Goal: Task Accomplishment & Management: Manage account settings

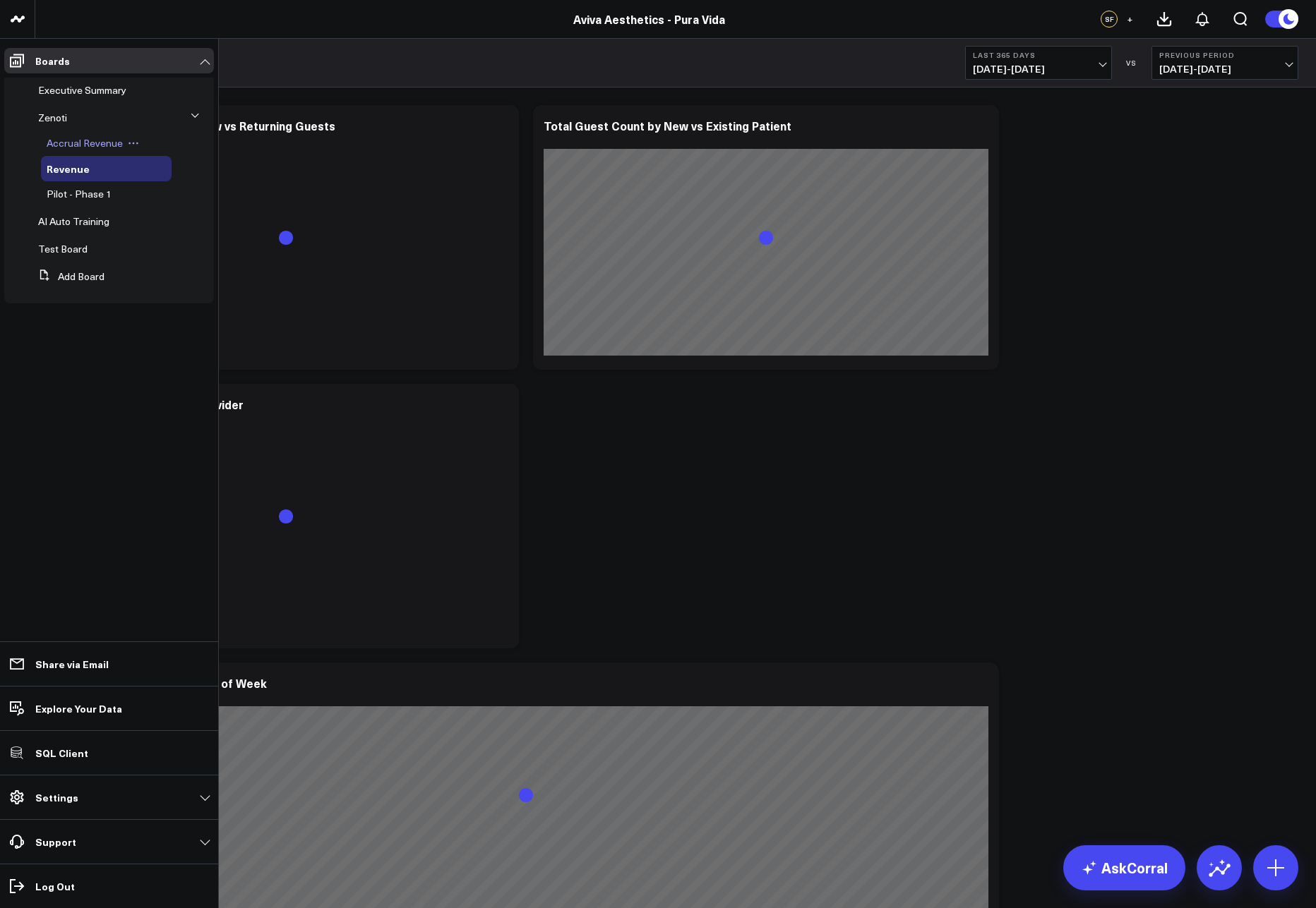
click at [68, 148] on span "Accrual Revenue" at bounding box center [84, 143] width 76 height 13
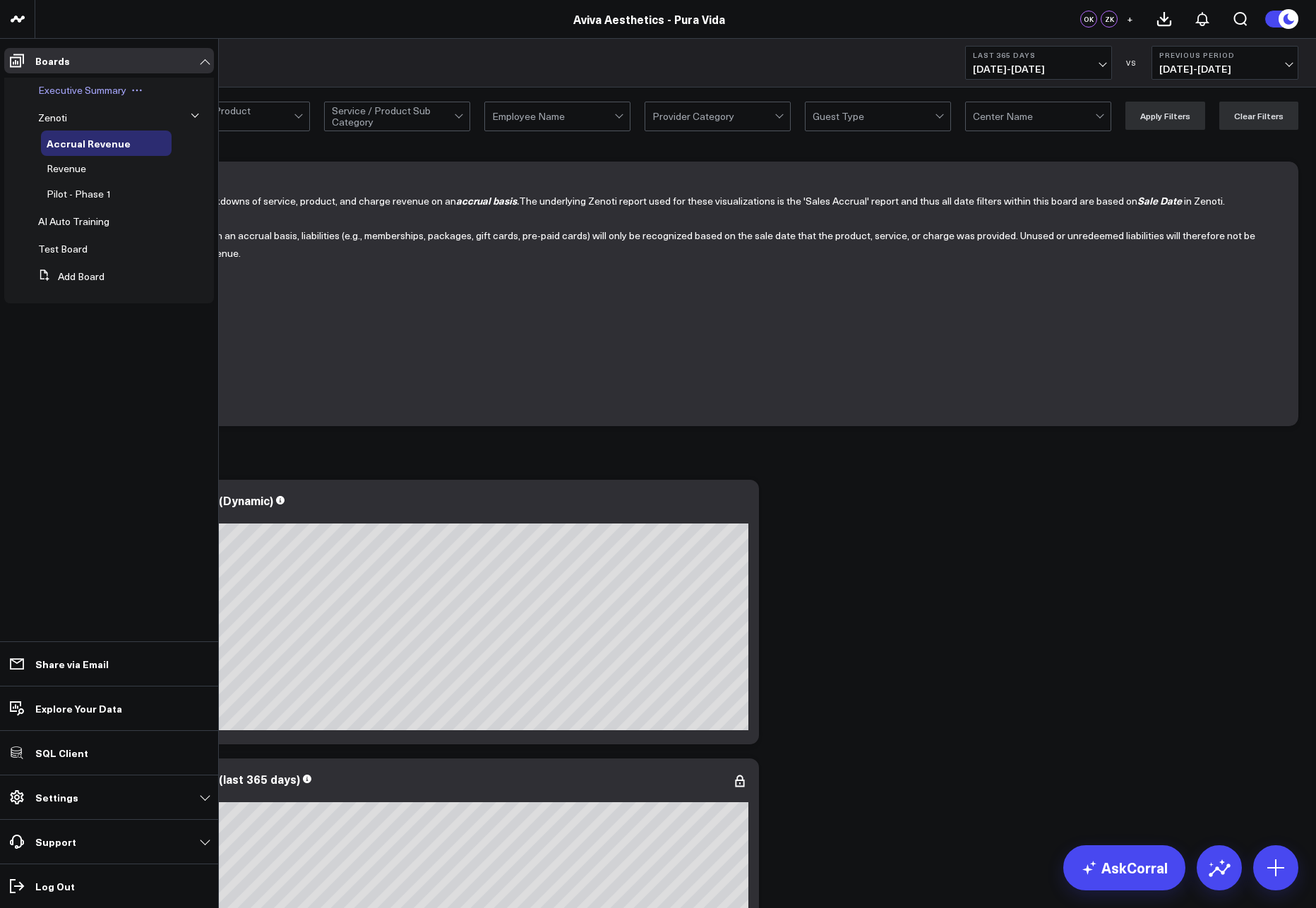
click at [57, 88] on span "Executive Summary" at bounding box center [82, 90] width 88 height 13
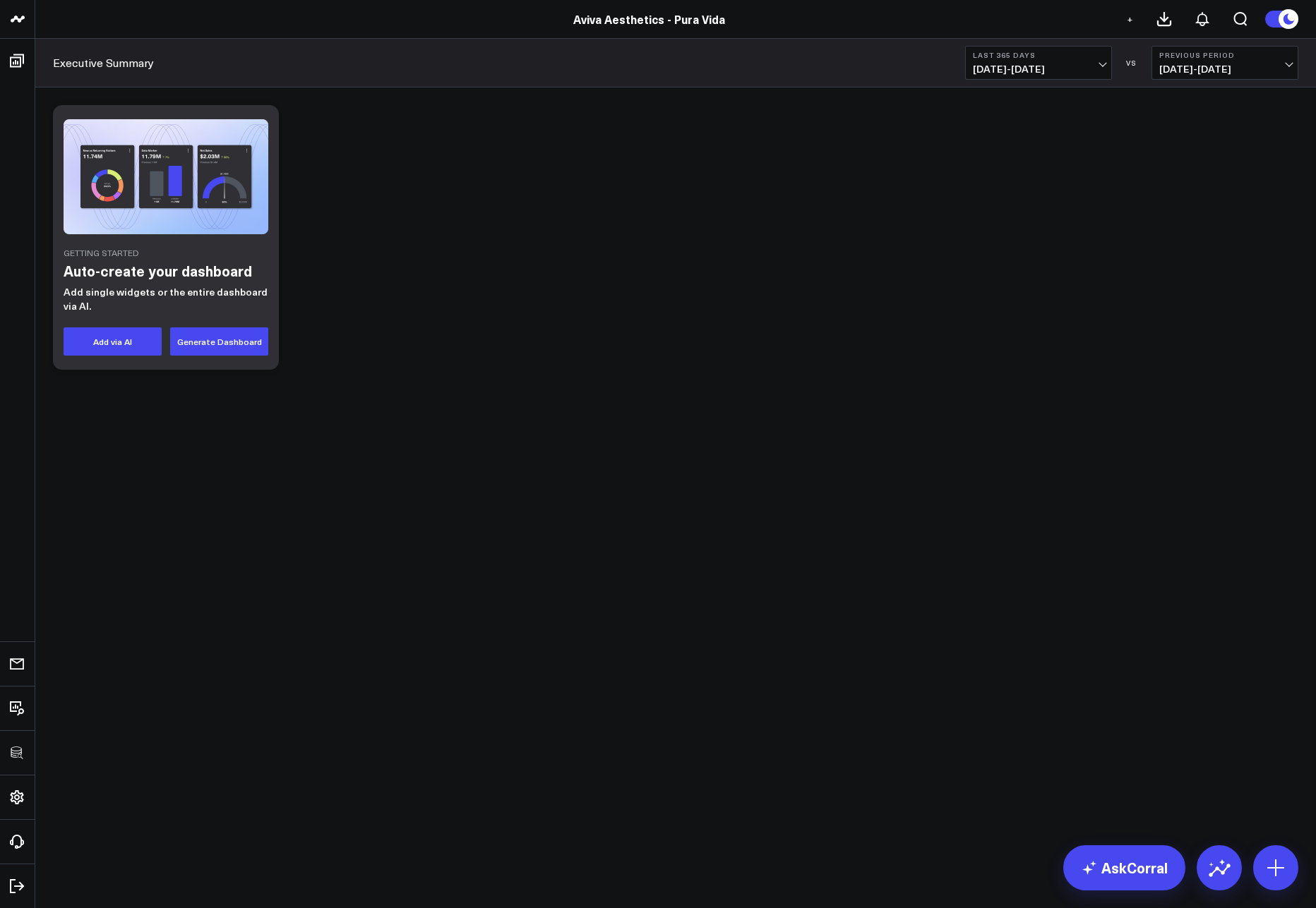
click at [430, 338] on div "Getting Started Auto-create your dashboard Add single widgets or the entire das…" at bounding box center [676, 237] width 1260 height 278
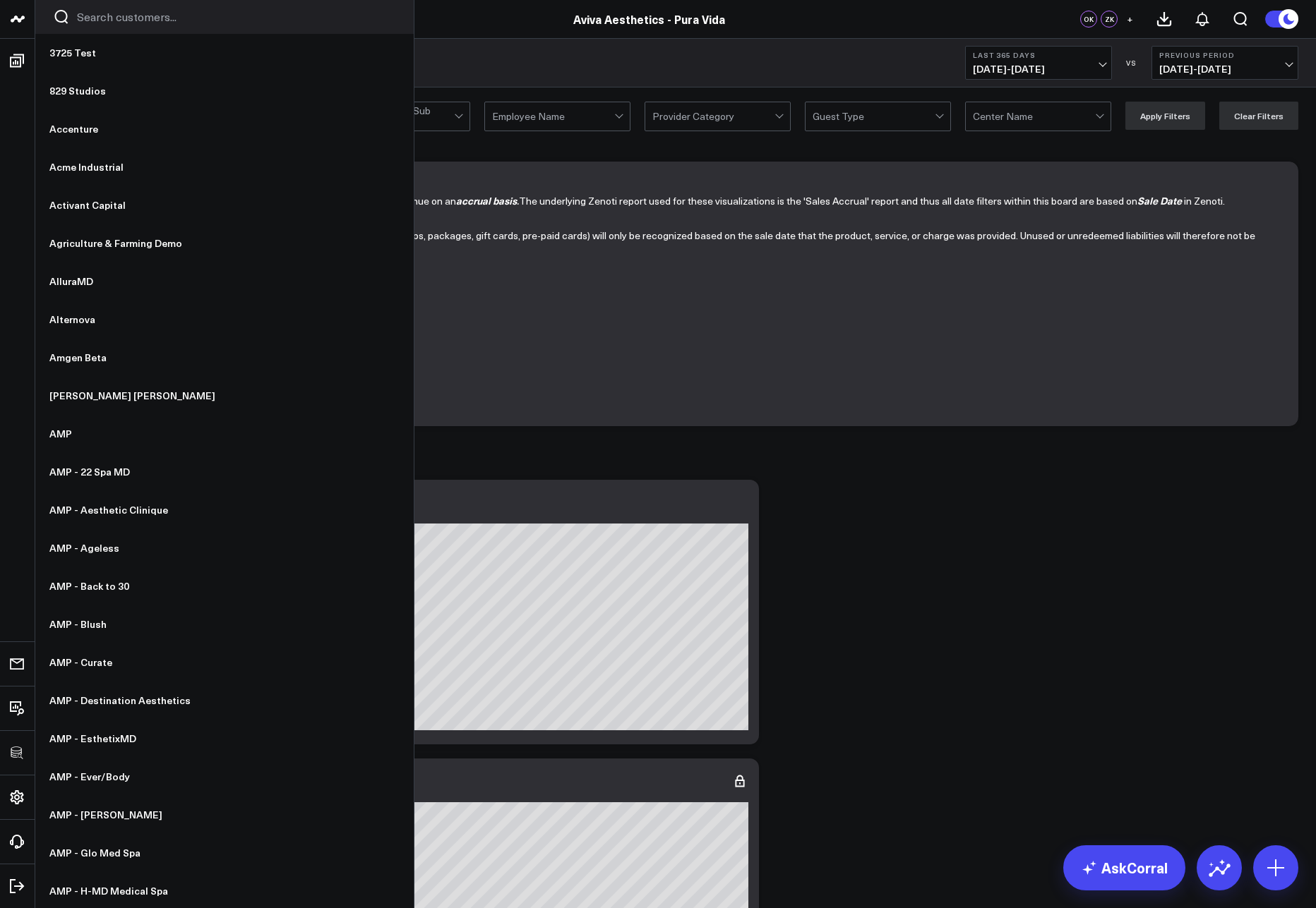
click at [90, 17] on input "Search customers input" at bounding box center [236, 17] width 319 height 16
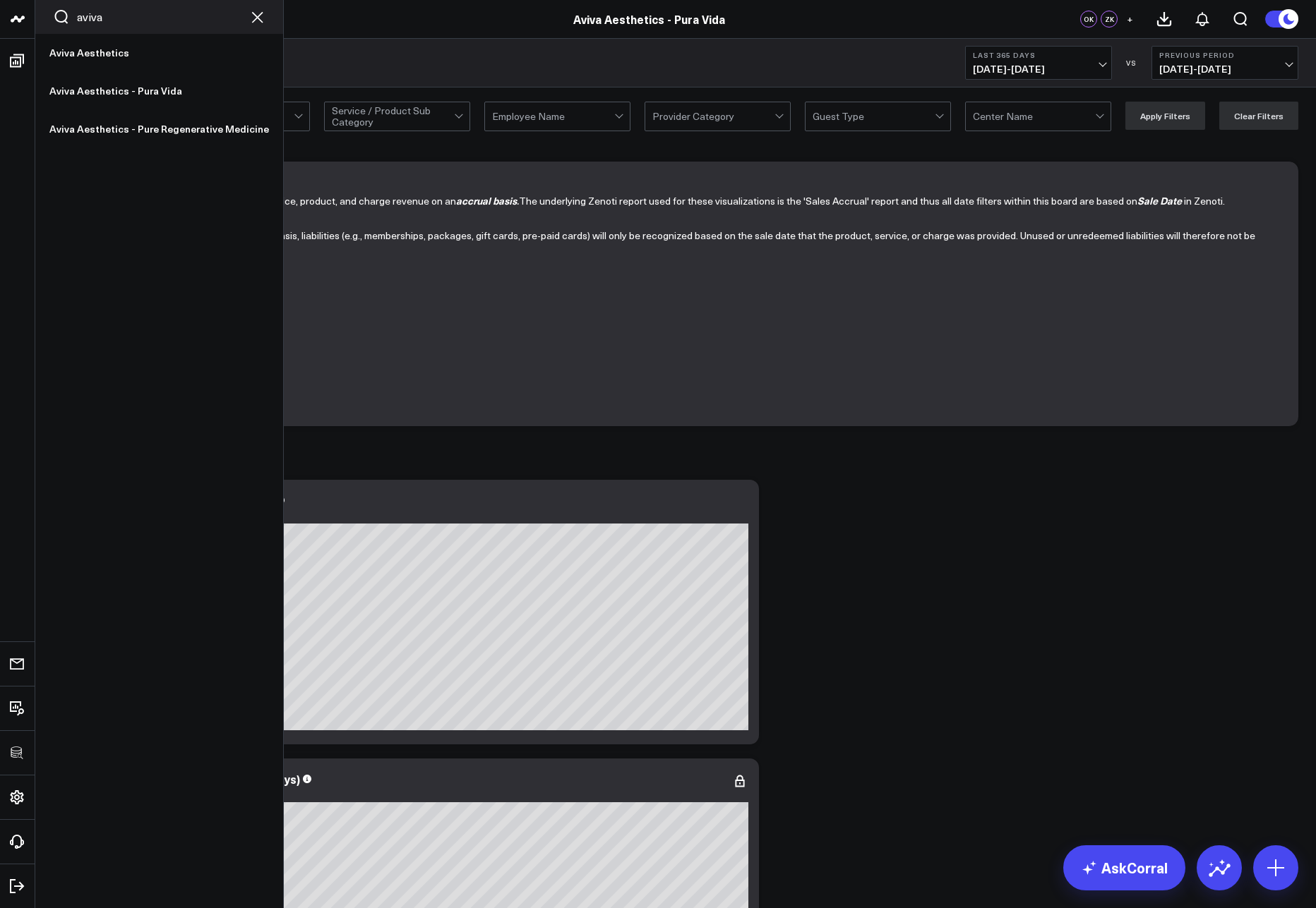
type input "aviva"
click at [131, 121] on link "Aviva Aesthetics - Pure Regenerative Medicine" at bounding box center [160, 129] width 248 height 38
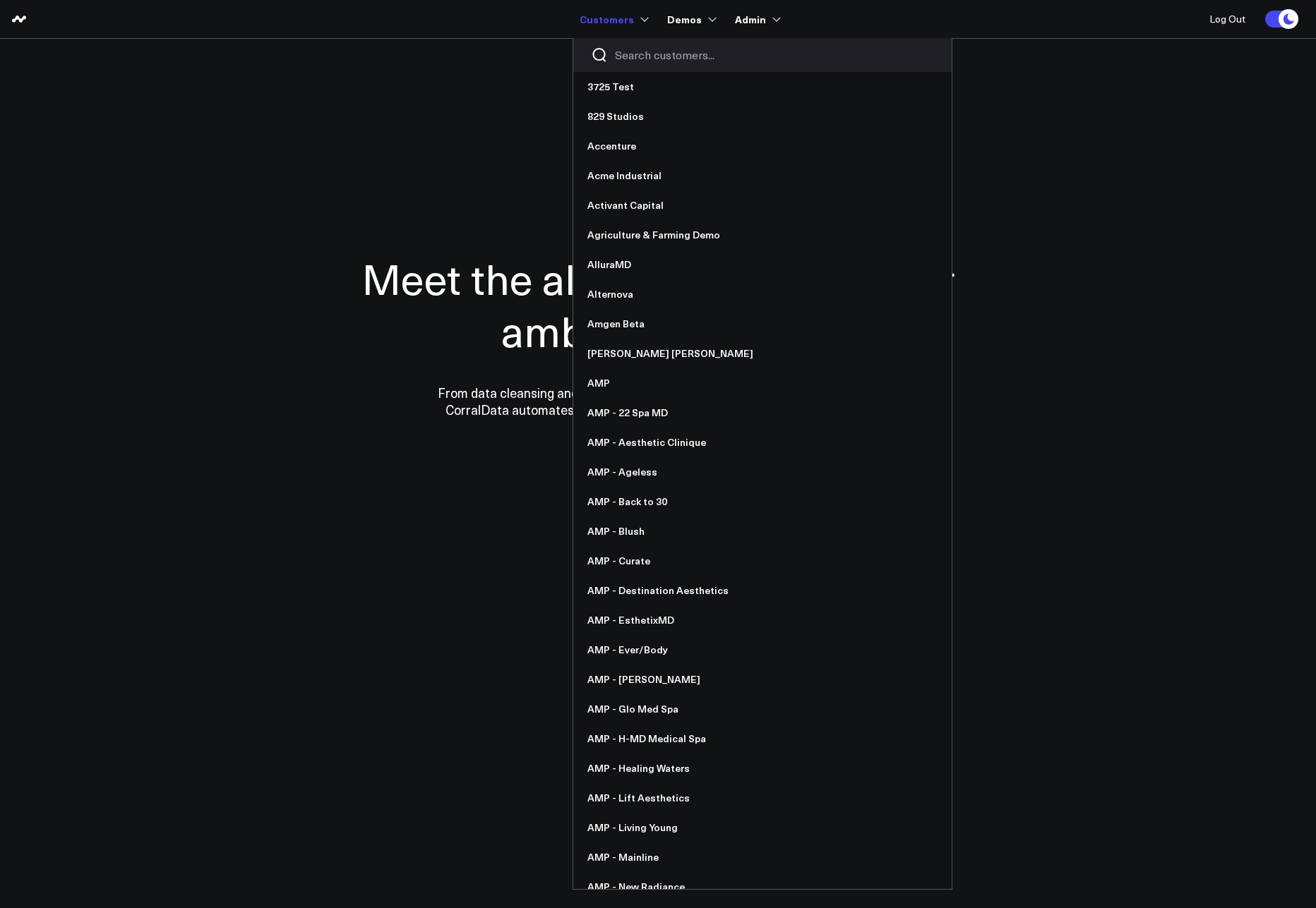
click at [603, 21] on link "Customers" at bounding box center [613, 19] width 66 height 26
click at [639, 60] on input "Search customers input" at bounding box center [775, 55] width 319 height 16
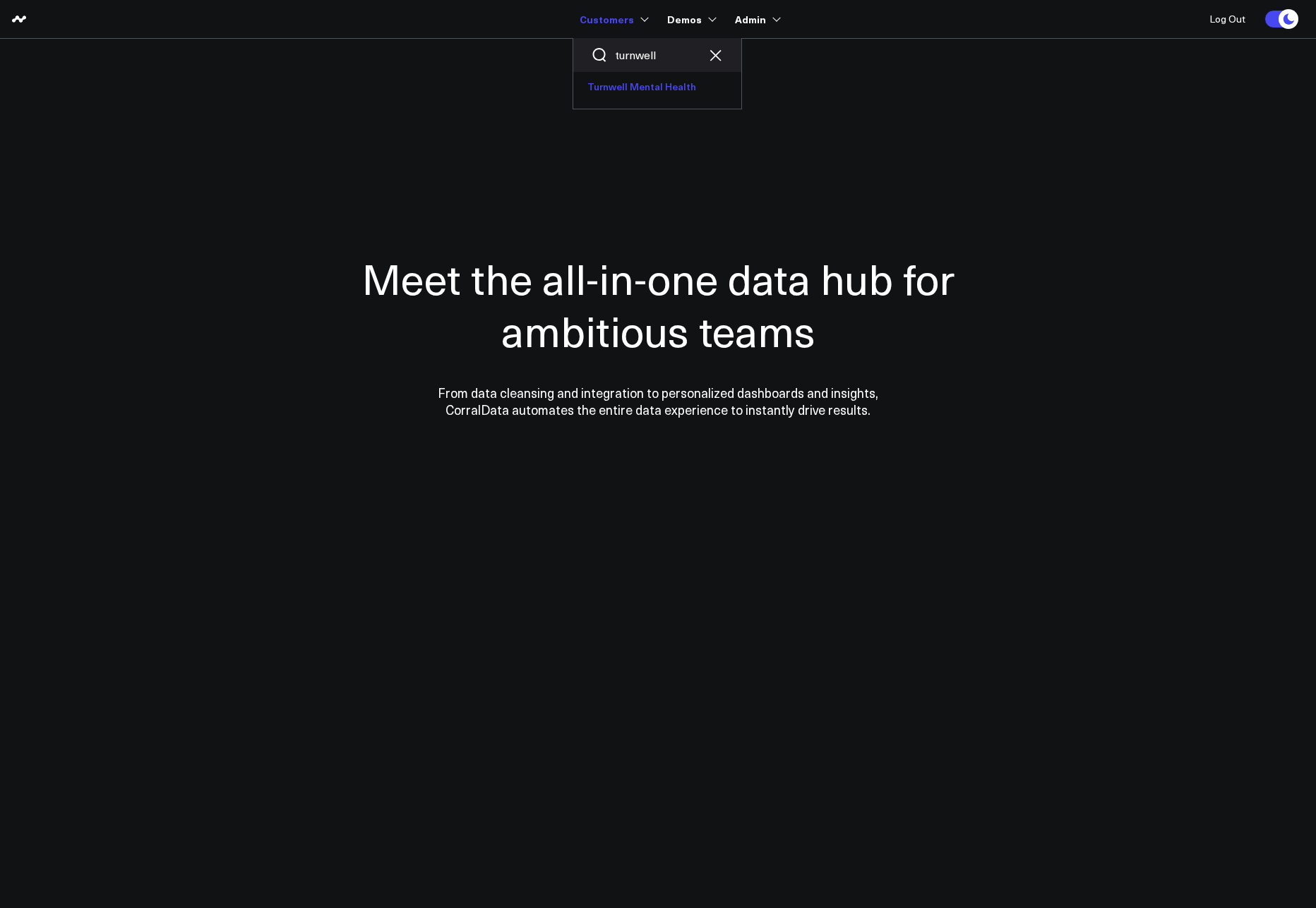
type input "turnwell"
click at [649, 93] on link "Turnwell Mental Health" at bounding box center [657, 87] width 168 height 30
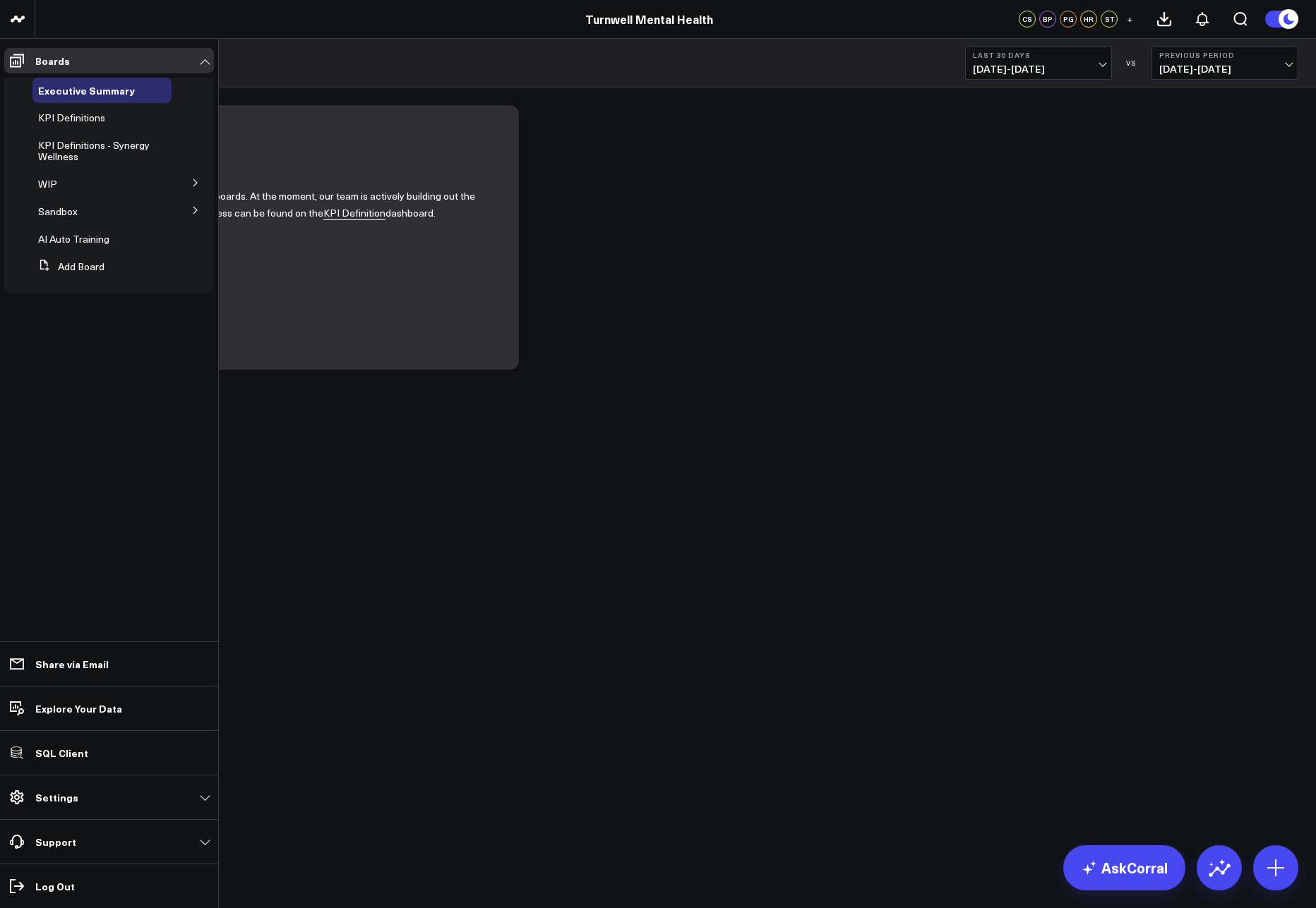
click at [193, 213] on icon at bounding box center [195, 210] width 8 height 8
click at [192, 183] on icon at bounding box center [195, 183] width 8 height 8
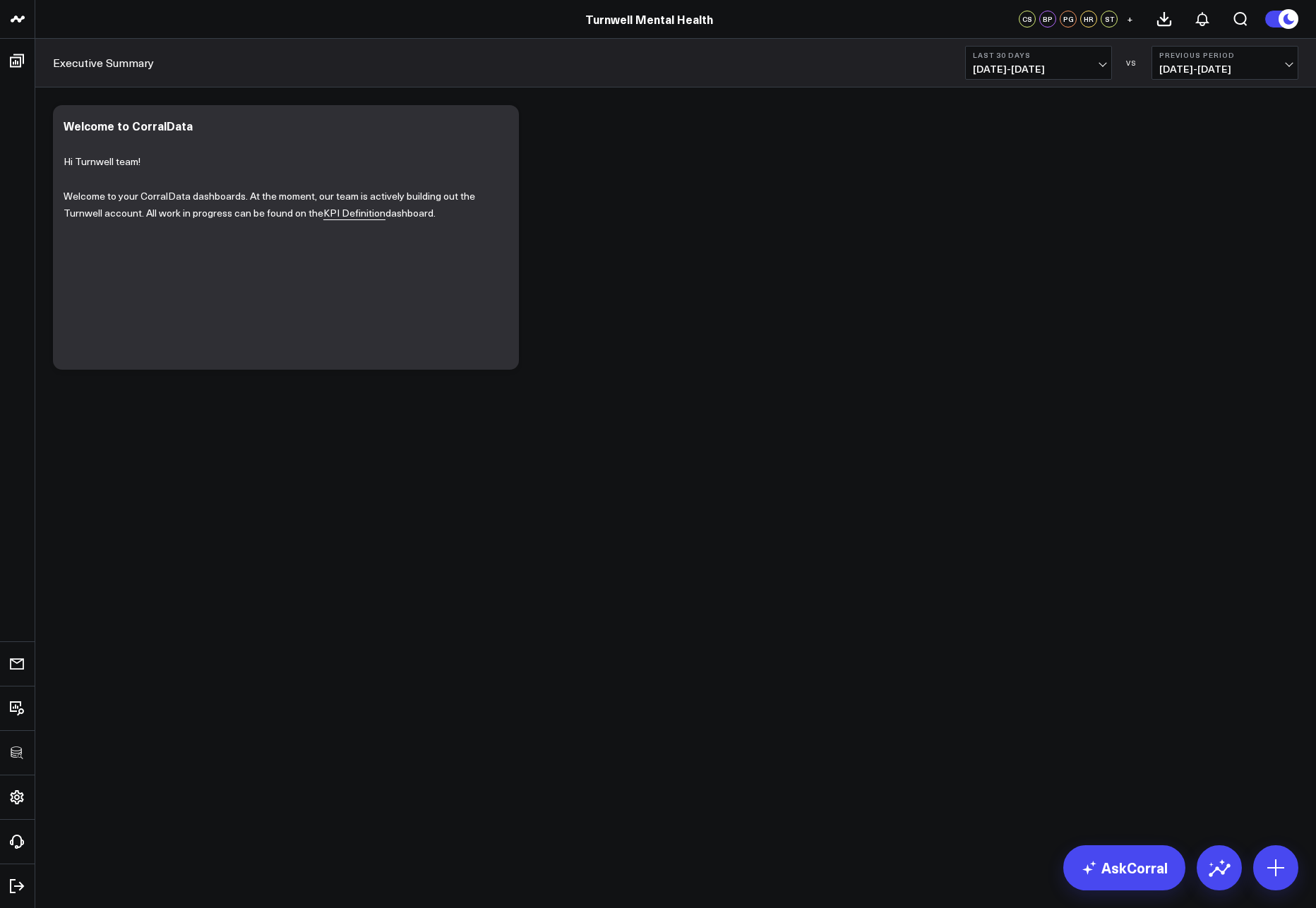
click at [680, 239] on div "Modify via AI Copy link to widget Ask support Remove Create linked copy Executi…" at bounding box center [676, 237] width 1260 height 278
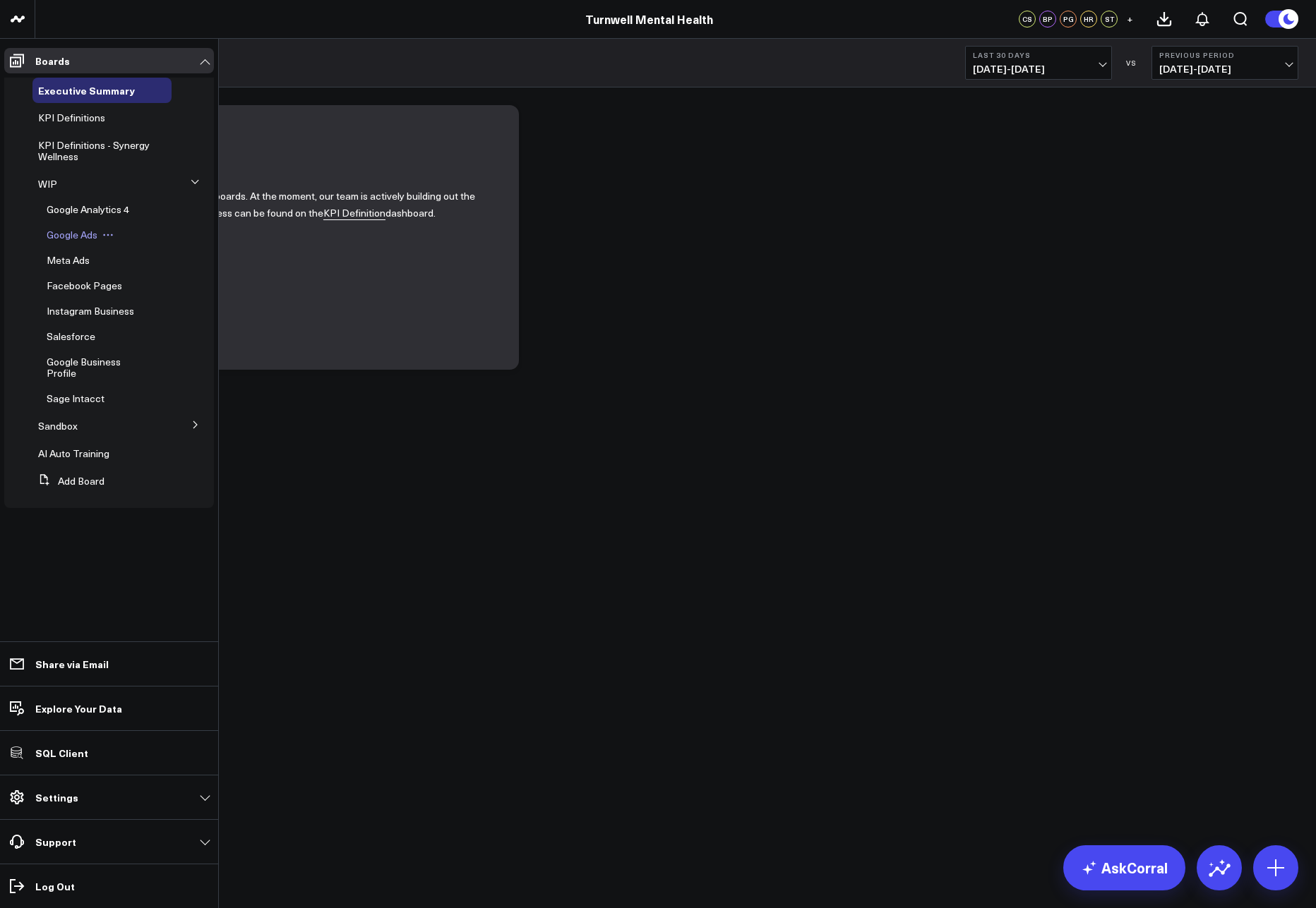
click at [65, 232] on span "Google Ads" at bounding box center [72, 235] width 51 height 13
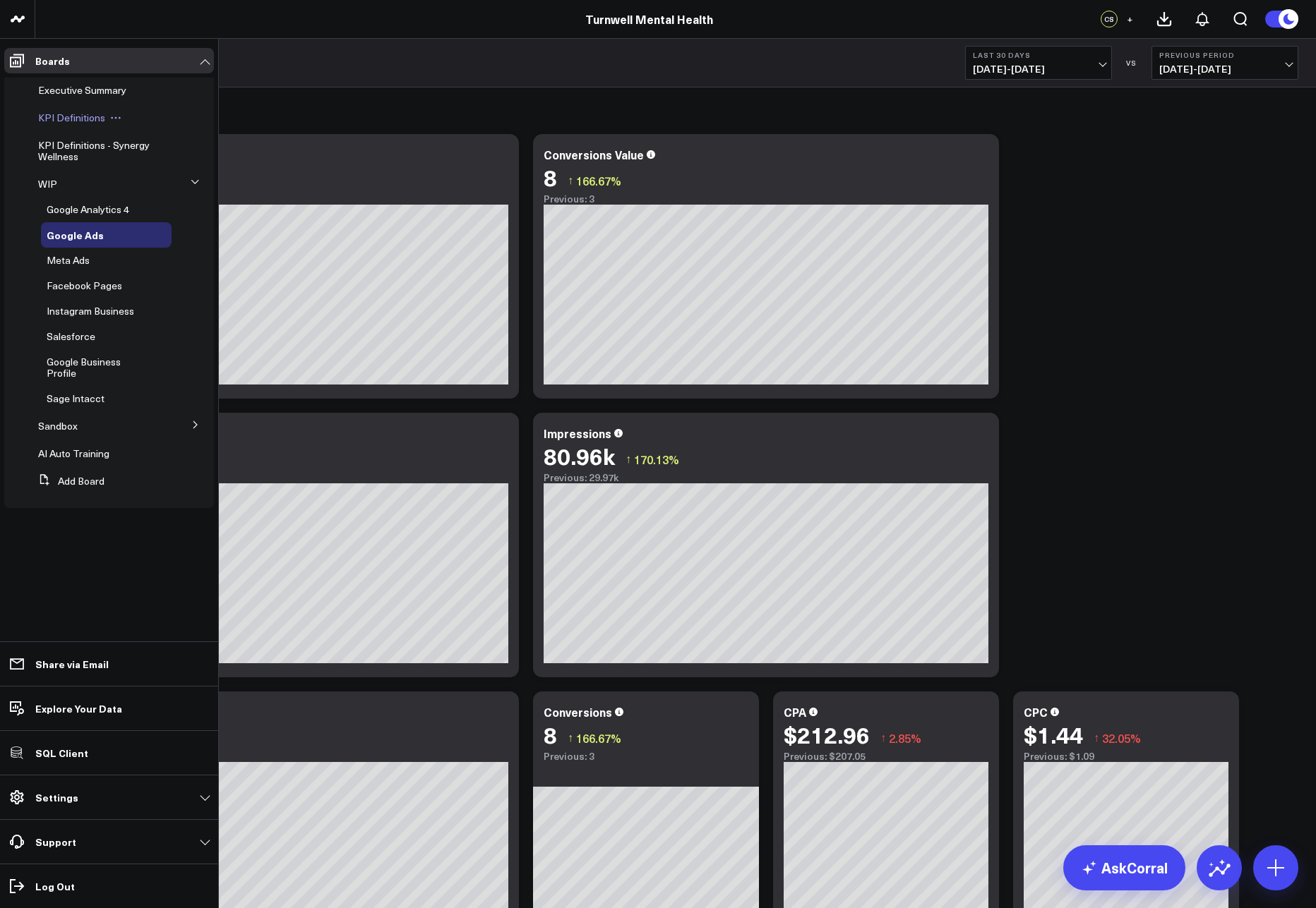
click at [63, 114] on span "KPI Definitions" at bounding box center [71, 117] width 67 height 13
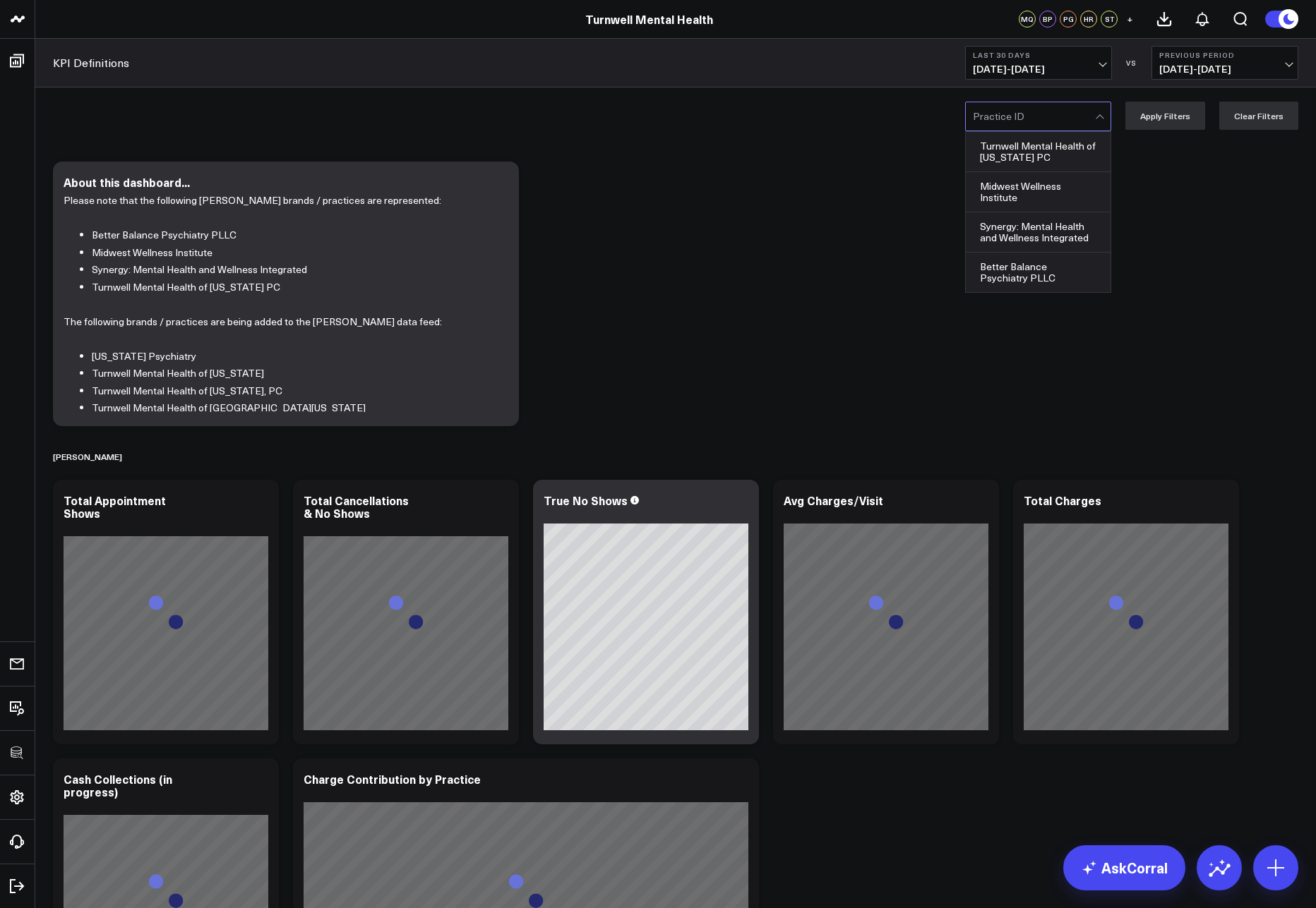
click at [1026, 126] on div at bounding box center [1034, 116] width 122 height 28
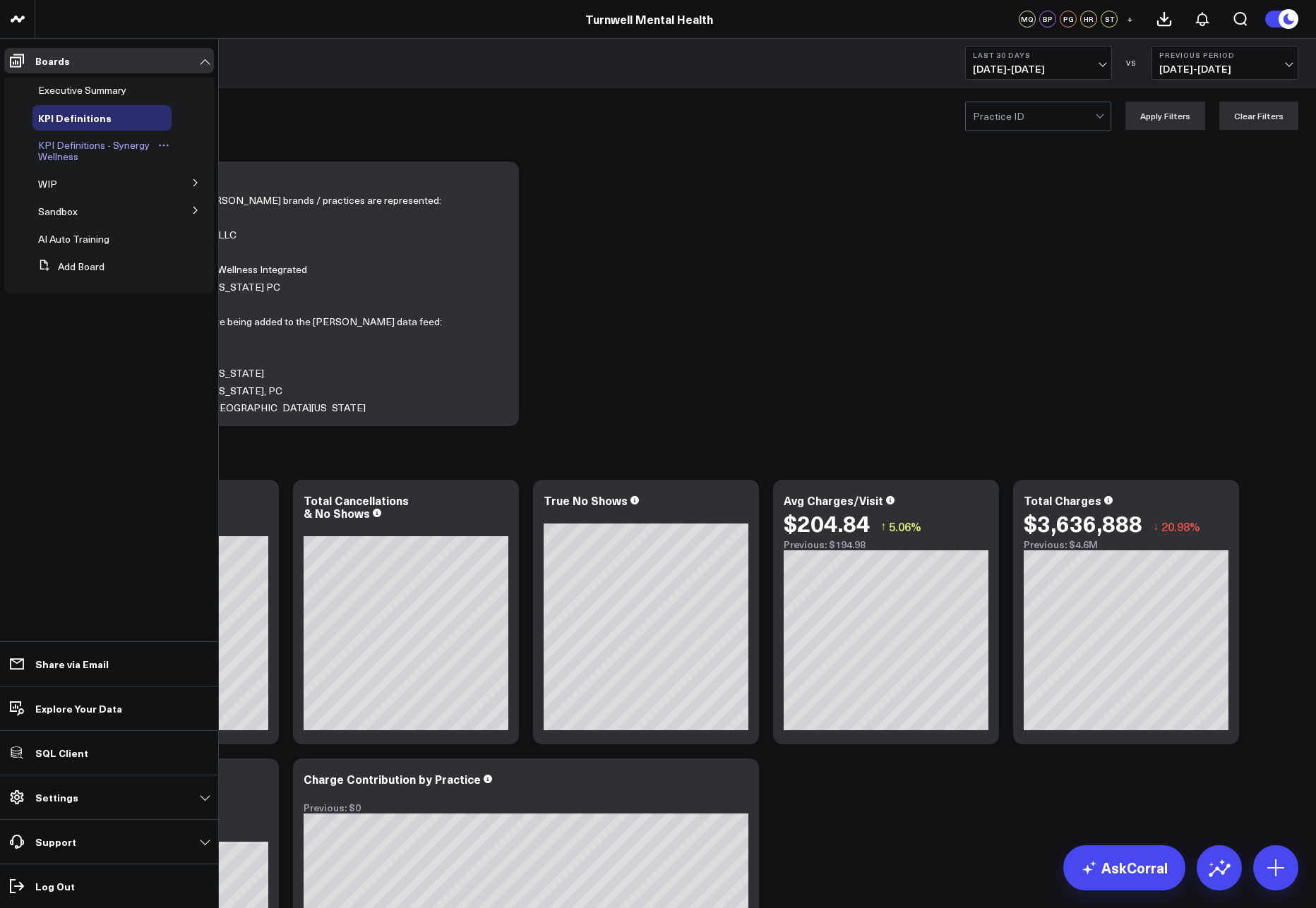
click at [64, 158] on span "KPI Definitions - Synergy Wellness" at bounding box center [93, 150] width 112 height 25
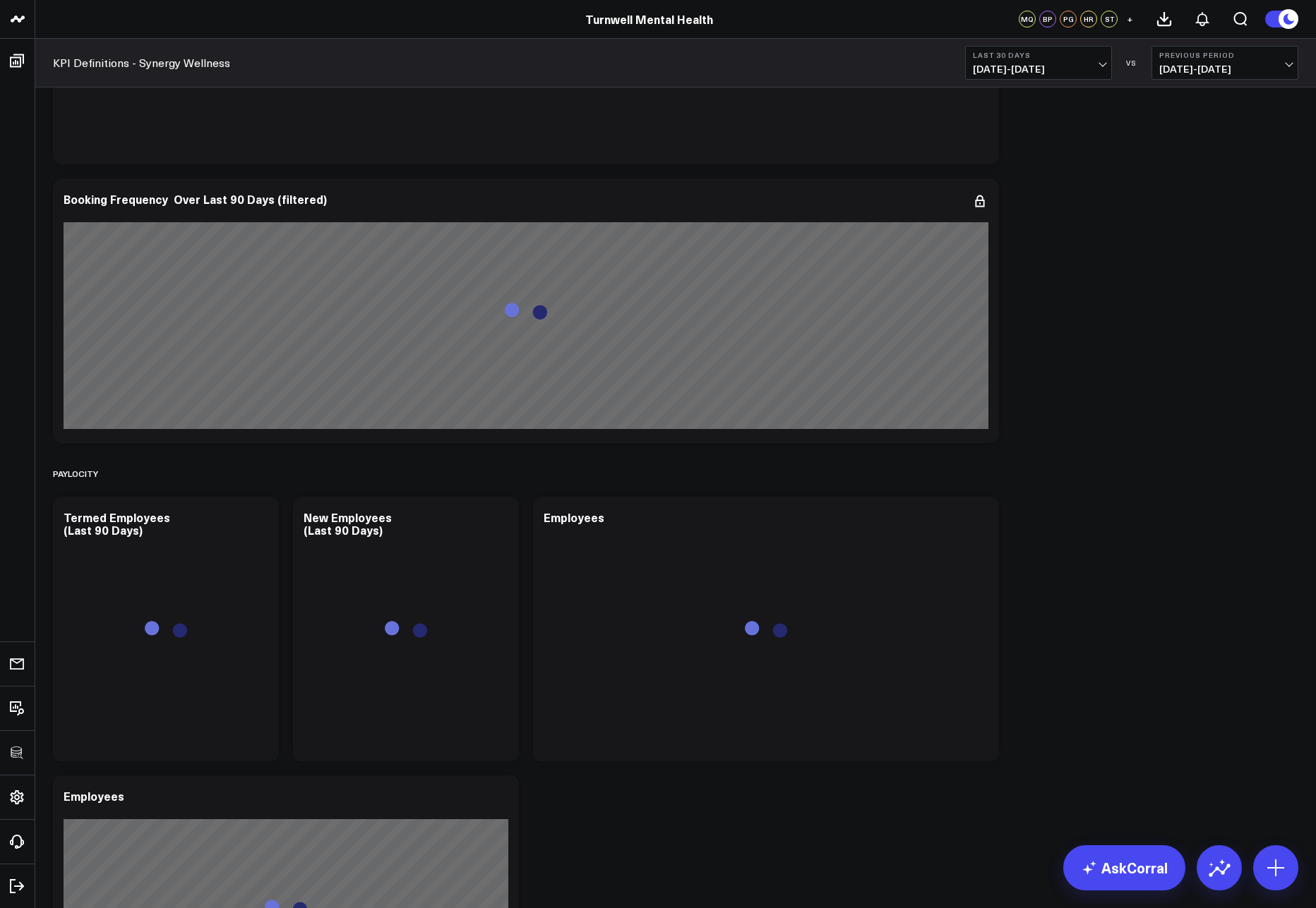
scroll to position [3285, 0]
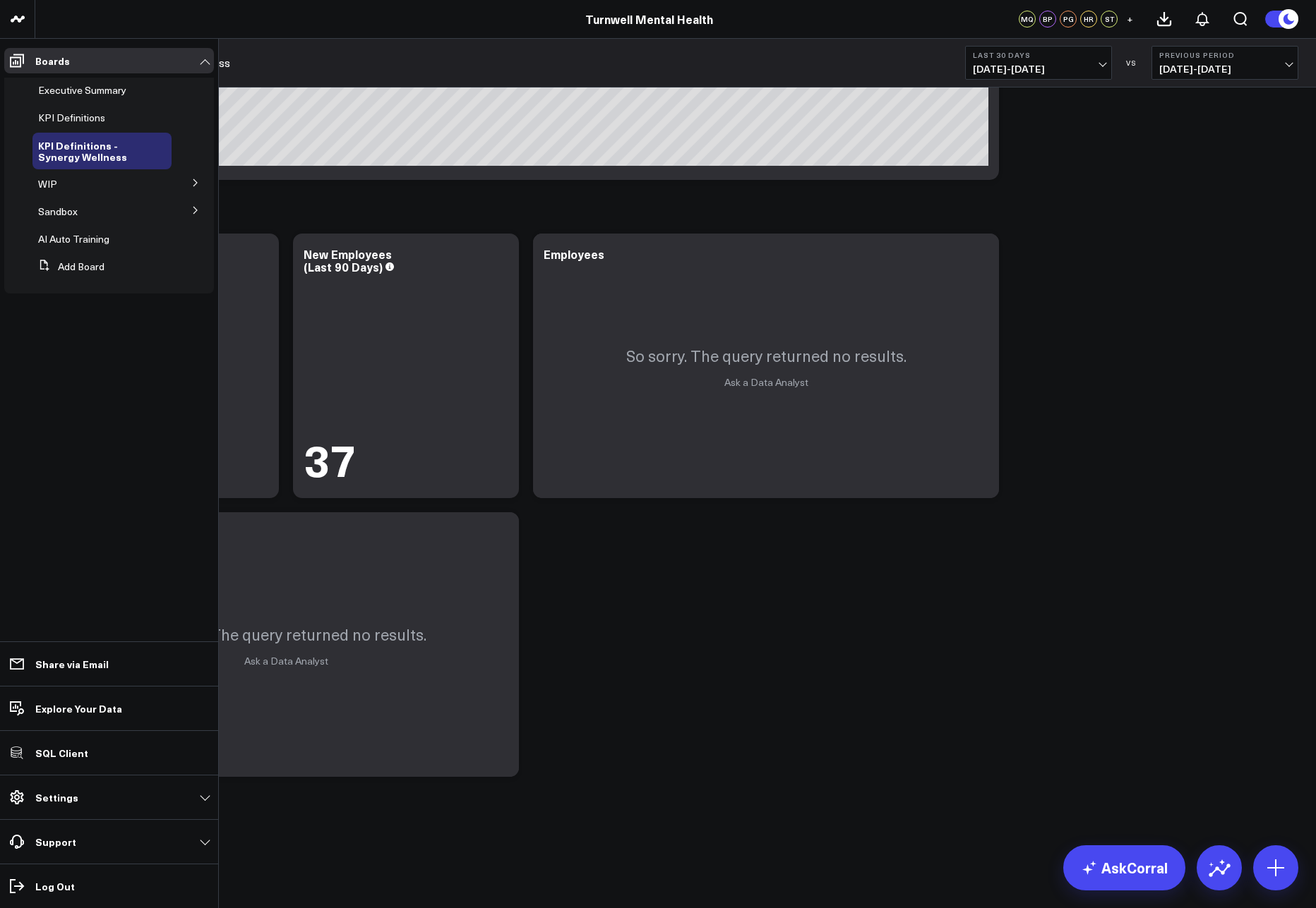
click at [193, 187] on icon at bounding box center [195, 183] width 3 height 7
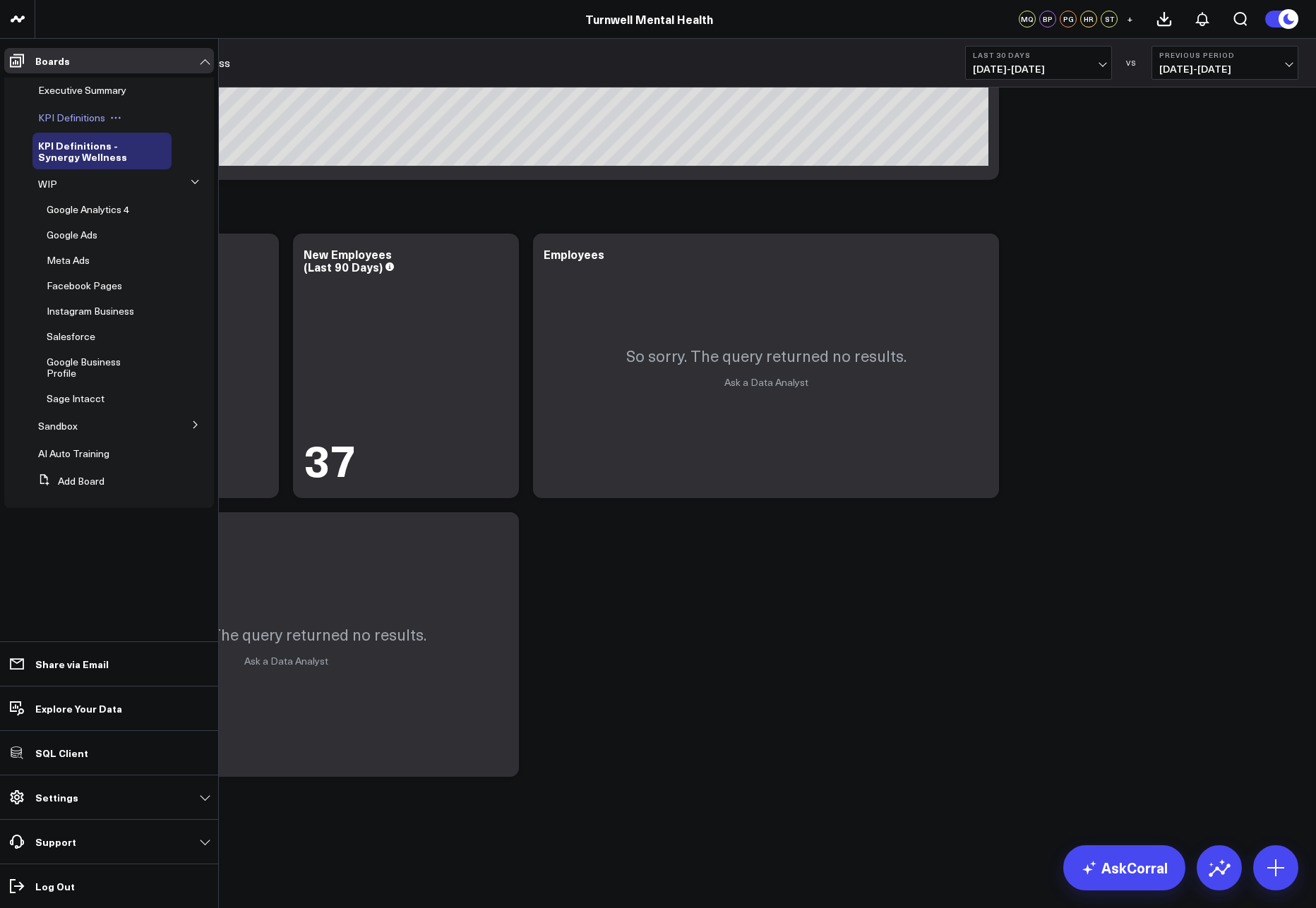
click at [53, 120] on span "KPI Definitions" at bounding box center [71, 117] width 67 height 13
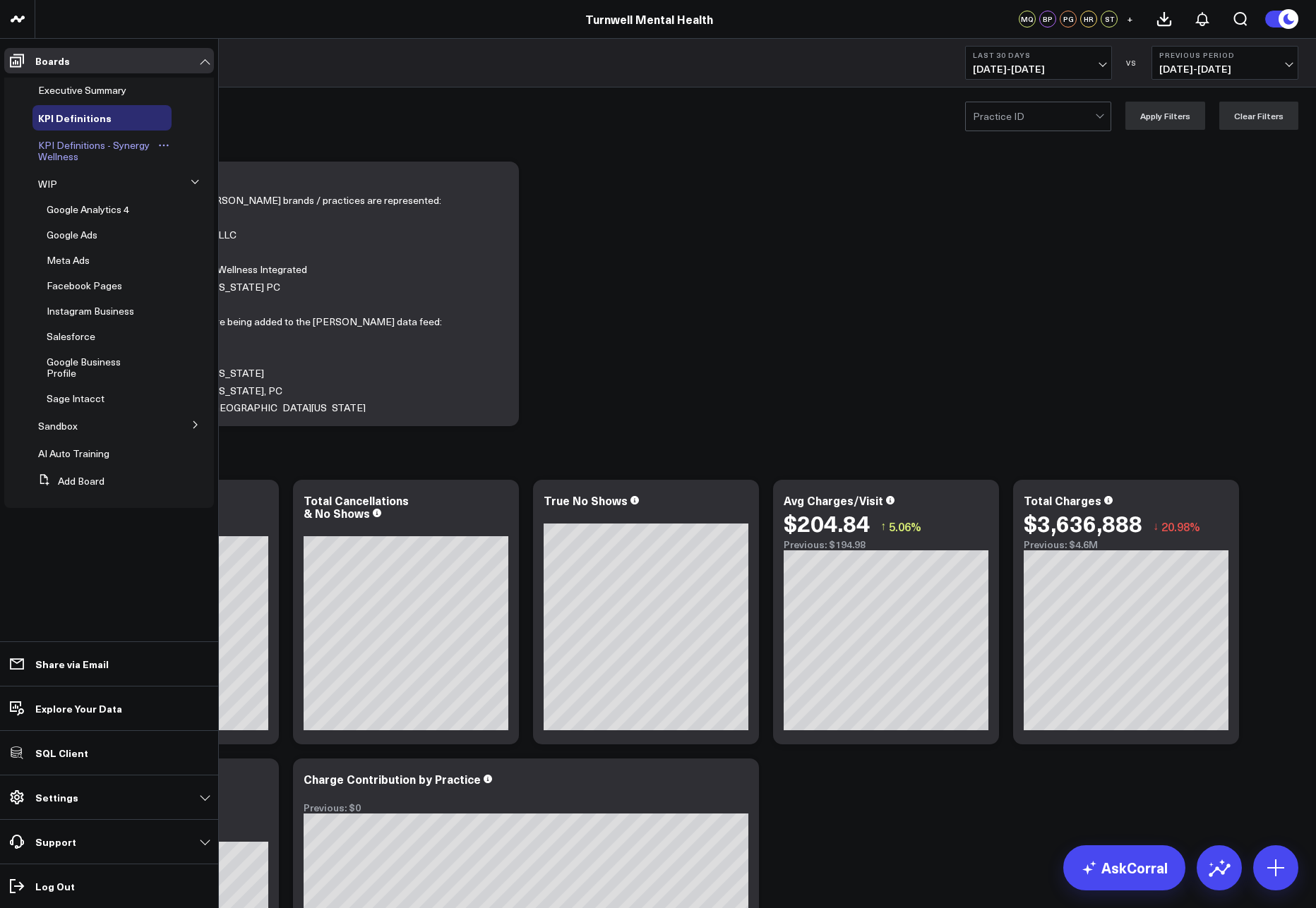
click at [55, 154] on span "KPI Definitions - Synergy Wellness" at bounding box center [93, 150] width 112 height 25
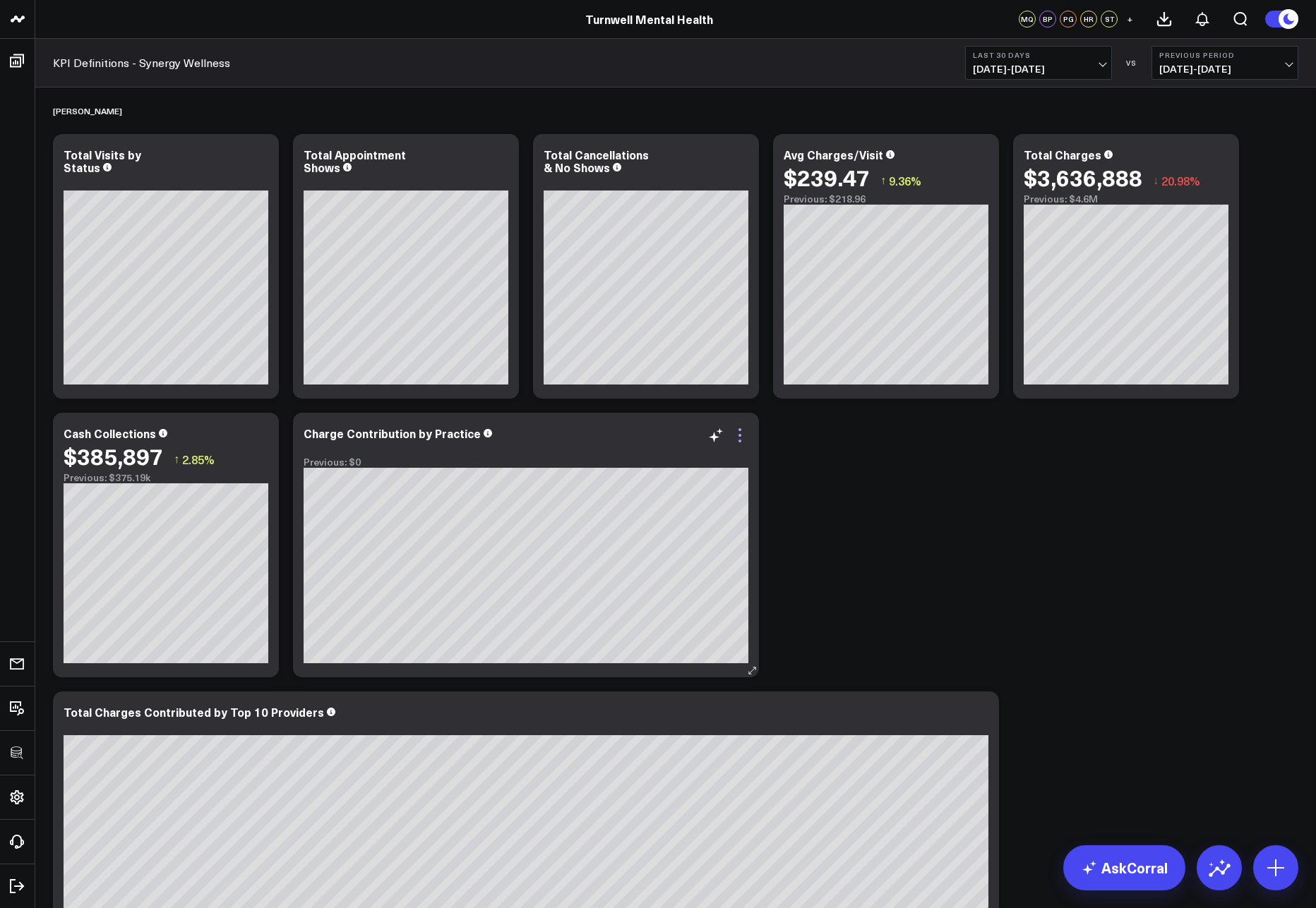
click at [739, 435] on icon at bounding box center [740, 435] width 2 height 2
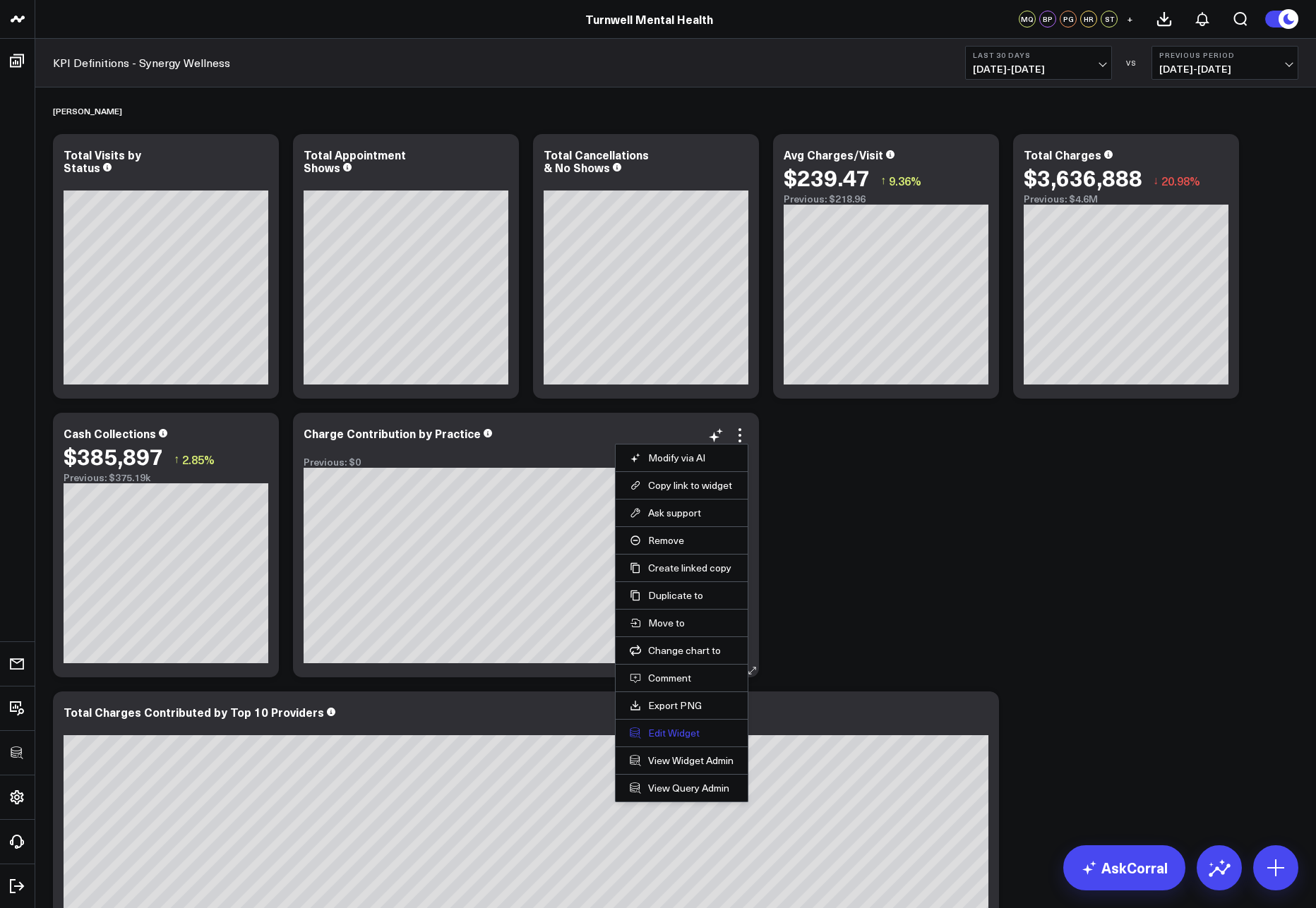
click at [676, 734] on button "Edit Widget" at bounding box center [682, 733] width 104 height 12
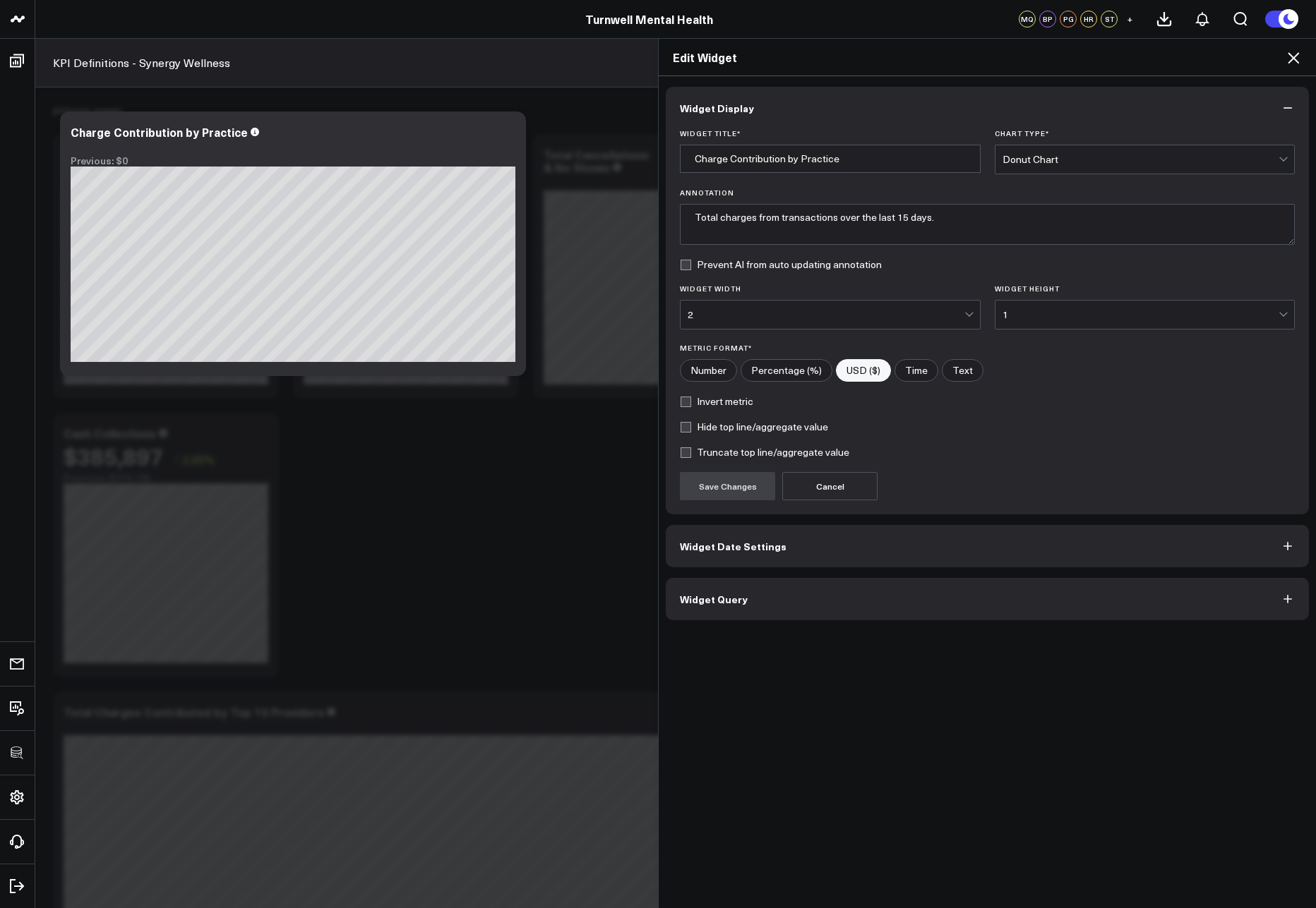
click at [724, 600] on span "Widget Query" at bounding box center [714, 599] width 68 height 12
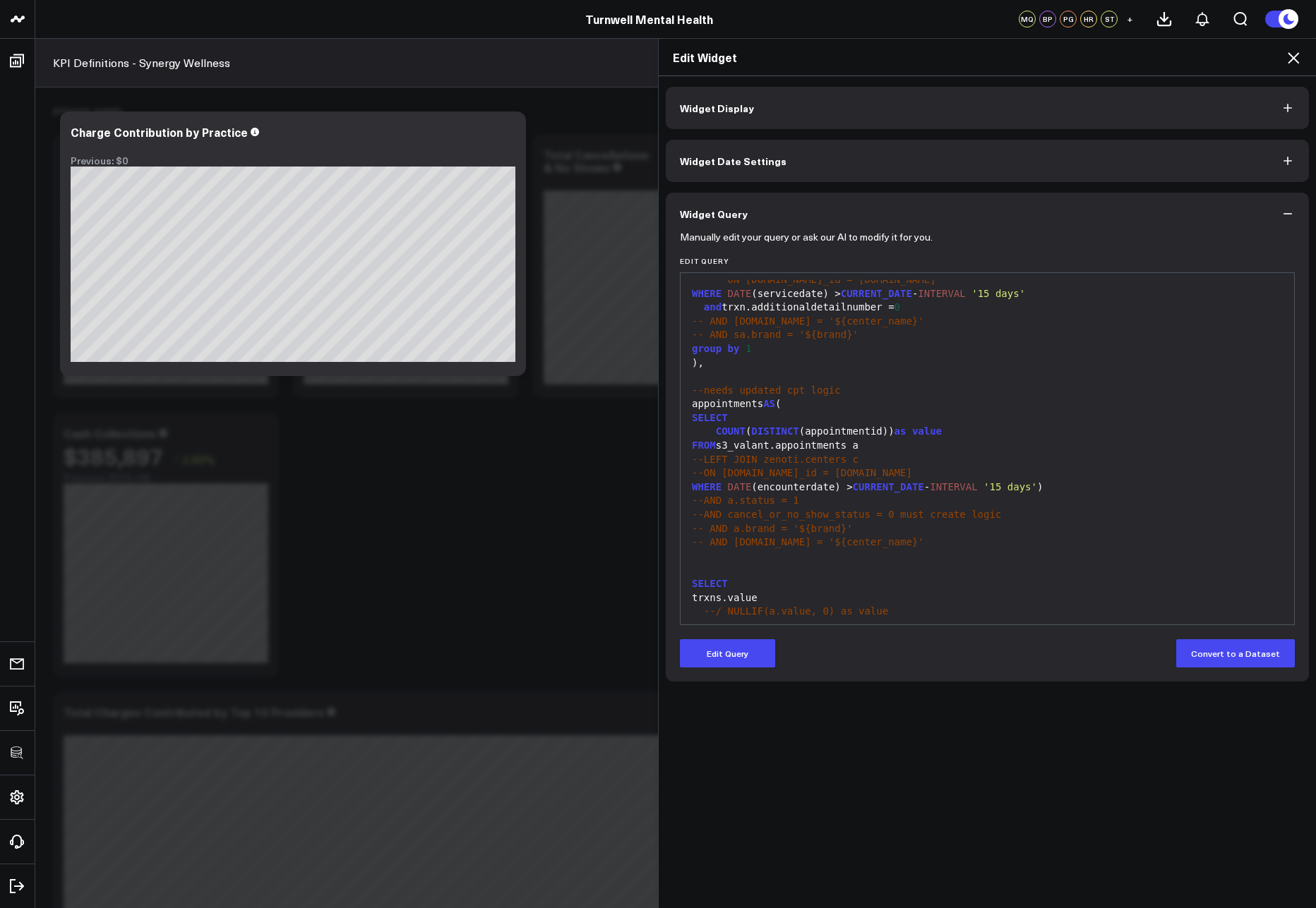
scroll to position [166, 0]
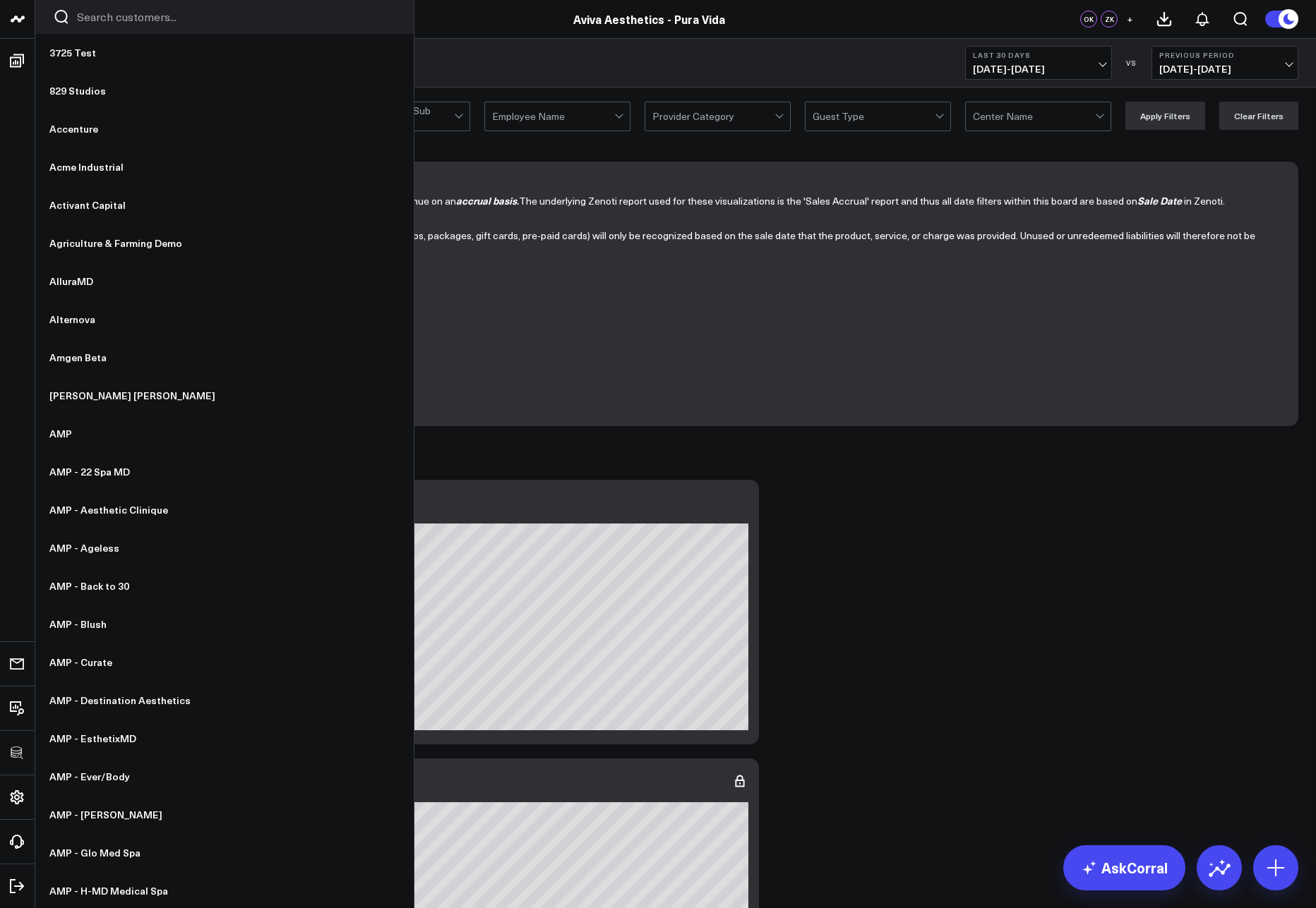
click at [99, 17] on input "Search customers input" at bounding box center [236, 17] width 319 height 16
type input "av"
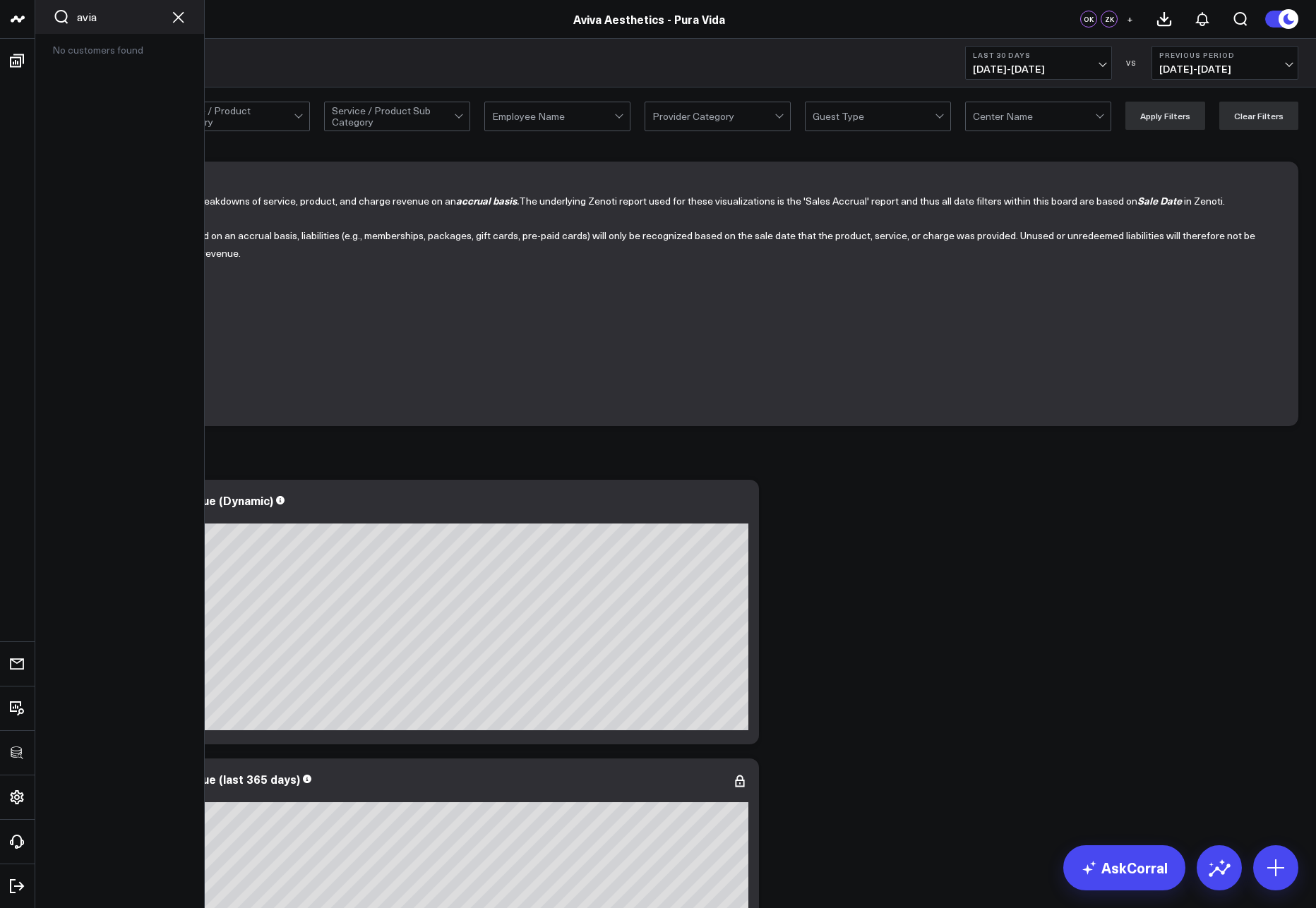
click at [120, 12] on input "avia" at bounding box center [119, 17] width 85 height 16
type input "avia"
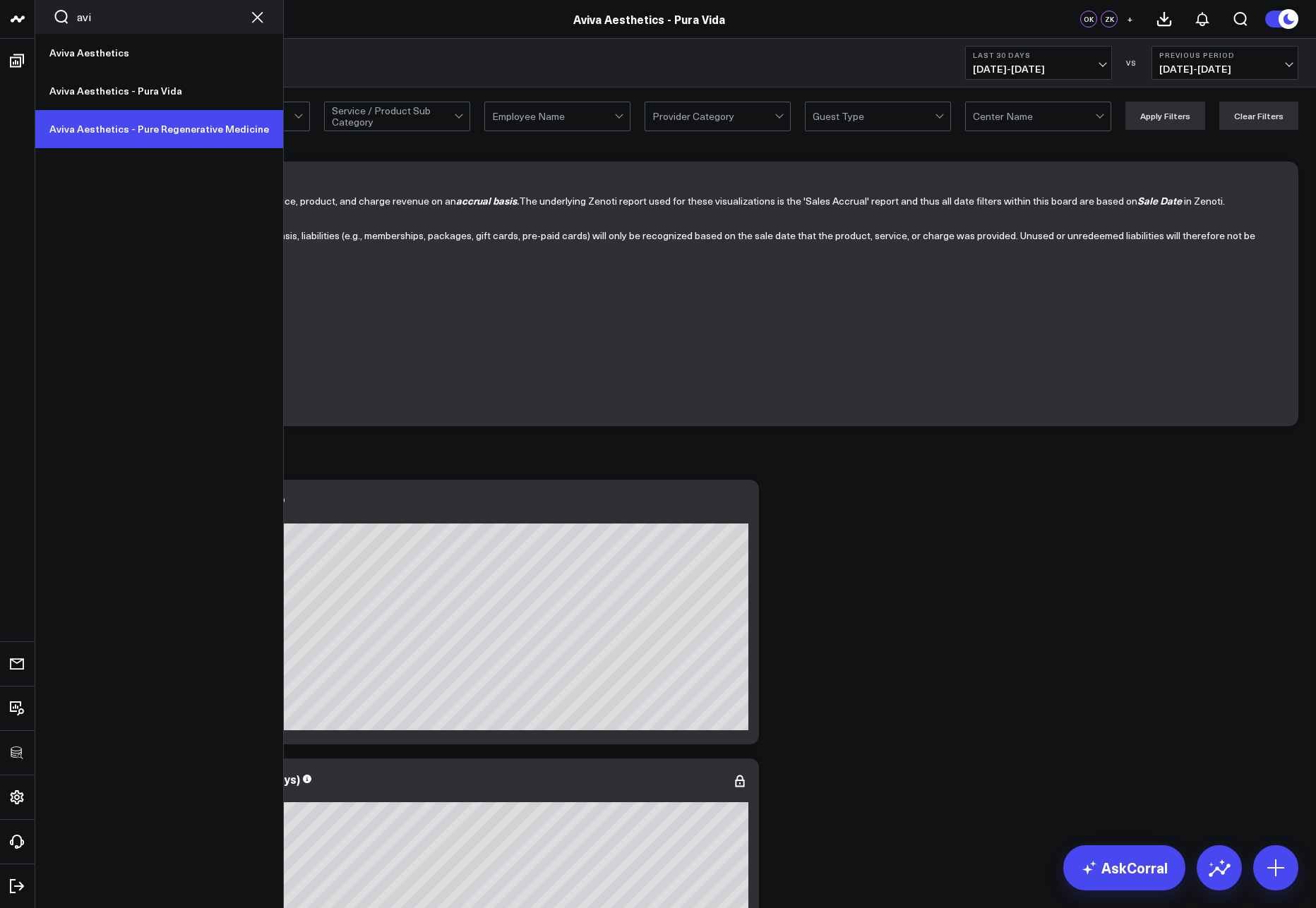
click at [104, 129] on link "Aviva Aesthetics - Pure Regenerative Medicine" at bounding box center [160, 129] width 248 height 38
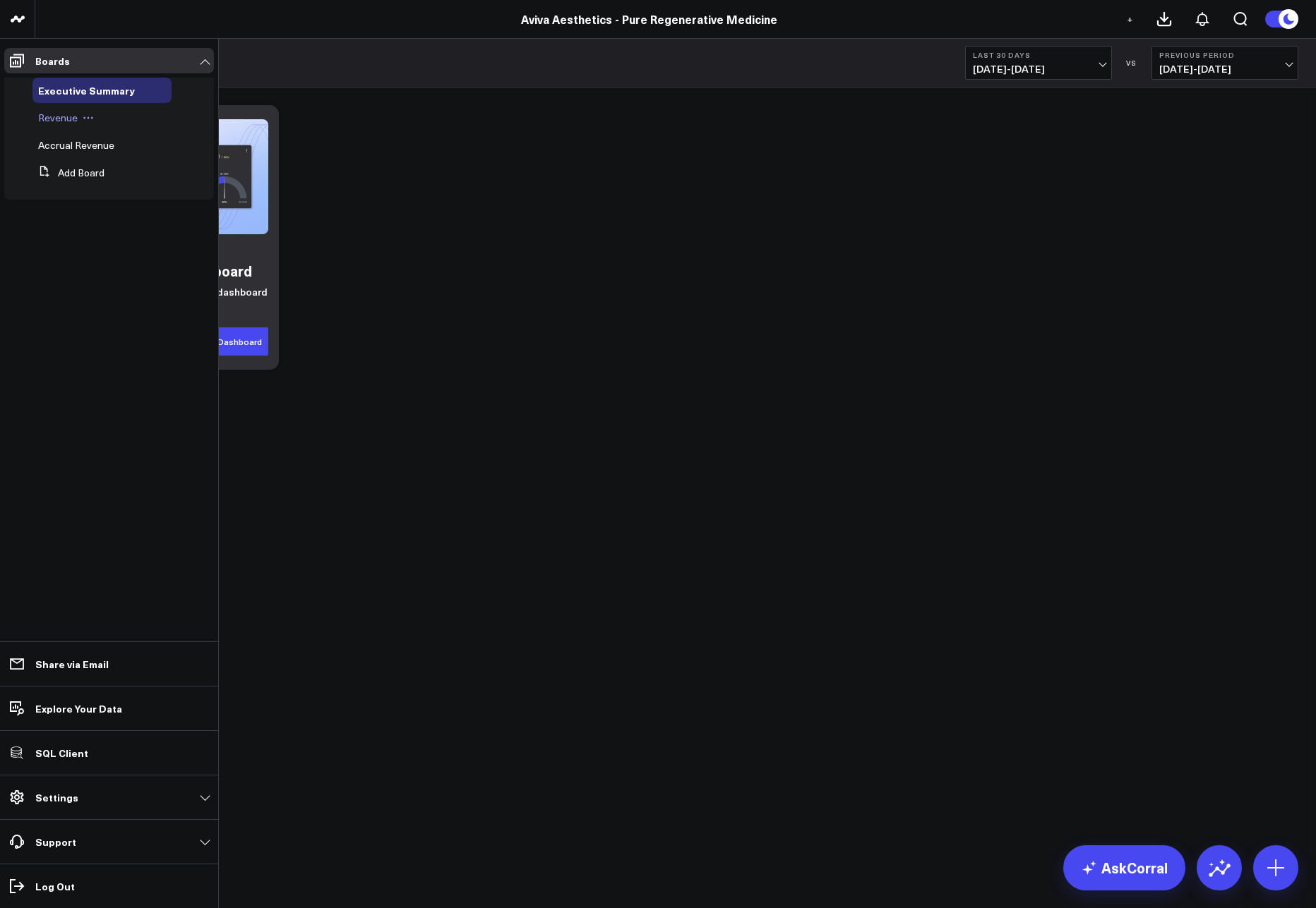
click at [48, 121] on span "Revenue" at bounding box center [58, 117] width 40 height 13
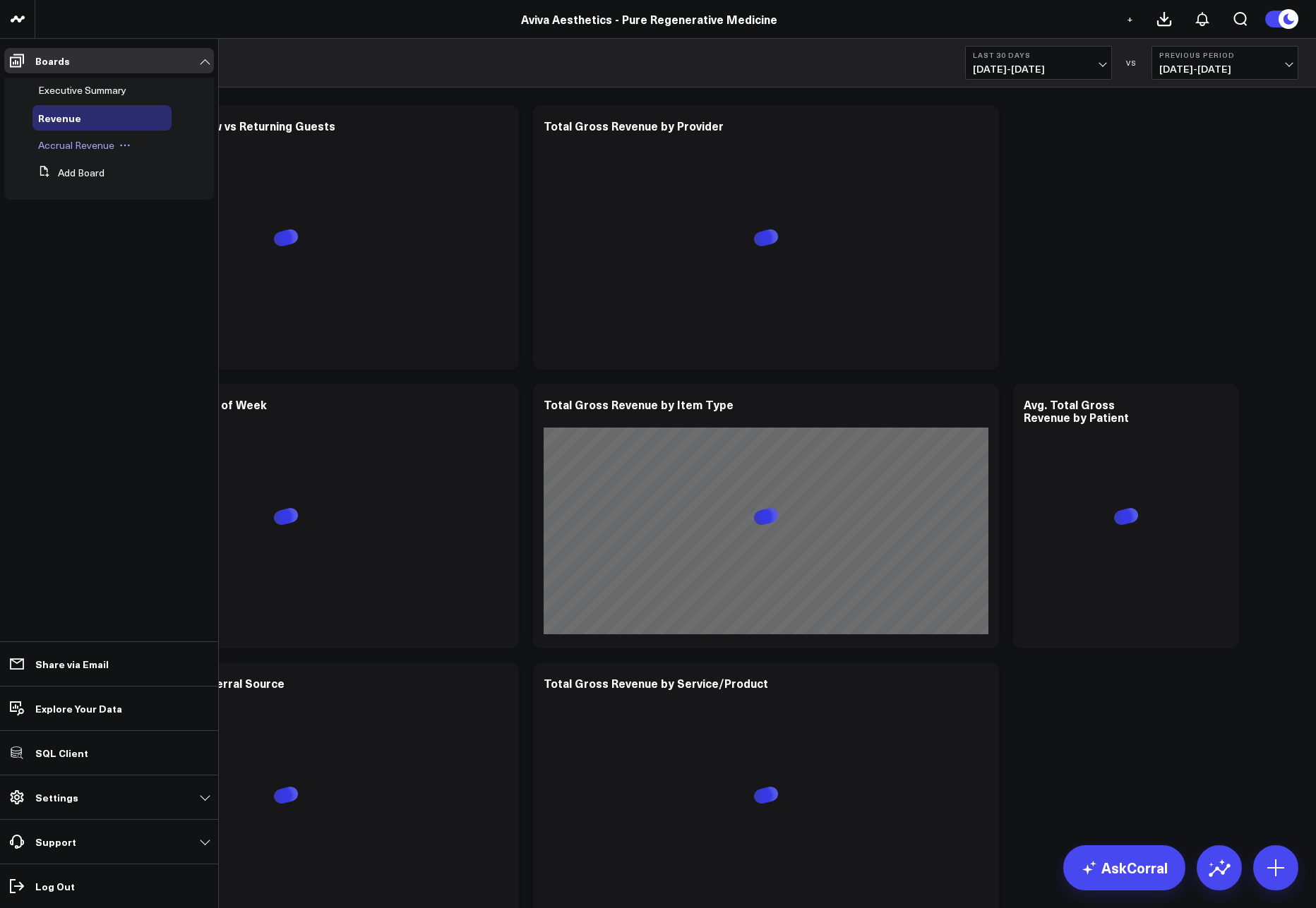
click at [46, 148] on span "Accrual Revenue" at bounding box center [76, 145] width 76 height 13
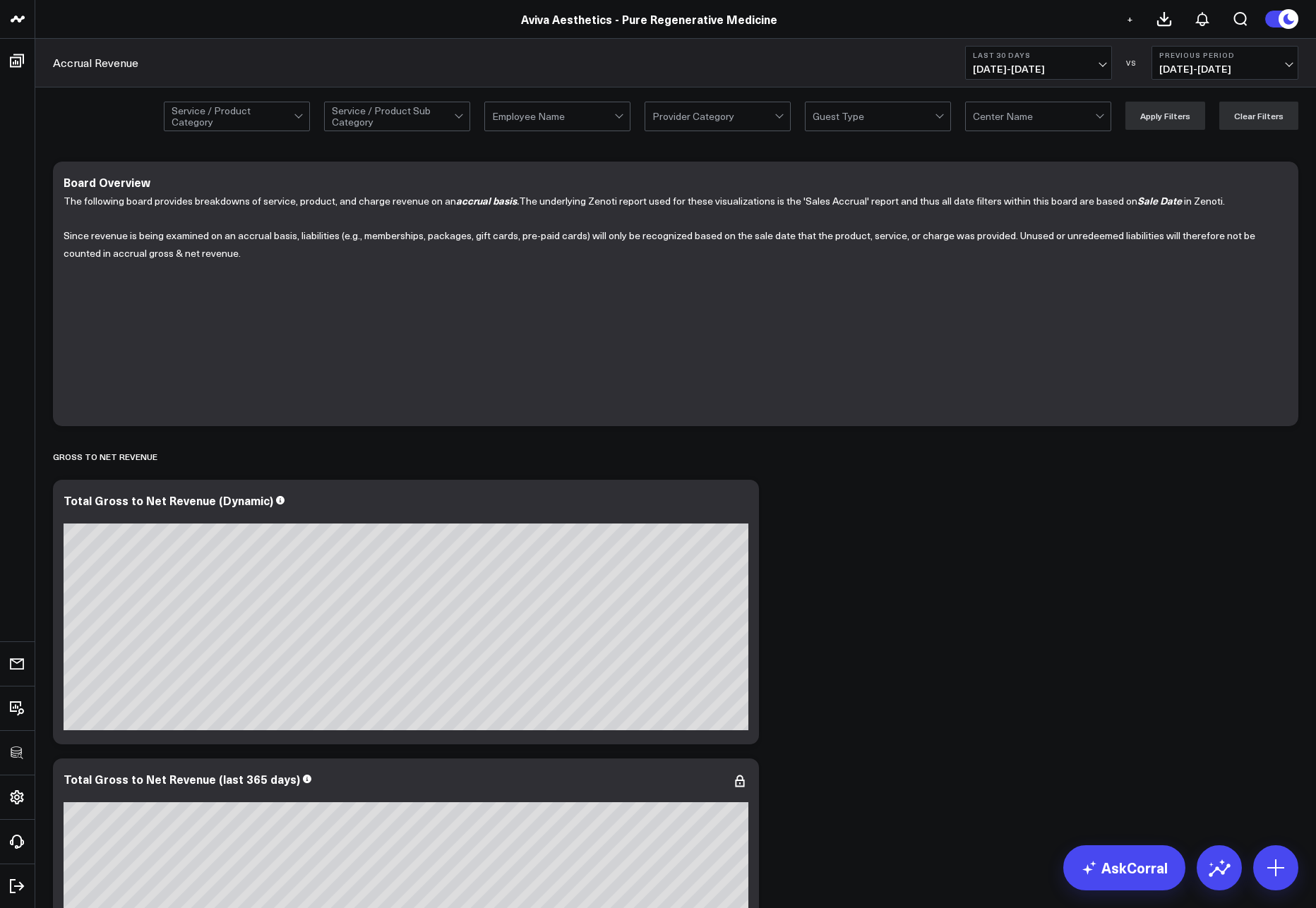
click at [479, 50] on div "Accrual Revenue Last 30 Days 08/16/25 - 09/14/25 VS Previous Period 07/17/25 - …" at bounding box center [676, 63] width 1281 height 49
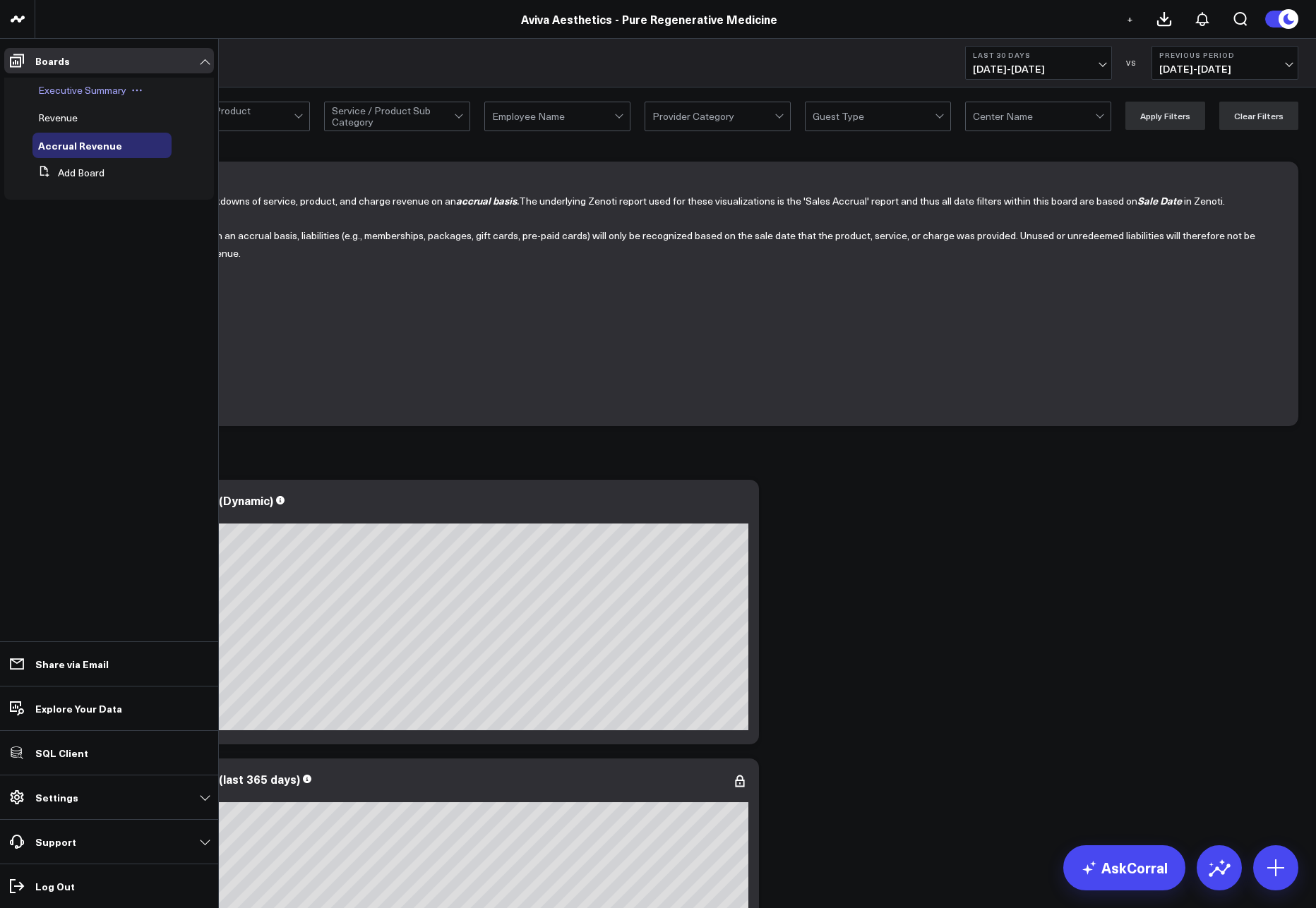
click at [56, 92] on span "Executive Summary" at bounding box center [82, 90] width 88 height 13
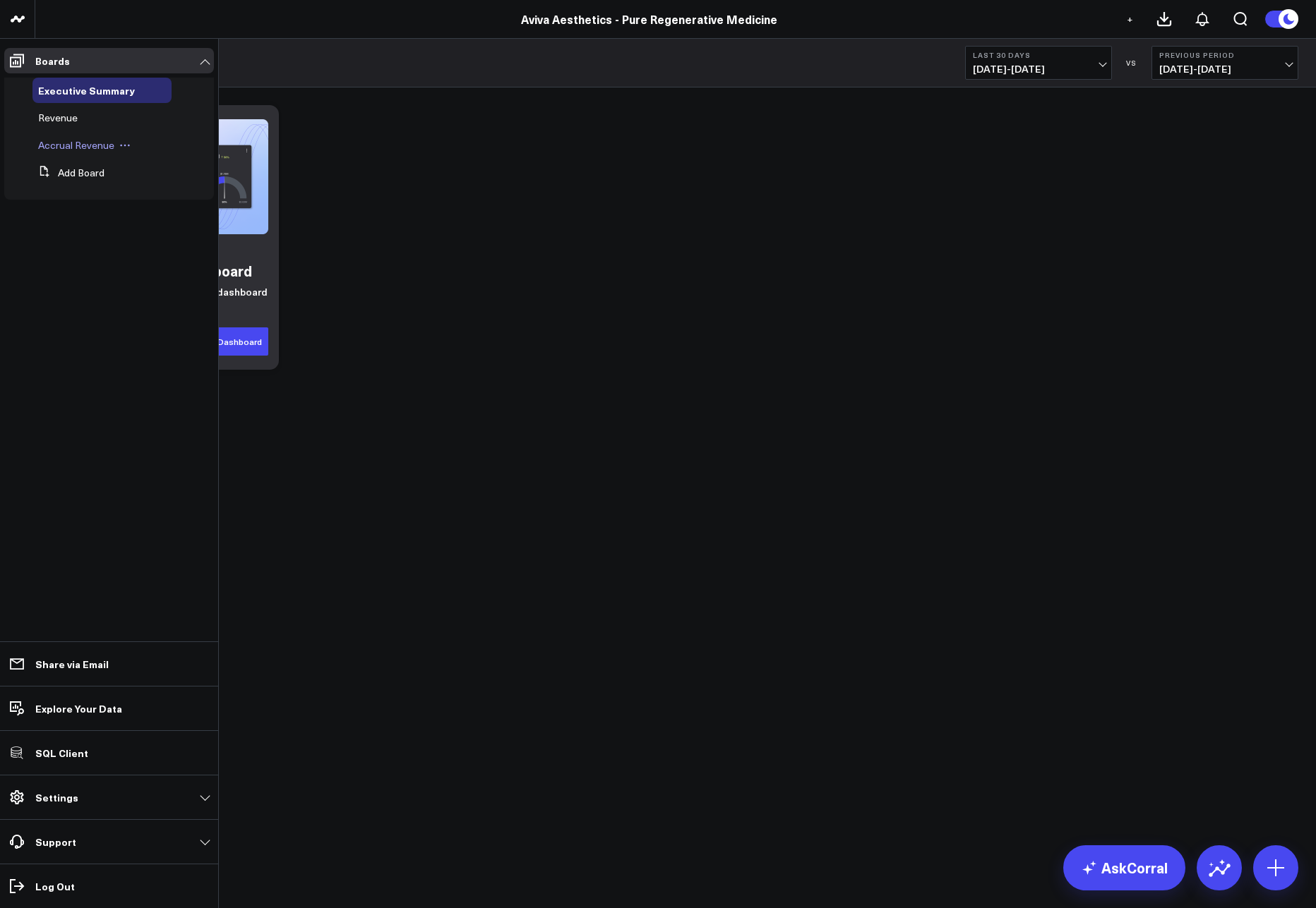
click at [56, 141] on span "Accrual Revenue" at bounding box center [76, 145] width 76 height 13
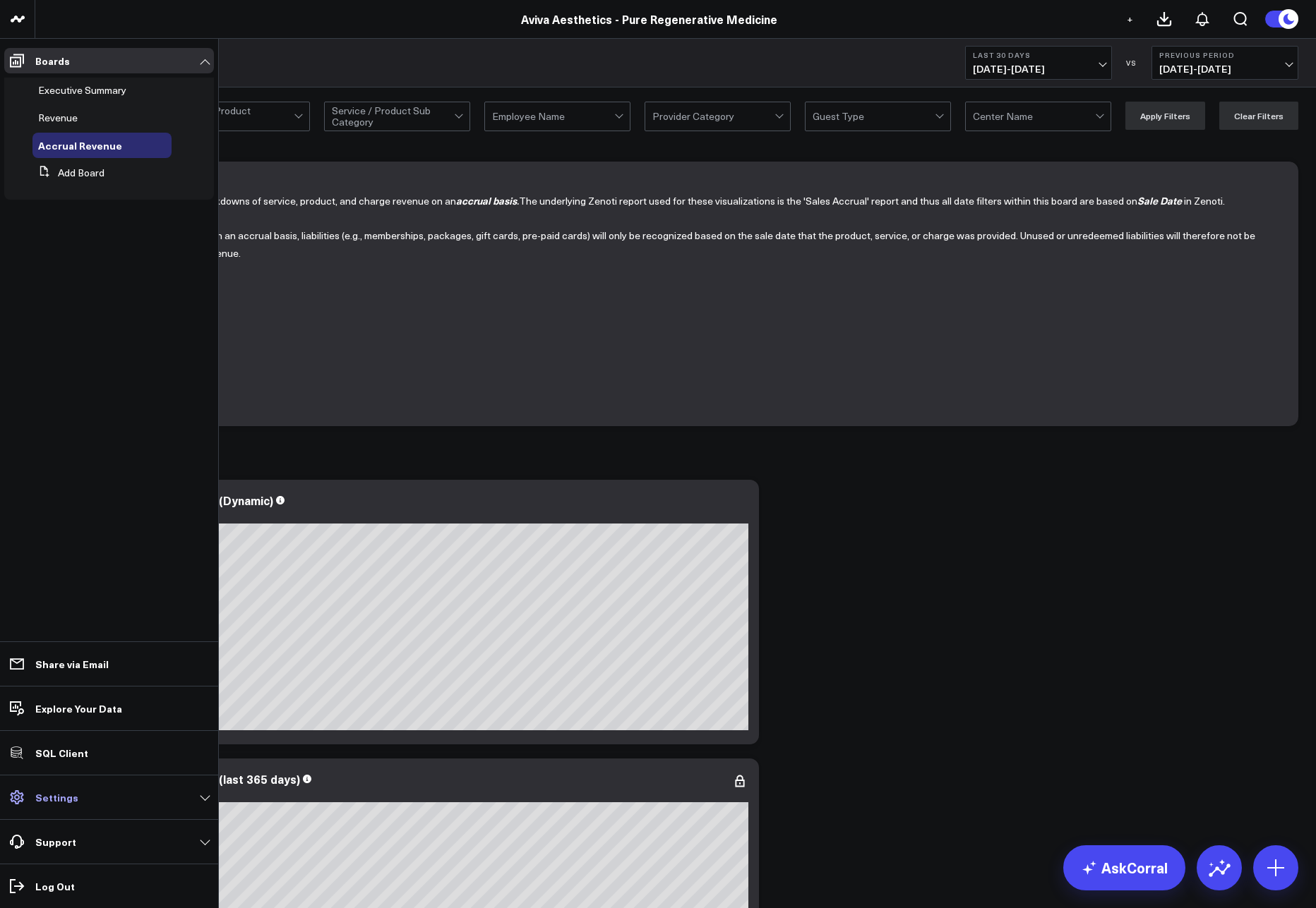
click at [63, 806] on link "Settings" at bounding box center [109, 797] width 210 height 26
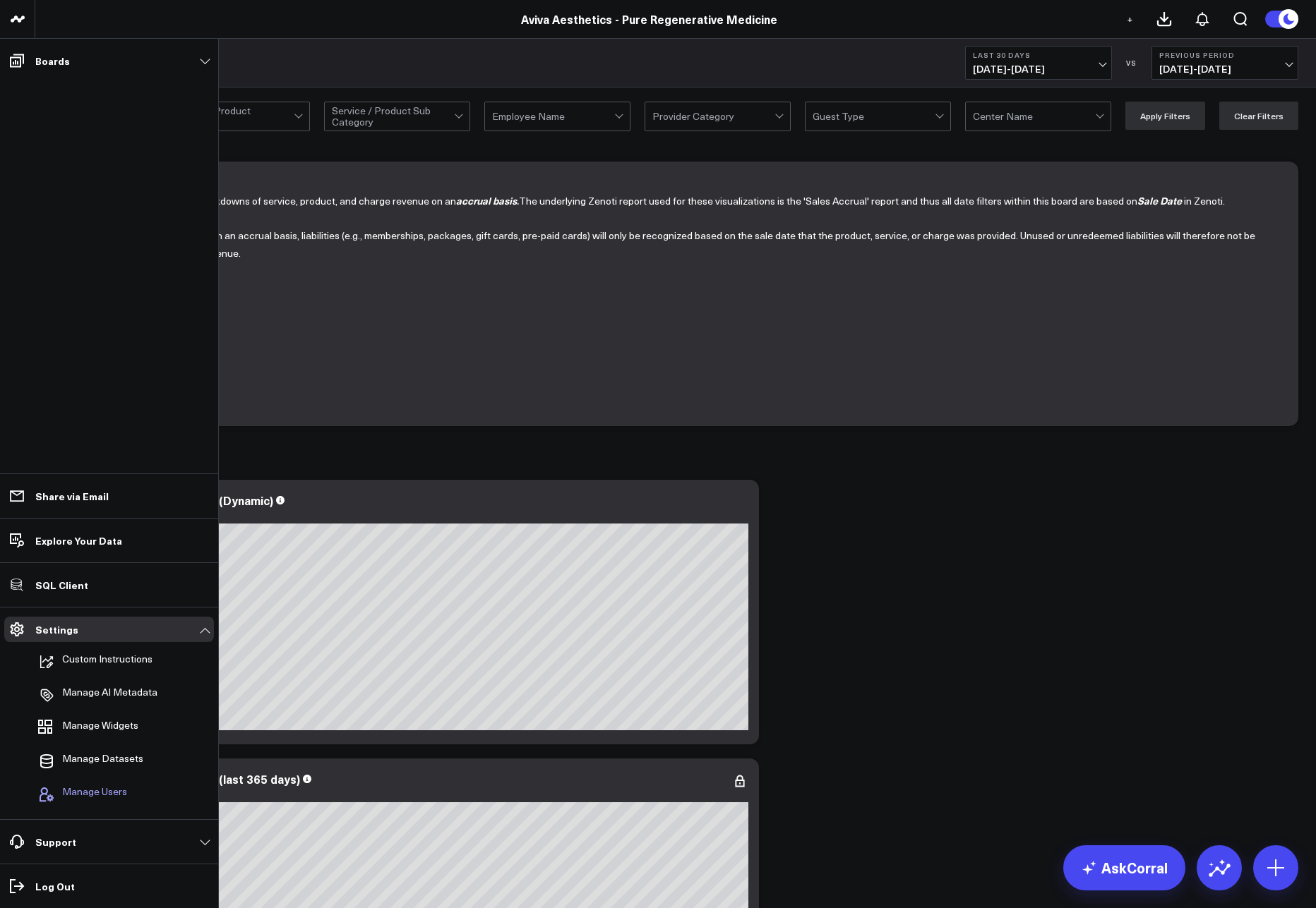
click at [84, 793] on span "Manage Users" at bounding box center [94, 795] width 65 height 17
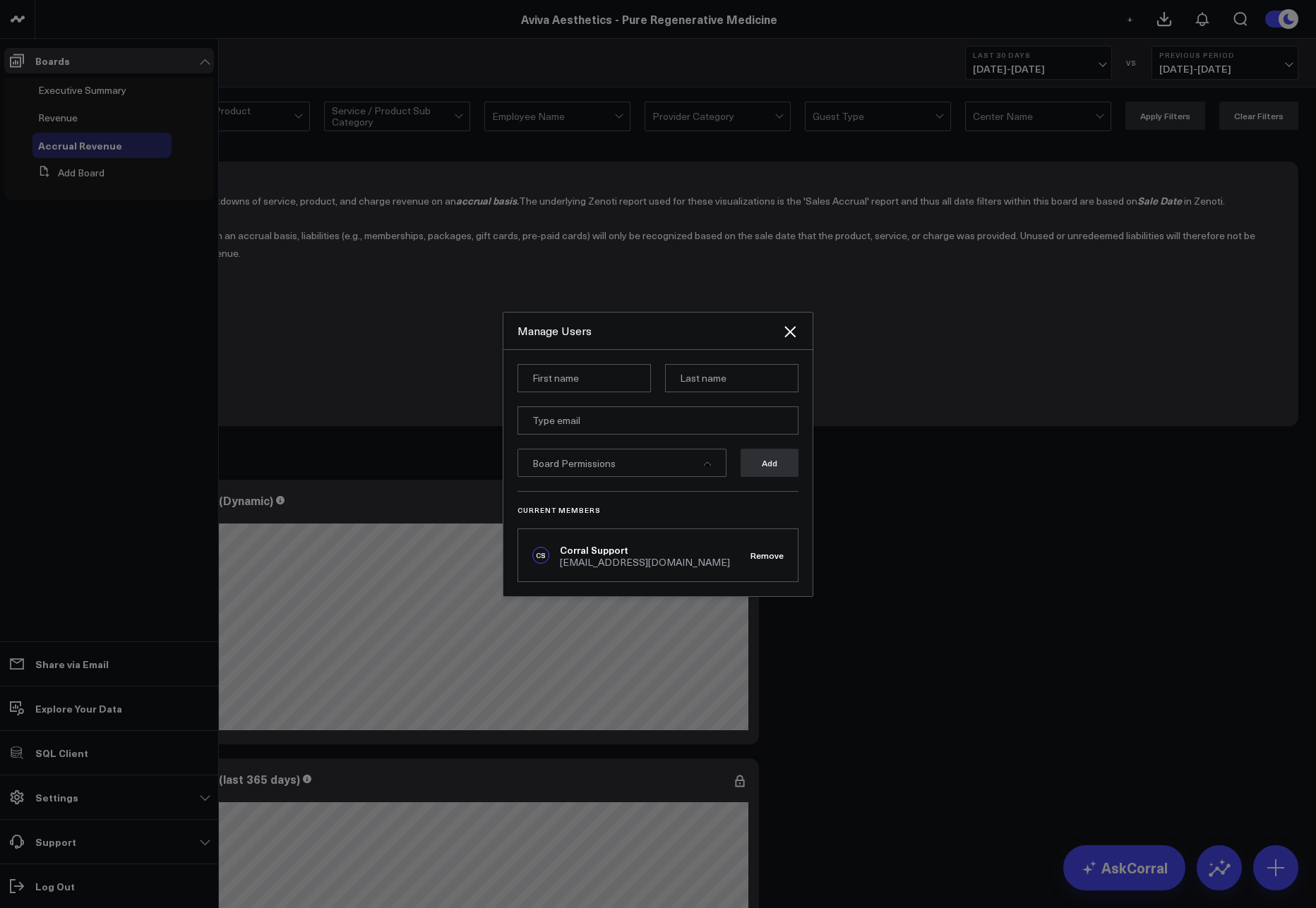
click at [570, 379] on input at bounding box center [584, 378] width 133 height 28
click at [536, 378] on input at bounding box center [584, 378] width 133 height 28
paste input "Zachary Katsulis"
type input "Zachary"
paste input "Katsulis"
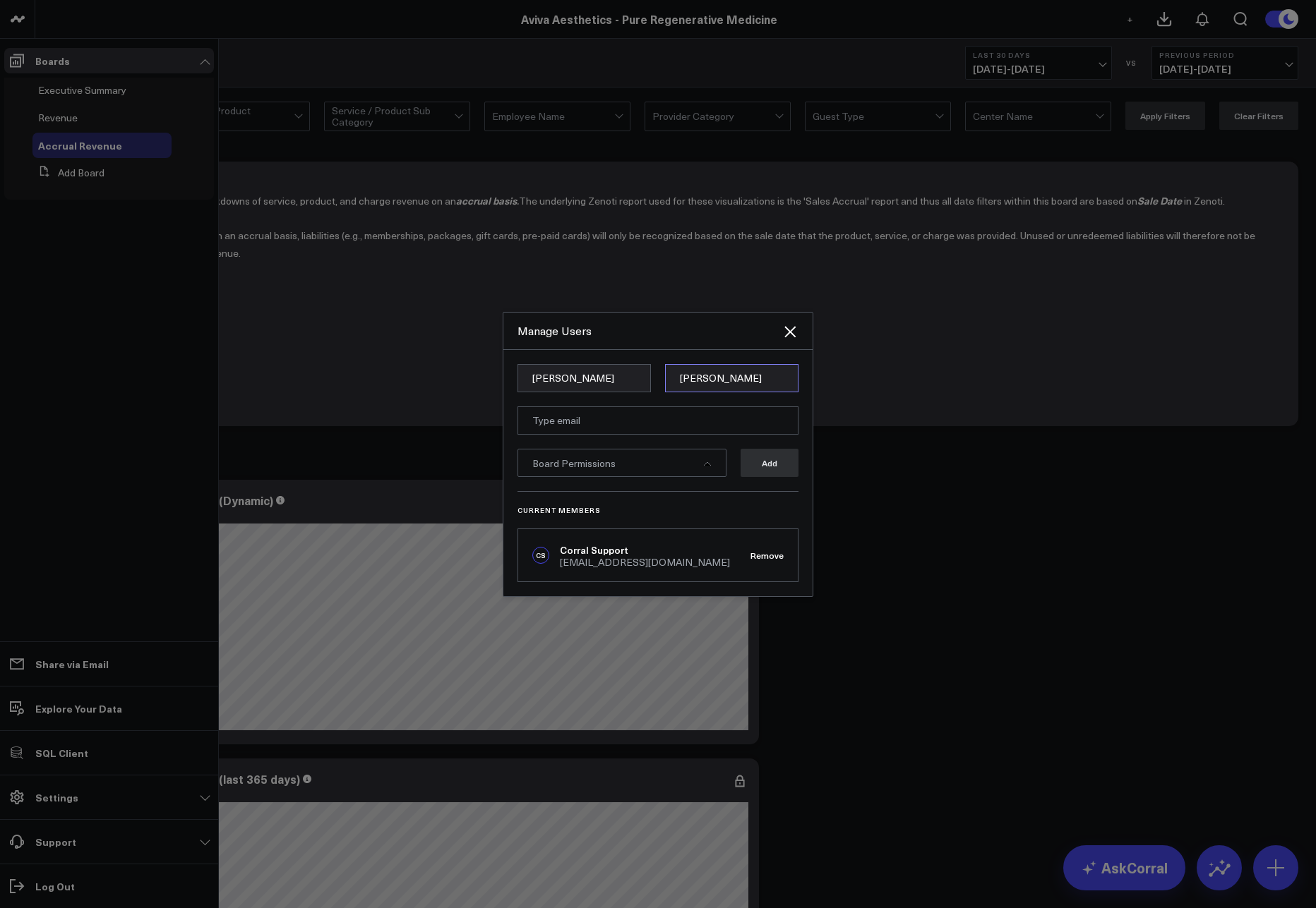
type input "Katsulis"
paste input "zkatsulis@duneglasscapital.com"
type input "zkatsulis@duneglasscapital.com"
click at [724, 397] on form "Zachary Katsulis zkatsulis@duneglasscapital.com Board Permissions Add" at bounding box center [658, 428] width 281 height 127
click at [665, 476] on div "Board Permissions" at bounding box center [622, 463] width 209 height 28
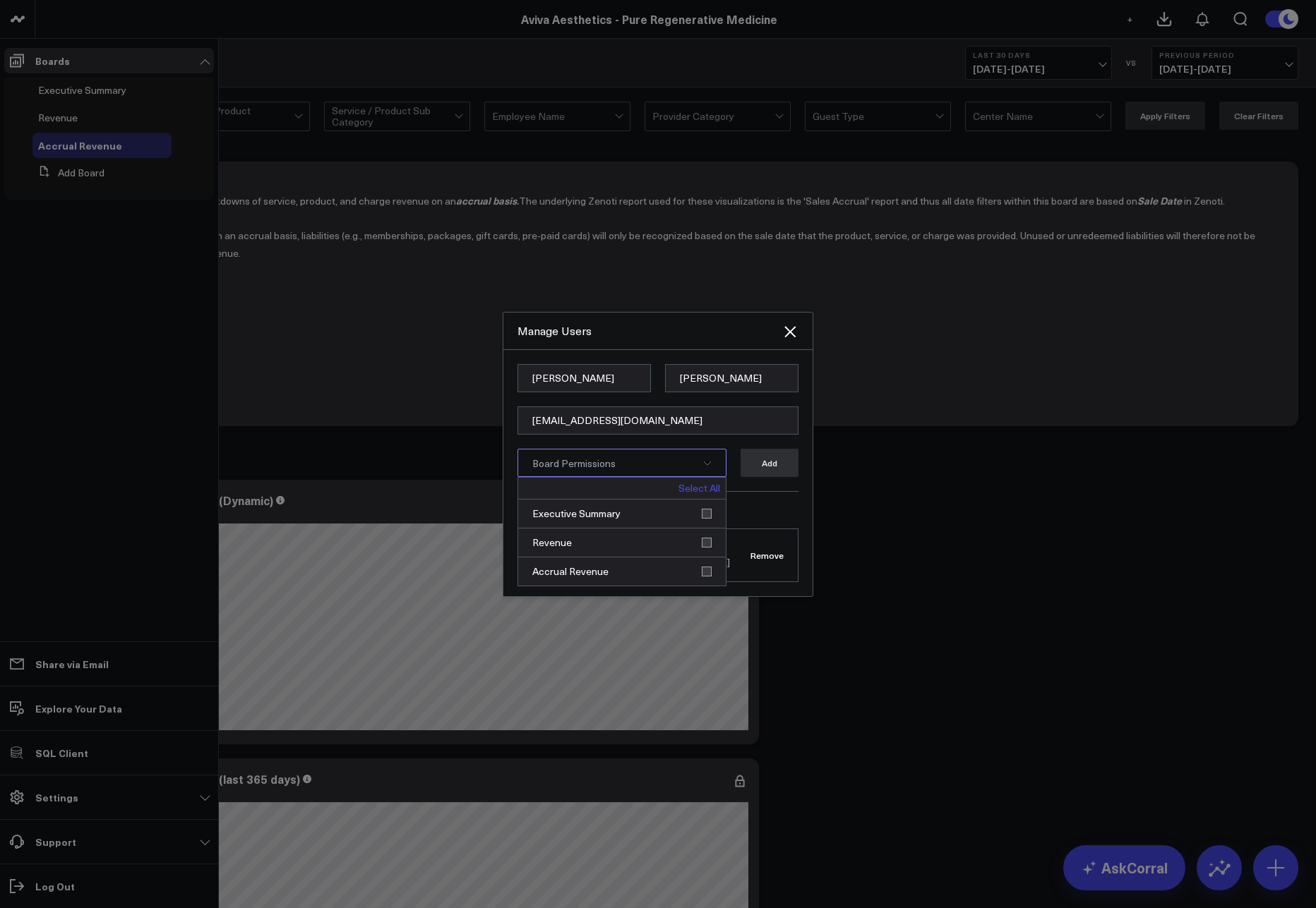
click at [711, 490] on link "Select All" at bounding box center [699, 488] width 41 height 10
click at [784, 468] on button "Add" at bounding box center [770, 463] width 58 height 28
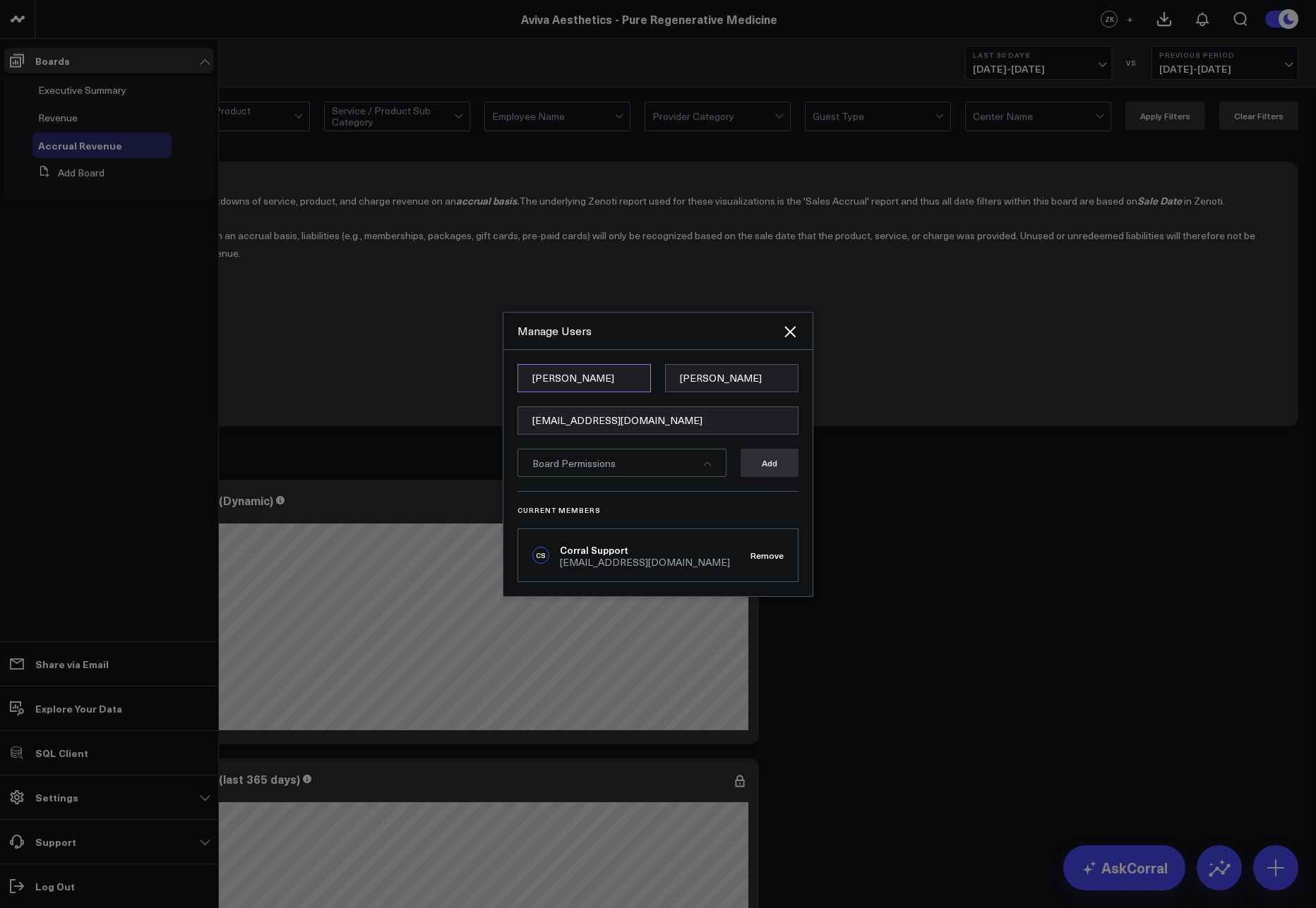
click at [603, 364] on input "Zachary" at bounding box center [584, 378] width 133 height 28
paste input "Omer Karaayvaz"
type input "Omer"
paste input "Karaayvaz"
type input "Karaayvaz"
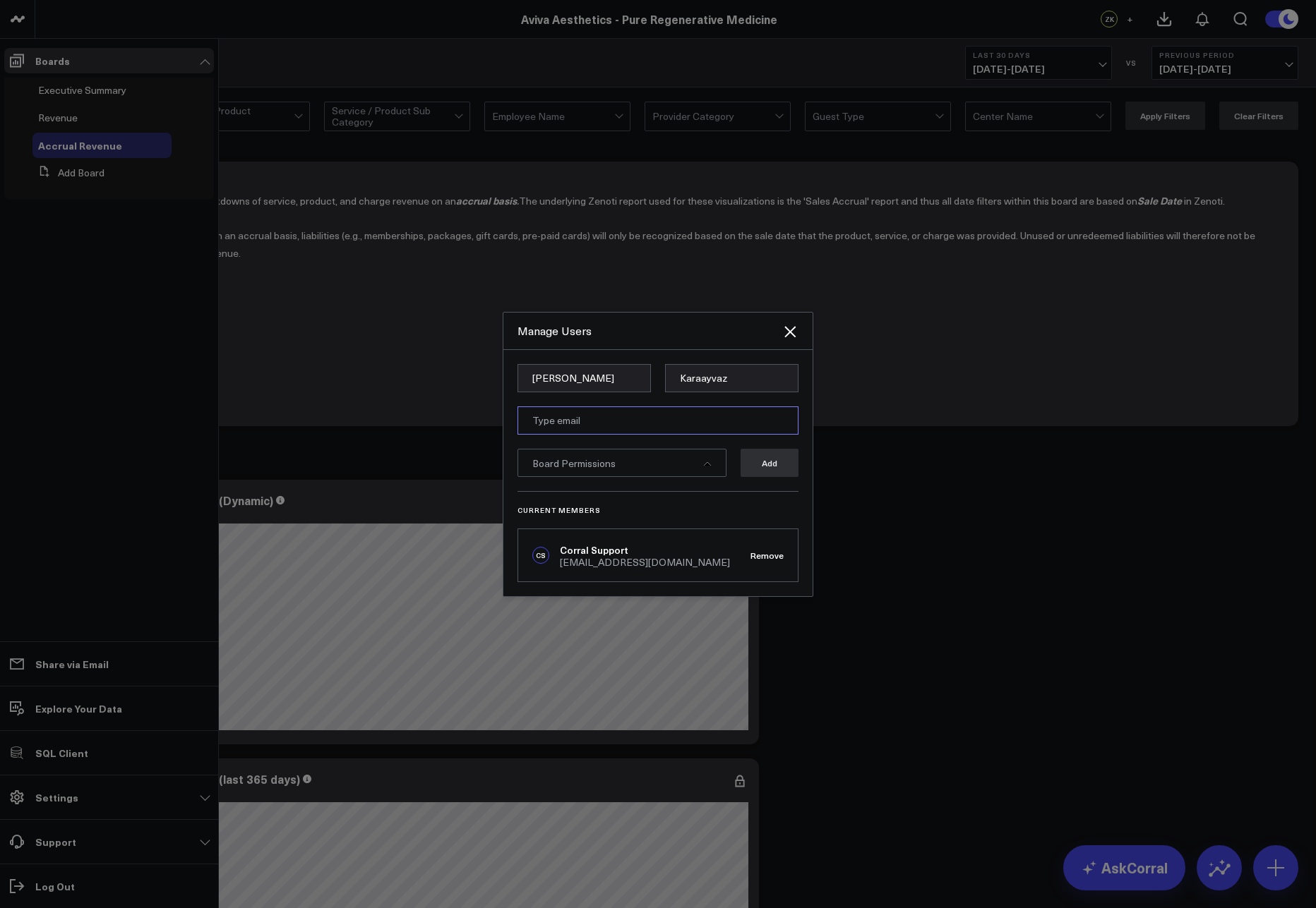
paste input "okaraayvaz@duneglasscapital.com"
type input "okaraayvaz@duneglasscapital.com"
click at [719, 402] on form "Omer Karaayvaz okaraayvaz@duneglasscapital.com Board Permissions Add" at bounding box center [658, 428] width 281 height 127
click at [686, 472] on div "Board Permissions" at bounding box center [622, 463] width 209 height 28
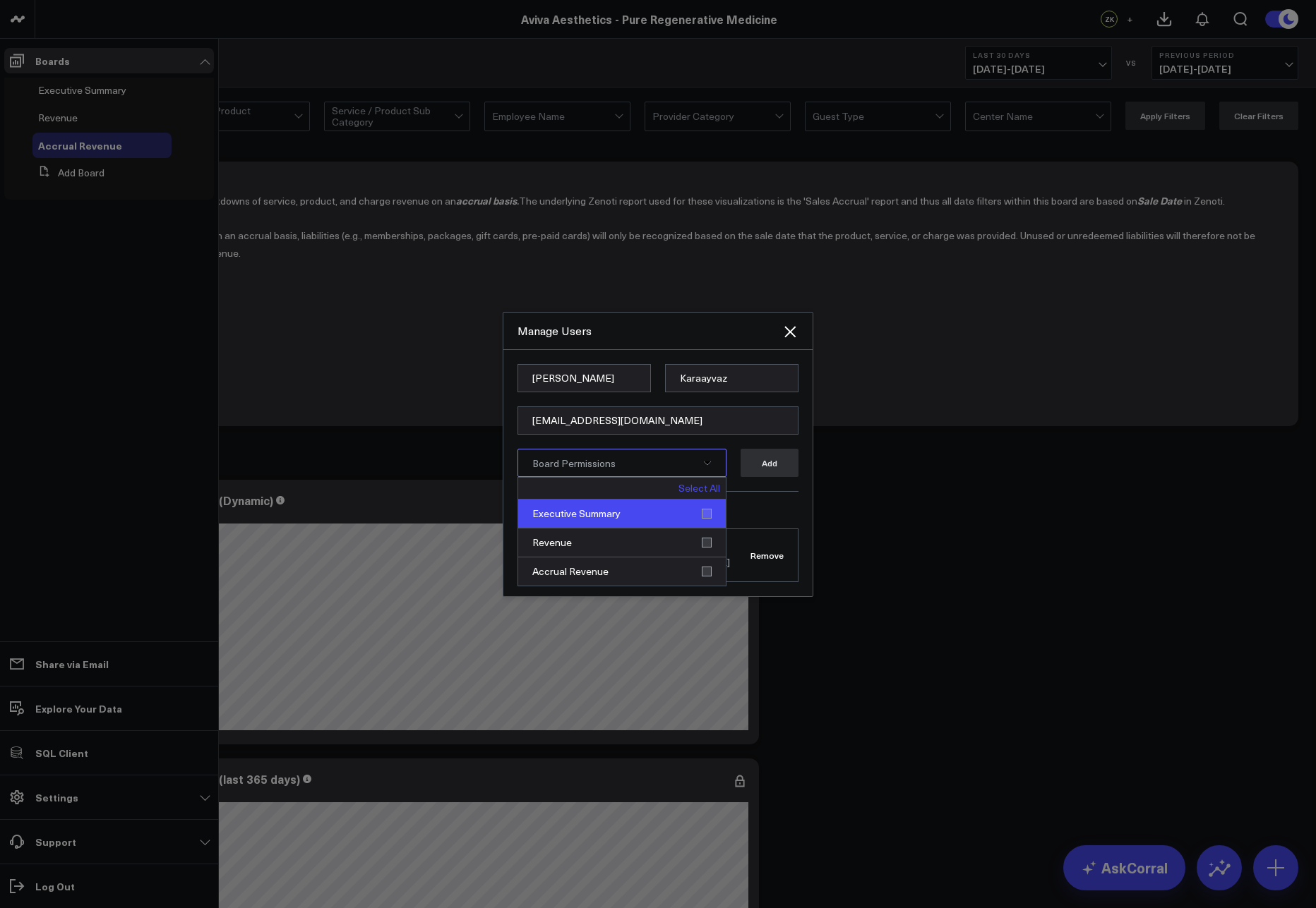
click at [647, 503] on div "Executive Summary" at bounding box center [622, 514] width 207 height 29
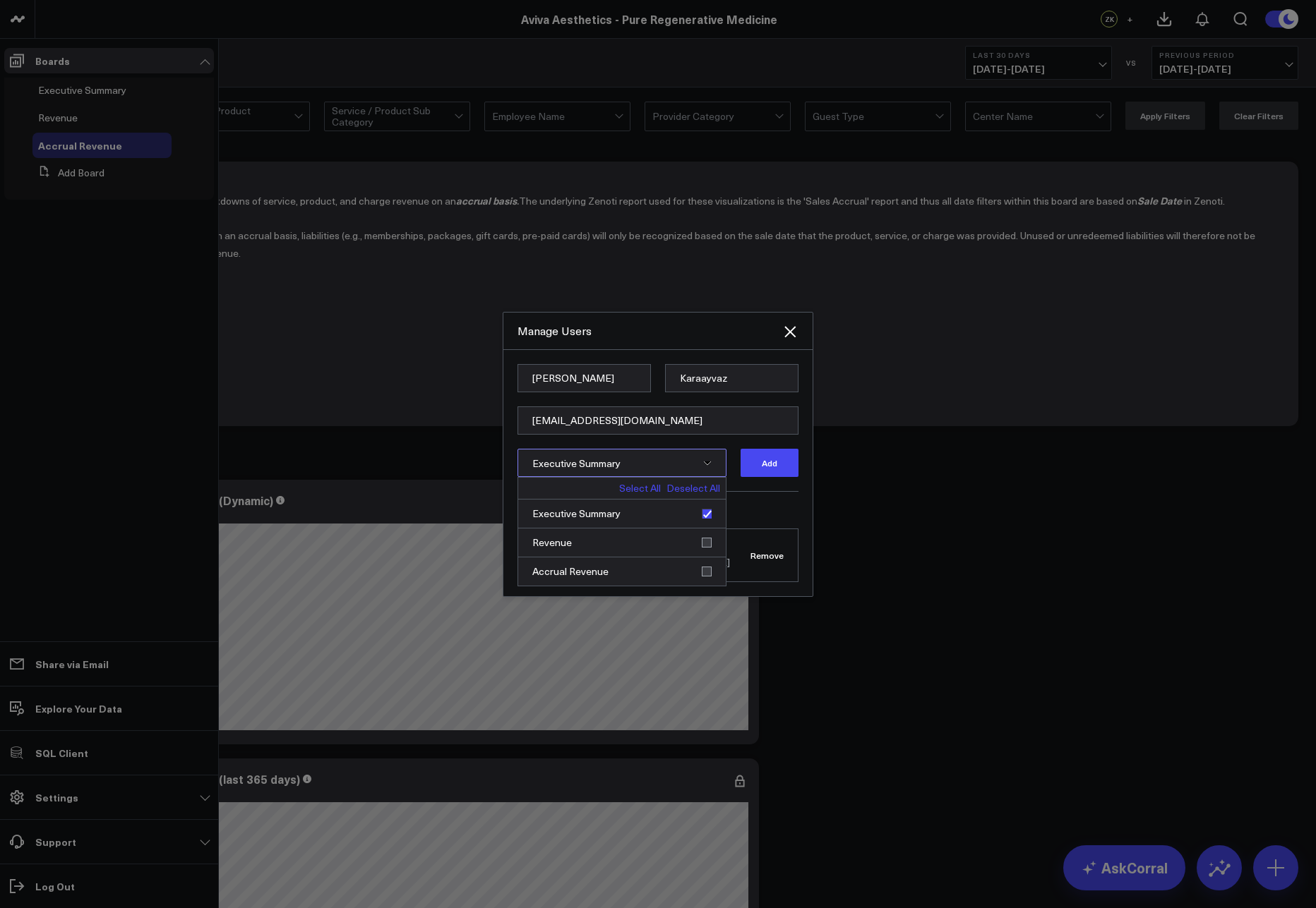
click at [709, 484] on link "Deselect All" at bounding box center [693, 488] width 54 height 10
click at [709, 484] on link "Select All" at bounding box center [699, 488] width 41 height 10
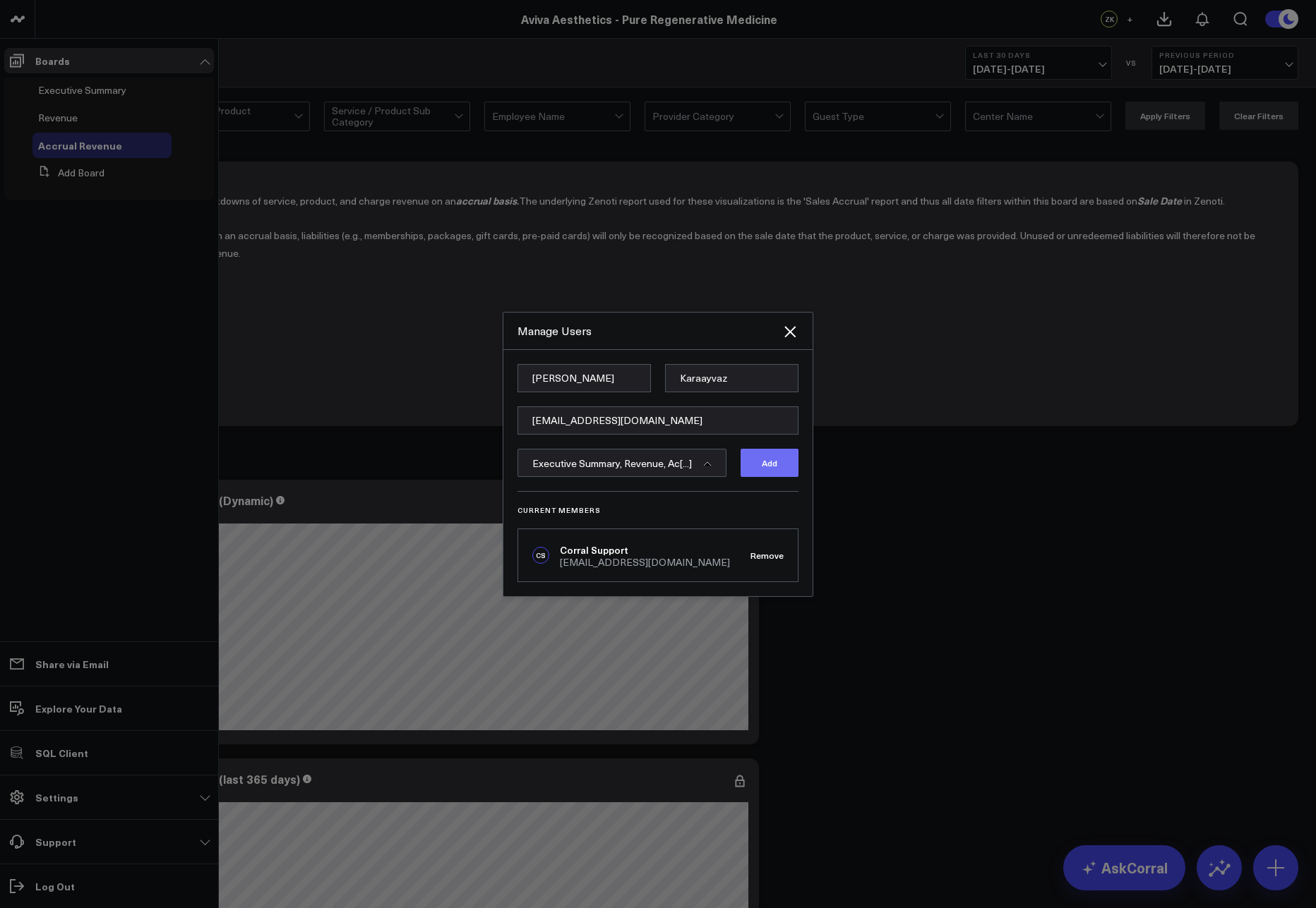
click at [788, 457] on button "Add" at bounding box center [770, 463] width 58 height 28
click at [787, 330] on icon "Close" at bounding box center [790, 331] width 17 height 17
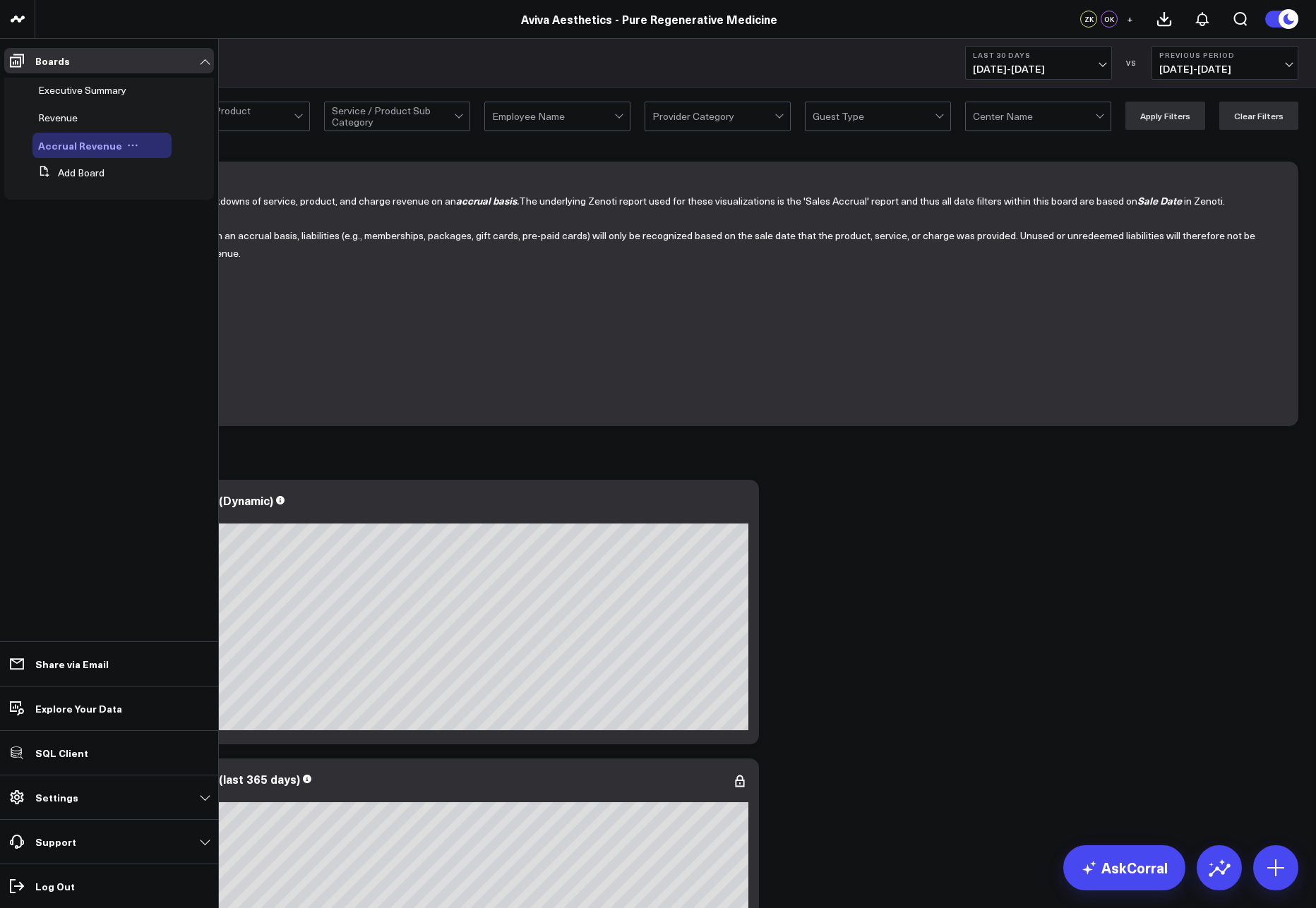
click at [68, 148] on span "Accrual Revenue" at bounding box center [80, 145] width 84 height 14
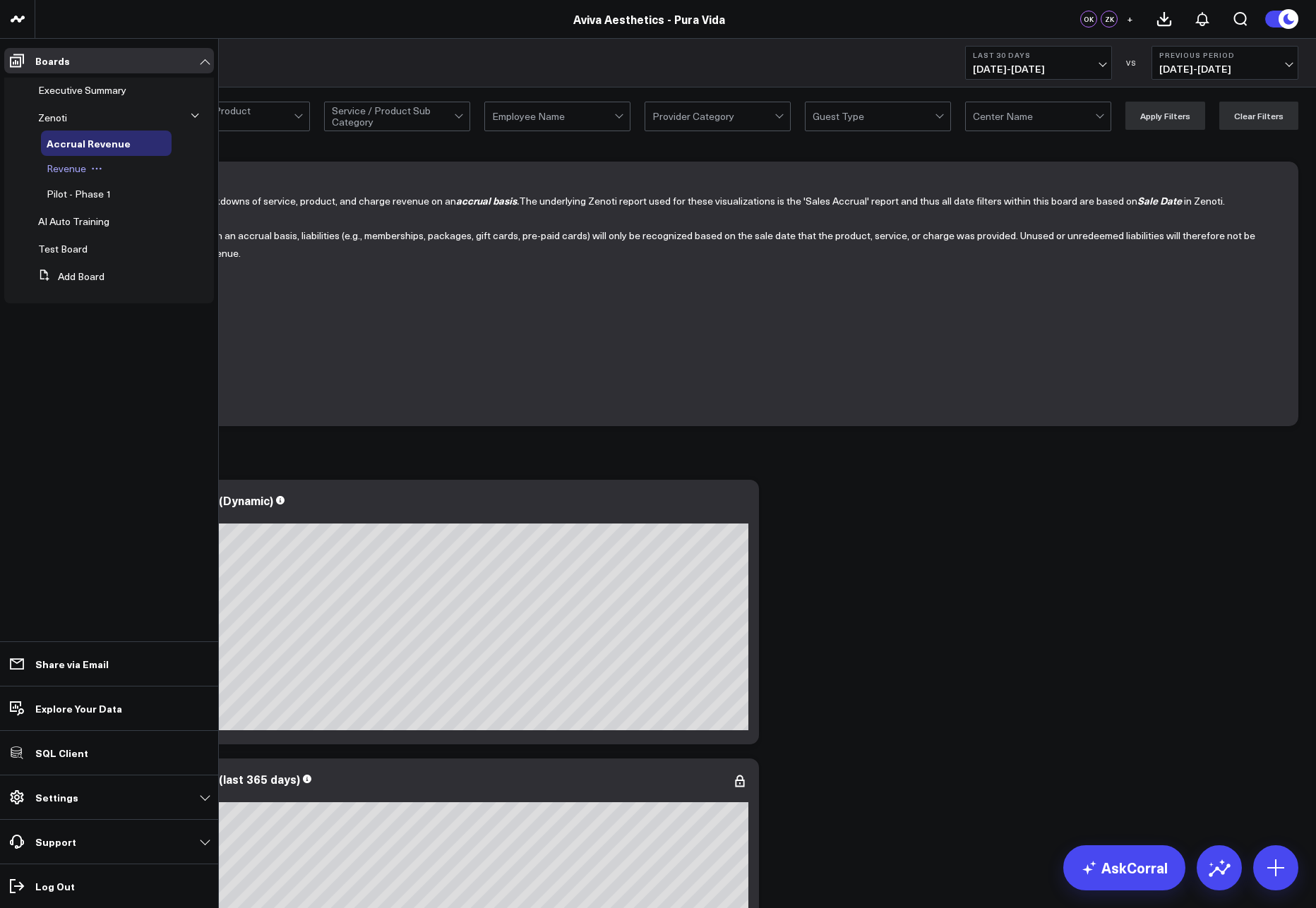
click at [73, 168] on span "Revenue" at bounding box center [66, 169] width 40 height 13
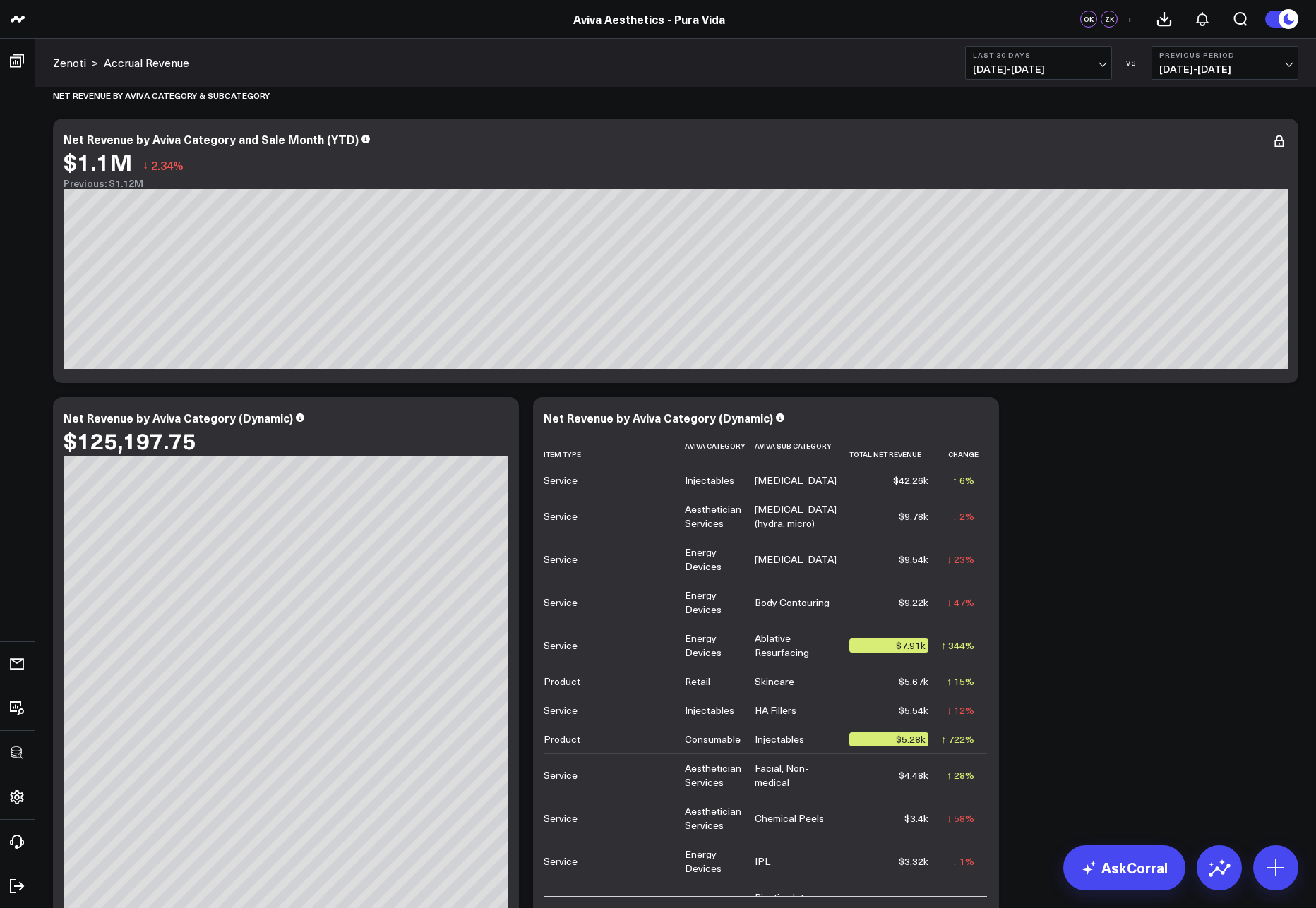
scroll to position [2404, 0]
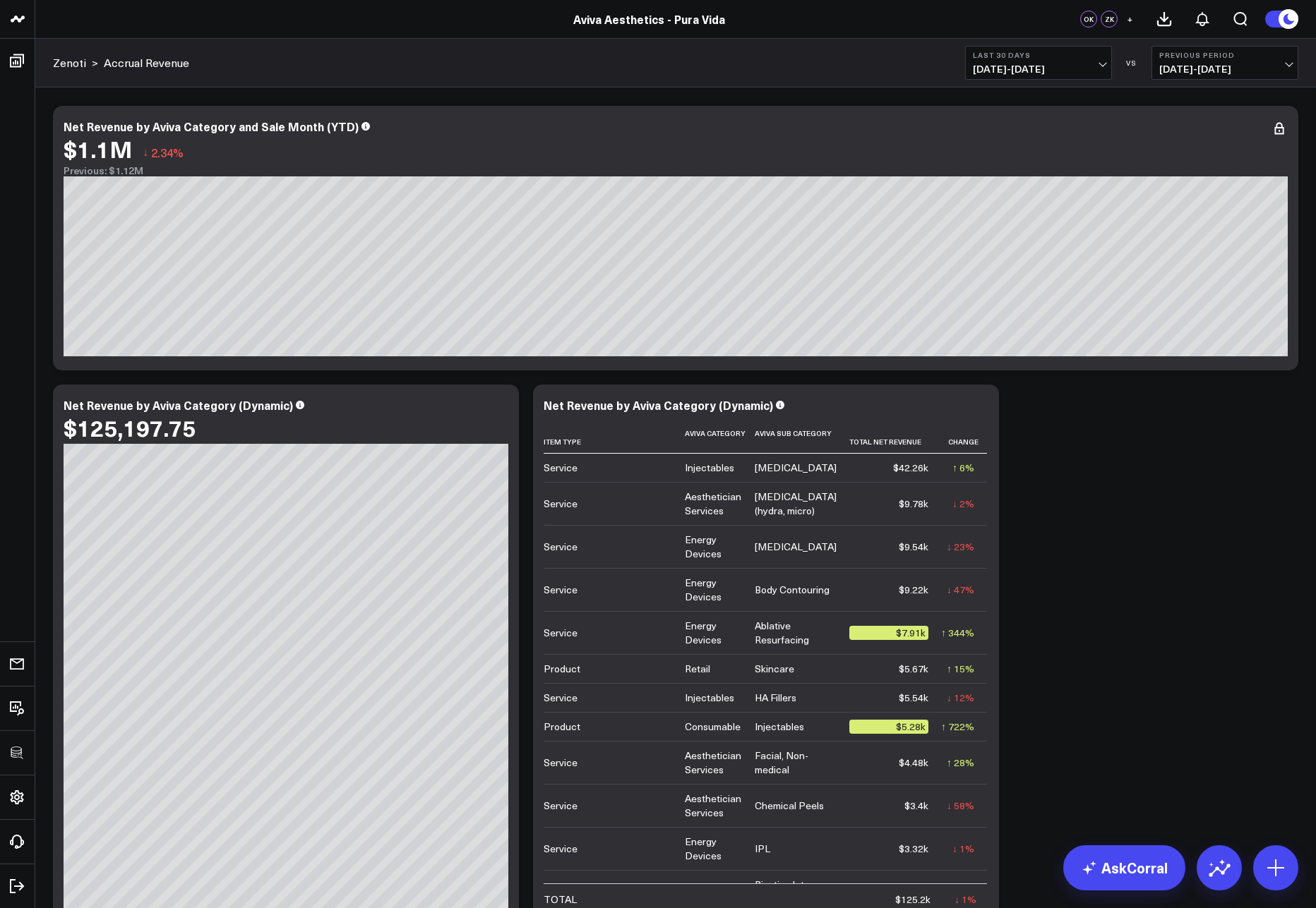
click at [1006, 66] on span "[DATE] - [DATE]" at bounding box center [1038, 69] width 131 height 12
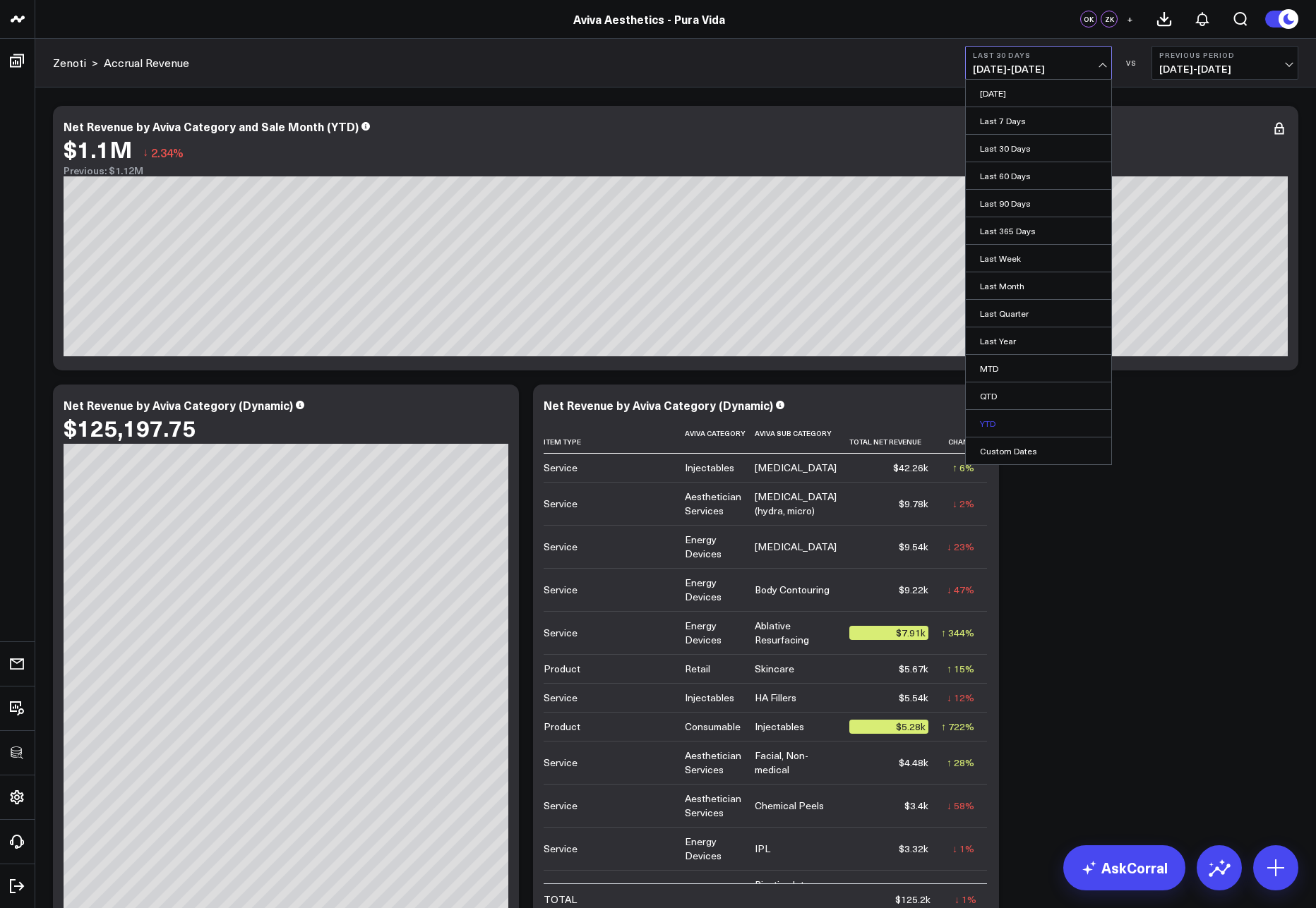
click at [991, 425] on link "YTD" at bounding box center [1039, 423] width 145 height 26
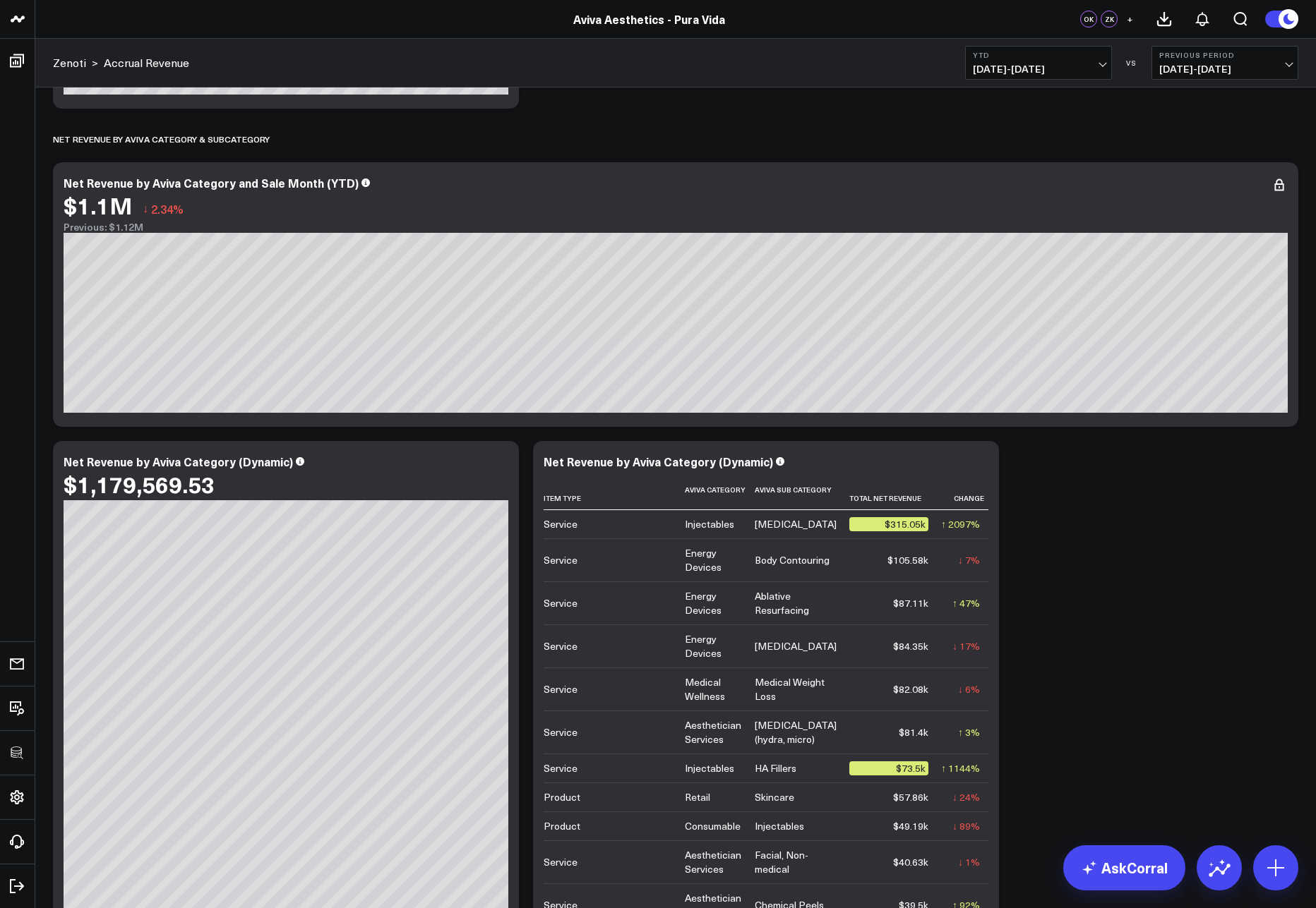
scroll to position [2341, 0]
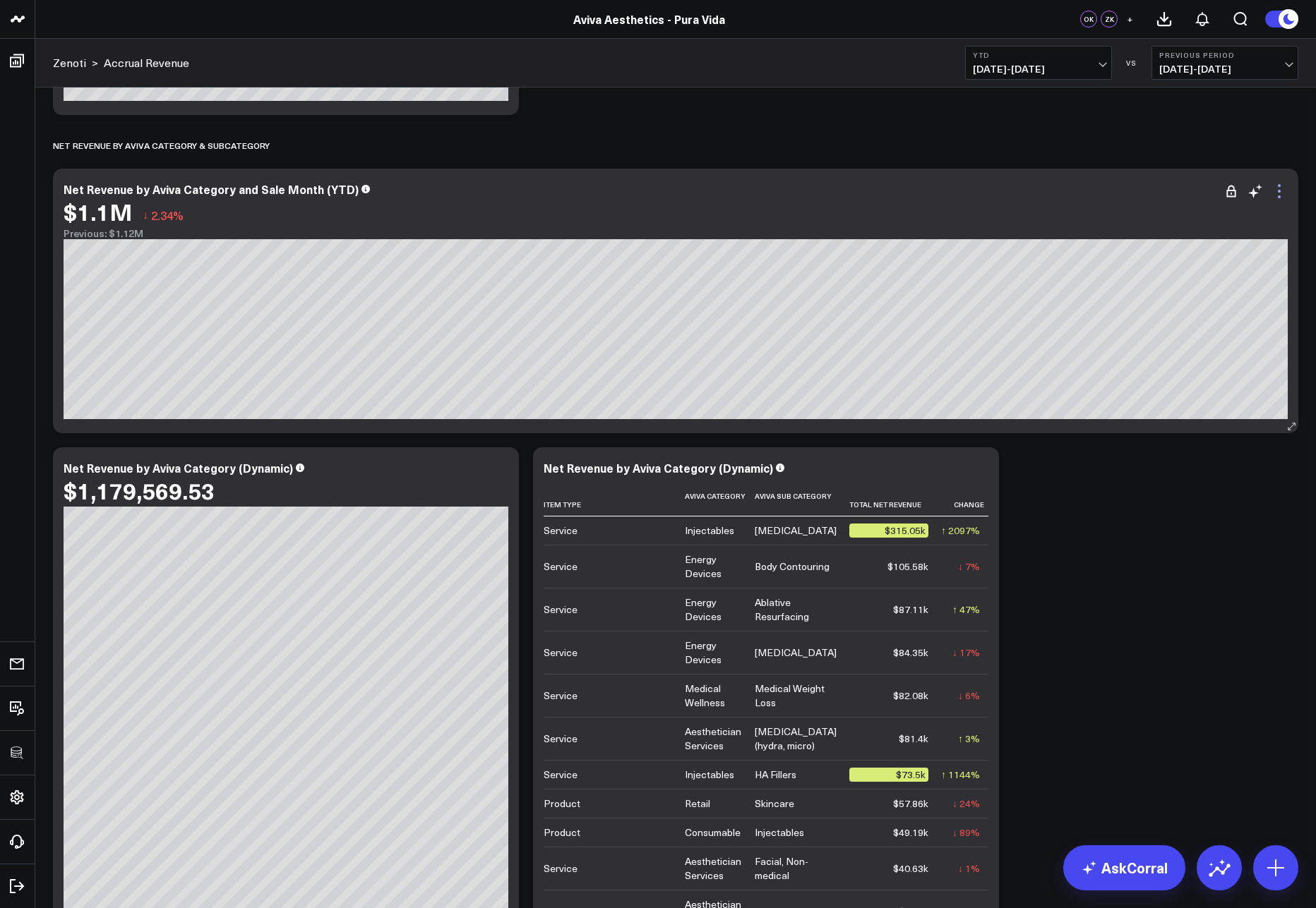
click at [1287, 198] on icon at bounding box center [1280, 191] width 17 height 17
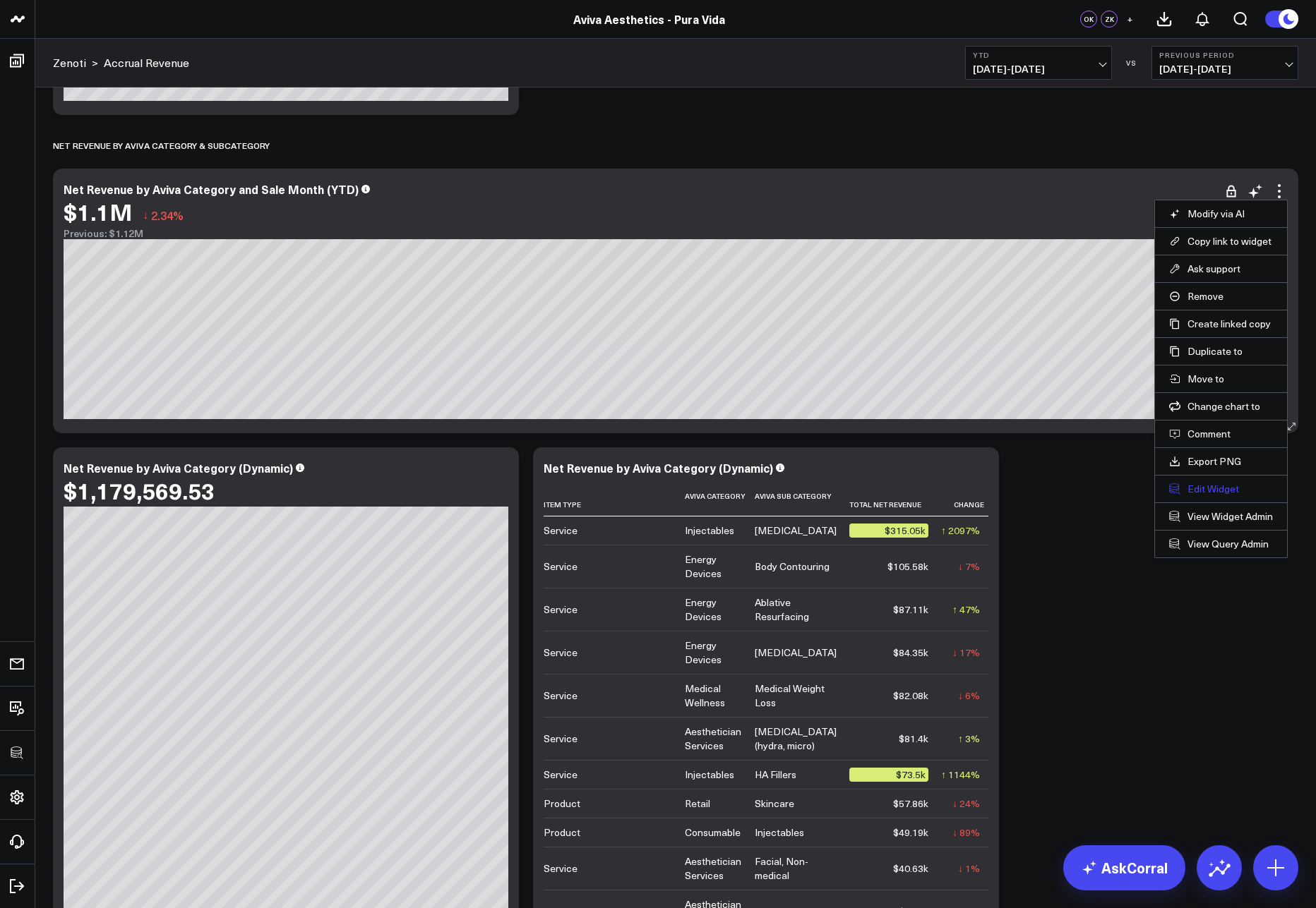
click at [1209, 485] on button "Edit Widget" at bounding box center [1222, 488] width 104 height 12
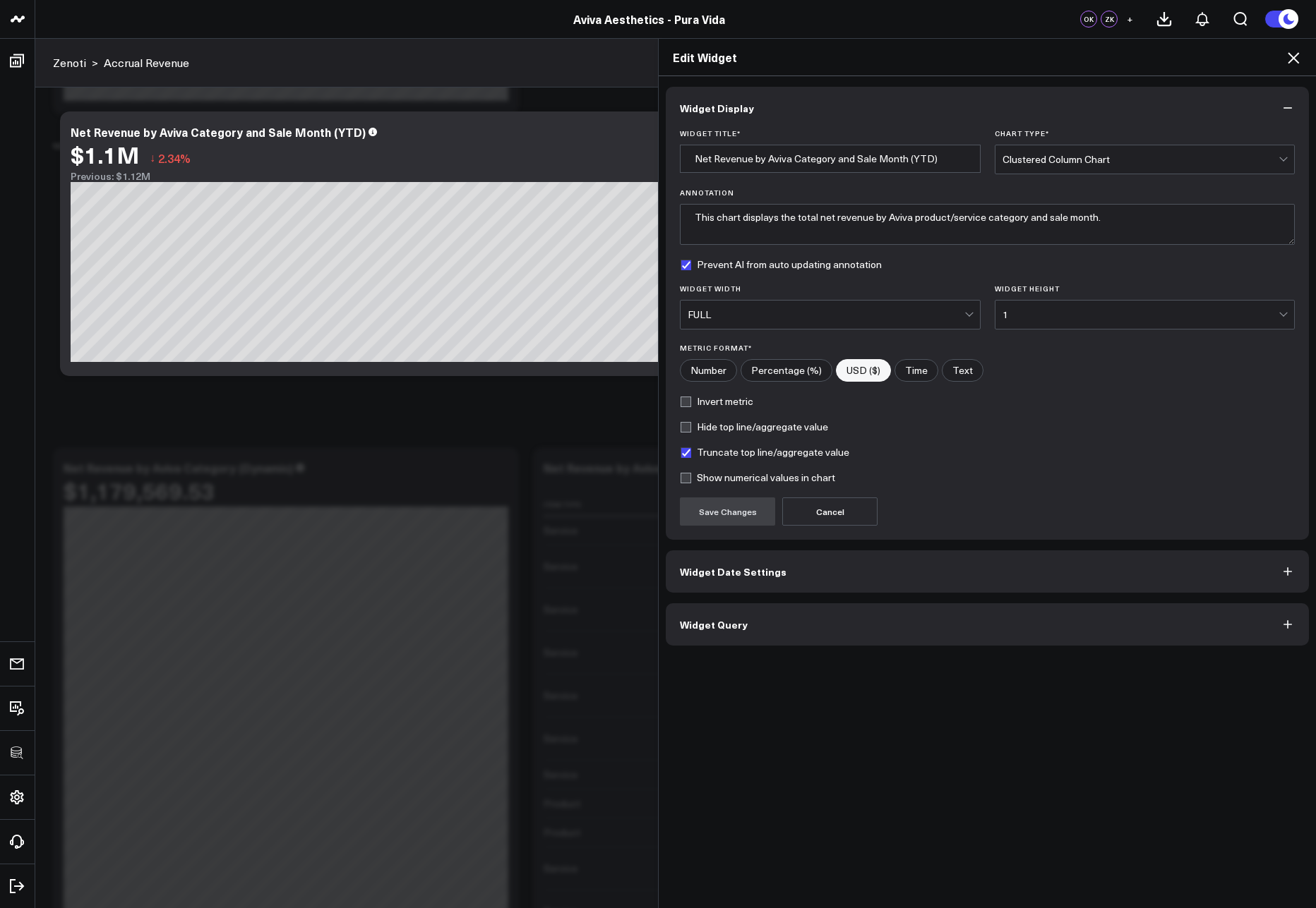
click at [689, 453] on label "Truncate top line/aggregate value" at bounding box center [765, 453] width 169 height 12
click at [689, 453] on input "Truncate top line/aggregate value" at bounding box center [686, 453] width 12 height 12
checkbox input "false"
click at [714, 506] on button "Save Changes" at bounding box center [727, 511] width 95 height 28
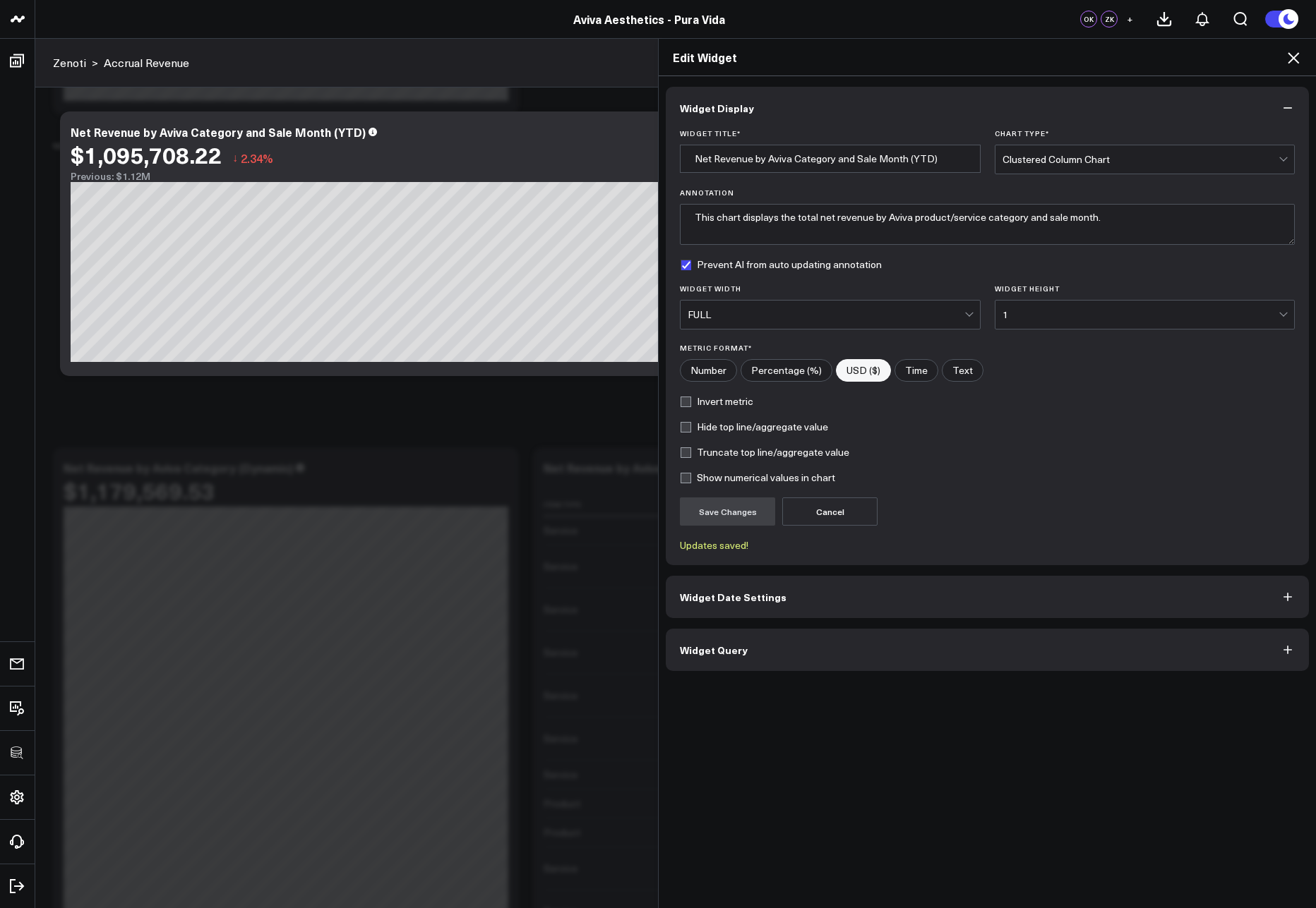
click at [1295, 55] on icon at bounding box center [1294, 58] width 17 height 17
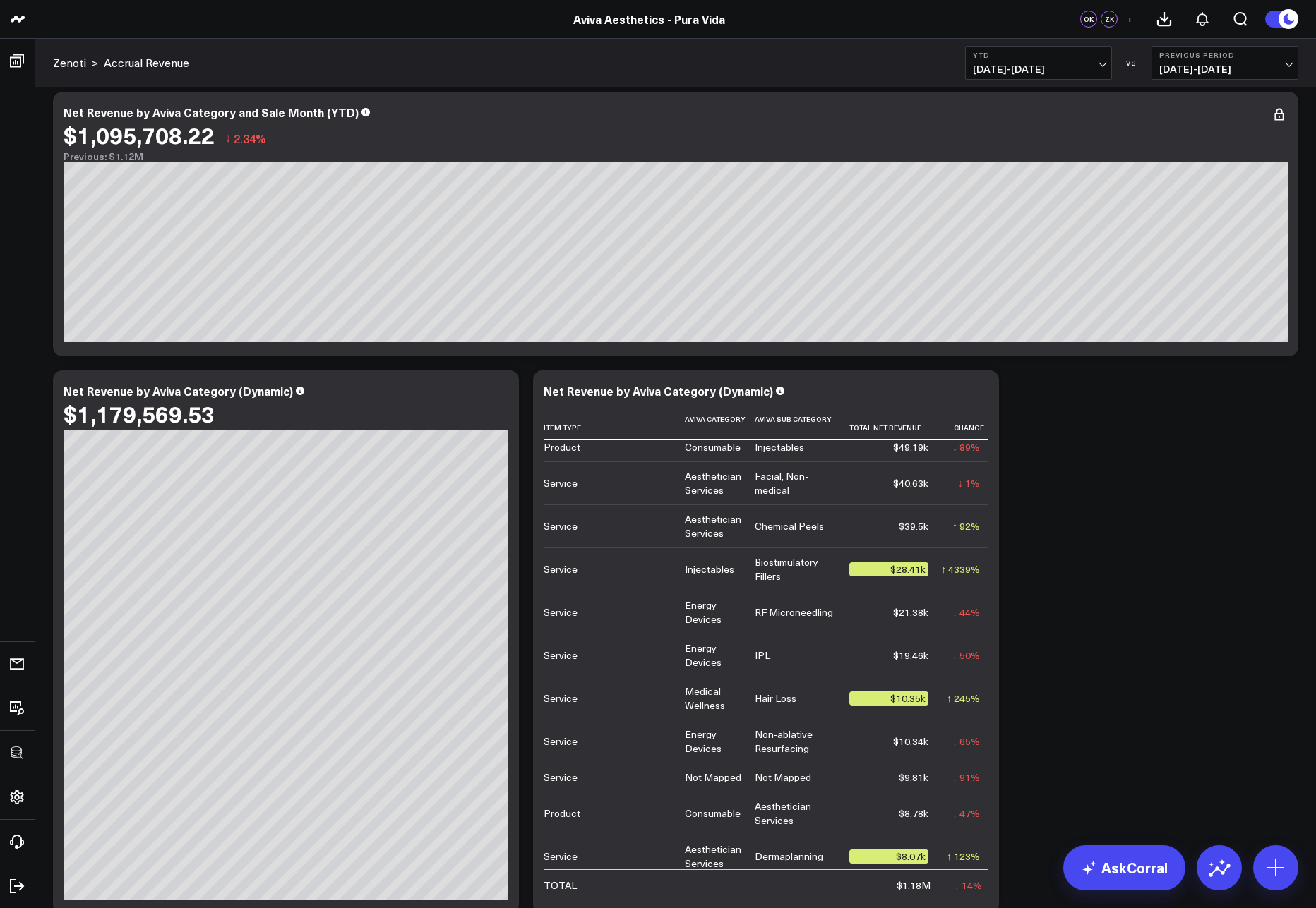
scroll to position [2382, 0]
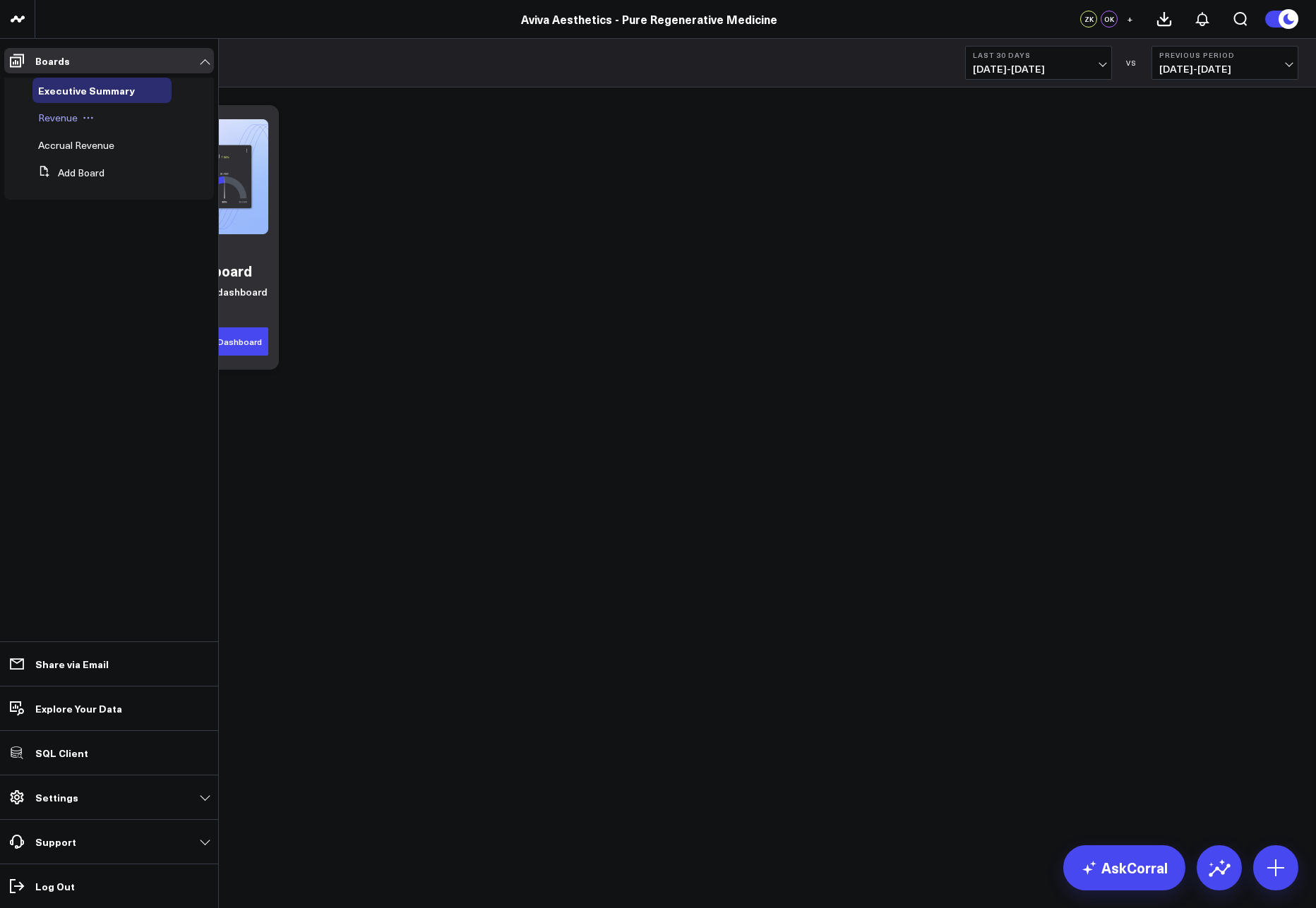
click at [45, 115] on span "Revenue" at bounding box center [58, 117] width 40 height 13
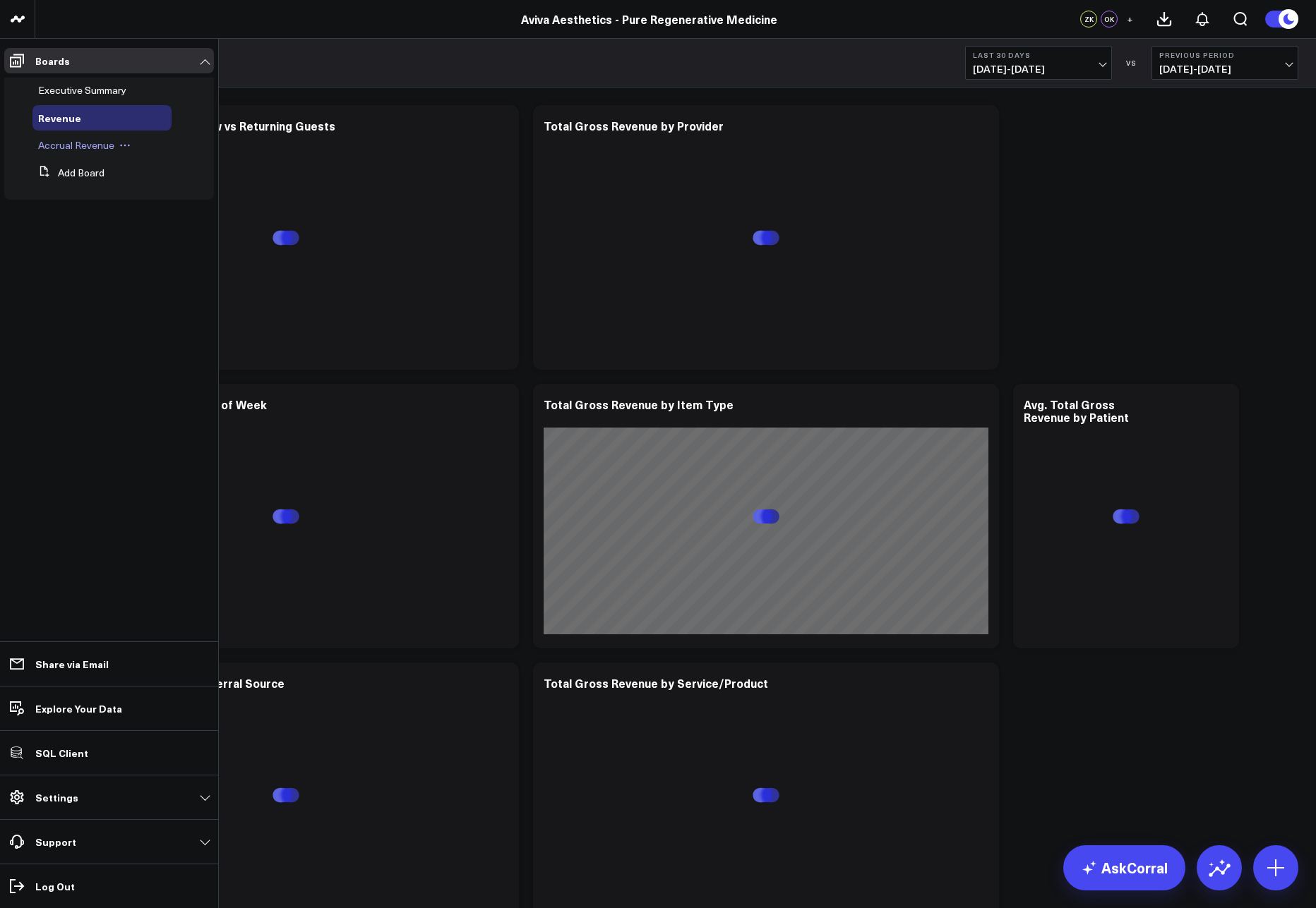
click at [57, 145] on span "Accrual Revenue" at bounding box center [76, 145] width 76 height 13
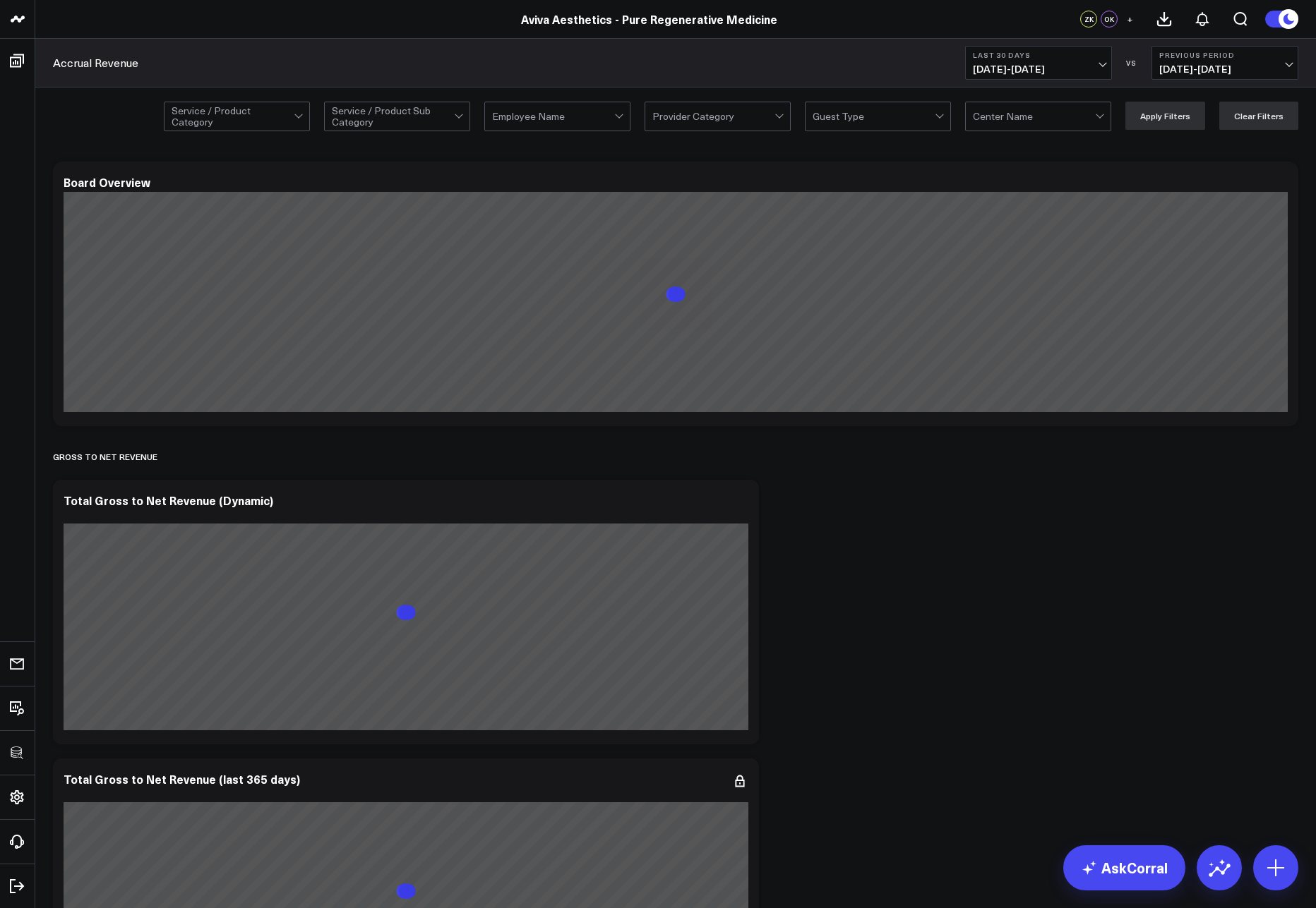
click at [274, 128] on div at bounding box center [233, 116] width 122 height 28
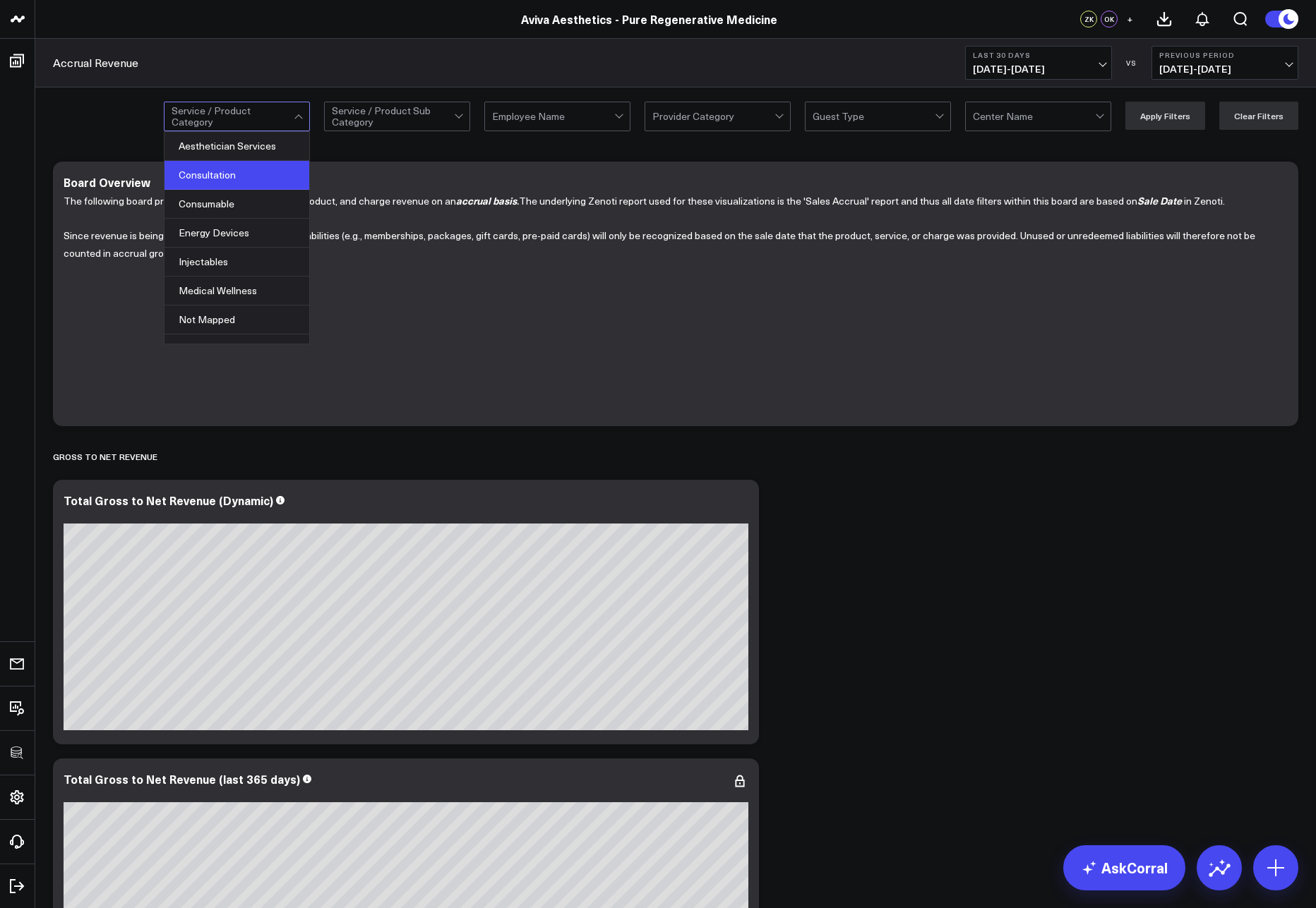
click at [267, 186] on div "Consultation" at bounding box center [236, 175] width 145 height 29
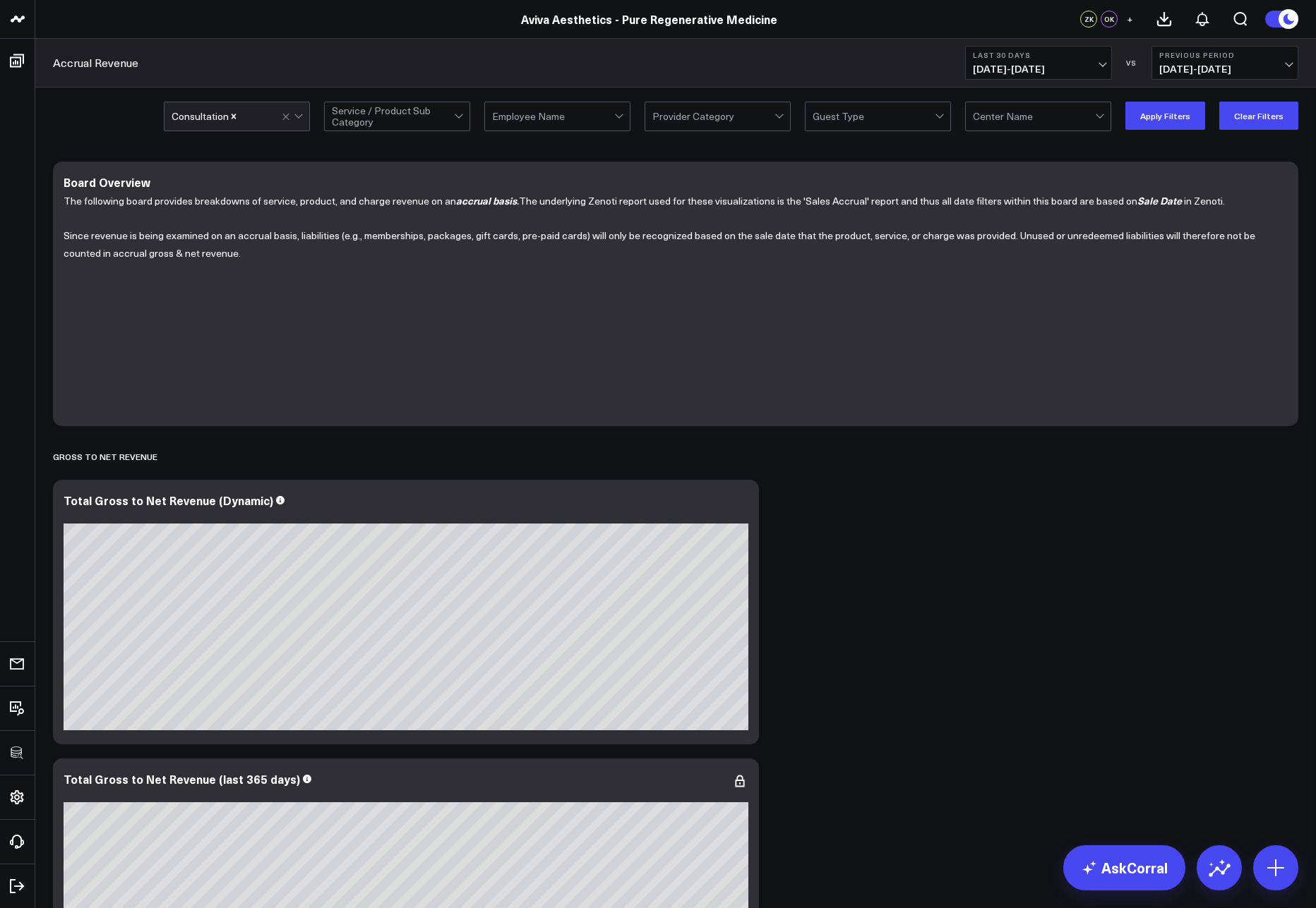
click at [331, 55] on div "Accrual Revenue Last 30 Days [DATE] - [DATE] VS Previous Period [DATE] - [DATE]" at bounding box center [676, 63] width 1281 height 49
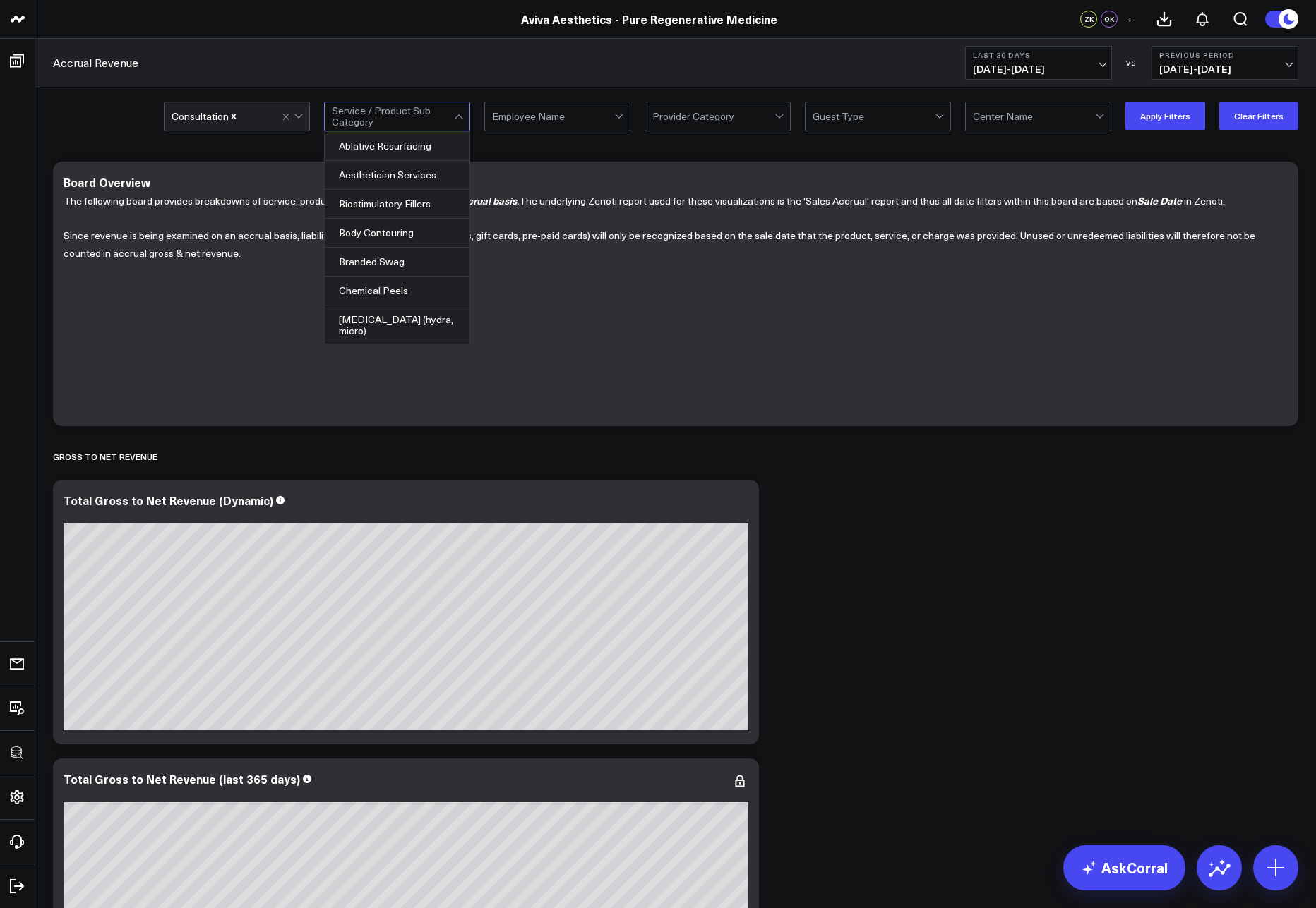
click at [395, 113] on div at bounding box center [393, 116] width 122 height 28
click at [544, 119] on div at bounding box center [553, 116] width 122 height 28
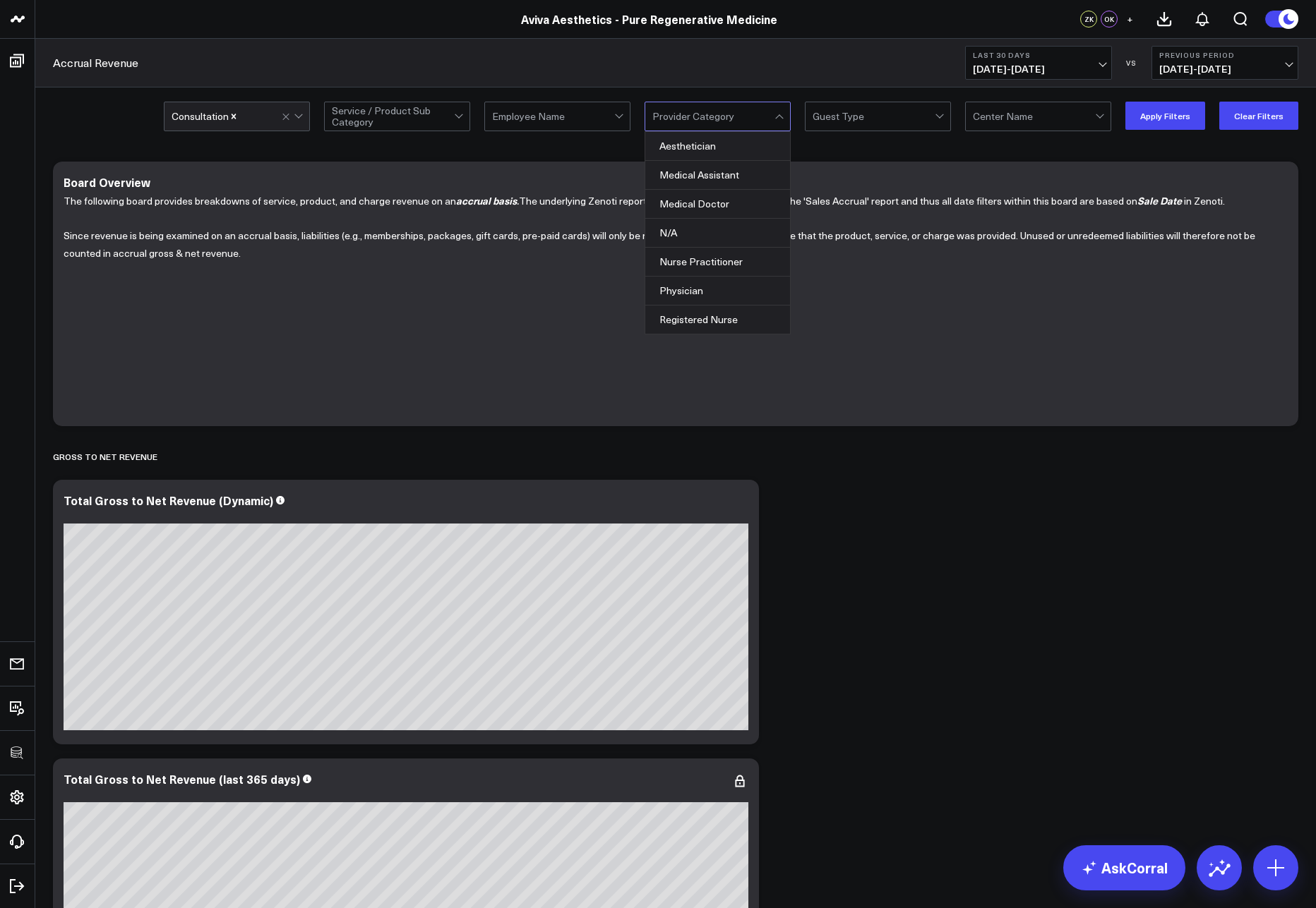
click at [699, 111] on div at bounding box center [713, 116] width 122 height 28
click at [851, 99] on div "Consultation Service / Product Sub Category Employee Name Aesthetician, 1 of 7.…" at bounding box center [676, 116] width 1281 height 56
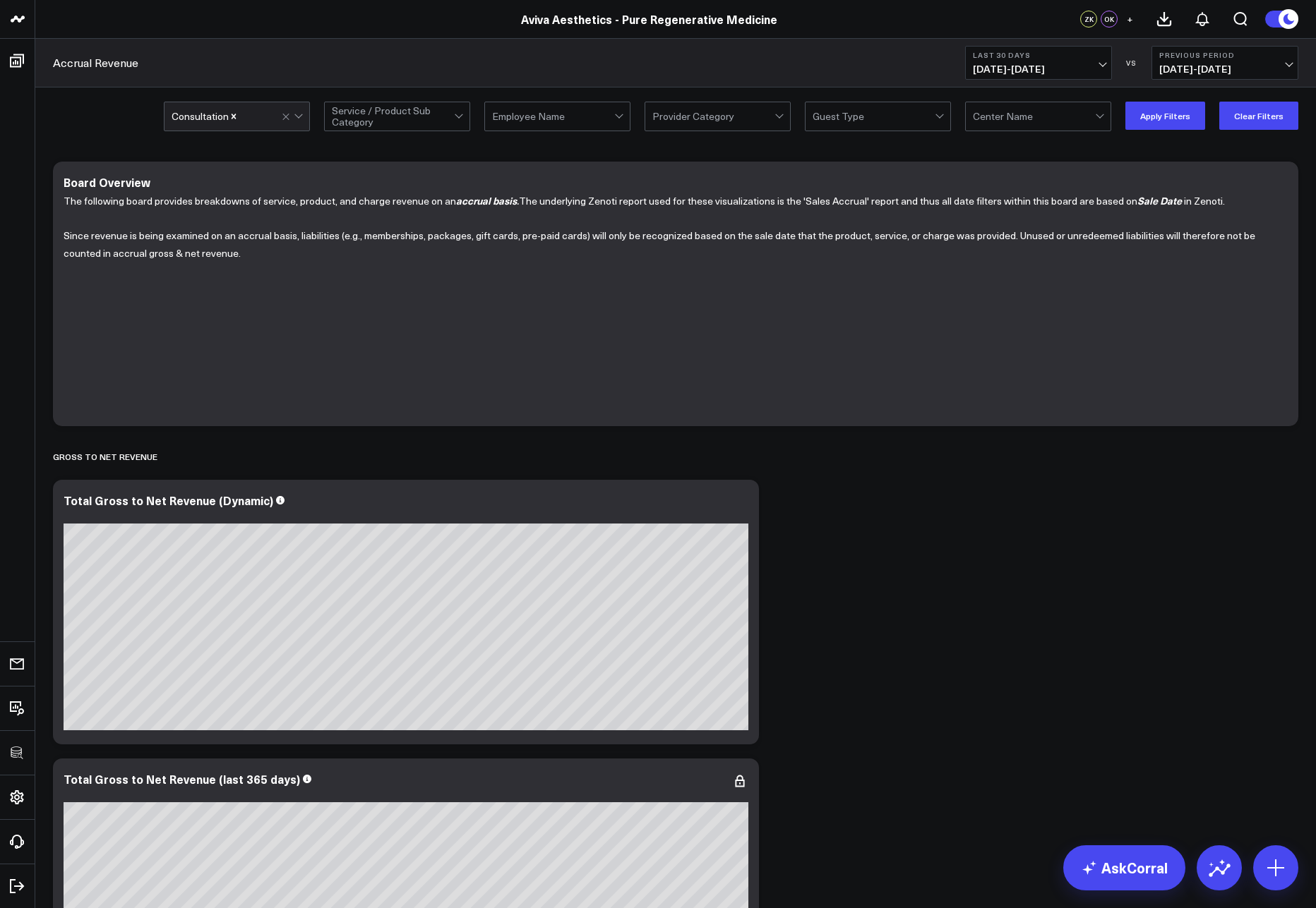
click at [971, 115] on div "Center Name" at bounding box center [1038, 116] width 146 height 30
click at [995, 144] on div "[GEOGRAPHIC_DATA]" at bounding box center [1038, 146] width 145 height 28
click at [1188, 120] on button "Apply Filters" at bounding box center [1166, 116] width 80 height 28
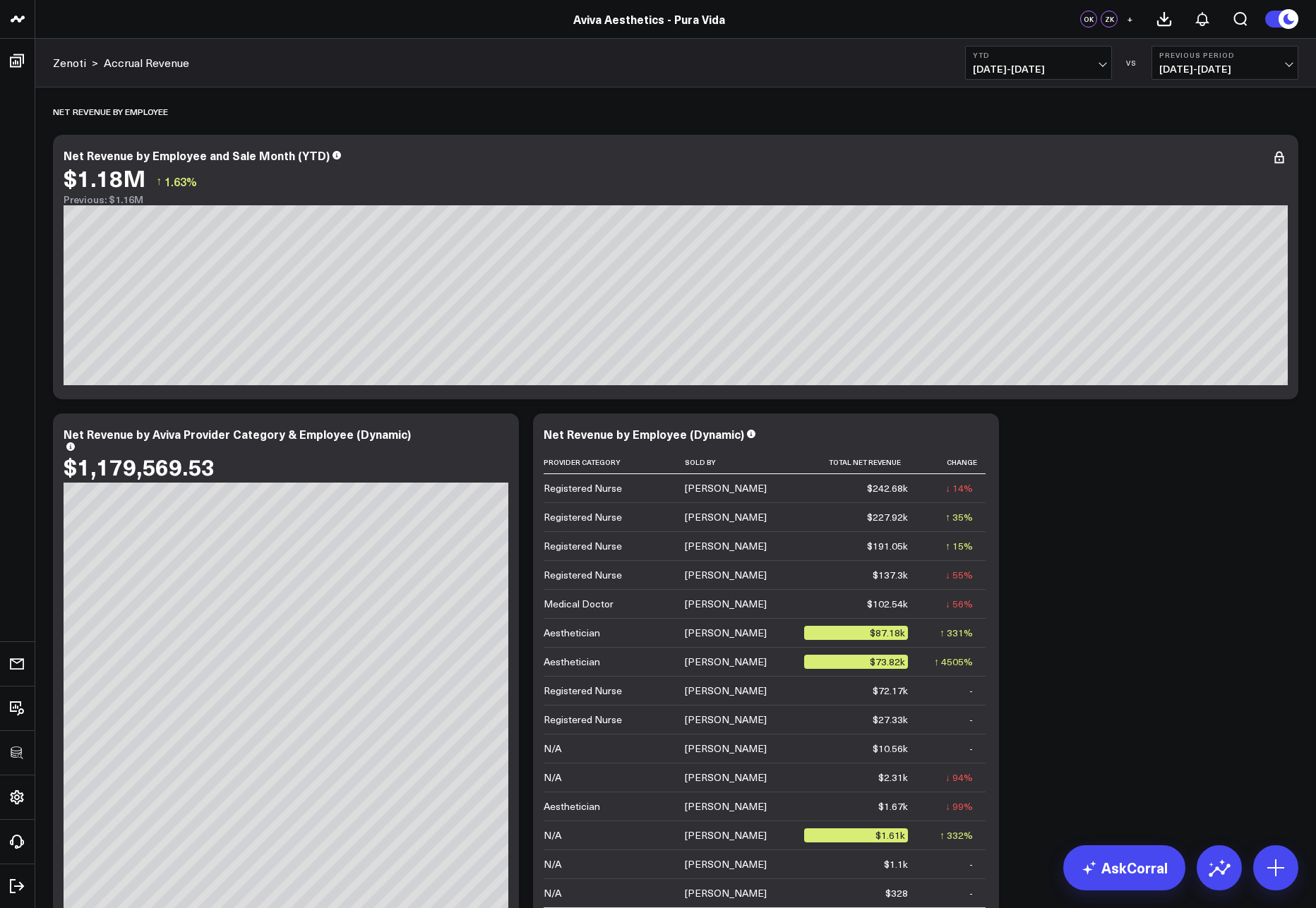
scroll to position [946, 0]
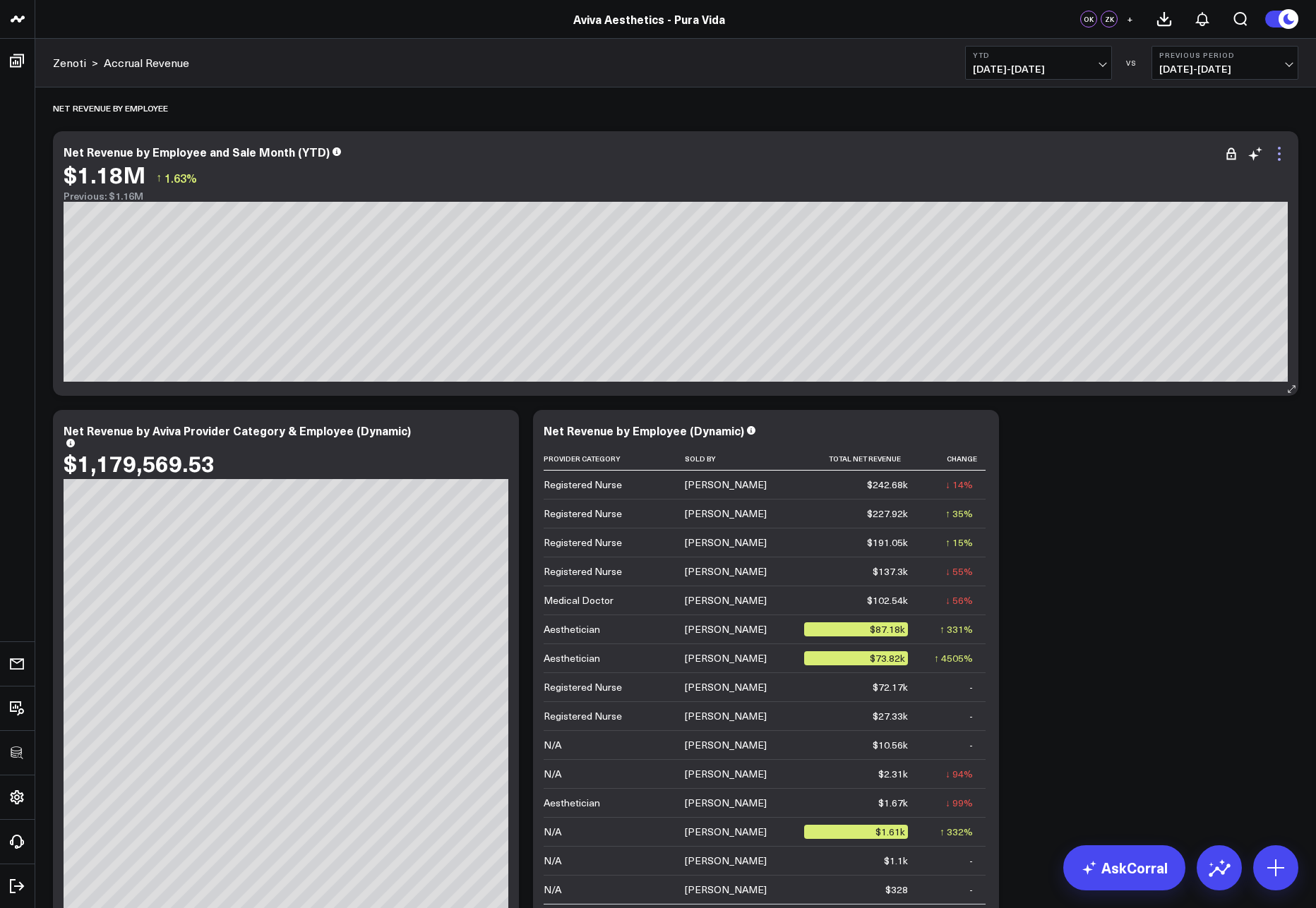
click at [1276, 153] on icon at bounding box center [1280, 154] width 17 height 17
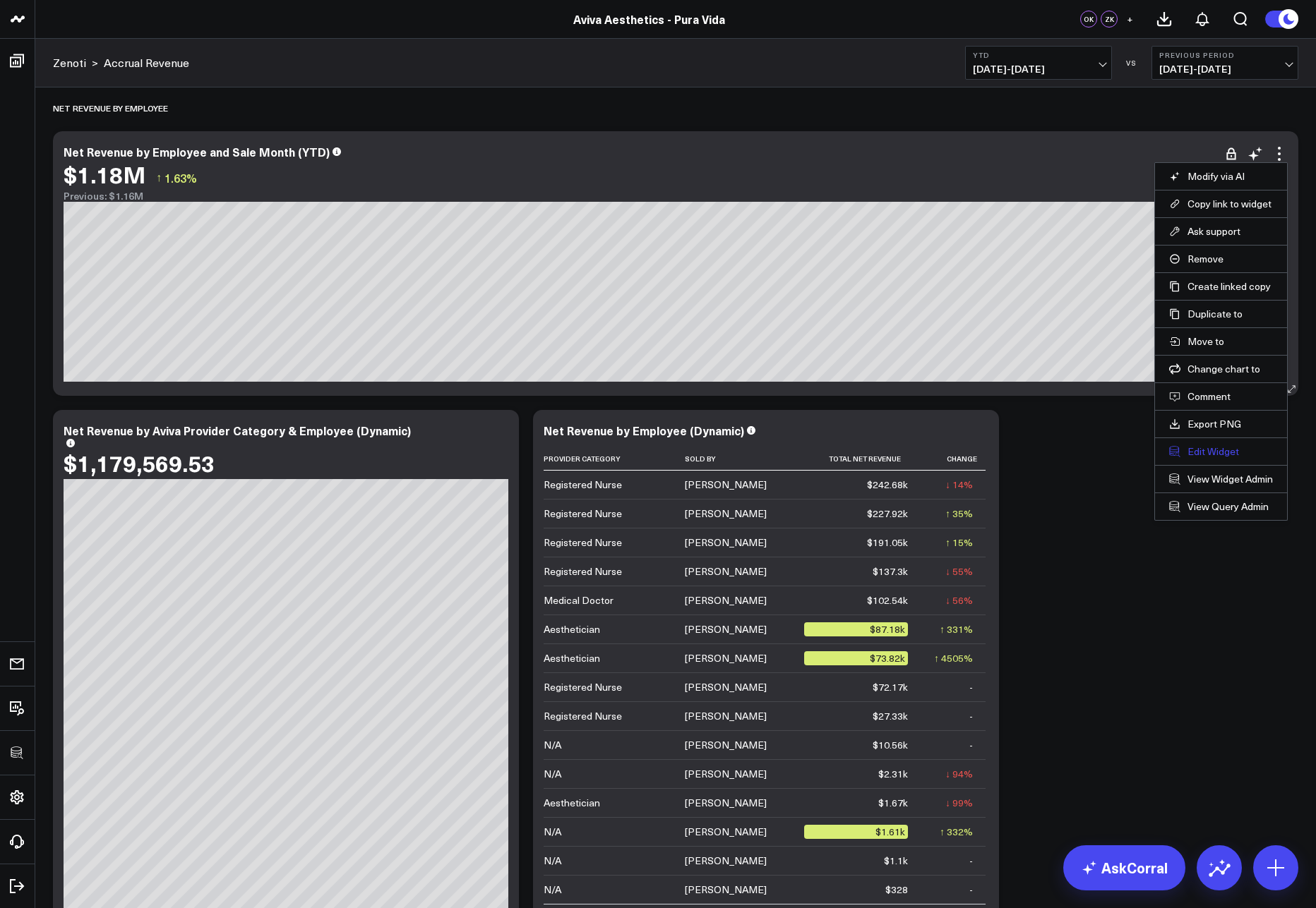
click at [1194, 447] on button "Edit Widget" at bounding box center [1222, 451] width 104 height 12
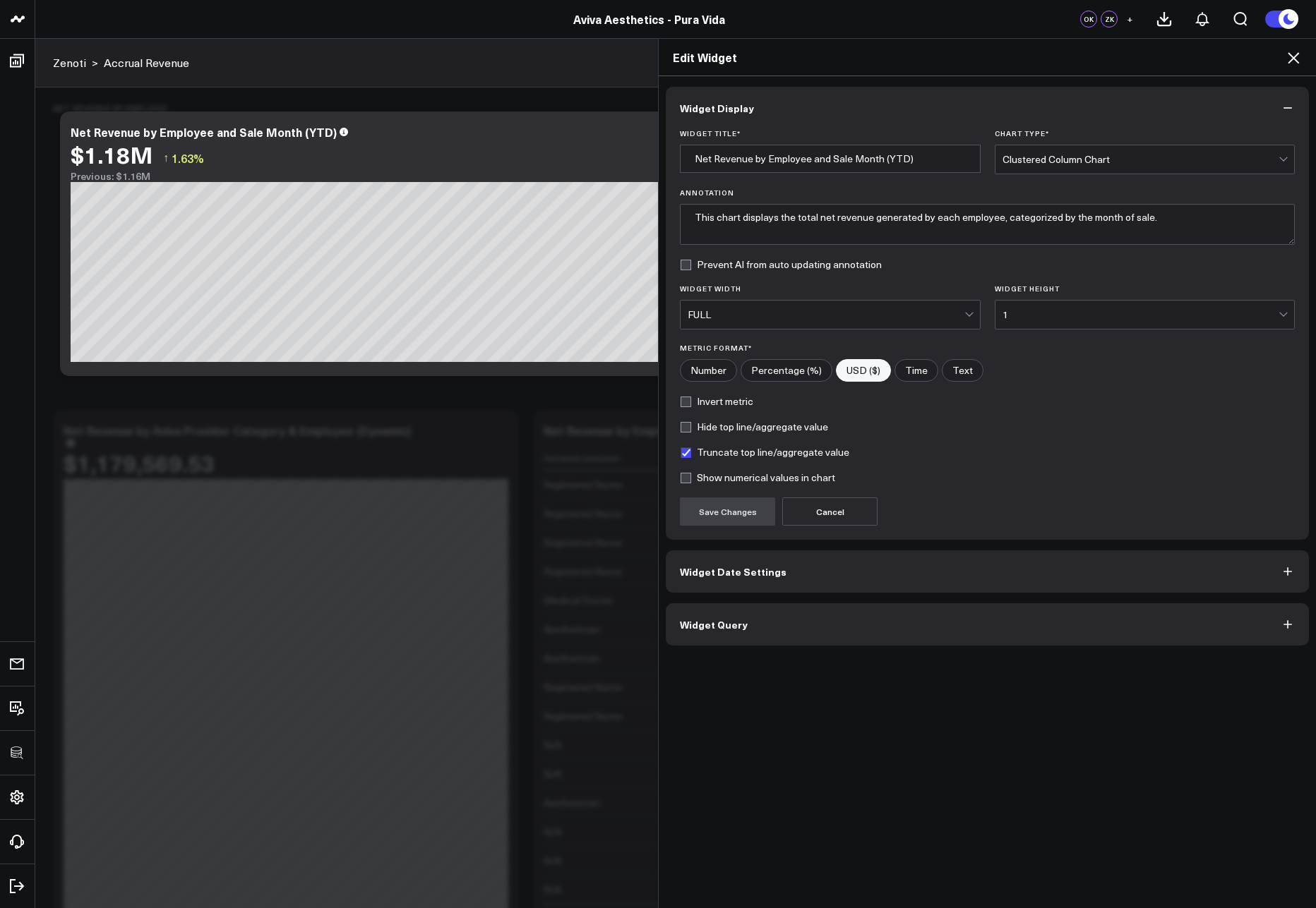
click at [703, 453] on label "Truncate top line/aggregate value" at bounding box center [765, 453] width 169 height 12
click at [691, 453] on input "Truncate top line/aggregate value" at bounding box center [686, 453] width 12 height 12
checkbox input "false"
click at [731, 511] on button "Save Changes" at bounding box center [727, 511] width 95 height 28
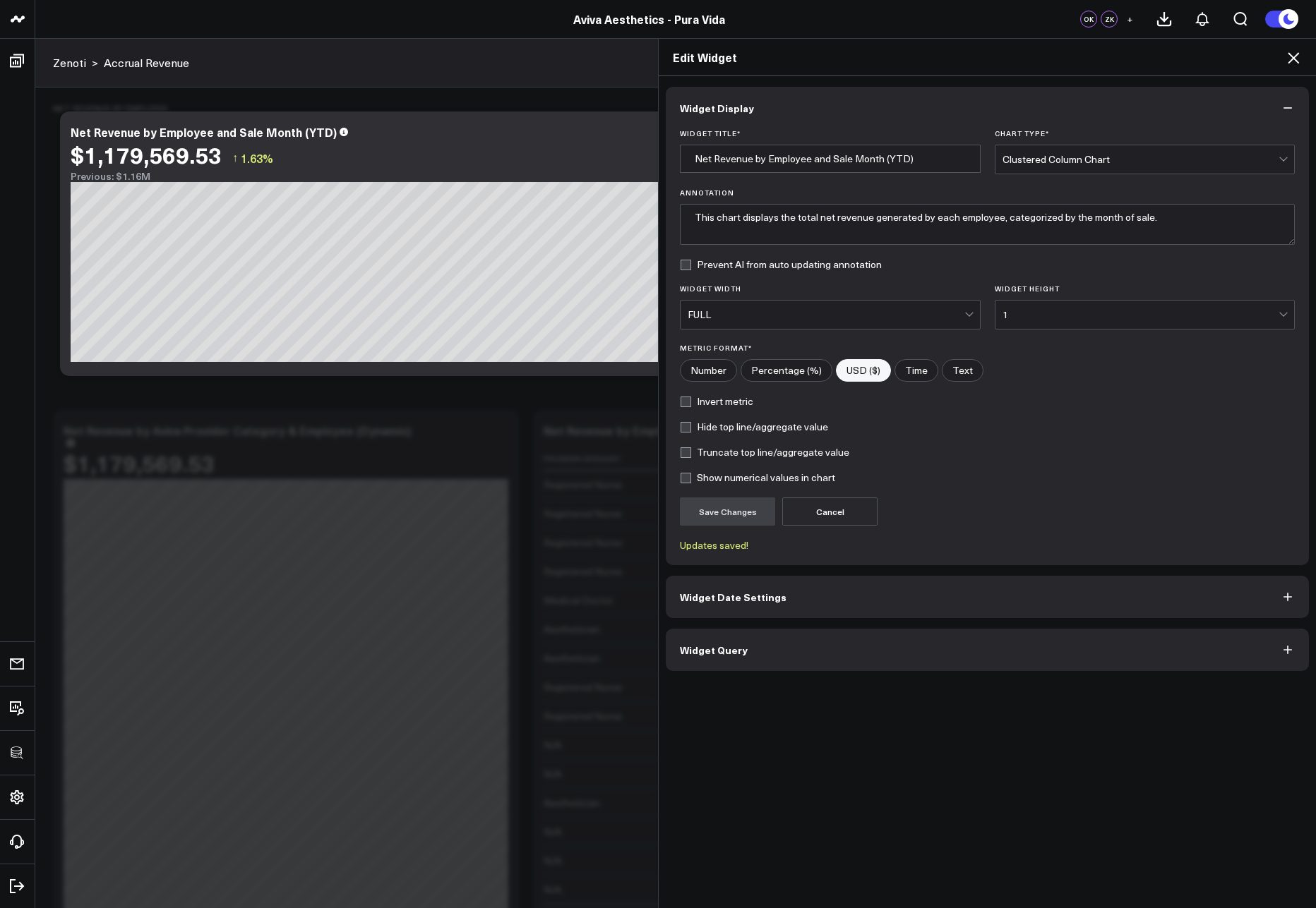
click at [1293, 68] on div "Edit Widget" at bounding box center [987, 57] width 657 height 37
click at [1300, 56] on icon at bounding box center [1294, 58] width 17 height 17
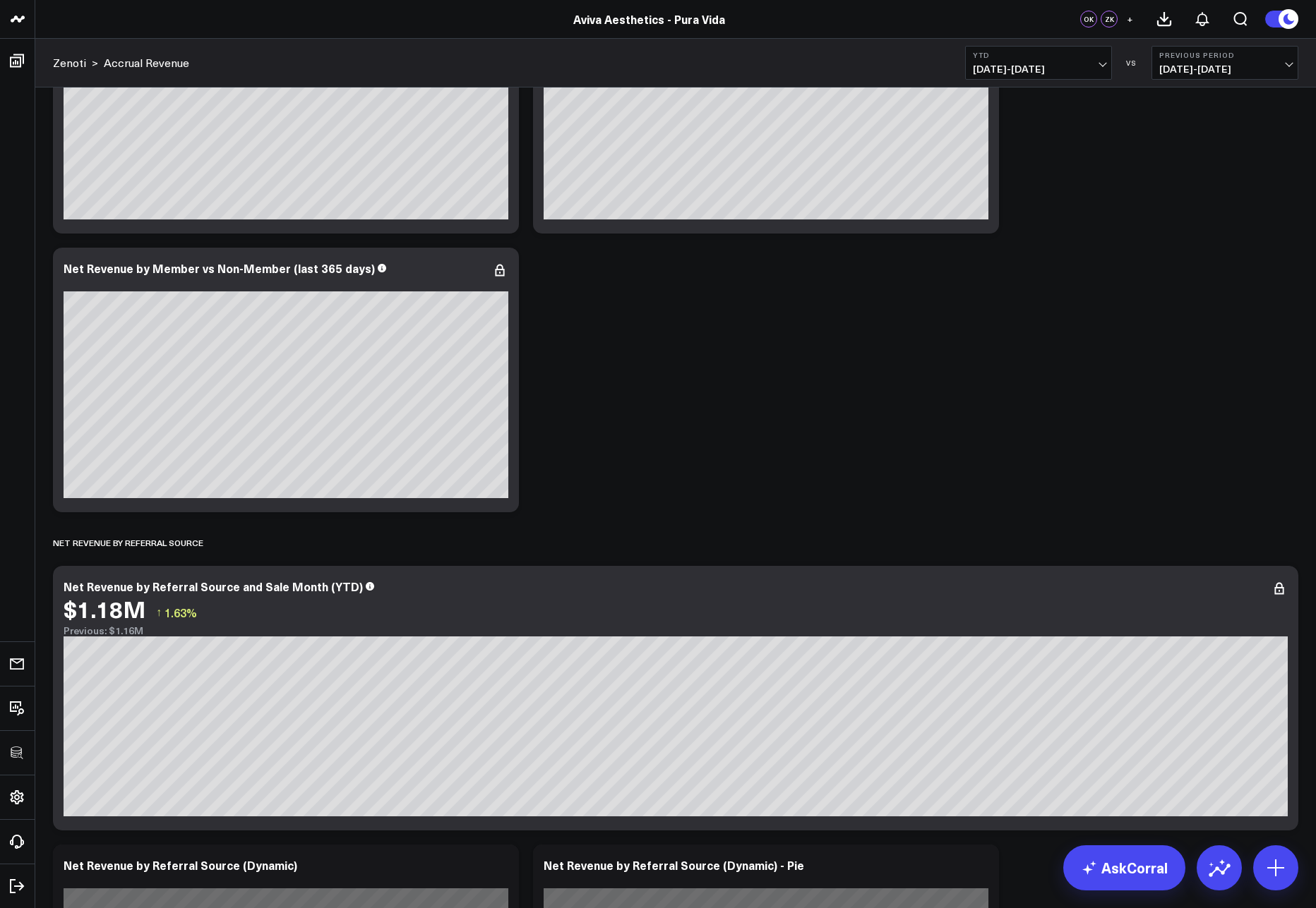
scroll to position [5702, 0]
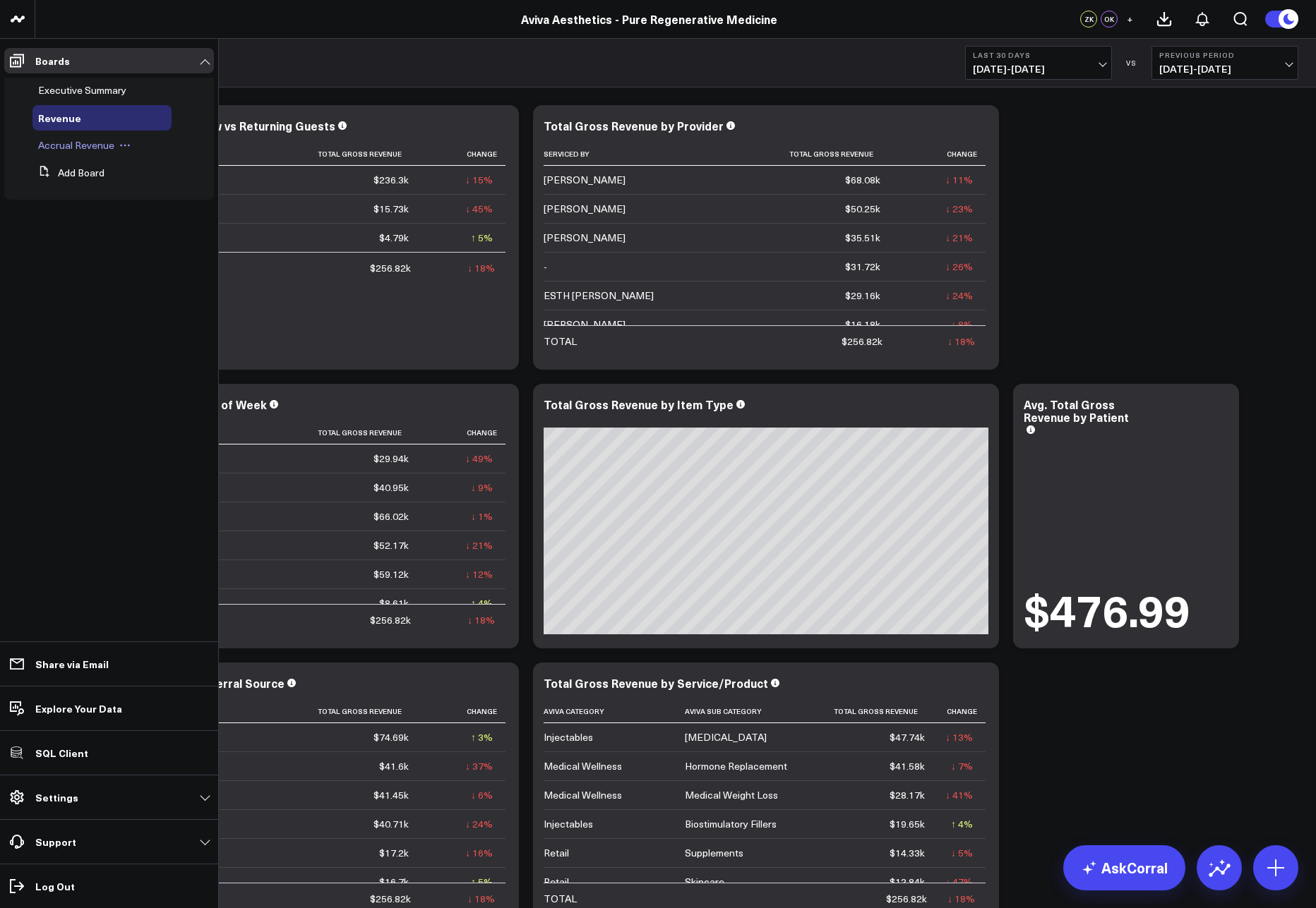
click at [60, 146] on span "Accrual Revenue" at bounding box center [76, 145] width 76 height 13
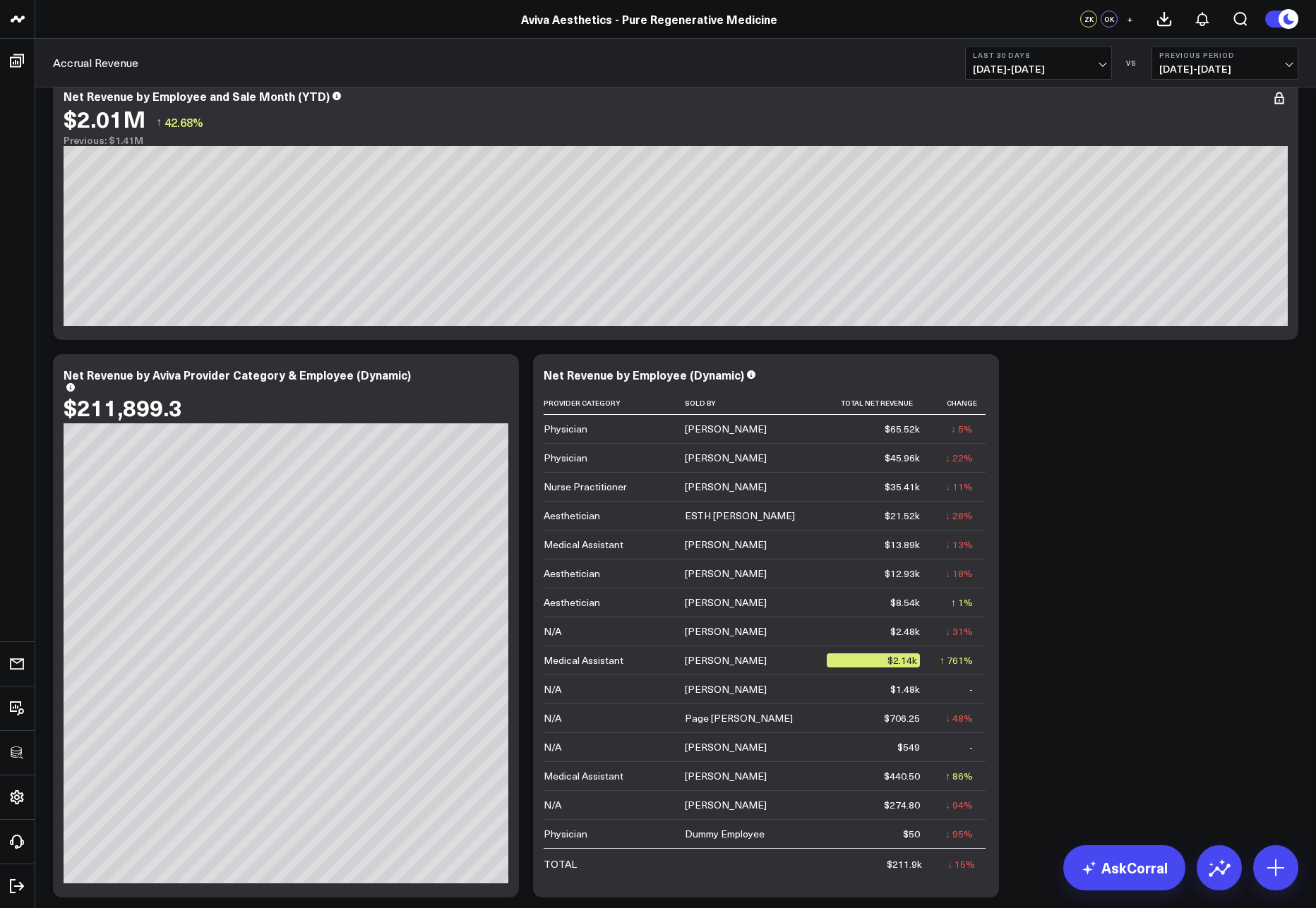
scroll to position [1003, 0]
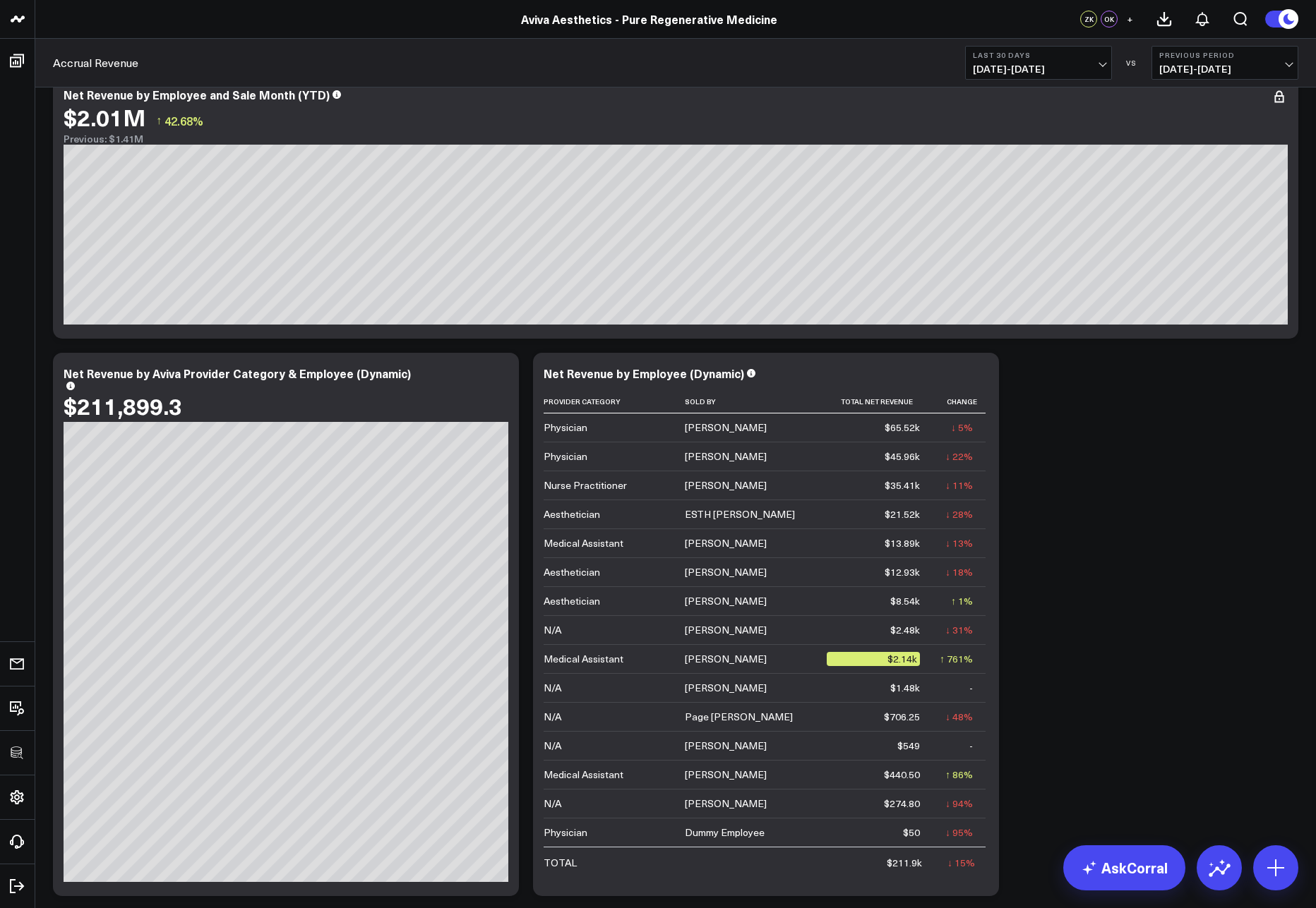
click at [1025, 67] on span "08/16/25 - 09/14/25" at bounding box center [1038, 69] width 131 height 12
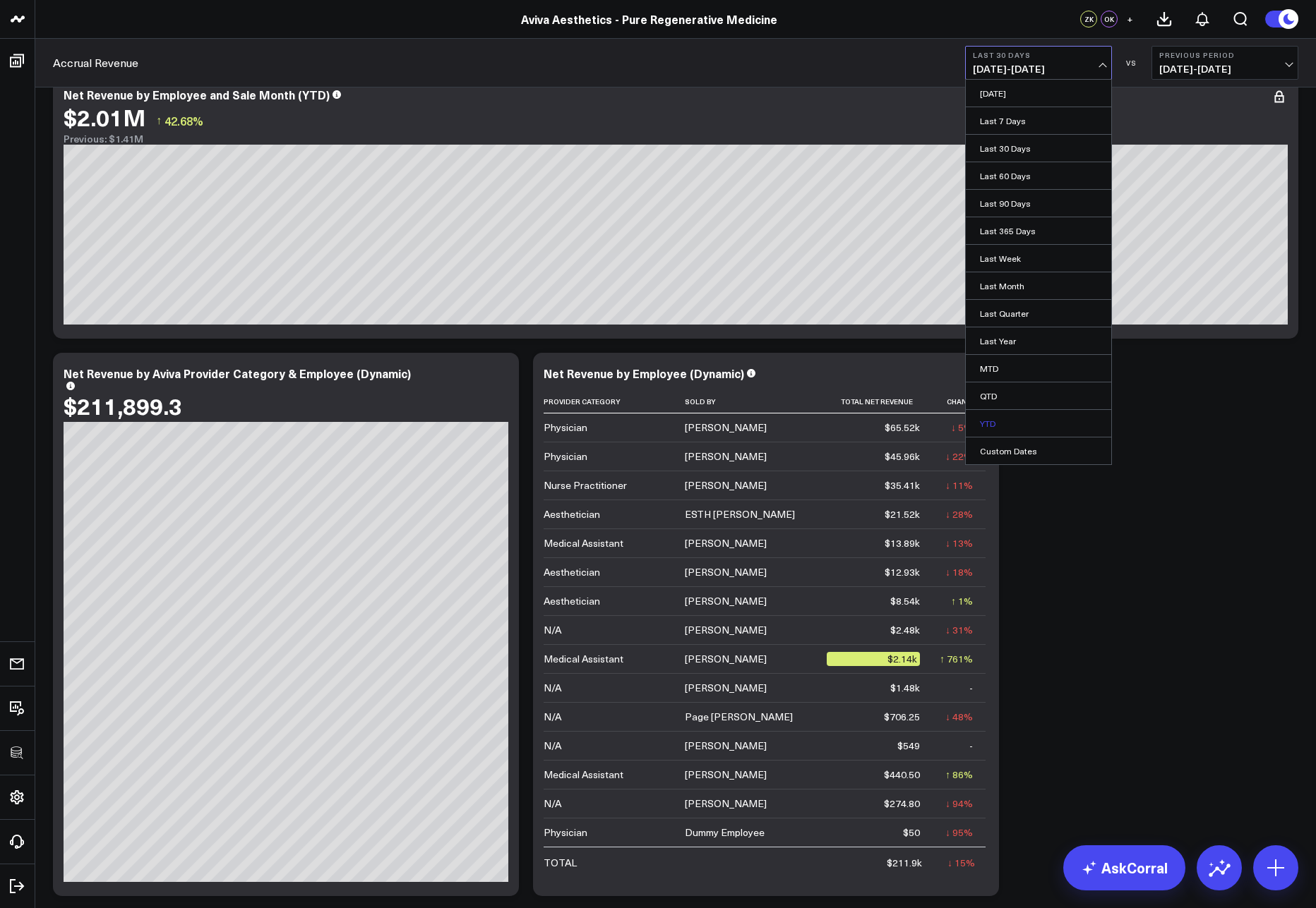
click at [988, 424] on link "YTD" at bounding box center [1039, 423] width 145 height 26
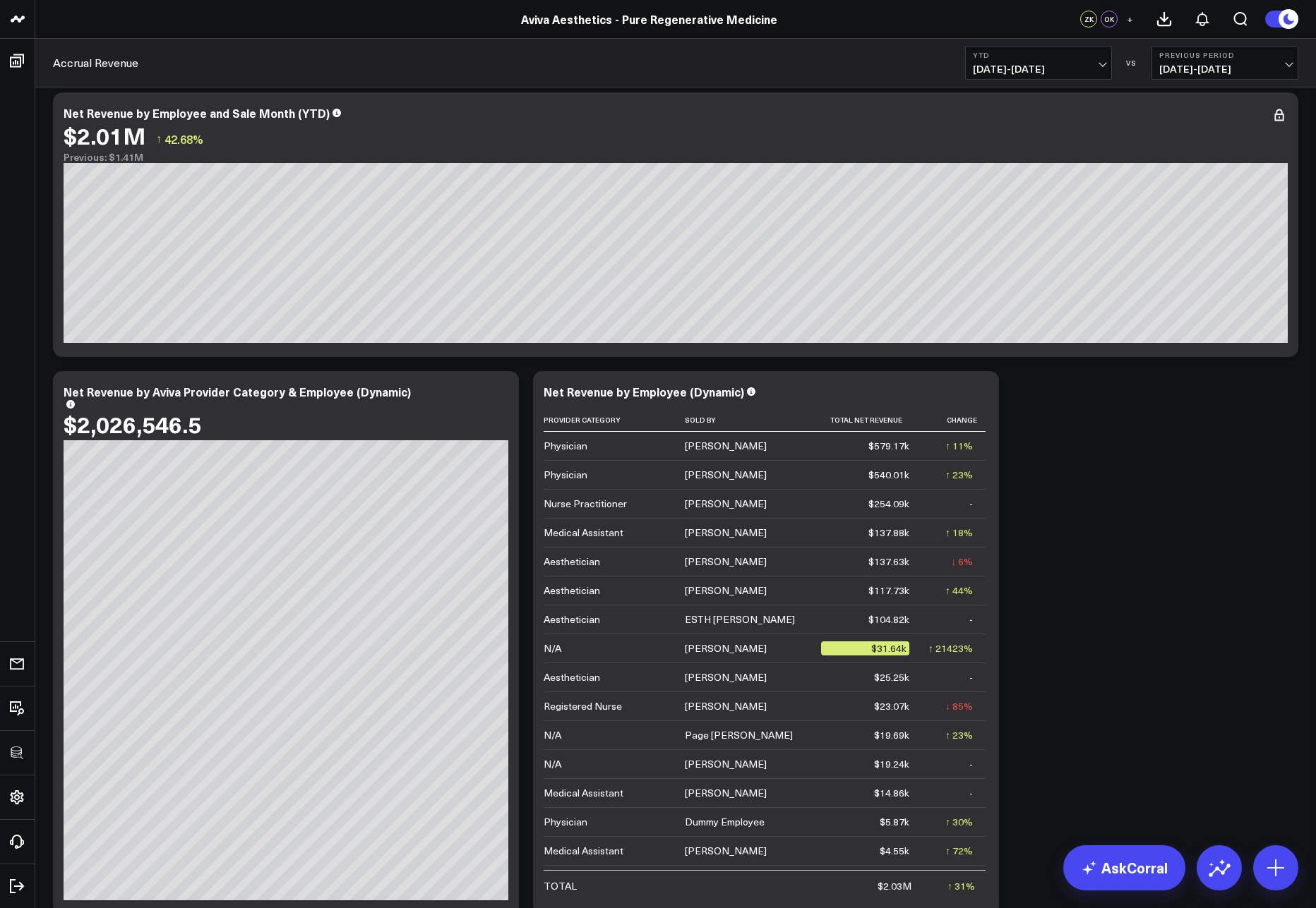
scroll to position [967, 0]
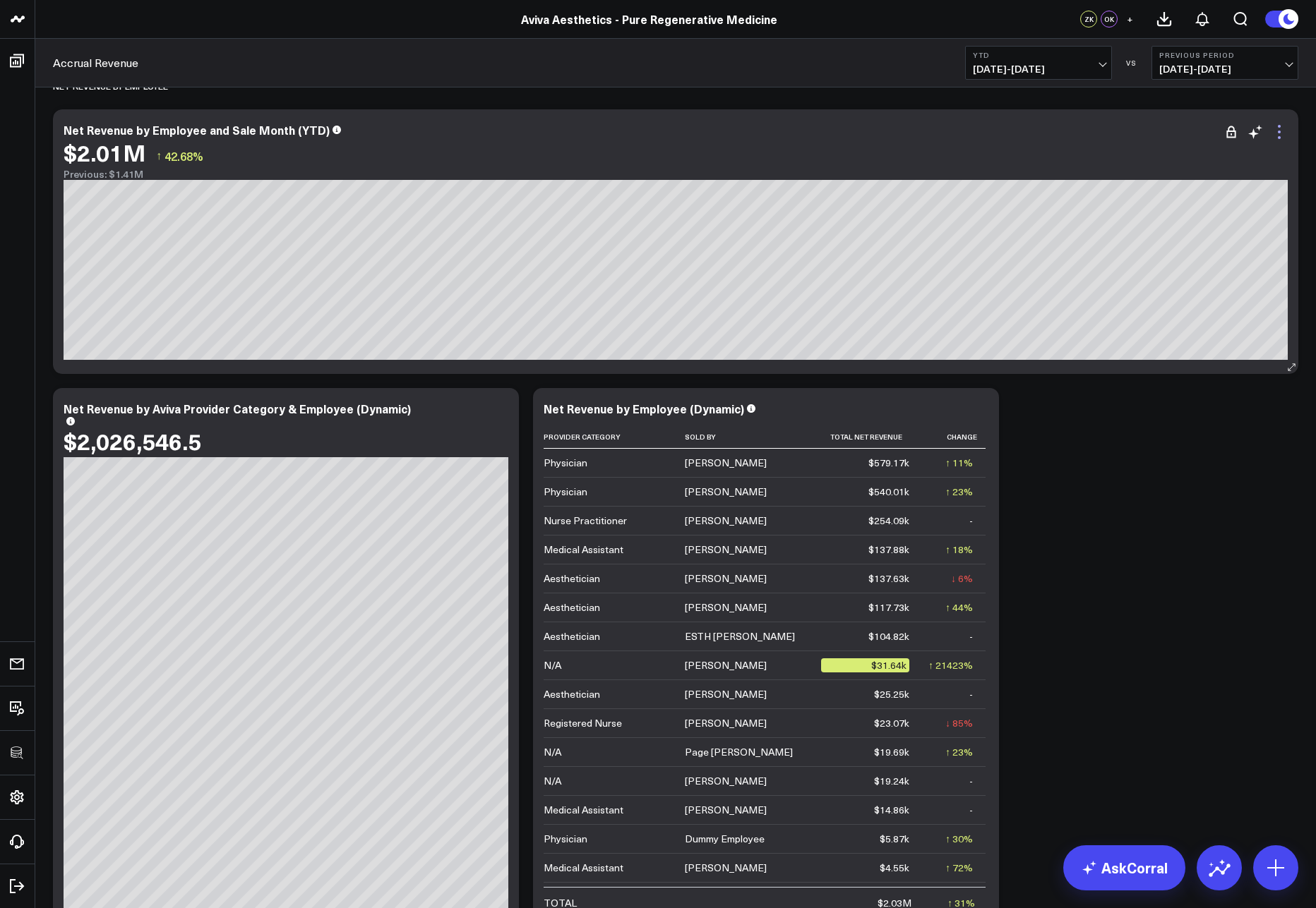
click at [1280, 140] on icon at bounding box center [1280, 131] width 17 height 17
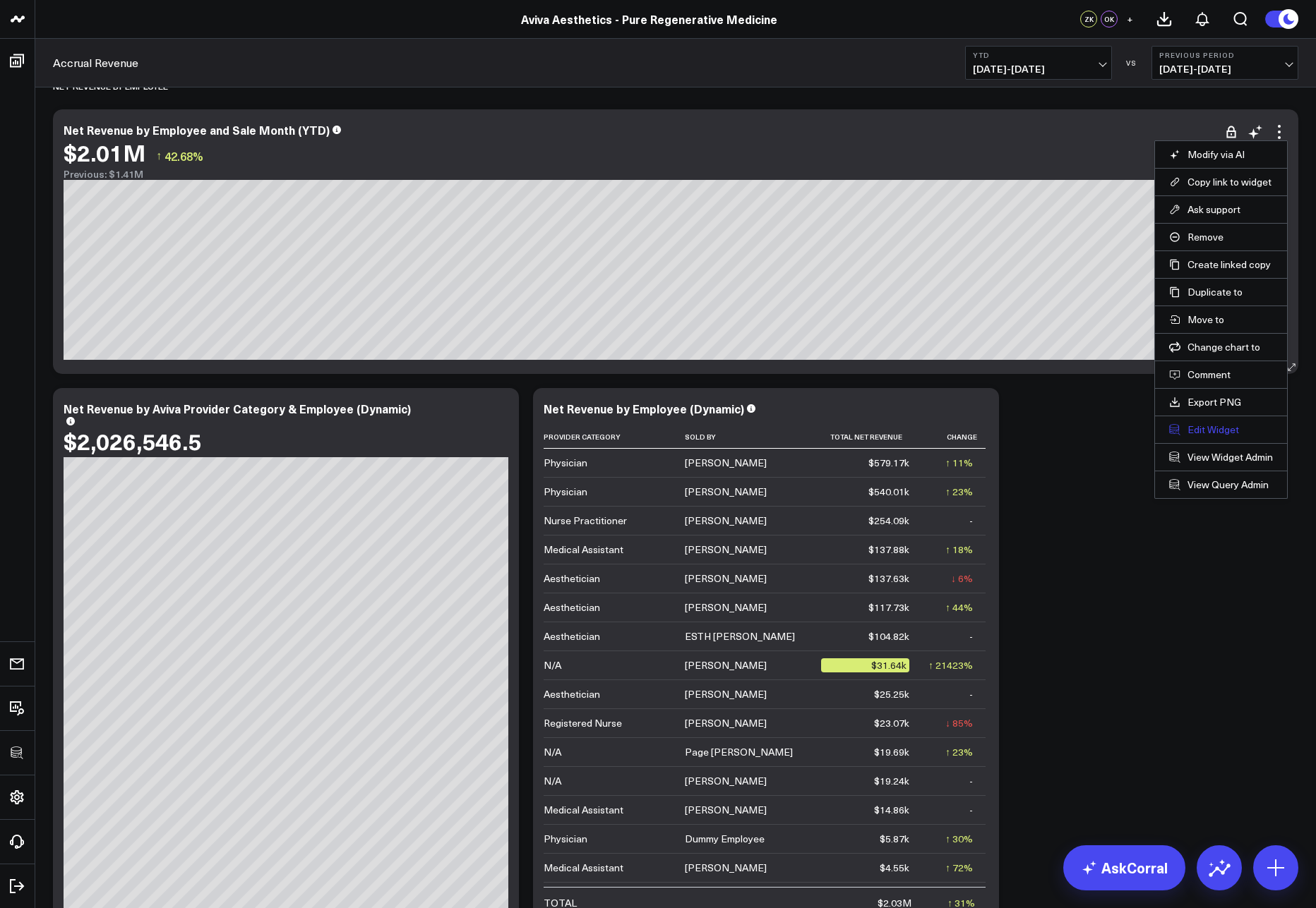
click at [1207, 430] on button "Edit Widget" at bounding box center [1222, 430] width 104 height 12
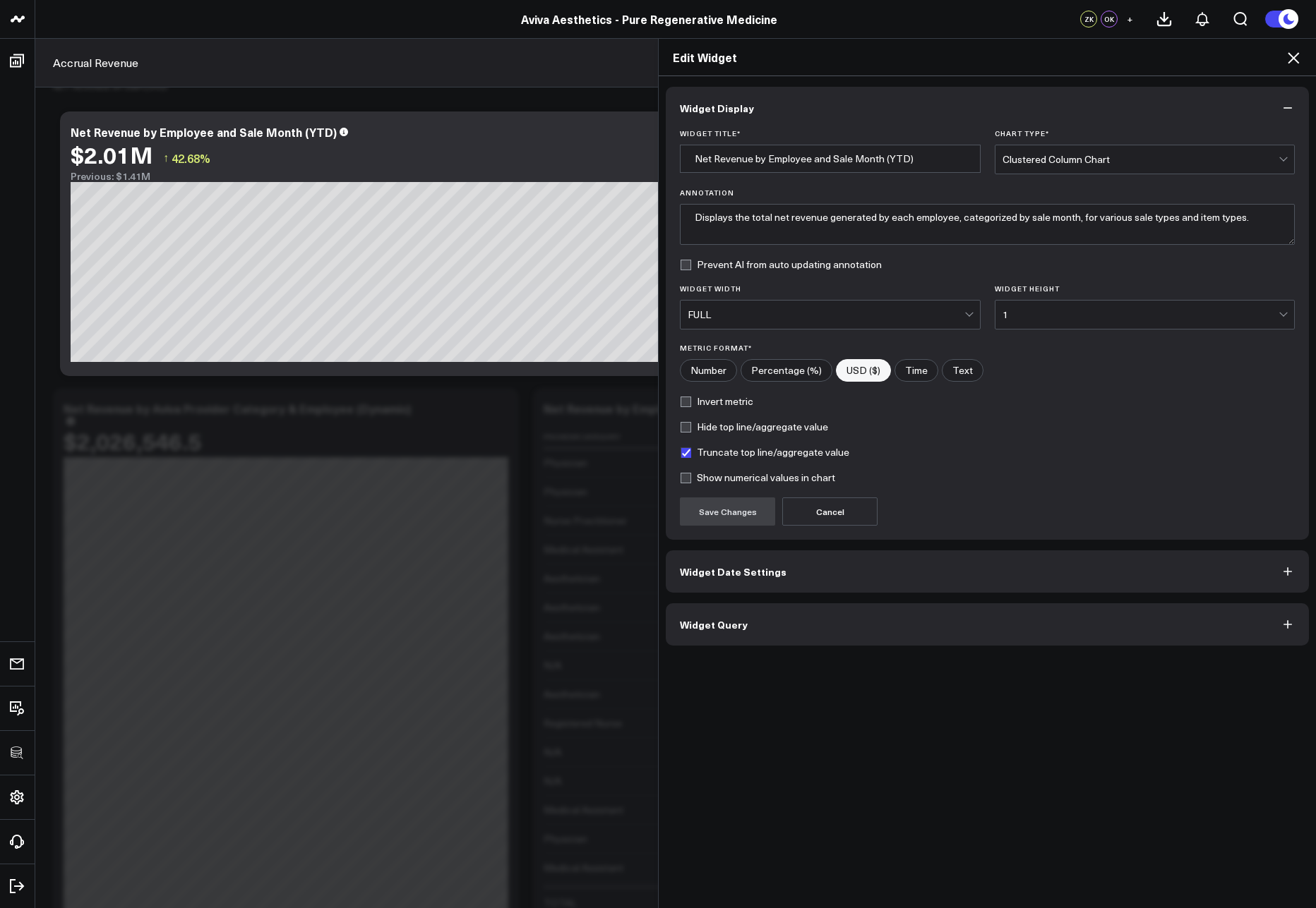
click at [691, 452] on label "Truncate top line/aggregate value" at bounding box center [765, 453] width 169 height 12
click at [691, 452] on input "Truncate top line/aggregate value" at bounding box center [686, 453] width 12 height 12
checkbox input "false"
click at [710, 515] on button "Save Changes" at bounding box center [727, 511] width 95 height 28
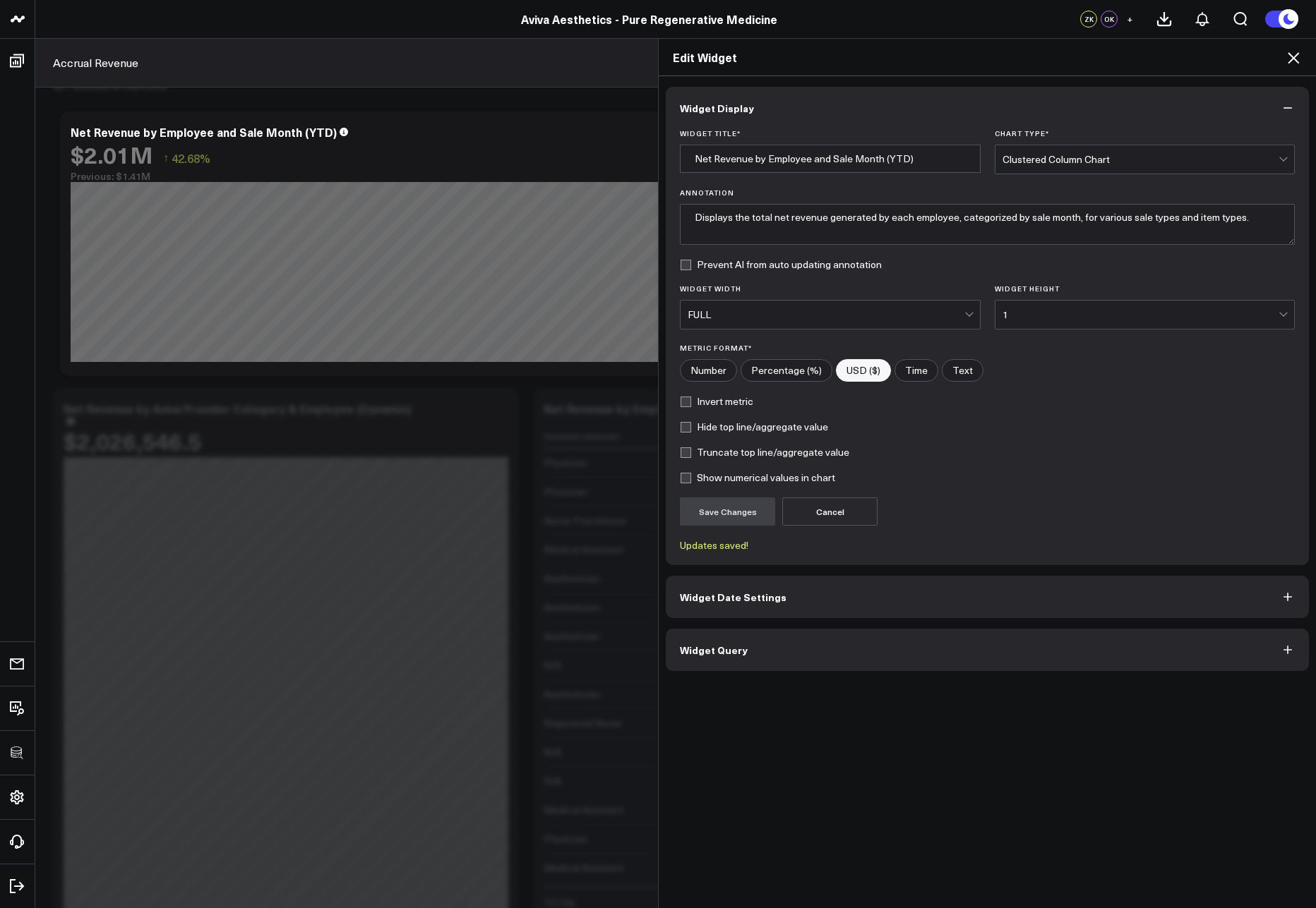
click at [1293, 60] on icon at bounding box center [1294, 58] width 17 height 17
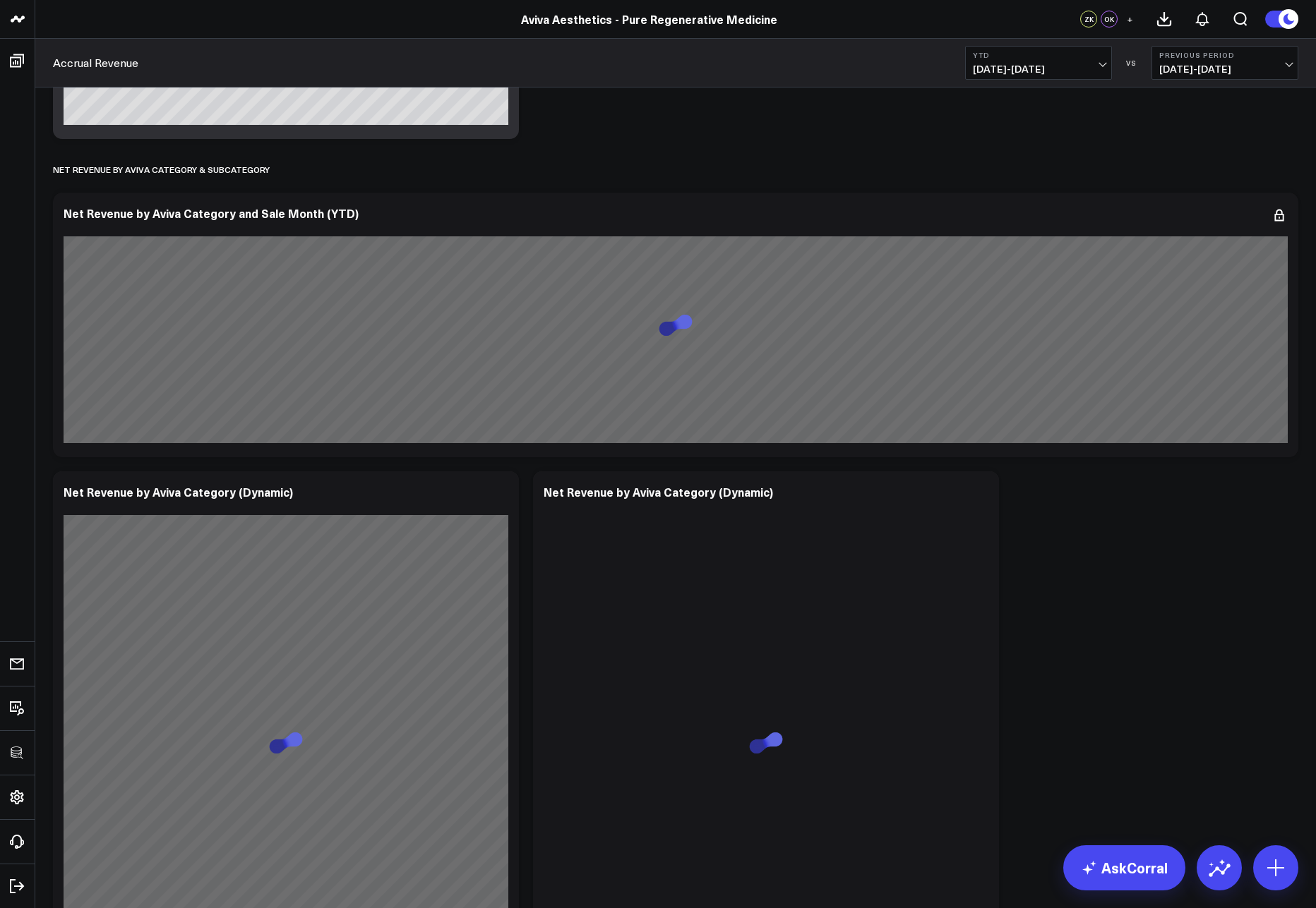
scroll to position [2320, 0]
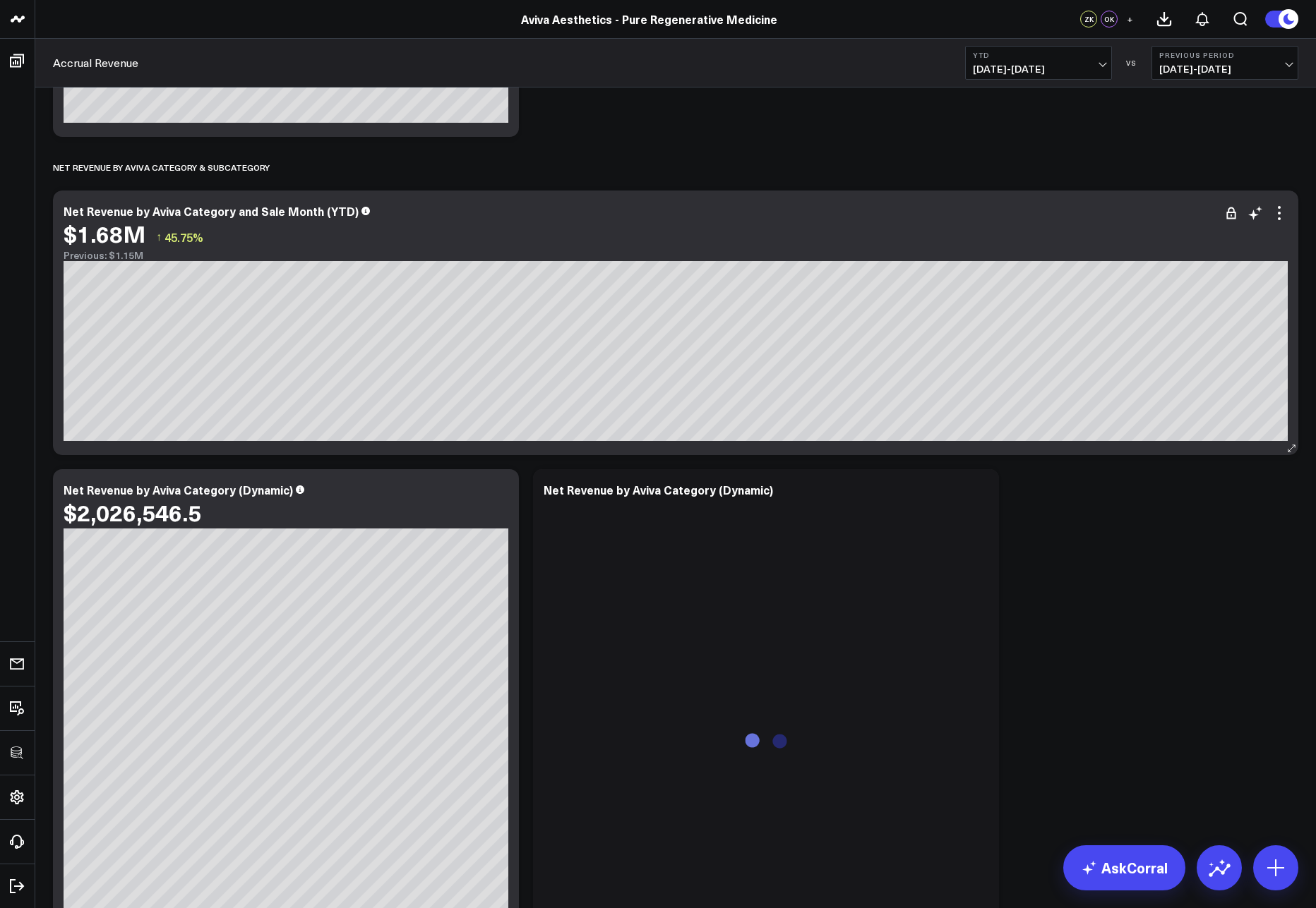
click at [1285, 202] on div "Net Revenue by Aviva Category and Sale Month (YTD) $1.68M ↑ 45.75% Previous: $1…" at bounding box center [675, 323] width 1246 height 264
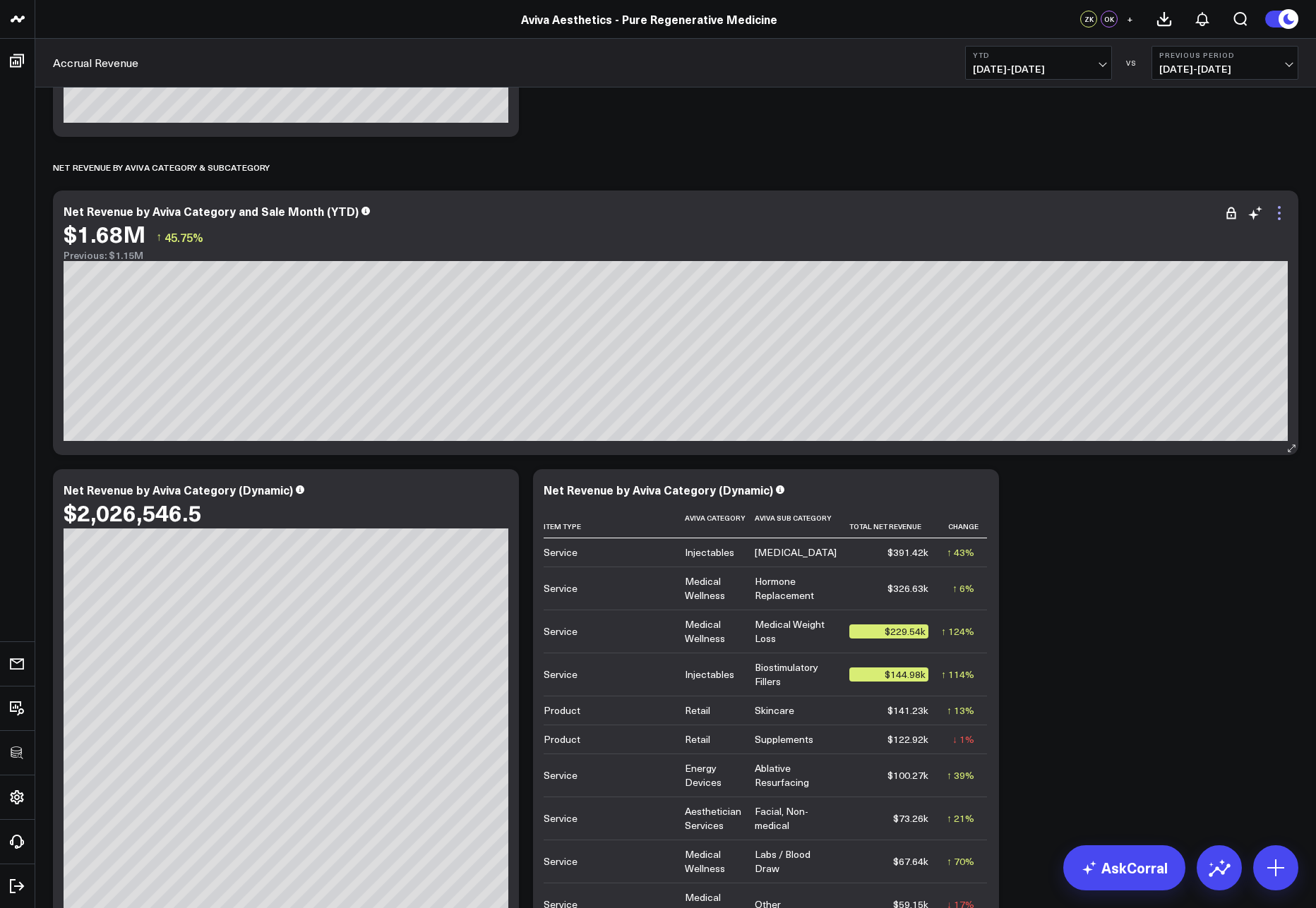
click at [1284, 208] on icon at bounding box center [1280, 213] width 17 height 17
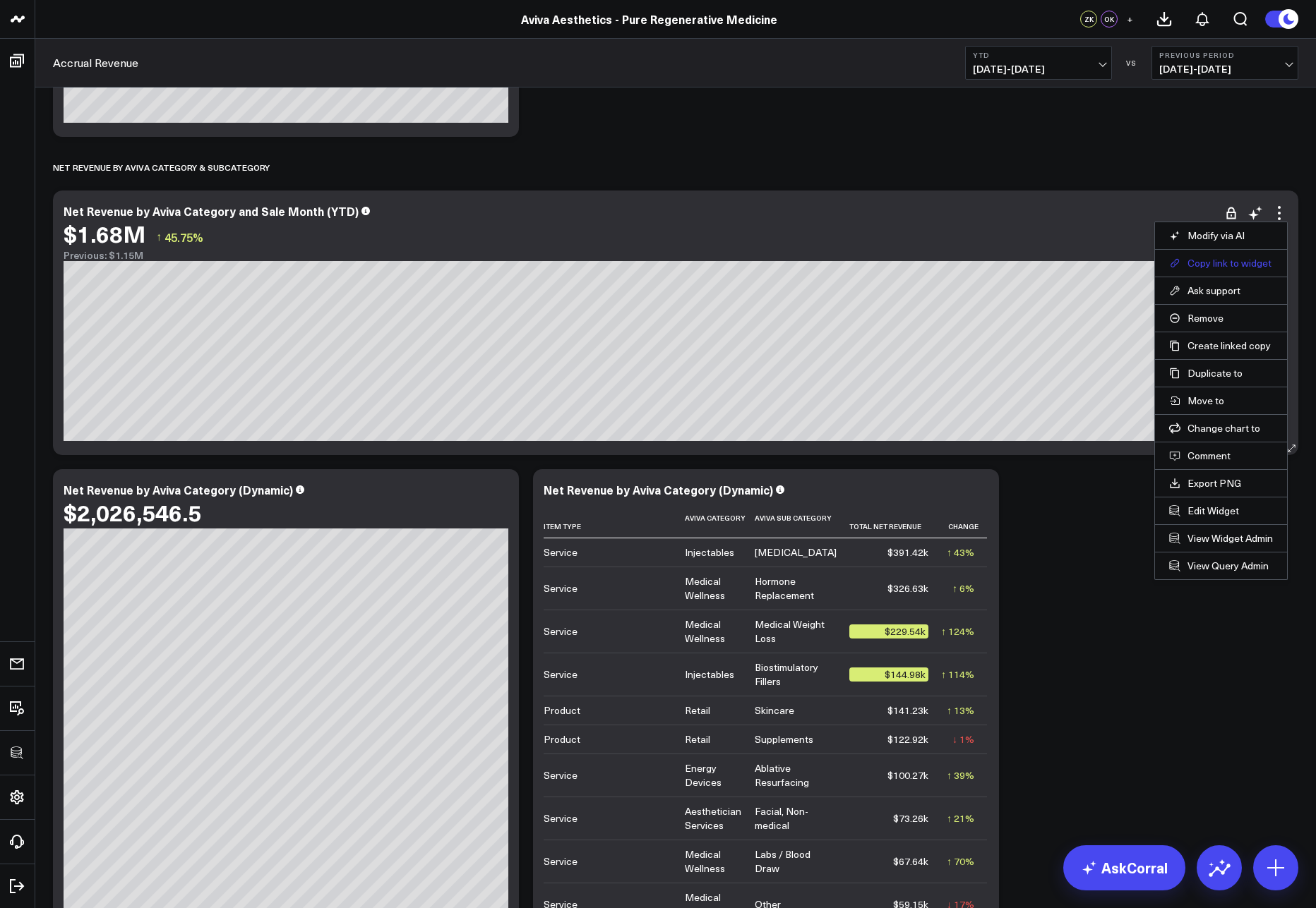
click at [1239, 264] on button "Copy link to widget" at bounding box center [1222, 263] width 104 height 12
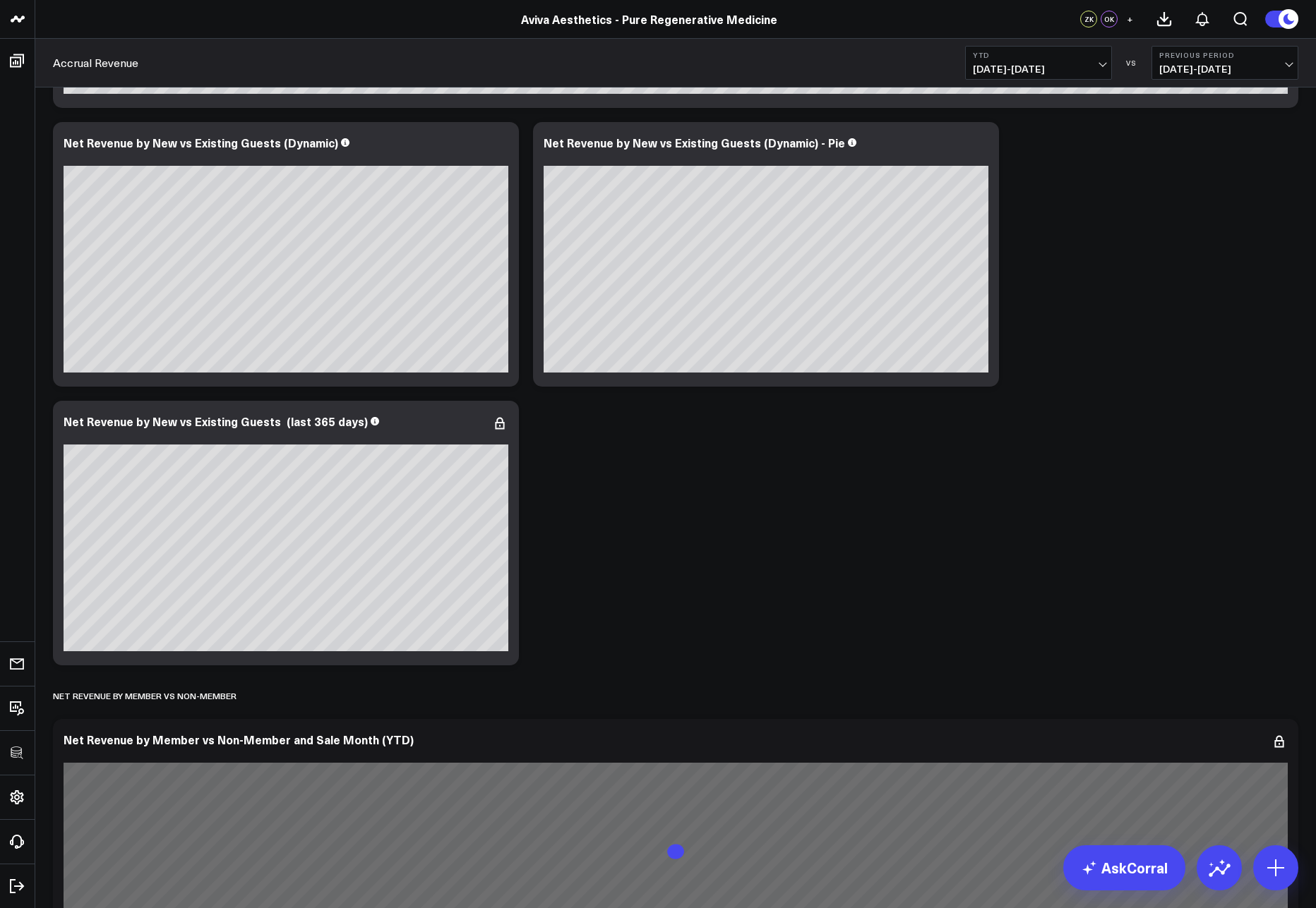
scroll to position [4102, 0]
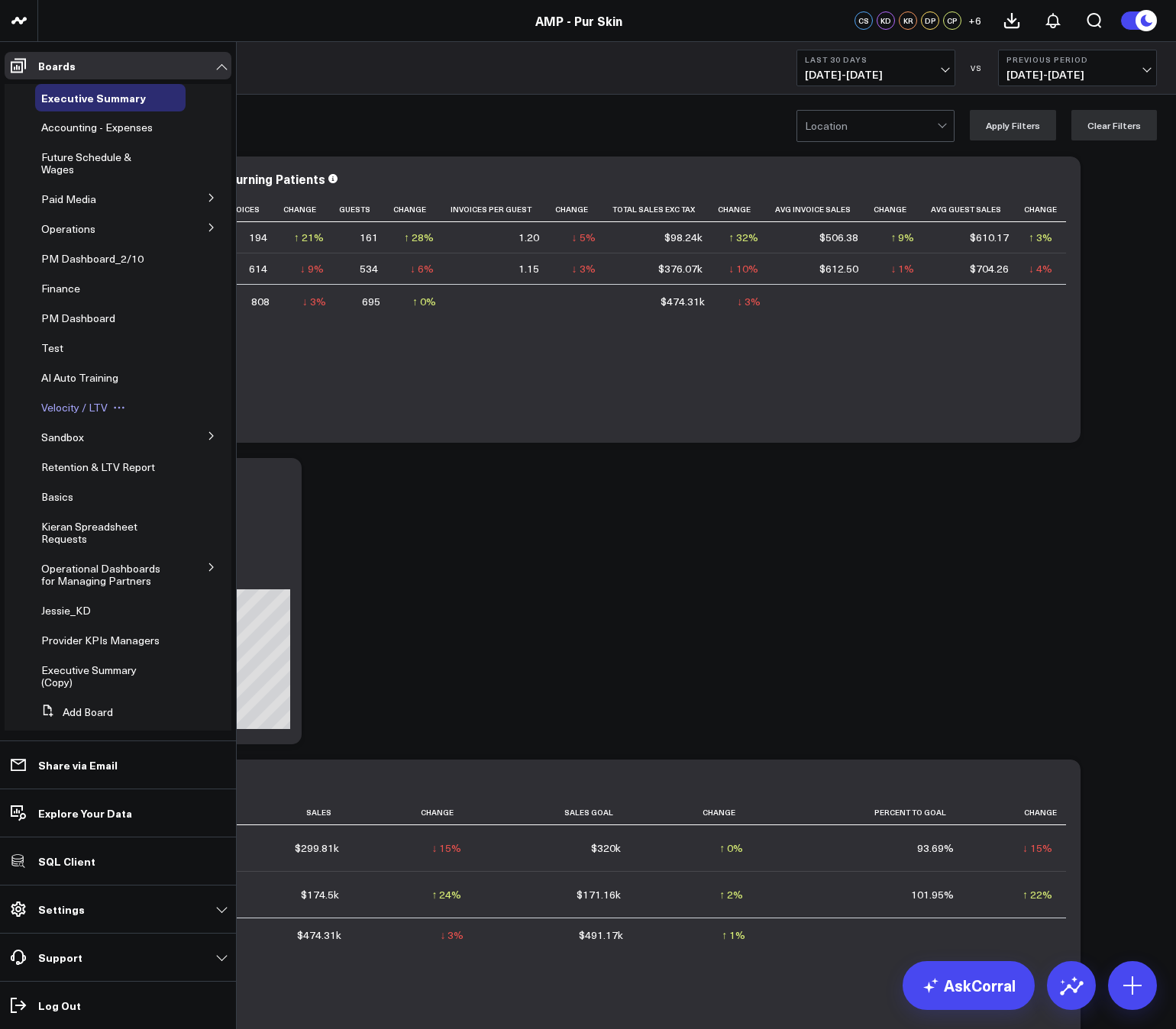
scroll to position [32, 0]
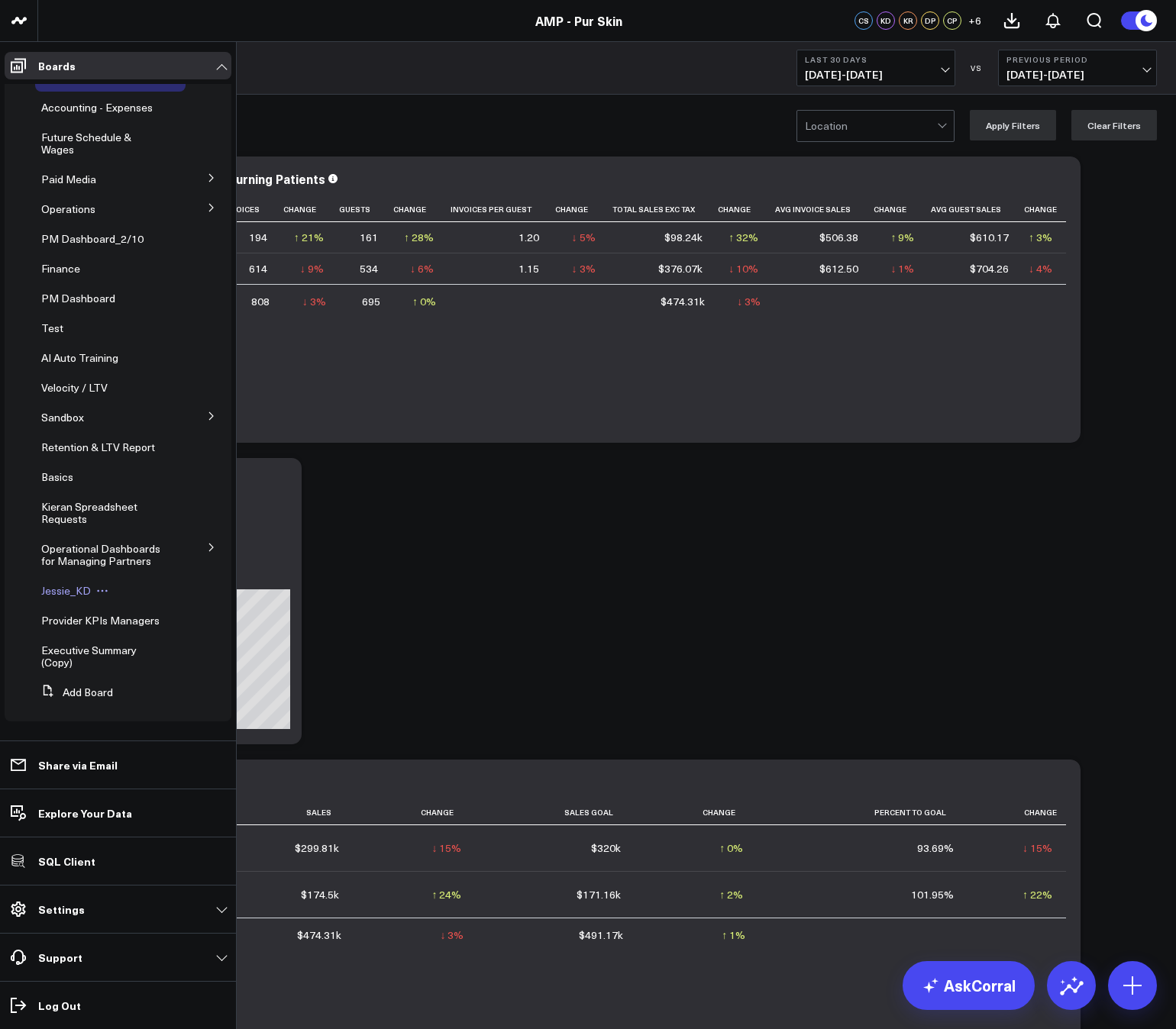
click at [54, 583] on span "Jessie_KD" at bounding box center [66, 590] width 50 height 14
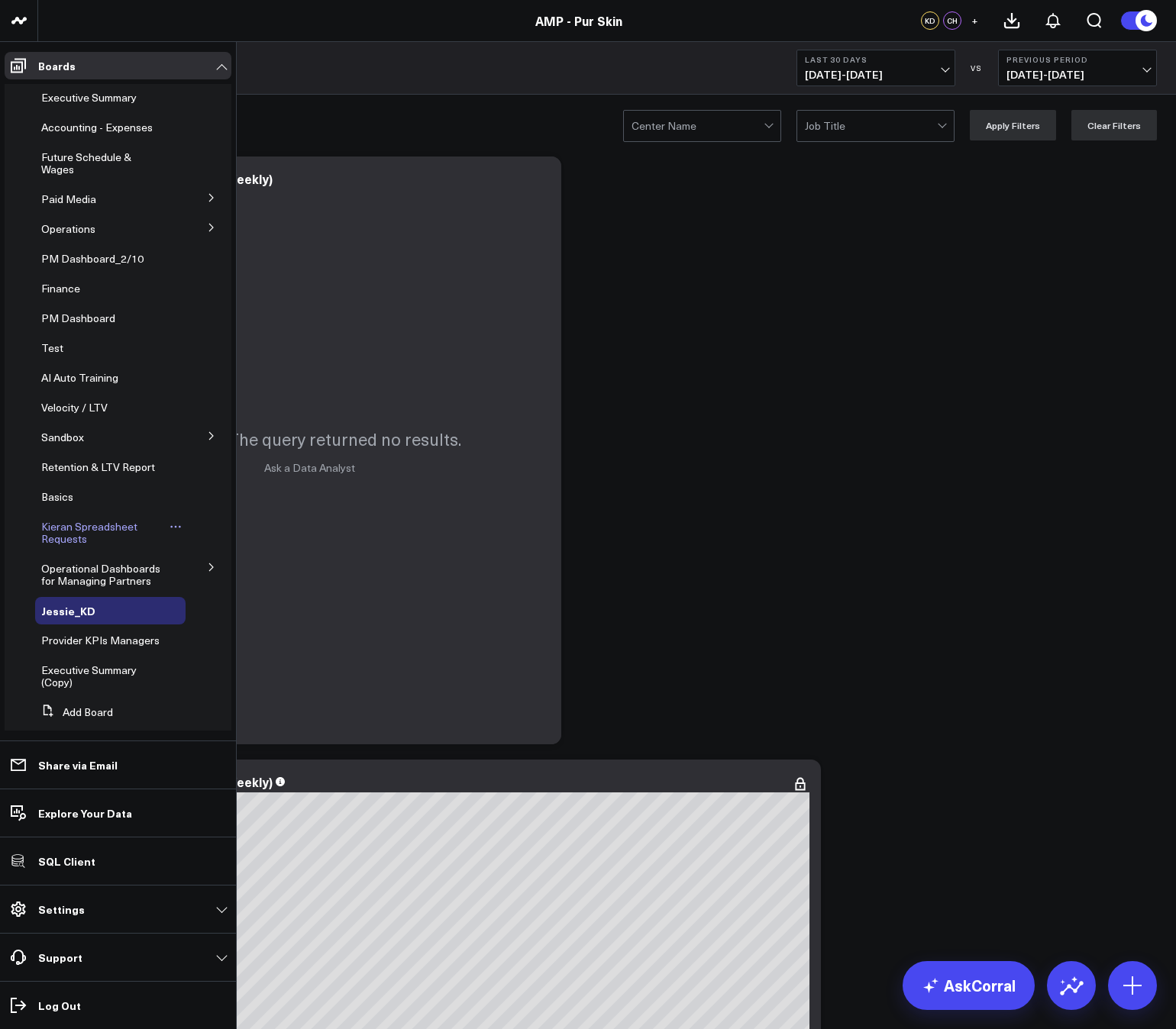
click at [54, 546] on div "Kieran Spreadsheet Requests" at bounding box center [110, 532] width 150 height 39
click at [55, 531] on span "Kieran Spreadsheet Requests" at bounding box center [89, 532] width 97 height 27
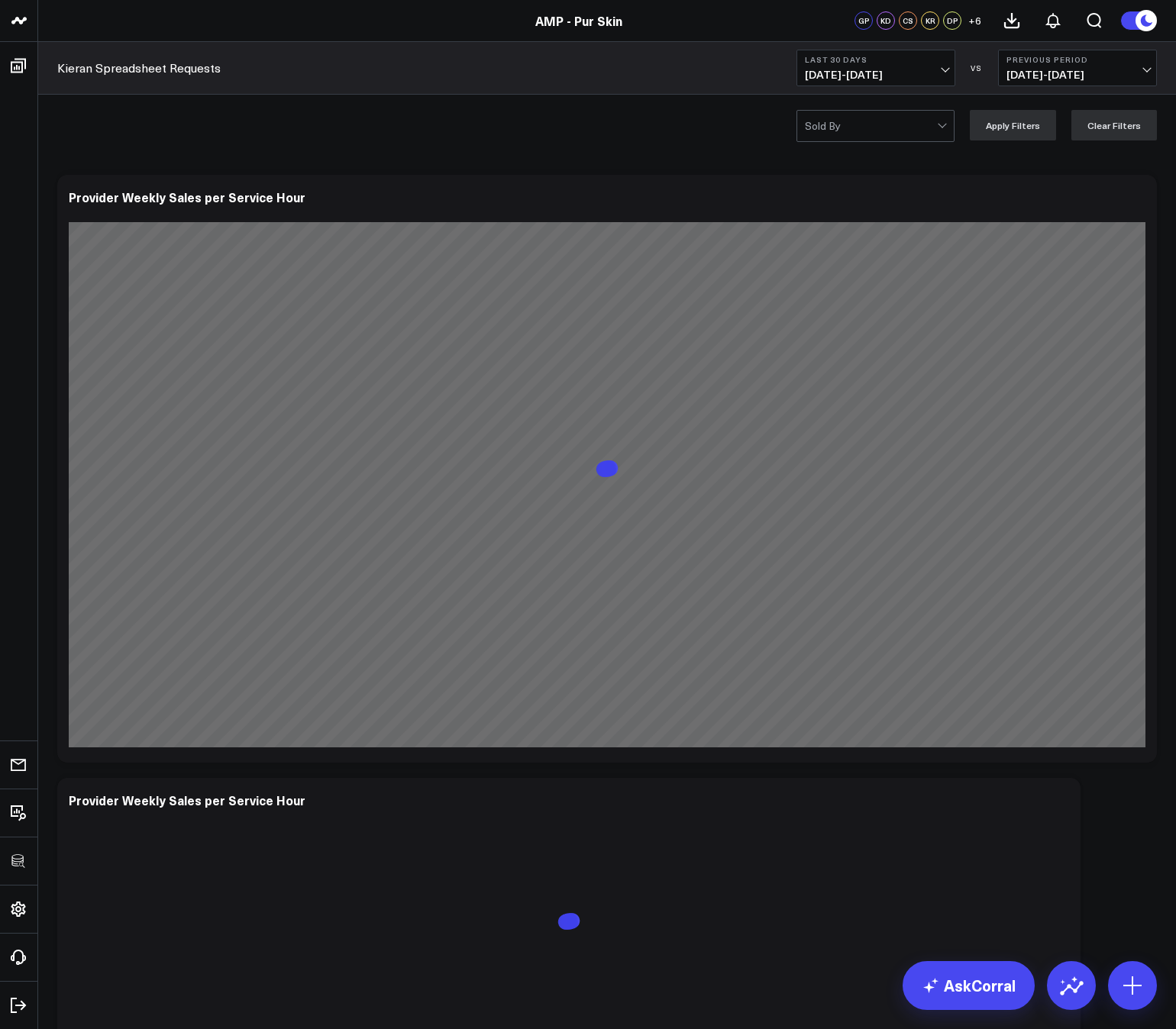
click at [977, 16] on span "+ 6" at bounding box center [974, 21] width 13 height 11
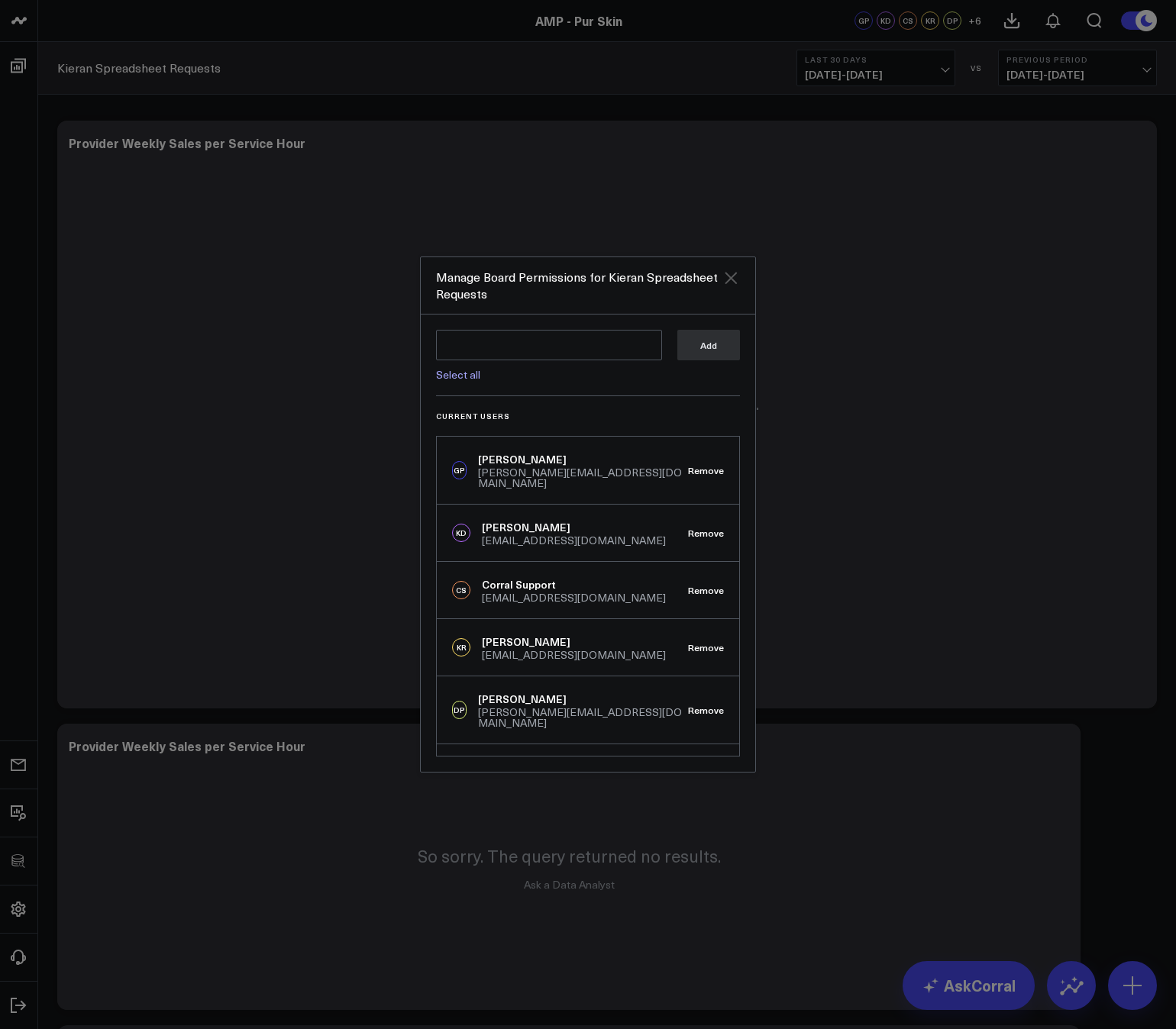
click at [732, 275] on icon "Close" at bounding box center [731, 278] width 13 height 13
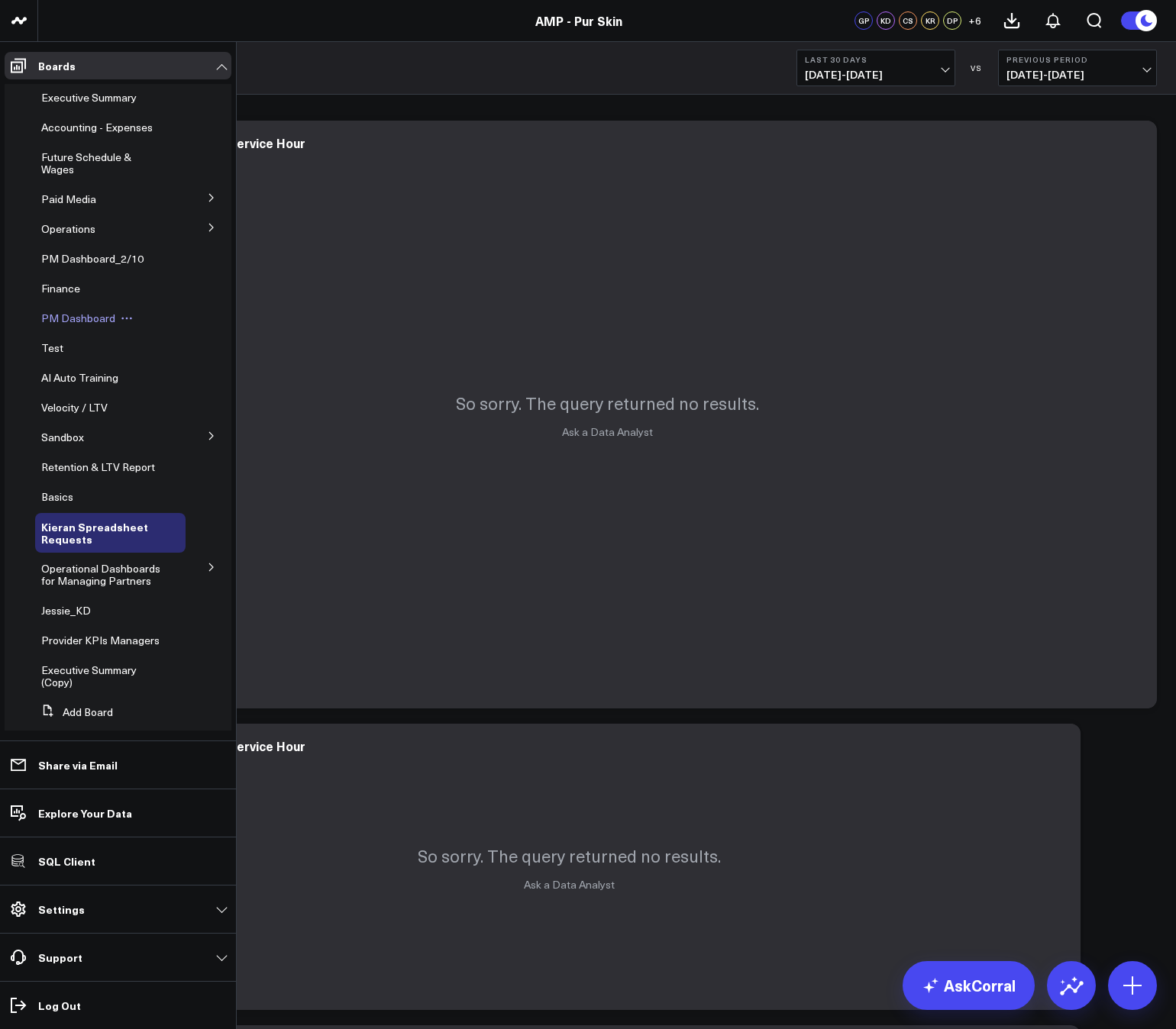
click at [63, 319] on span "PM Dashboard" at bounding box center [78, 318] width 74 height 14
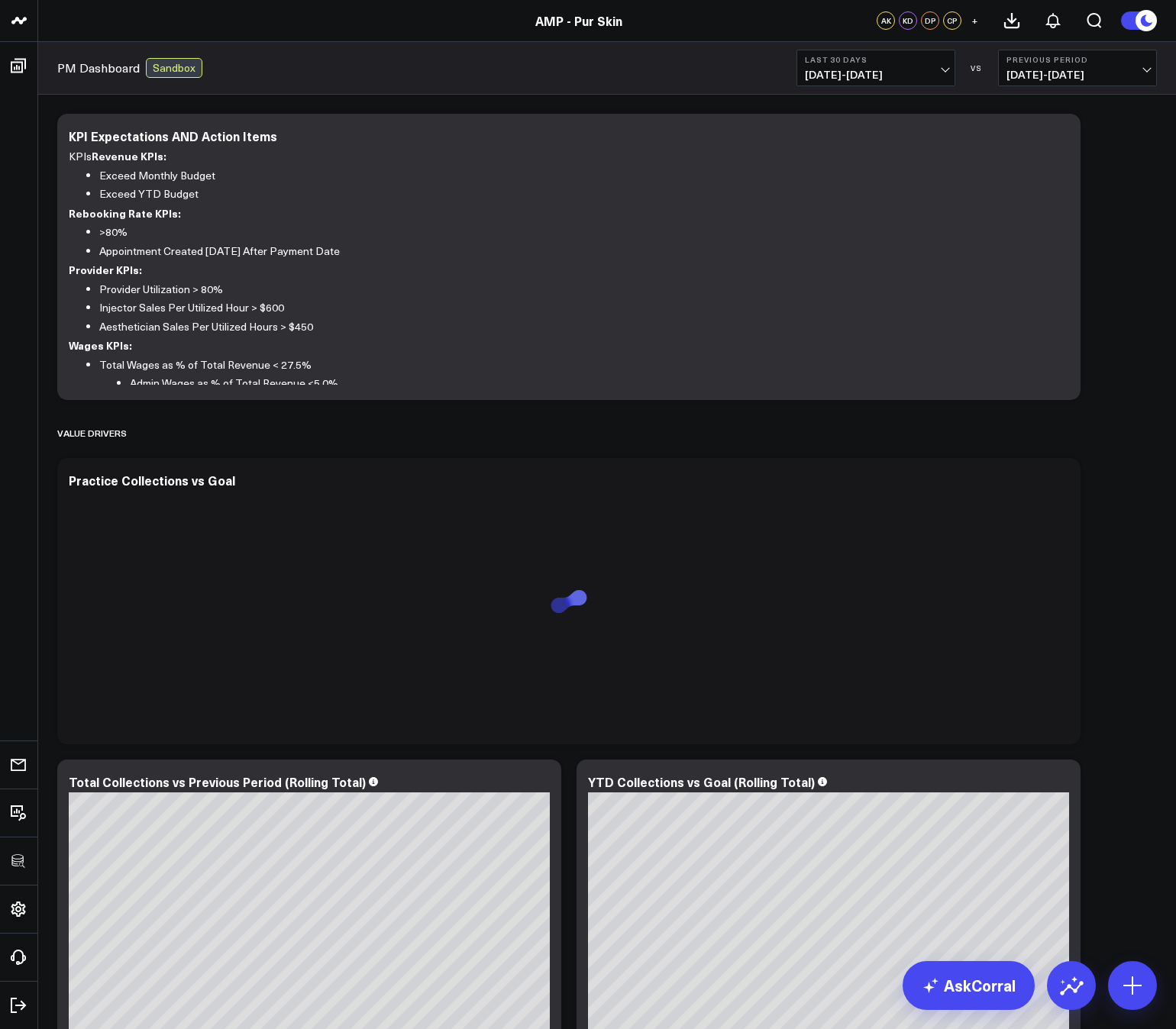
click at [976, 23] on span "+" at bounding box center [975, 21] width 7 height 11
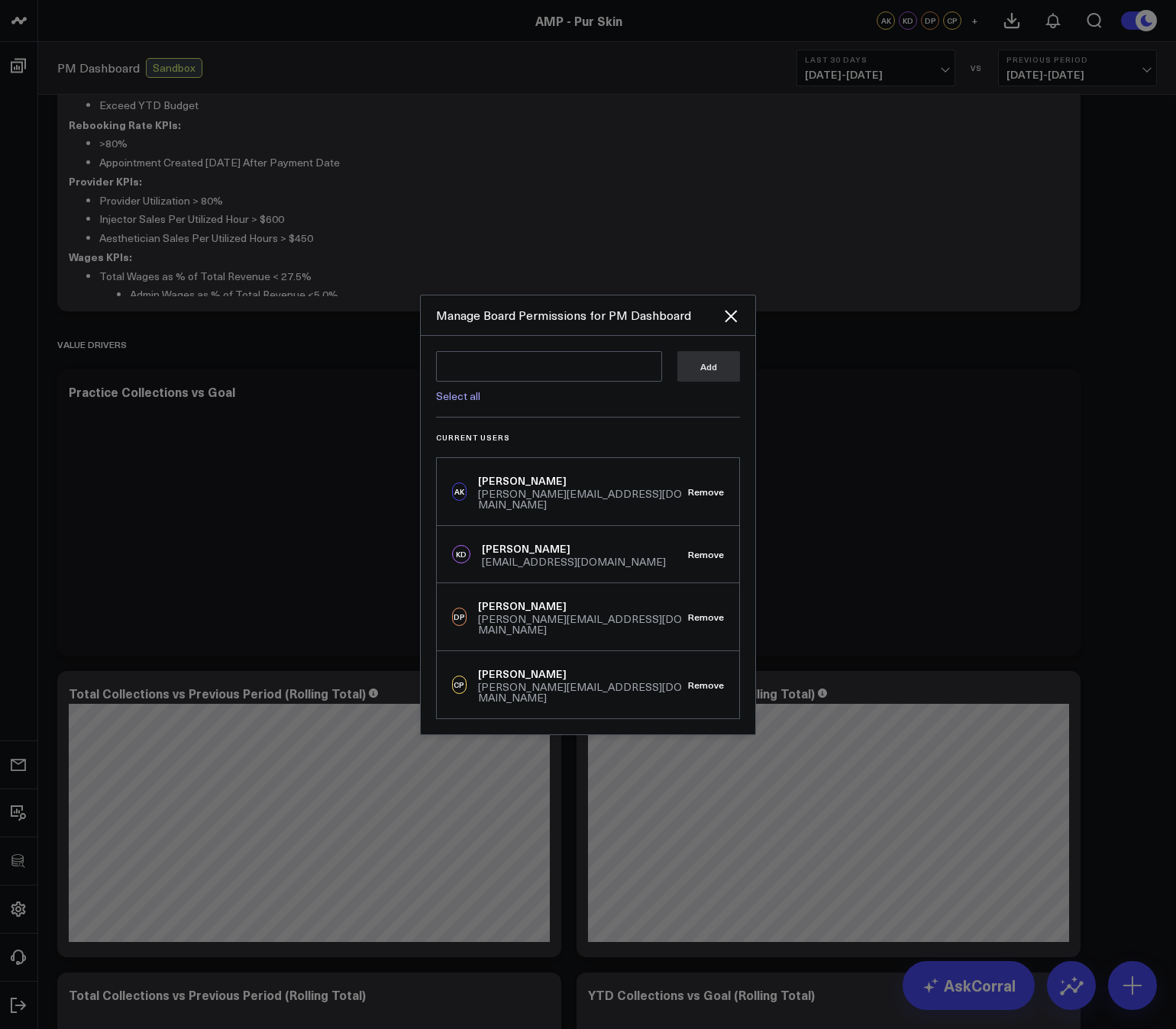
scroll to position [94, 0]
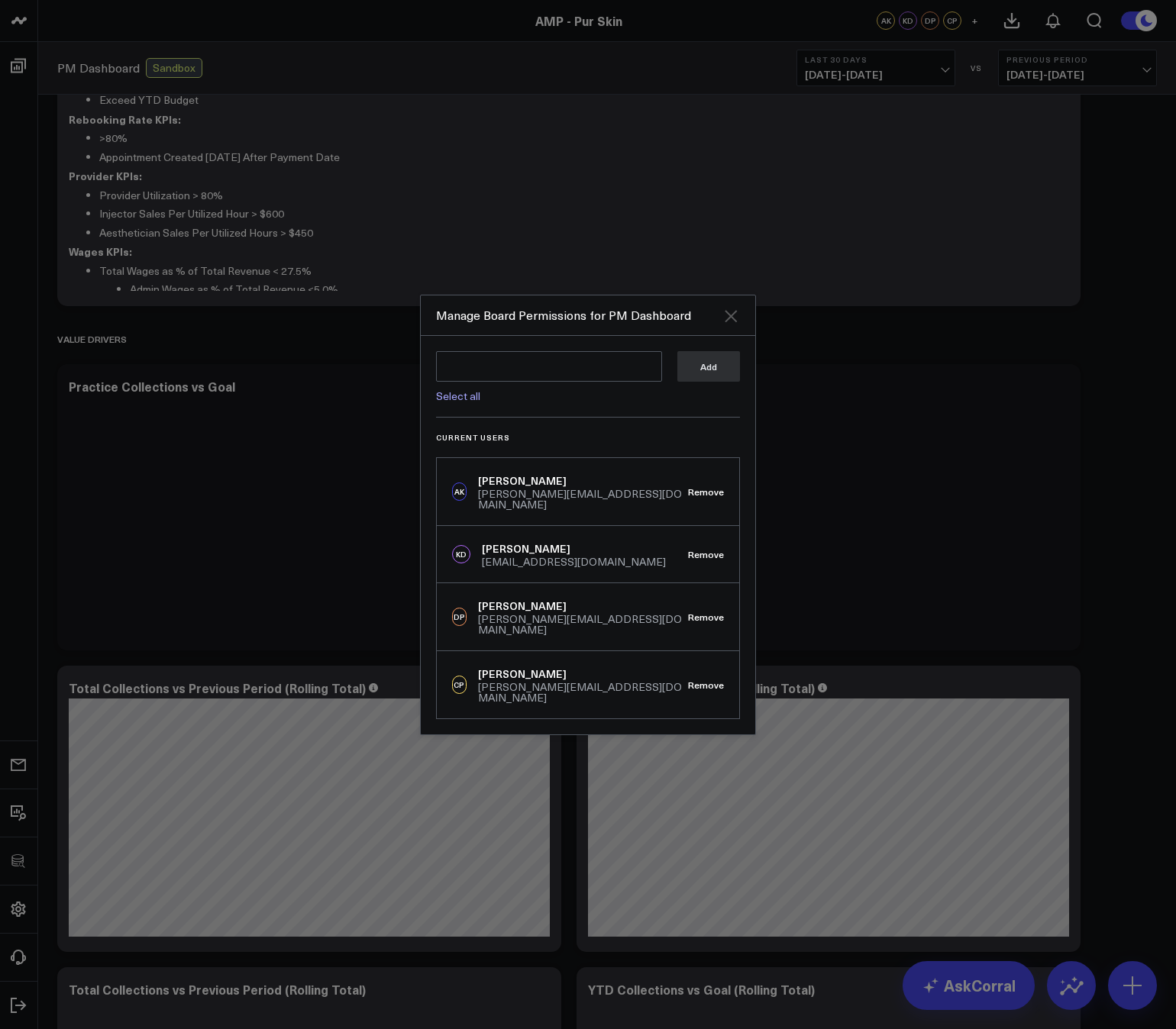
click at [733, 325] on icon "Close" at bounding box center [730, 315] width 19 height 19
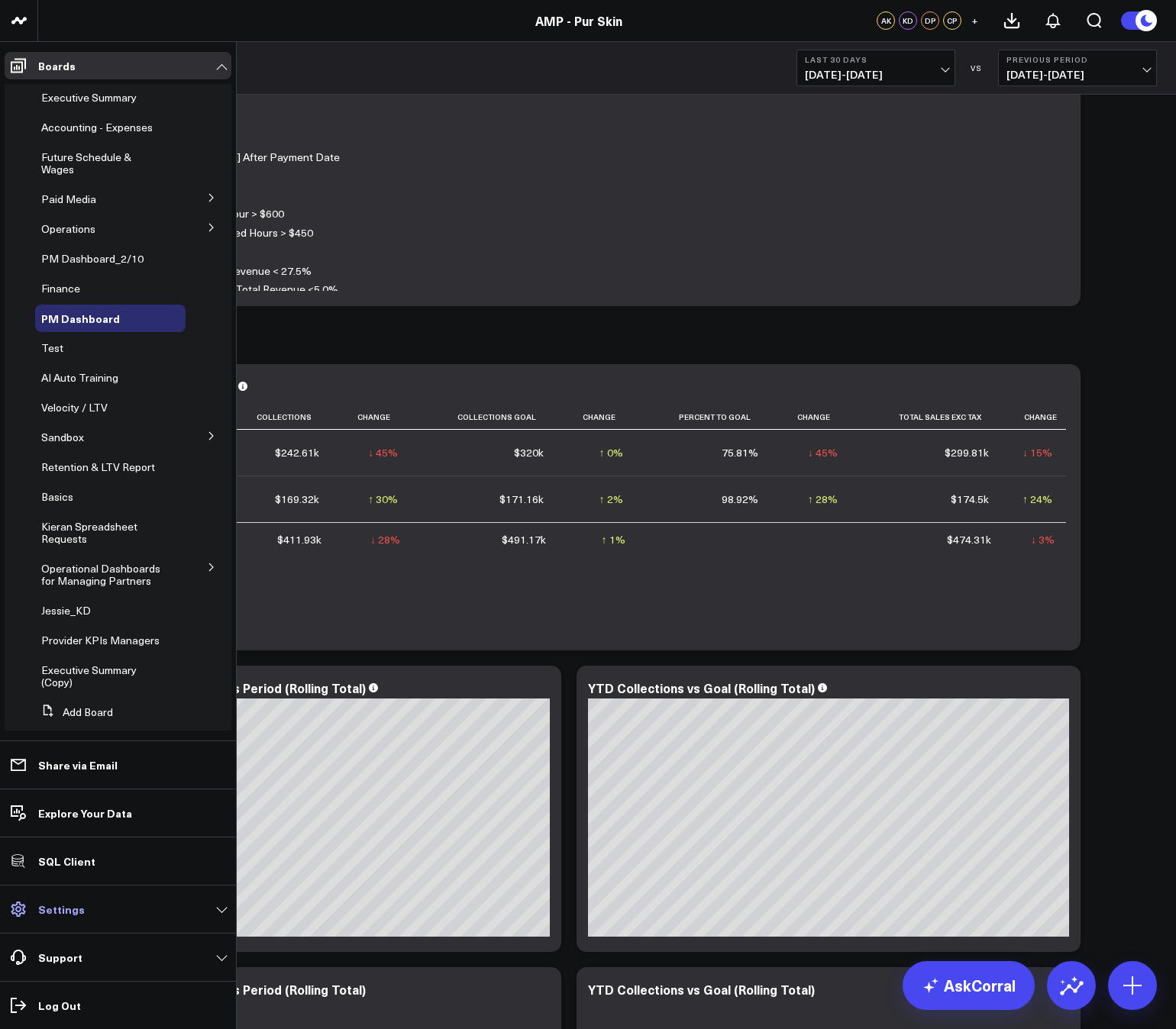
click at [61, 915] on p "Settings" at bounding box center [62, 909] width 46 height 13
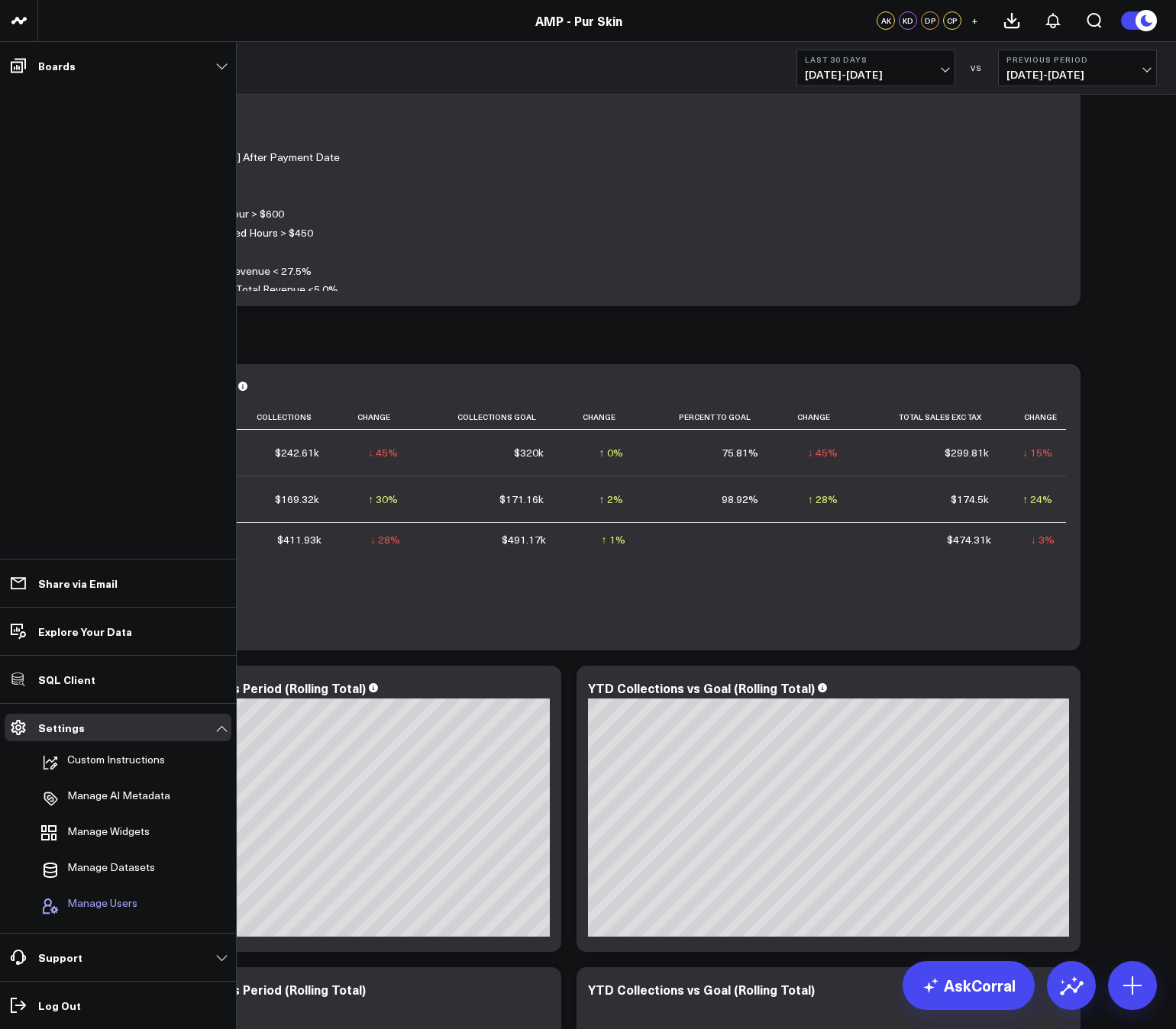
click at [92, 904] on span "Manage Users" at bounding box center [102, 906] width 71 height 19
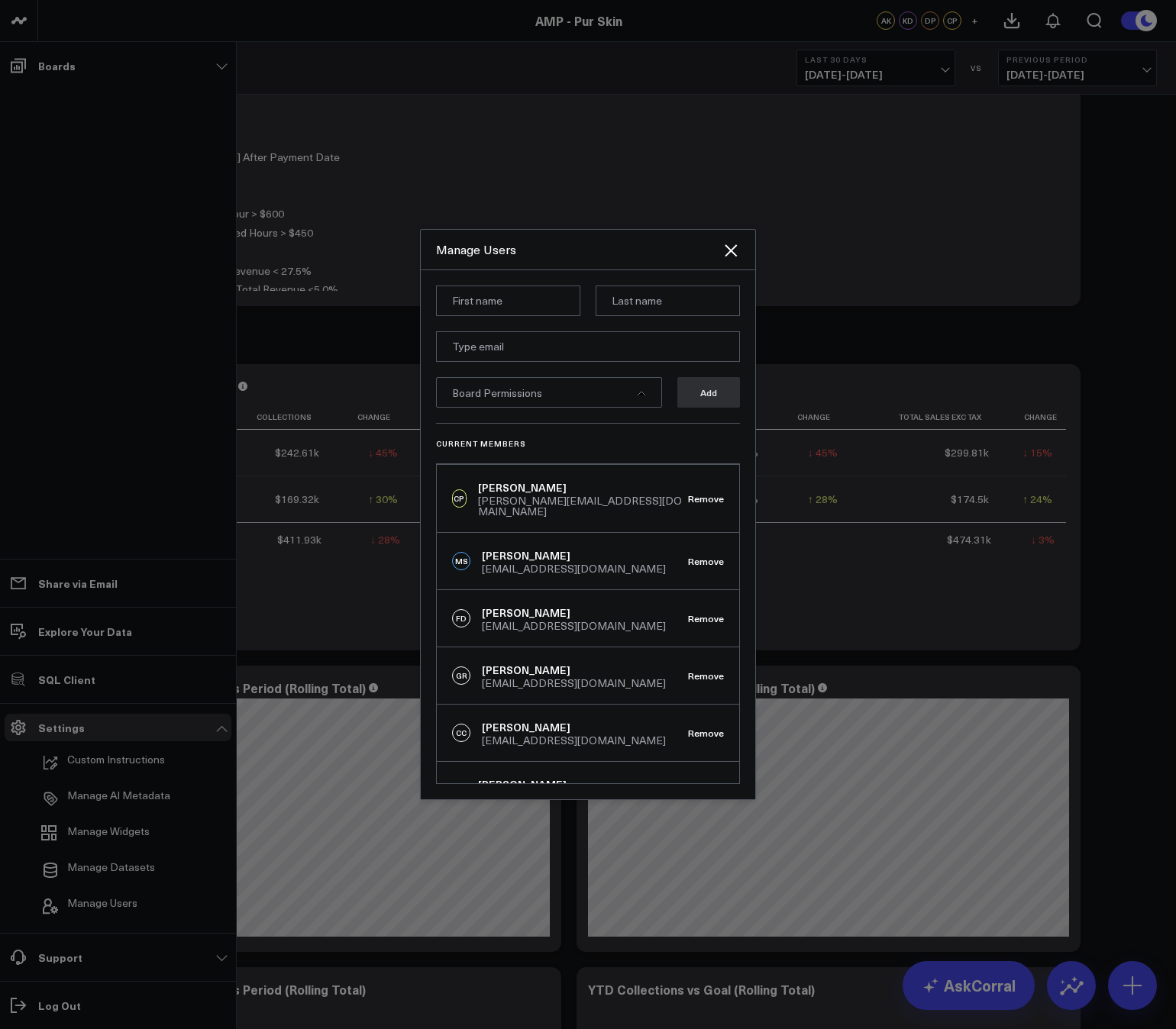
scroll to position [0, 0]
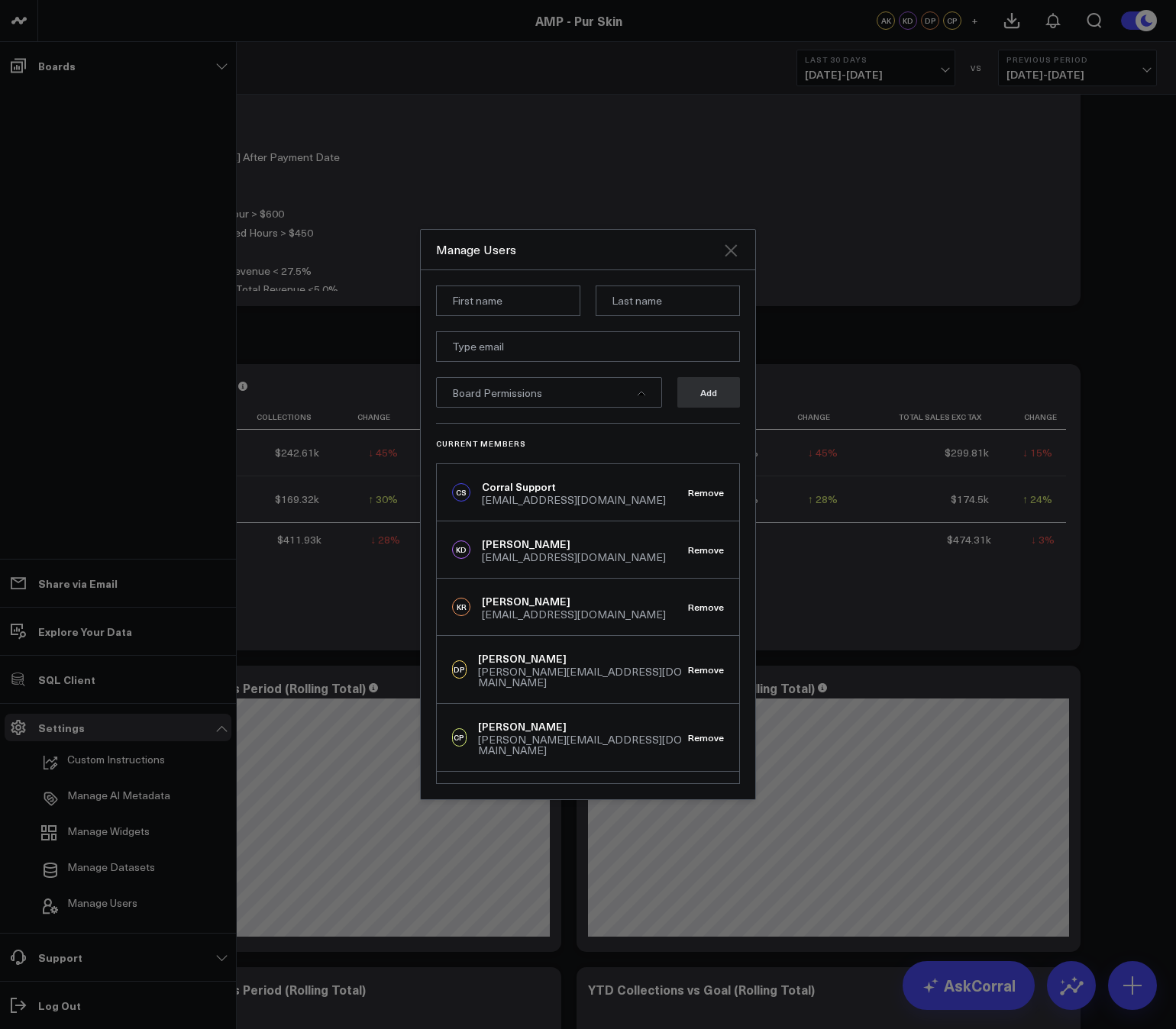
click at [731, 253] on icon "Close" at bounding box center [730, 250] width 19 height 19
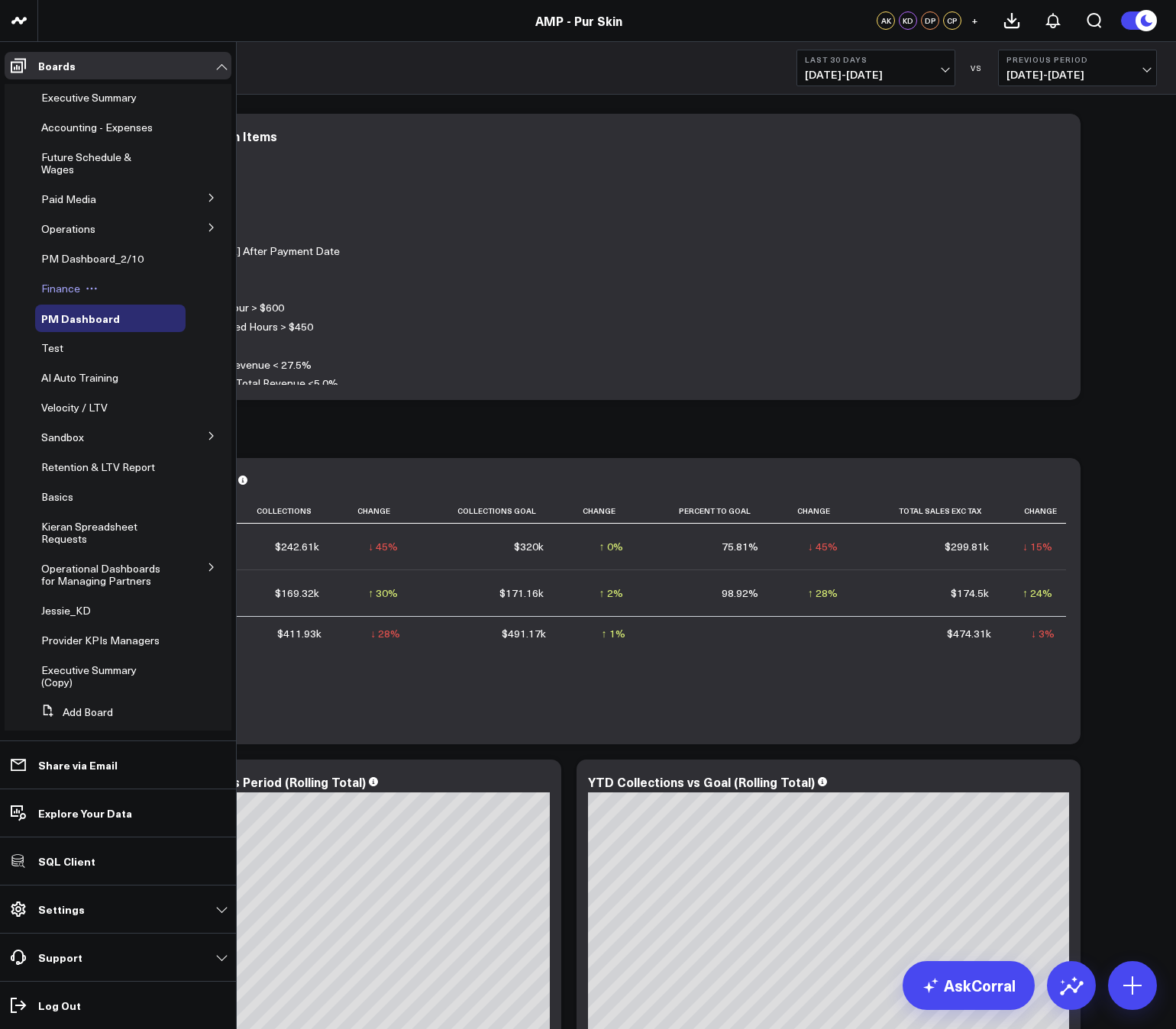
click at [57, 285] on span "Finance" at bounding box center [61, 288] width 39 height 14
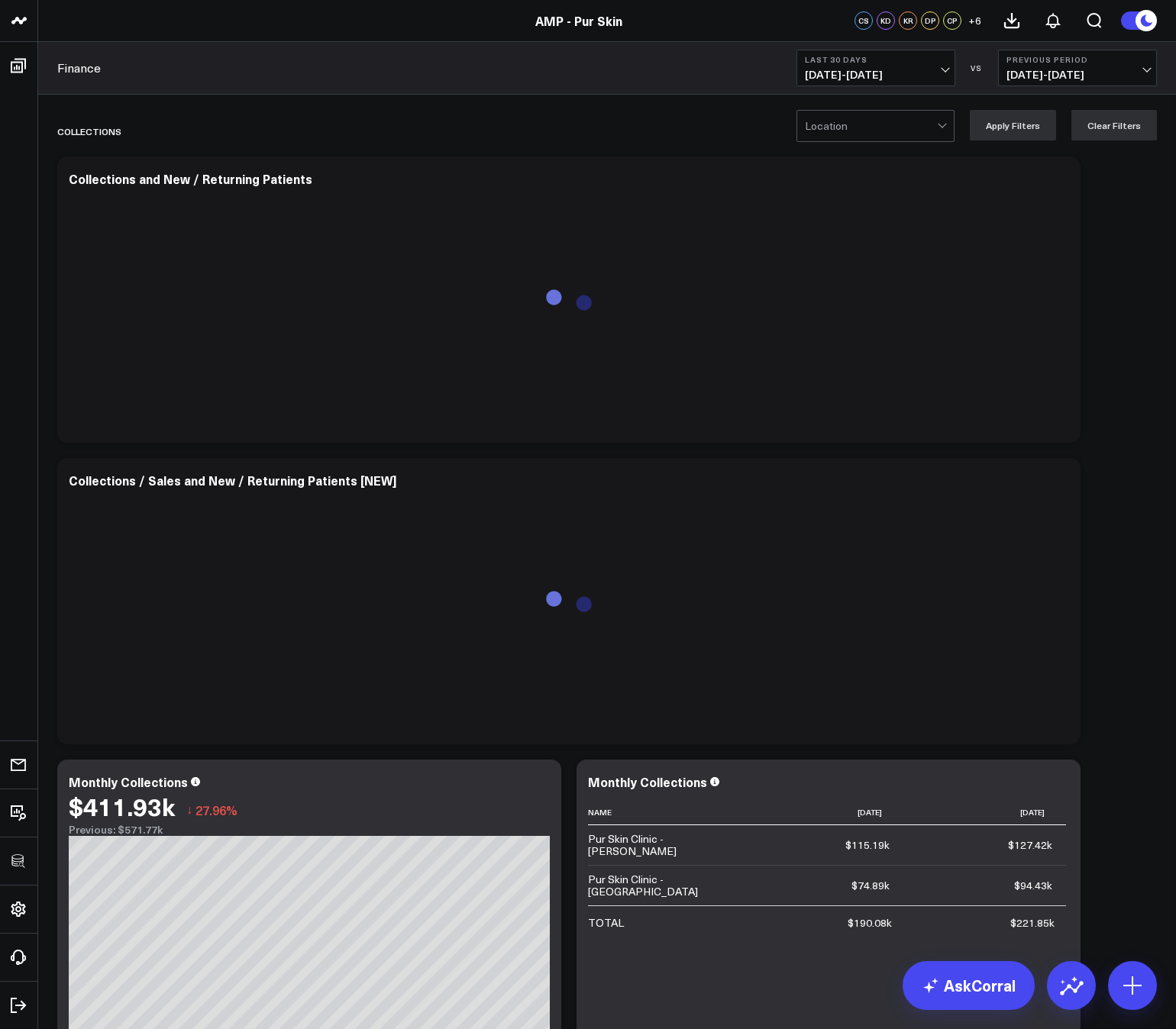
click at [966, 21] on button "+ 6" at bounding box center [974, 21] width 19 height 19
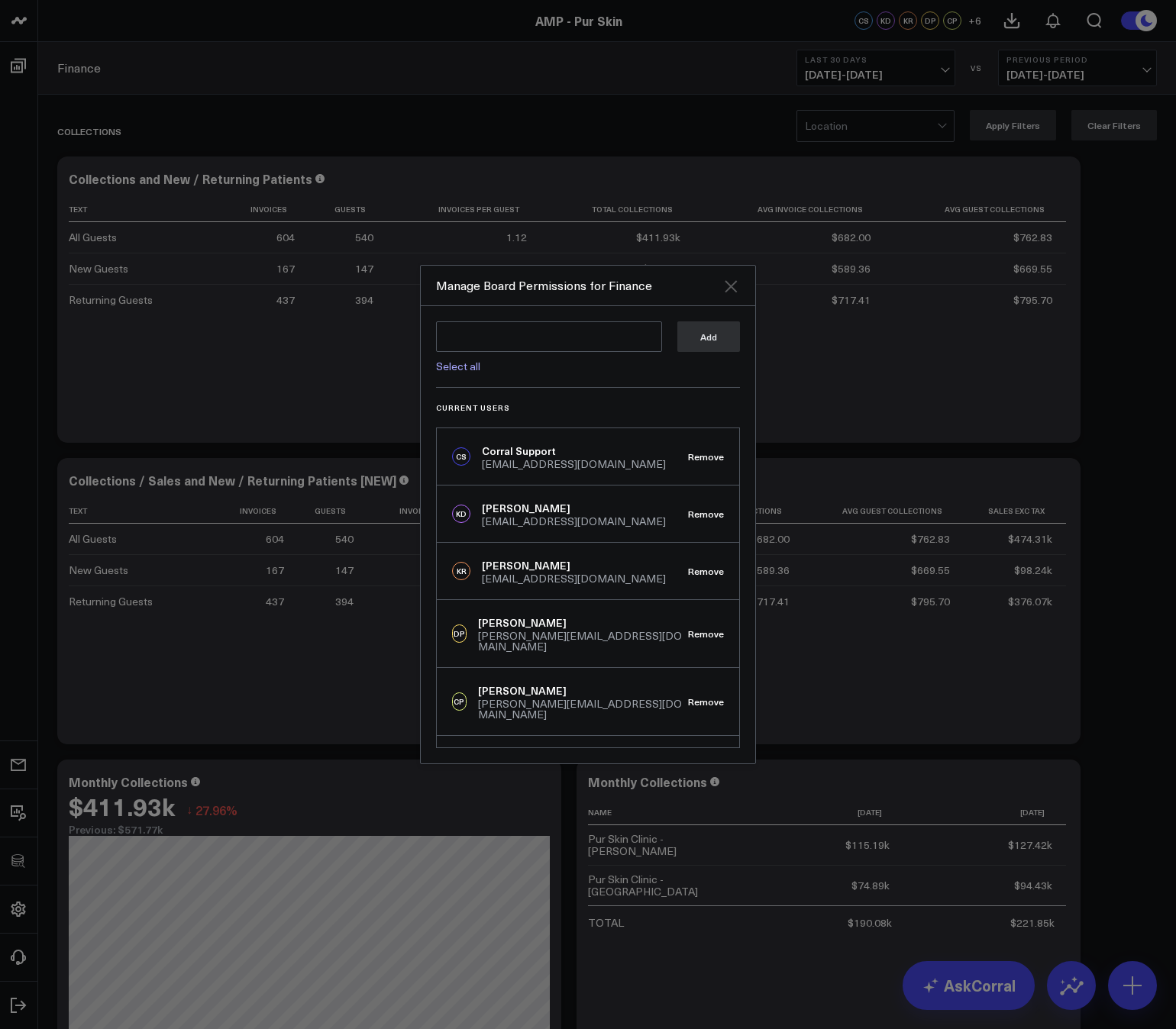
click at [726, 295] on icon "Close" at bounding box center [730, 286] width 19 height 19
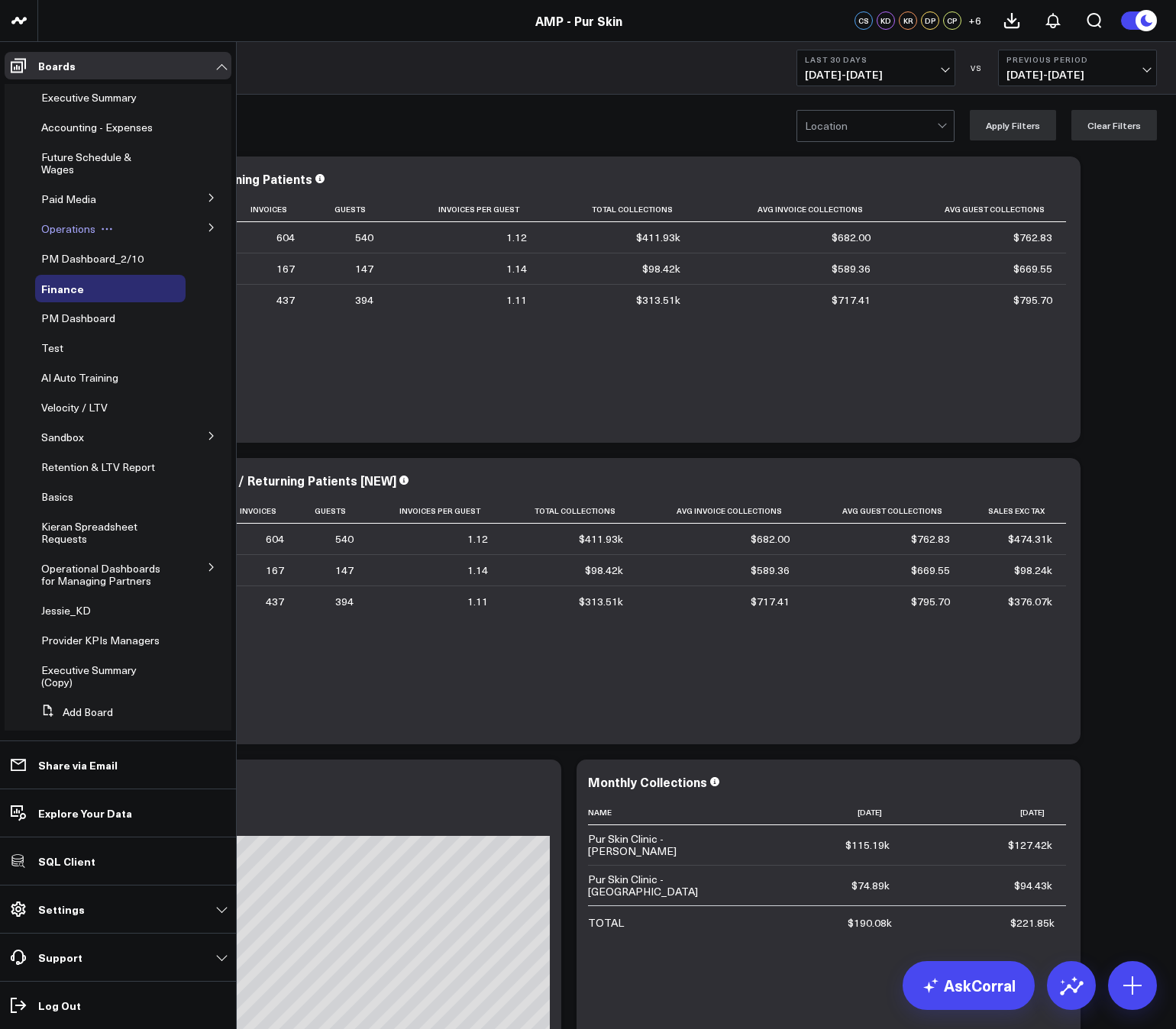
click at [115, 230] on button at bounding box center [107, 229] width 23 height 13
click at [152, 225] on div "Operations Edit Name Edit Permissions Duplicate Board Delete Board" at bounding box center [110, 229] width 150 height 28
click at [210, 222] on button at bounding box center [211, 227] width 39 height 23
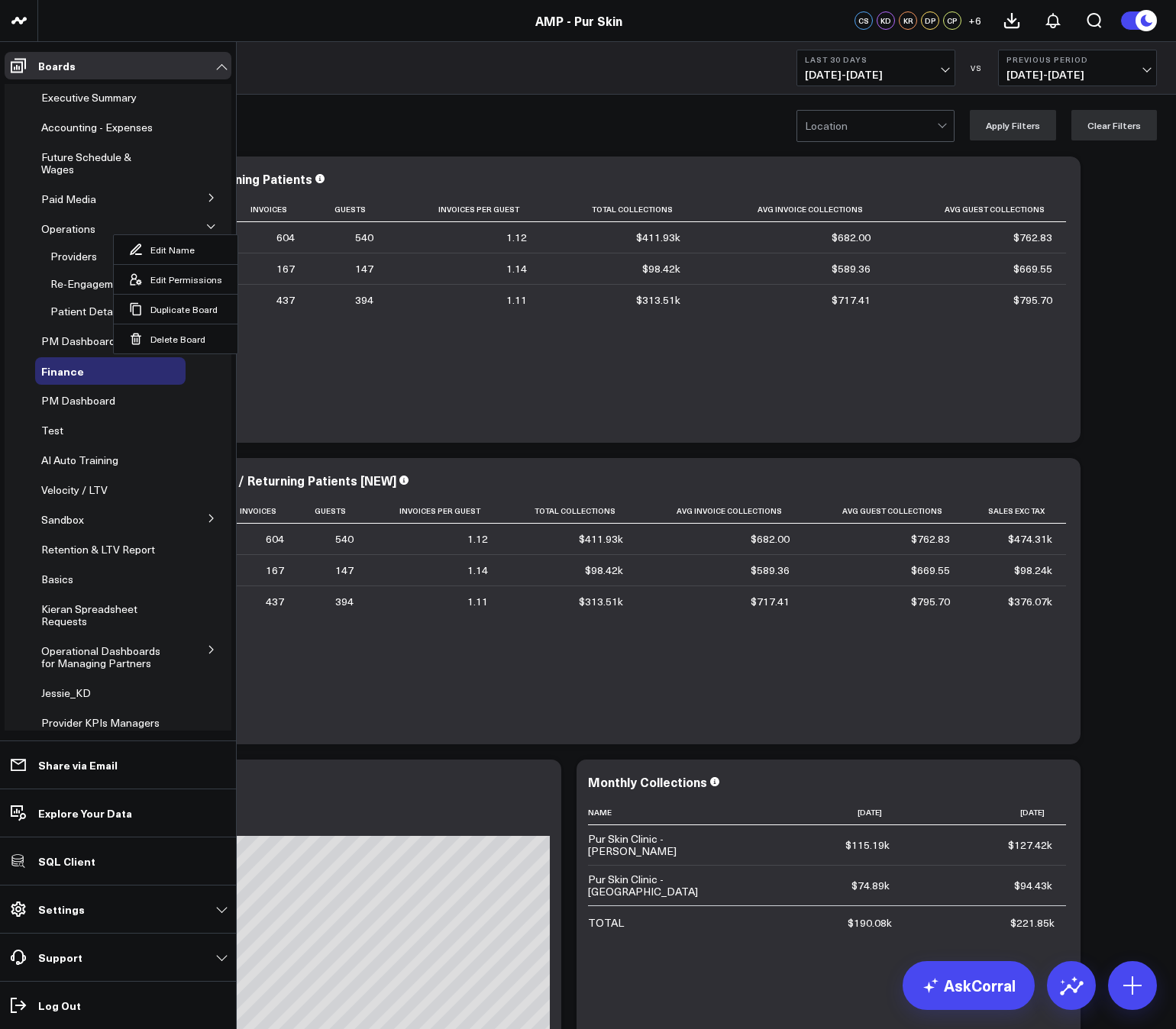
click at [210, 222] on button at bounding box center [212, 226] width 23 height 39
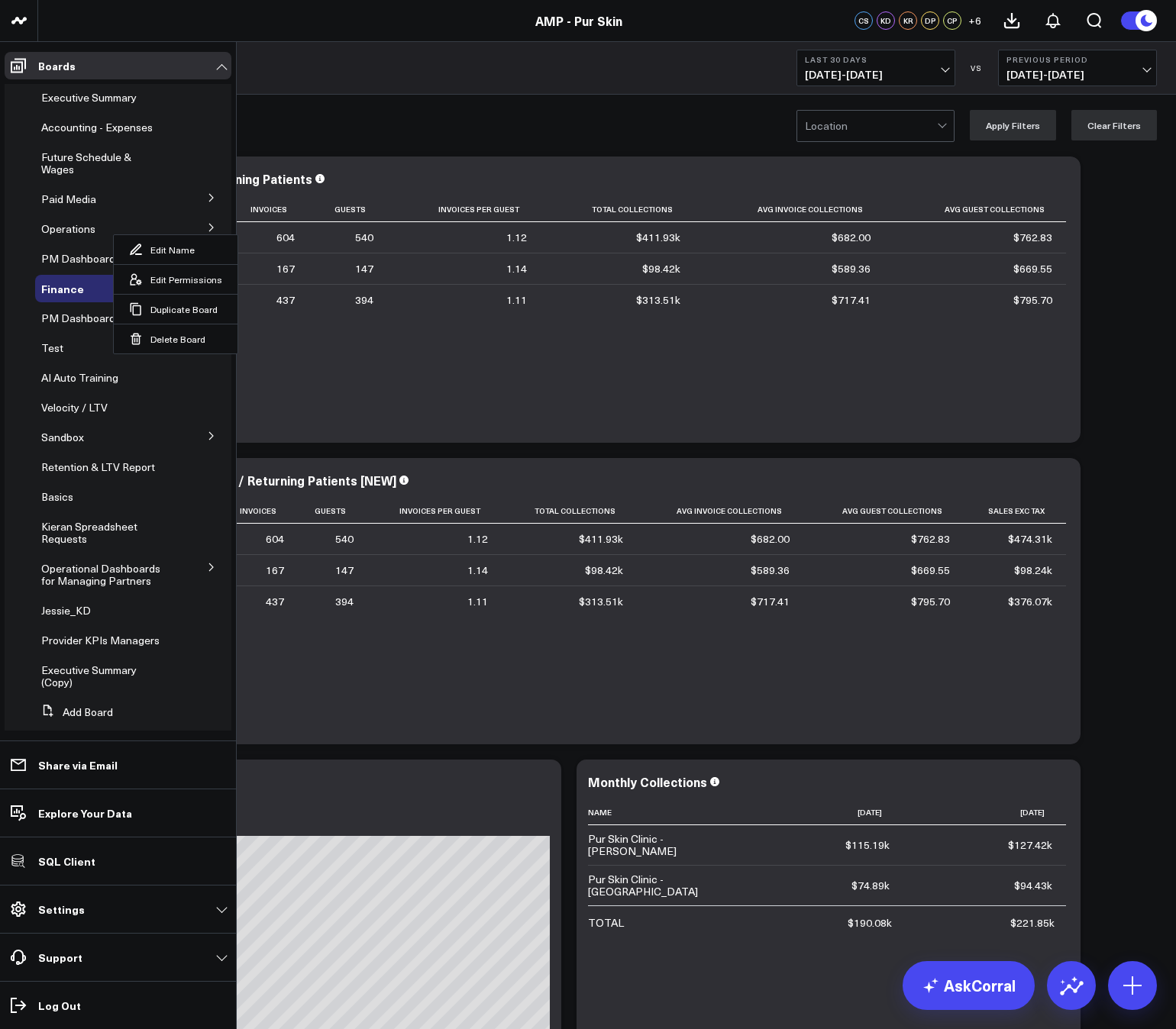
click at [203, 580] on li "Operational Dashboards for Managing Partners KPI - Average Patient Ticket KPI -…" at bounding box center [118, 574] width 227 height 39
click at [202, 577] on button at bounding box center [211, 566] width 39 height 23
click at [44, 498] on span "Basics" at bounding box center [57, 497] width 32 height 14
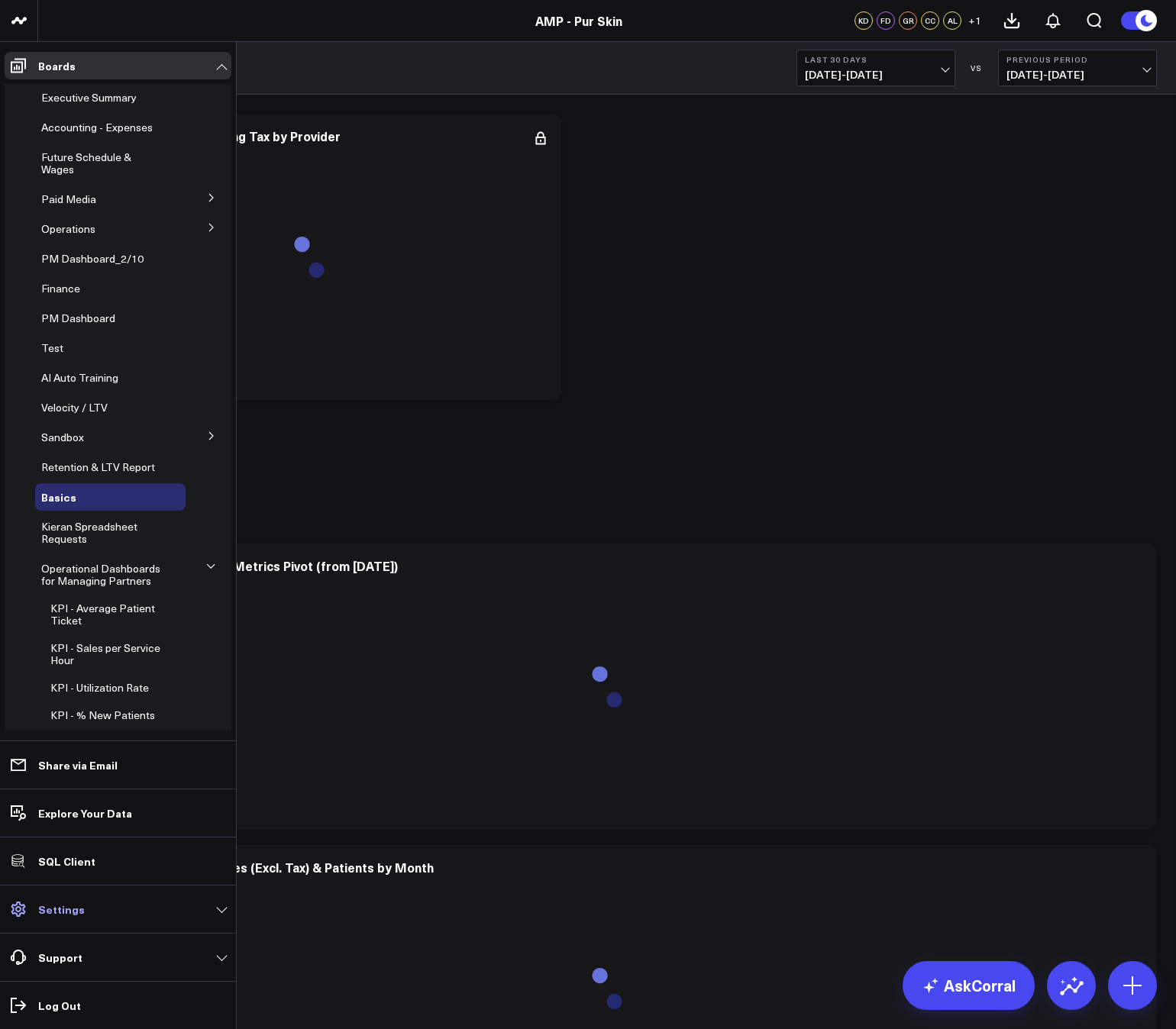
click at [85, 908] on link "Settings" at bounding box center [118, 908] width 227 height 28
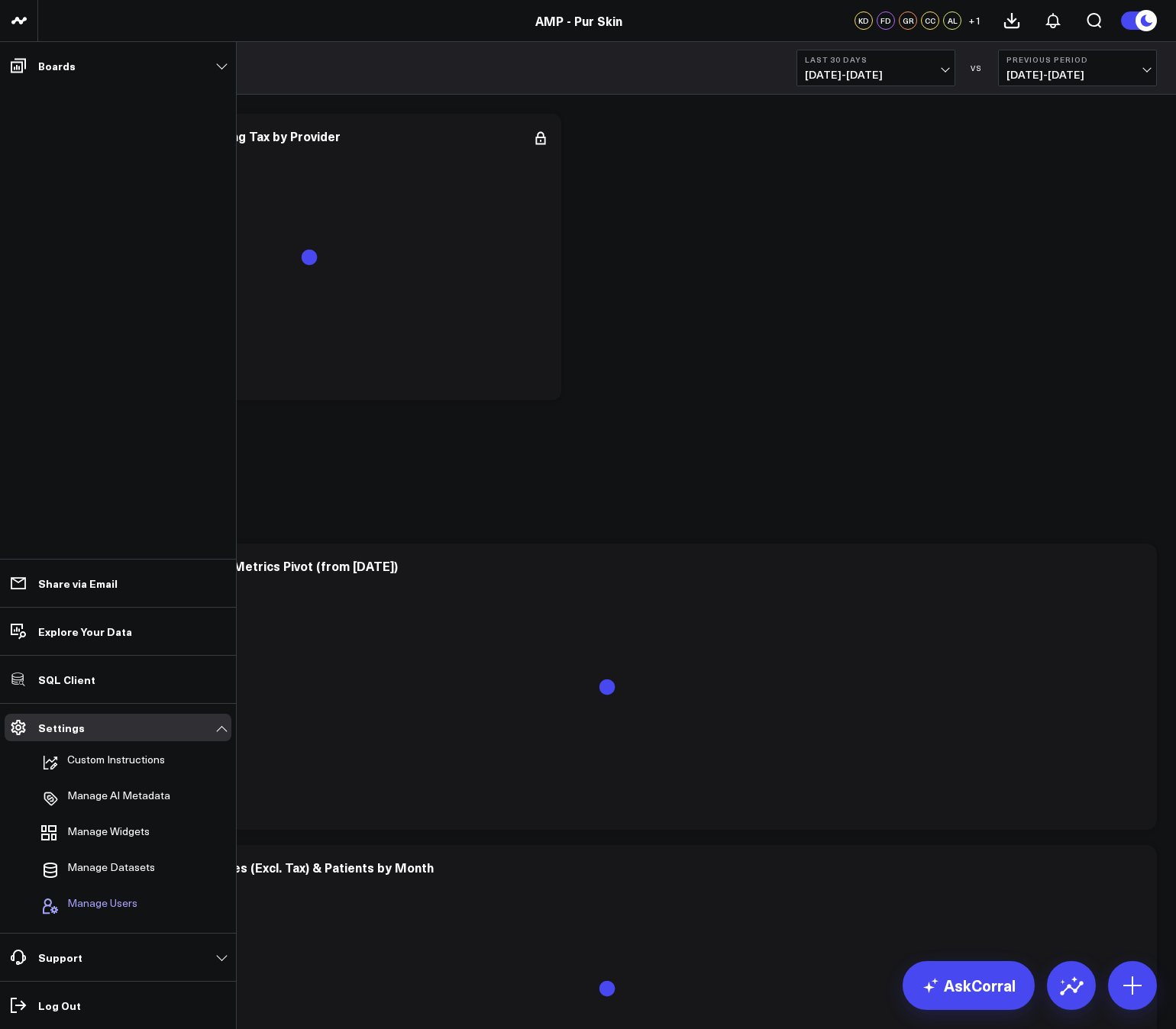
click at [113, 906] on span "Manage Users" at bounding box center [102, 906] width 71 height 19
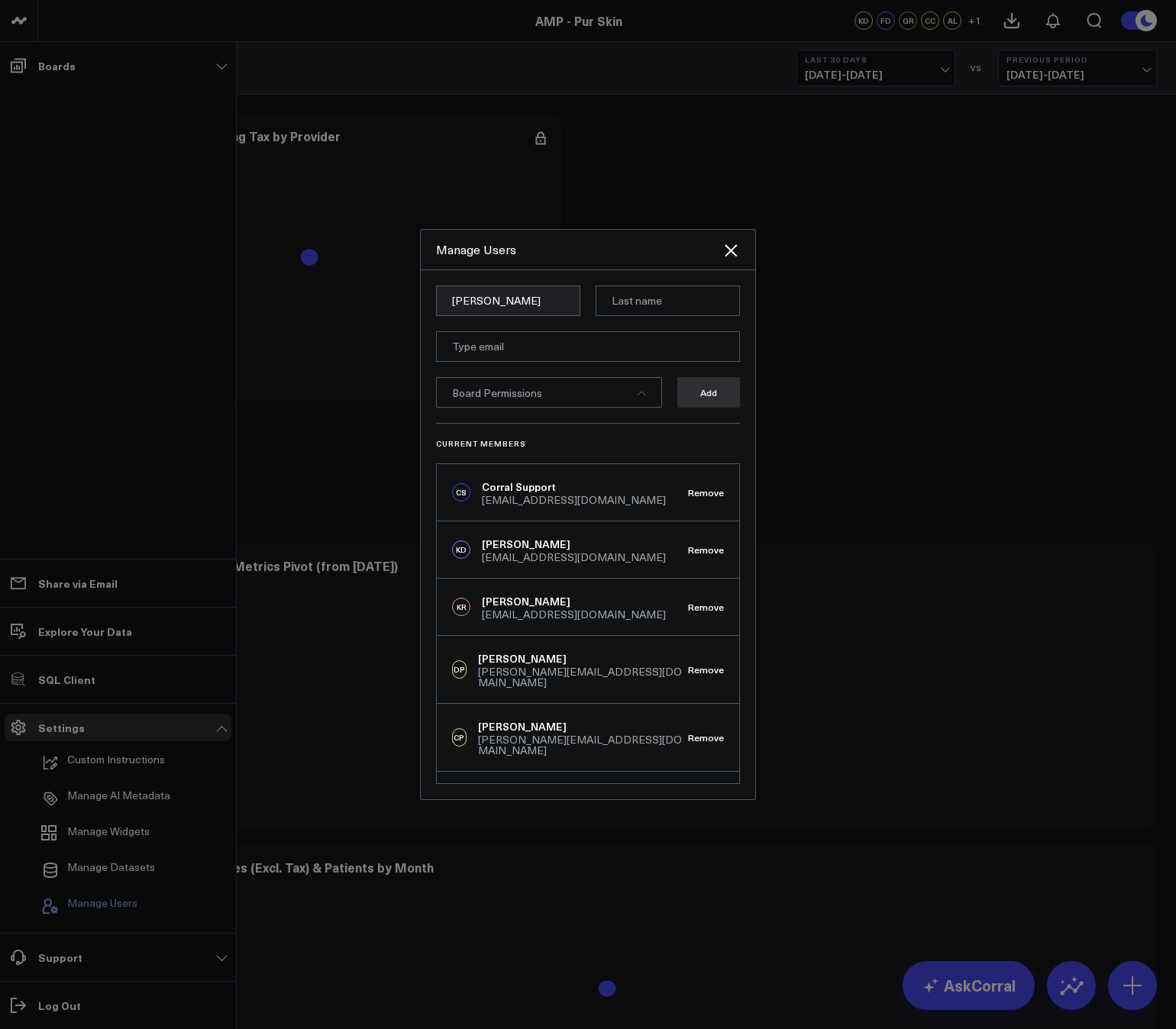
type input "Tony"
type input "Anderson"
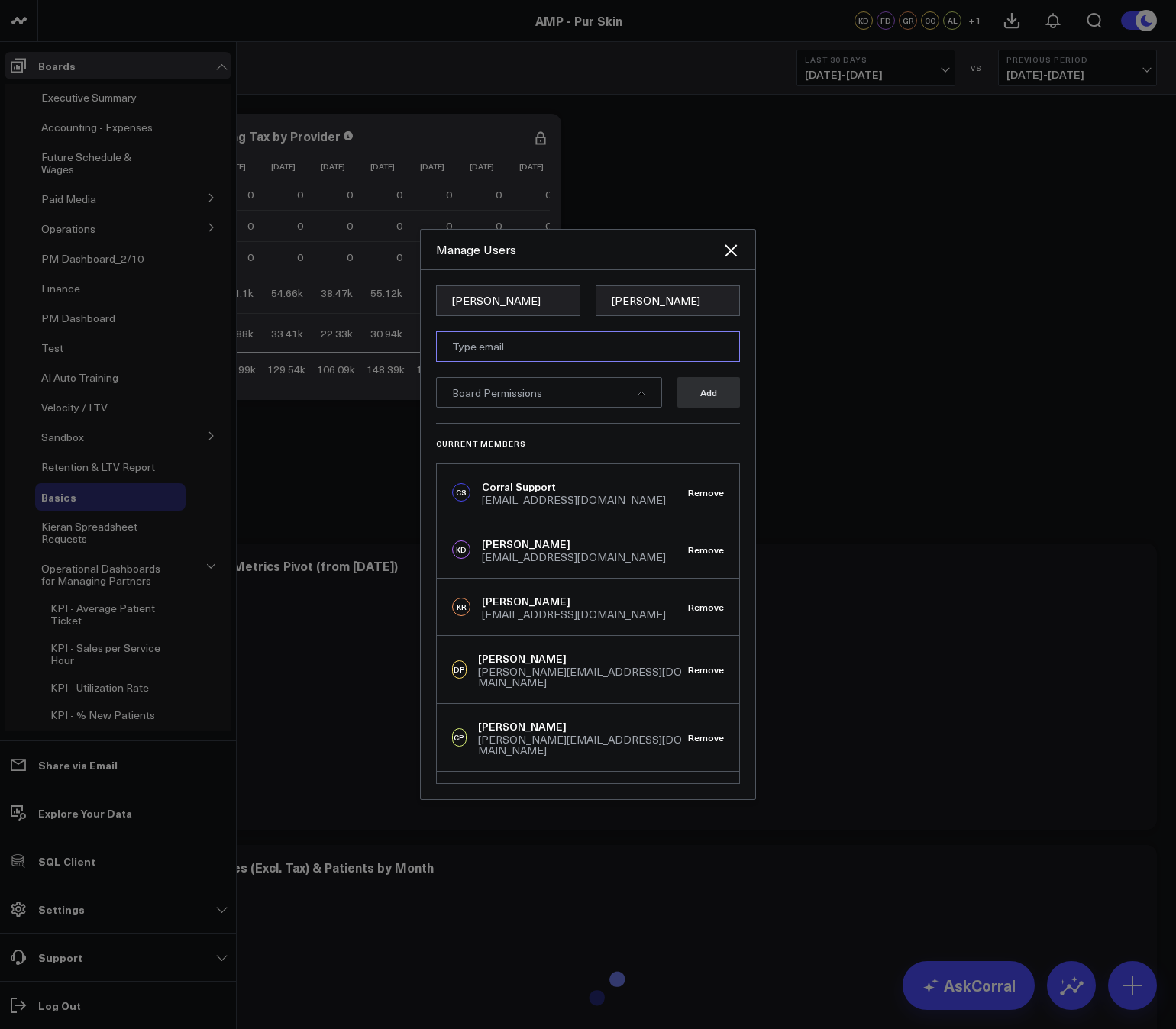
paste input "aanderson@weramp.com"
type input "aanderson@weramp.com"
click at [585, 322] on form "Tony Anderson aanderson@weramp.com Board Permissions Add" at bounding box center [588, 354] width 304 height 138
click at [574, 397] on div "Board Permissions" at bounding box center [549, 392] width 226 height 30
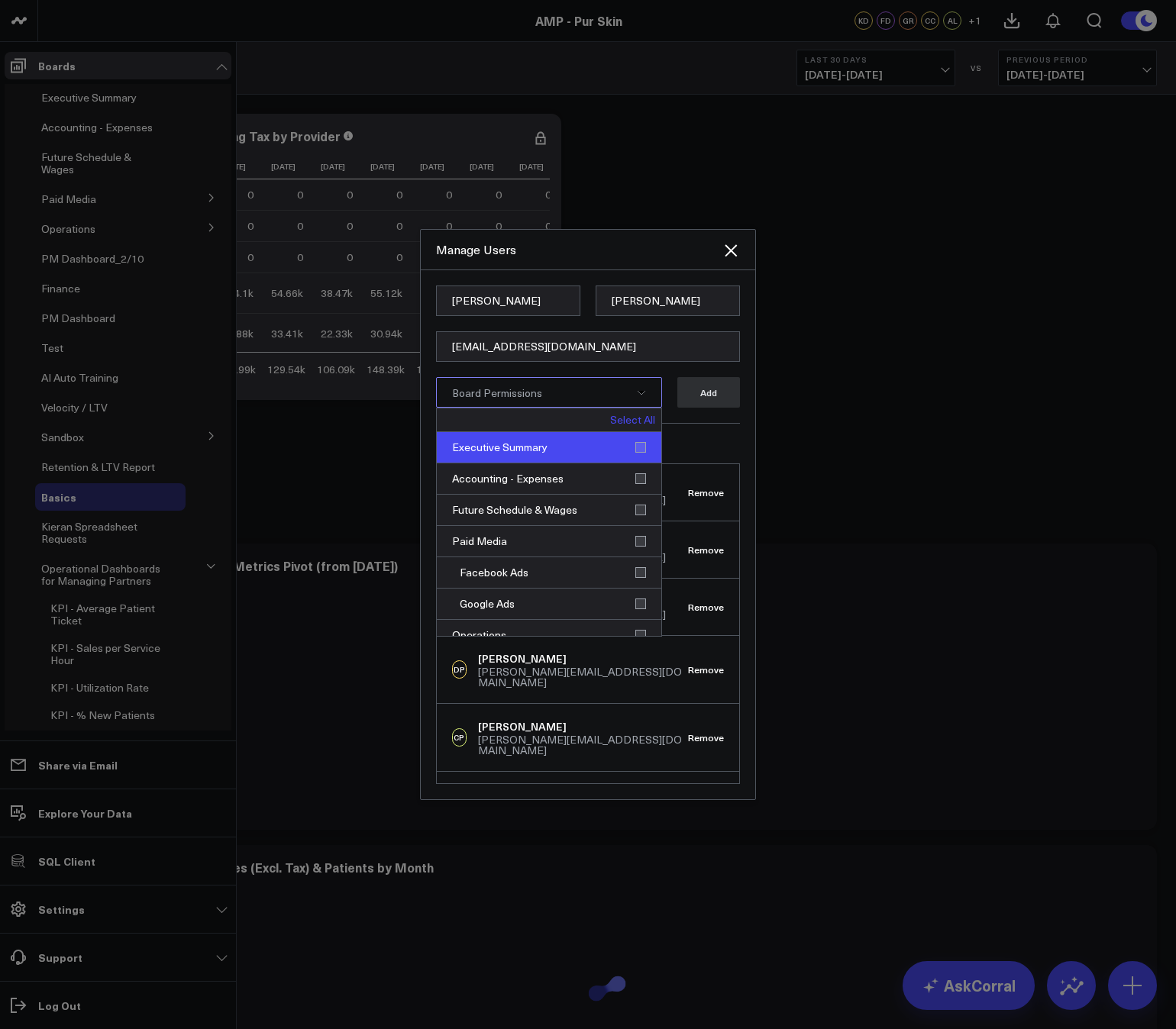
click at [635, 444] on div "Executive Summary" at bounding box center [549, 448] width 224 height 31
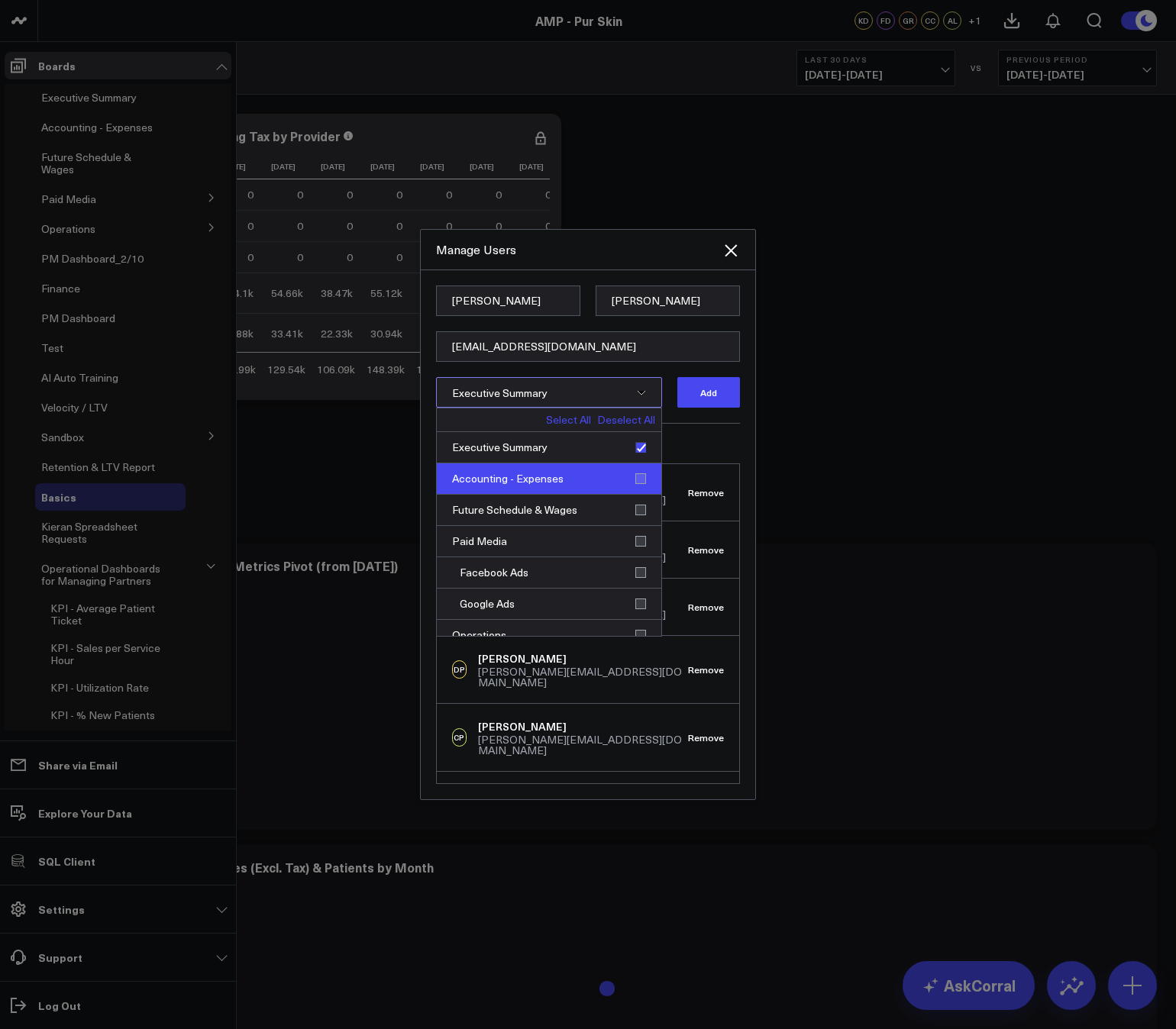
click at [634, 471] on div "Accounting - Expenses" at bounding box center [549, 479] width 224 height 31
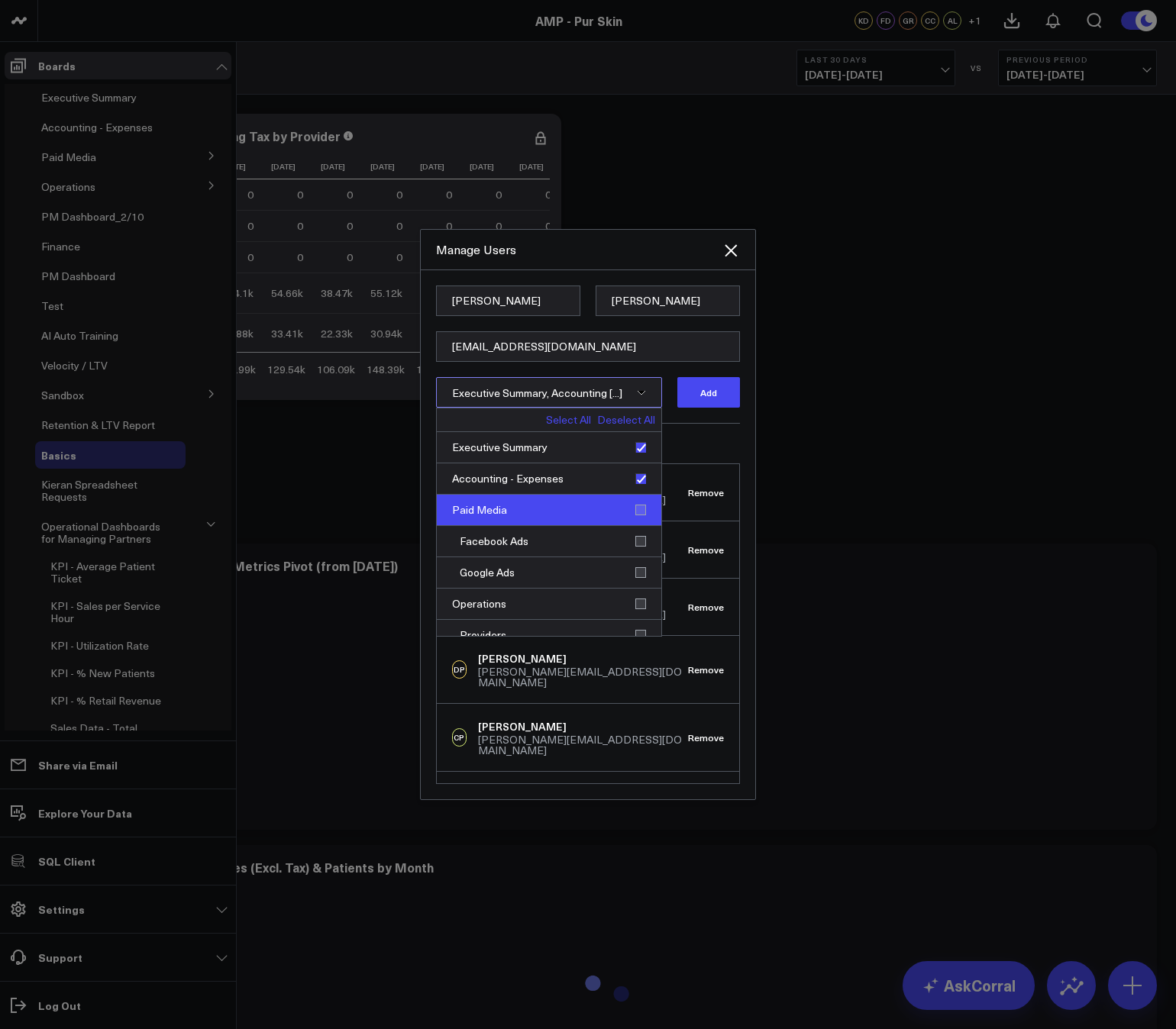
click at [635, 509] on div "Paid Media" at bounding box center [549, 510] width 224 height 31
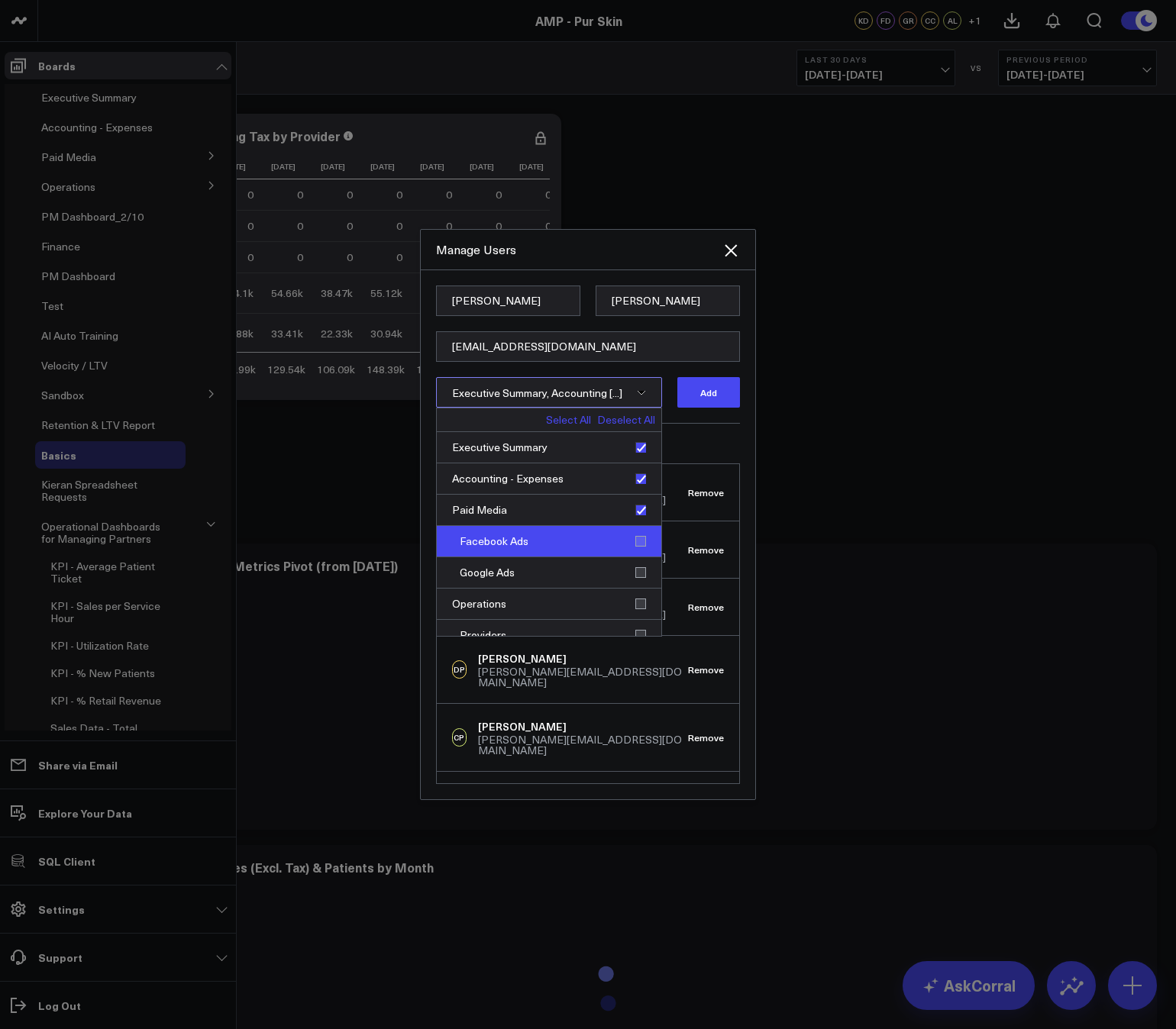
click at [631, 537] on div "Facebook Ads" at bounding box center [549, 541] width 224 height 31
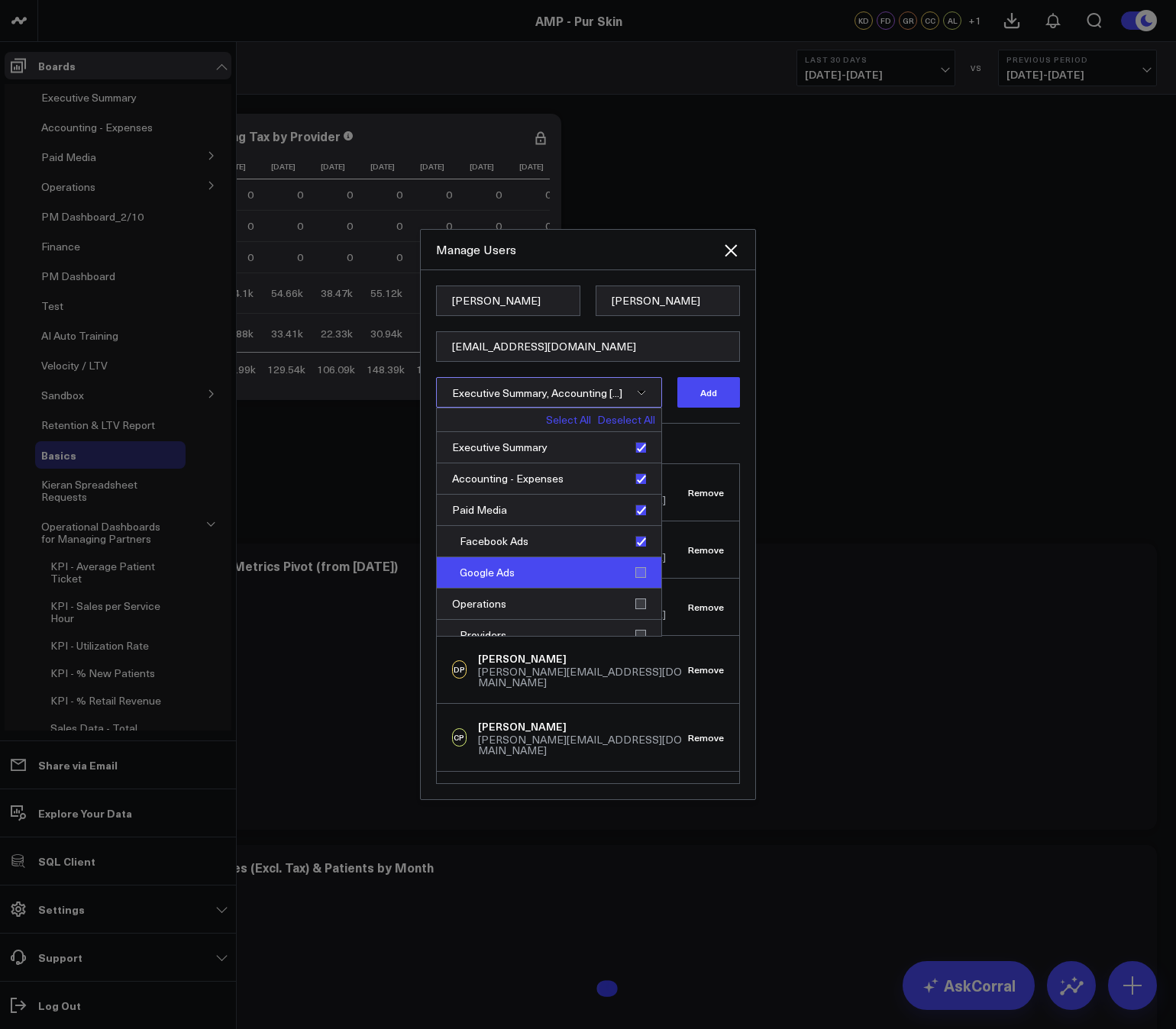
click at [632, 568] on div "Google Ads" at bounding box center [549, 573] width 224 height 31
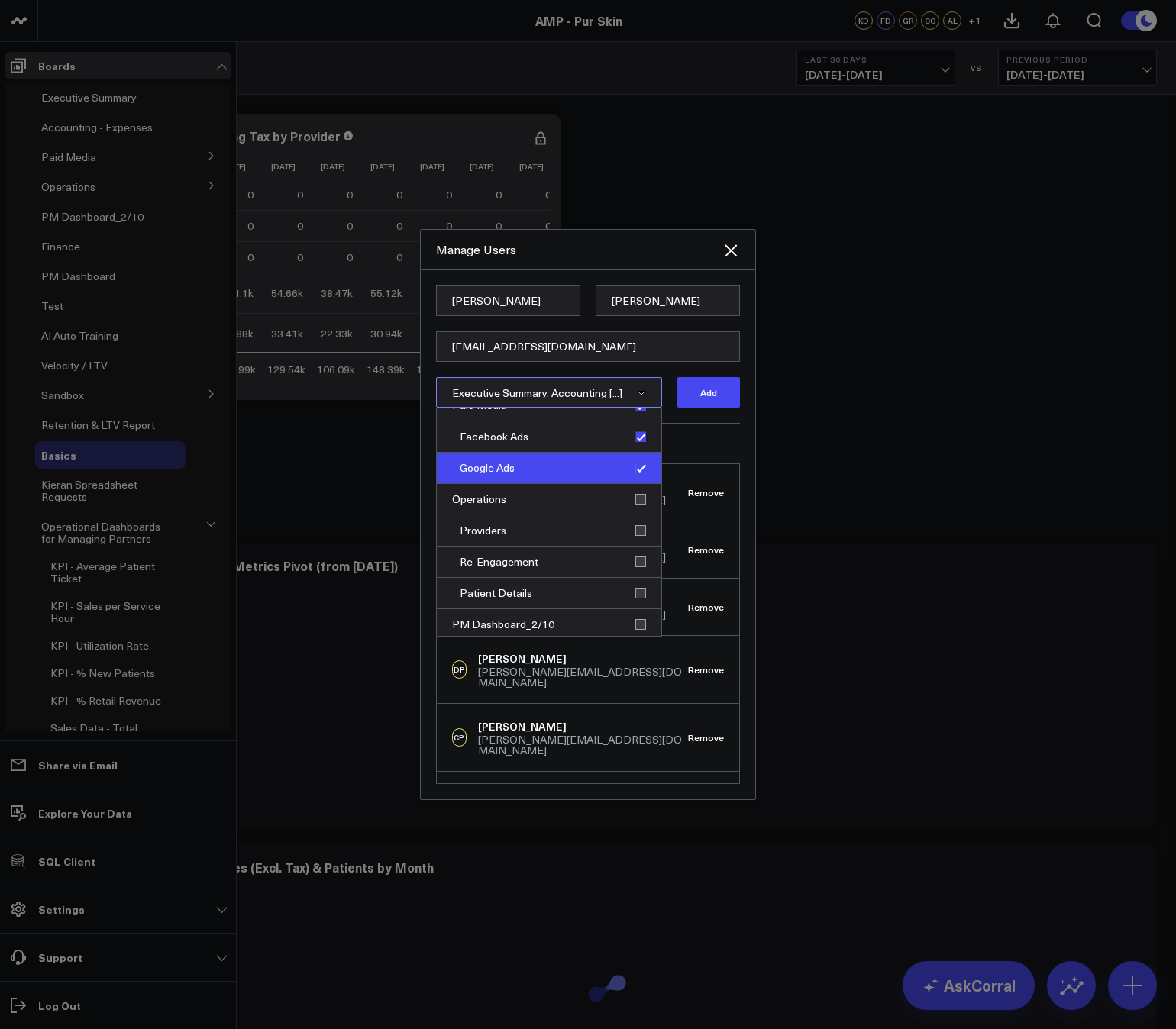
scroll to position [111, 0]
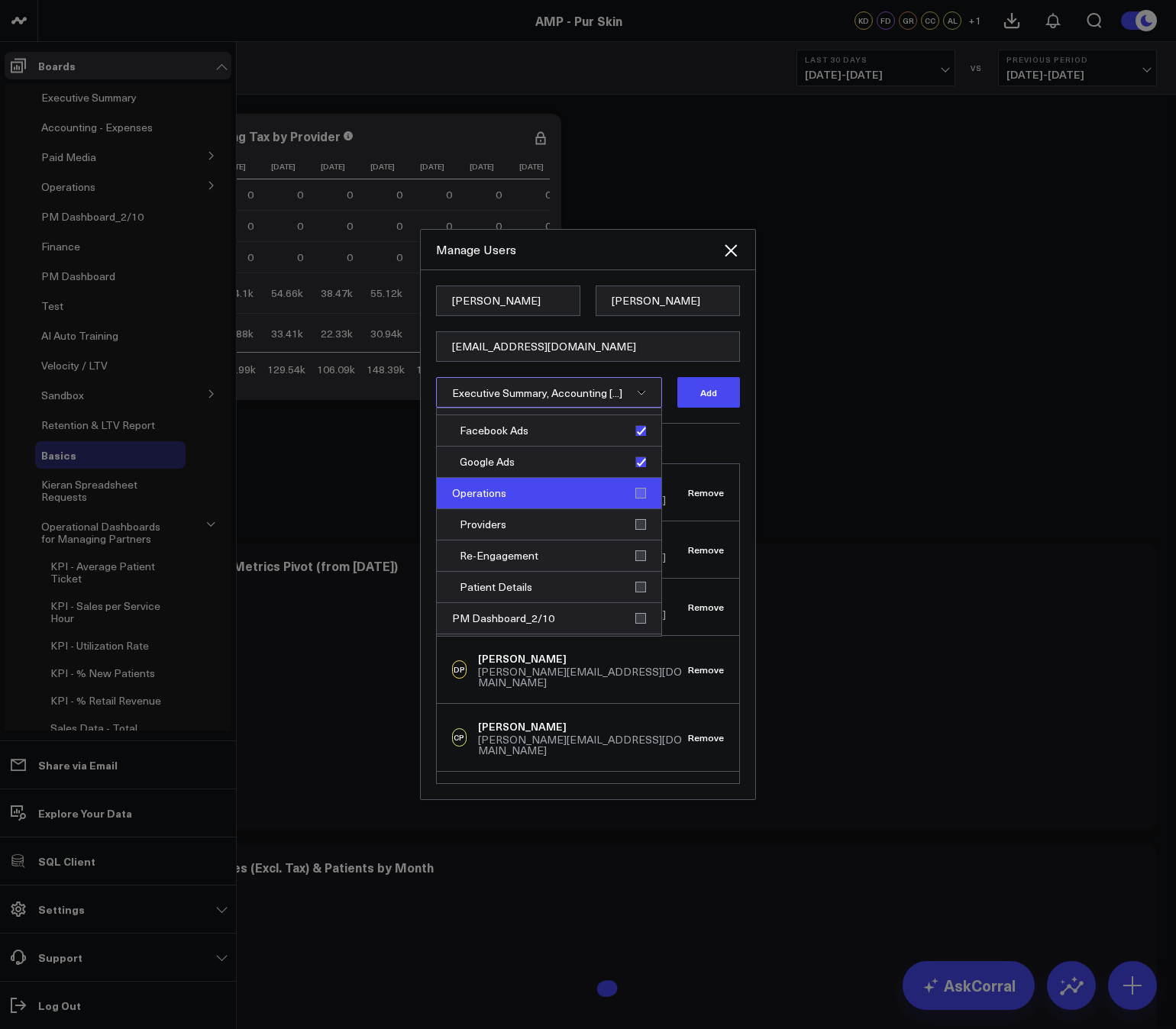
click at [636, 489] on div "Operations" at bounding box center [549, 493] width 224 height 31
click at [629, 522] on div "Providers" at bounding box center [549, 524] width 224 height 31
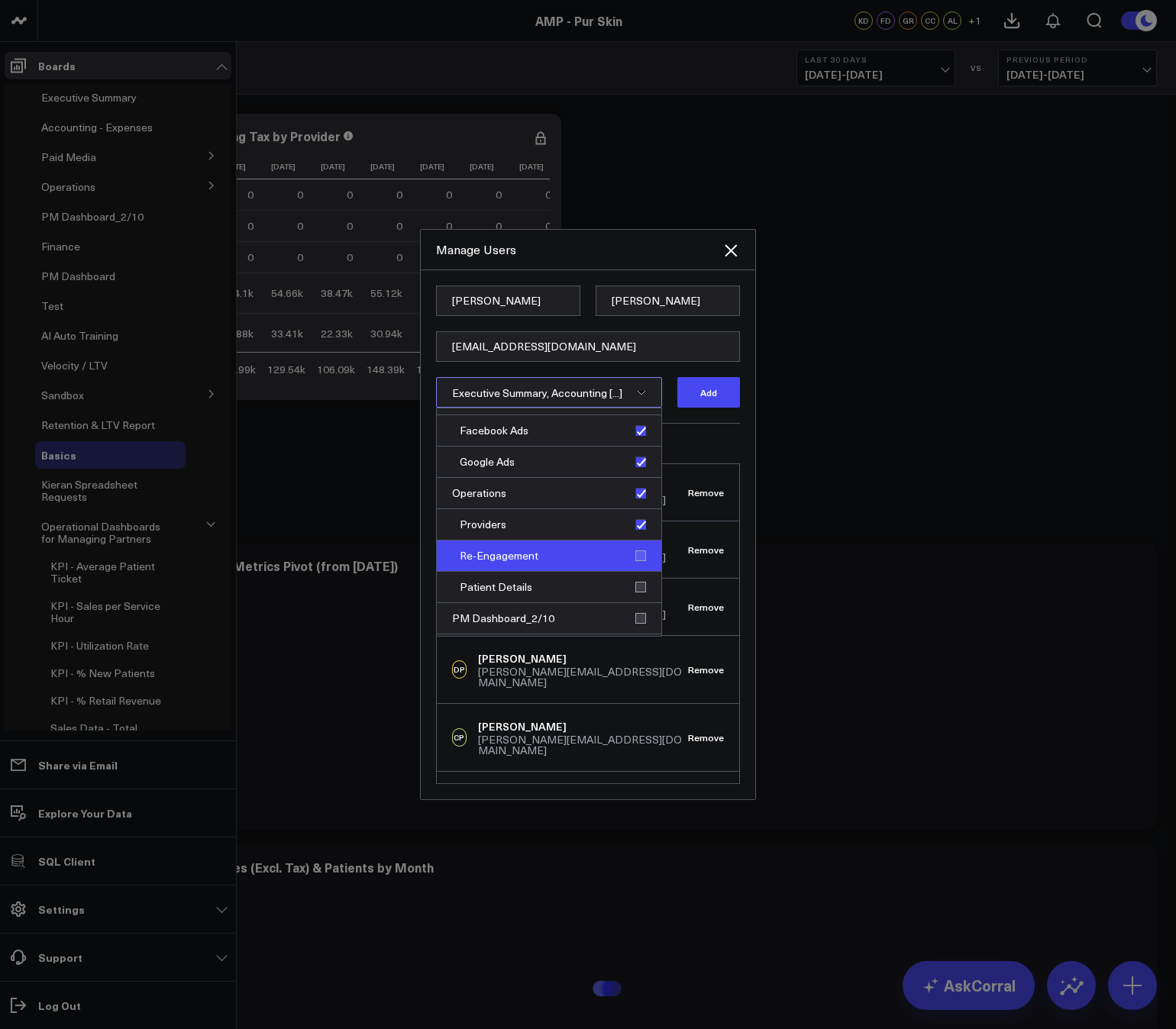
click at [638, 550] on div "Re-Engagement" at bounding box center [549, 556] width 224 height 31
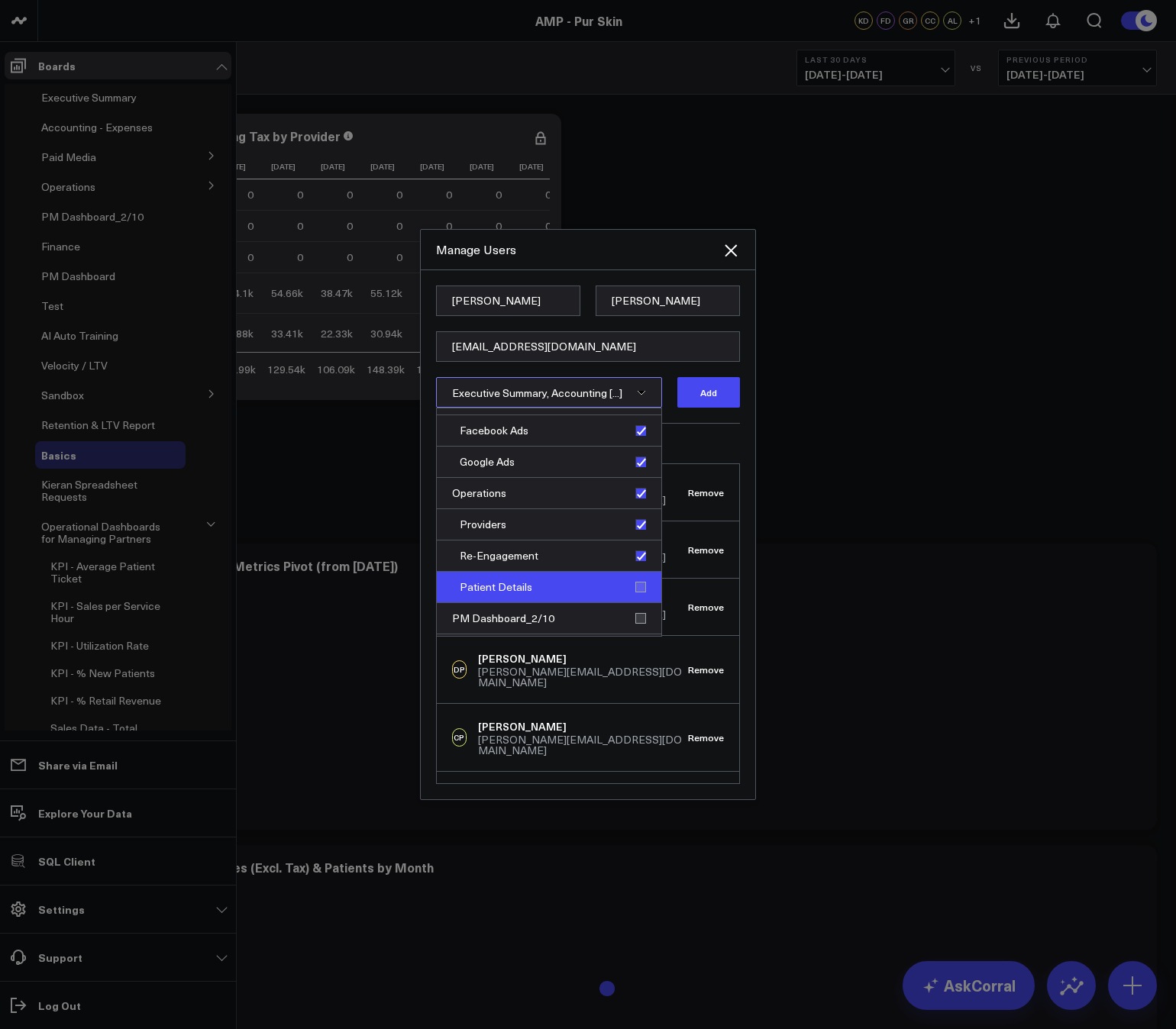
click at [635, 586] on div "Patient Details" at bounding box center [549, 587] width 224 height 31
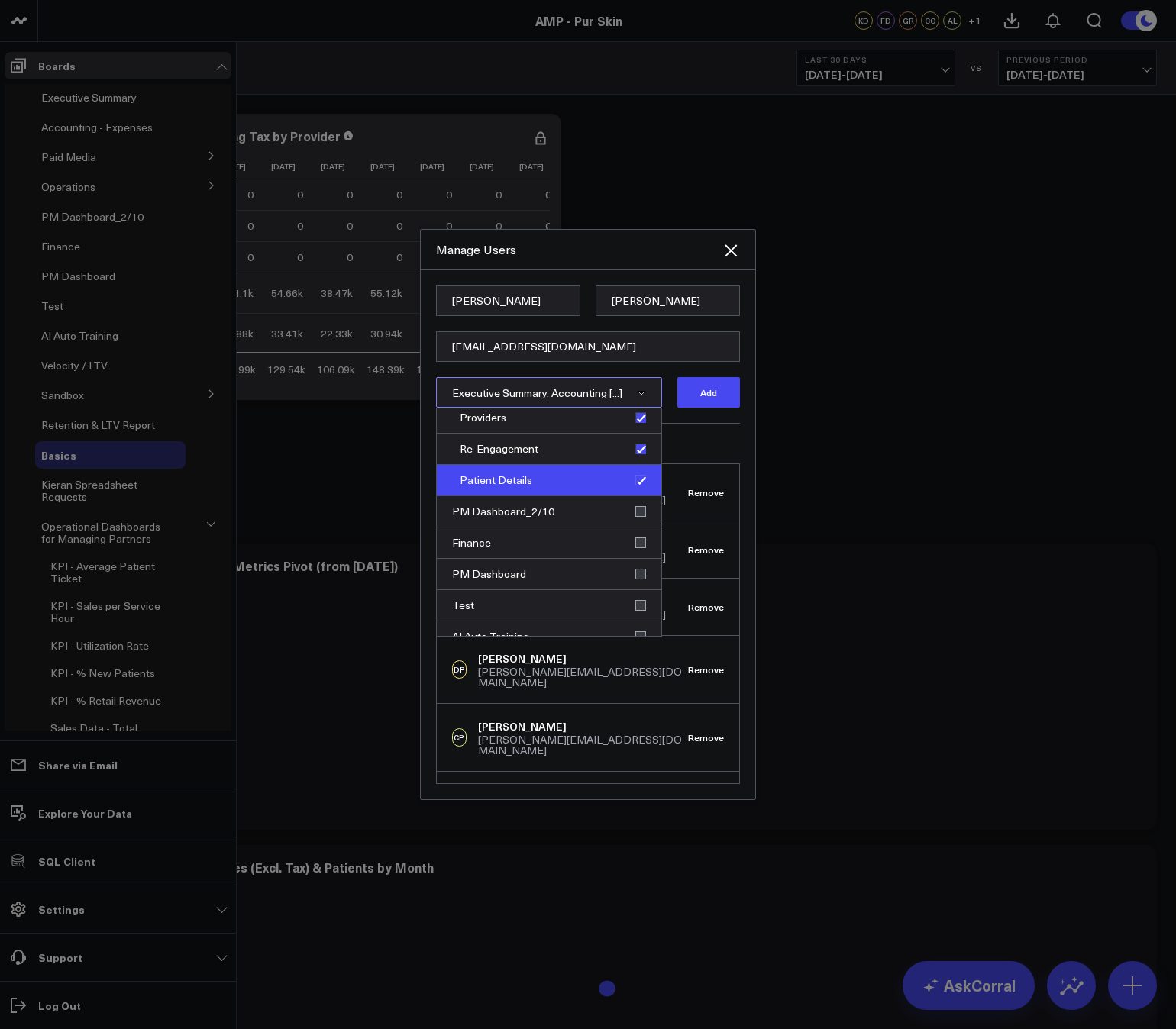
scroll to position [218, 0]
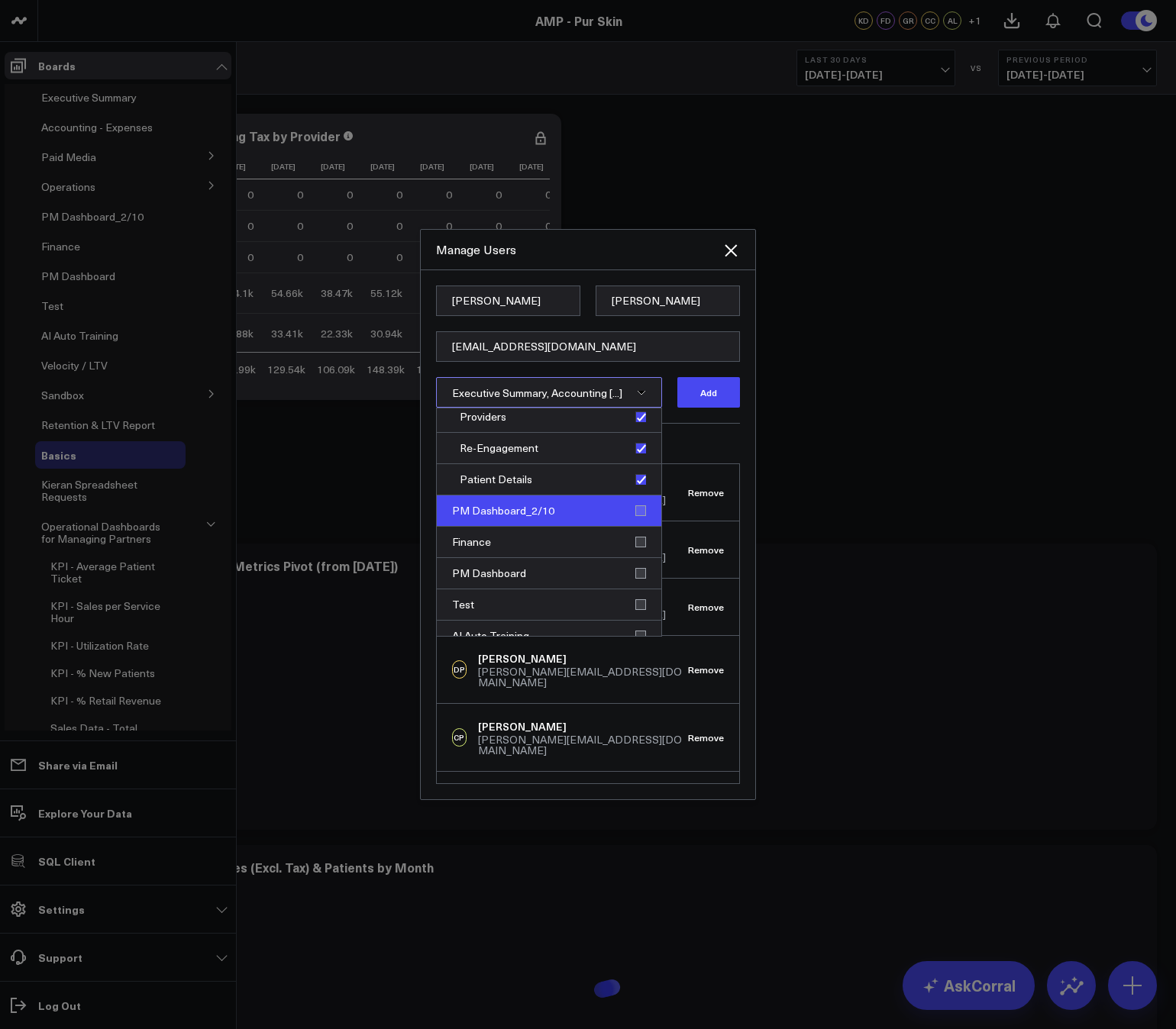
click at [634, 513] on div "PM Dashboard_2/10" at bounding box center [549, 510] width 224 height 31
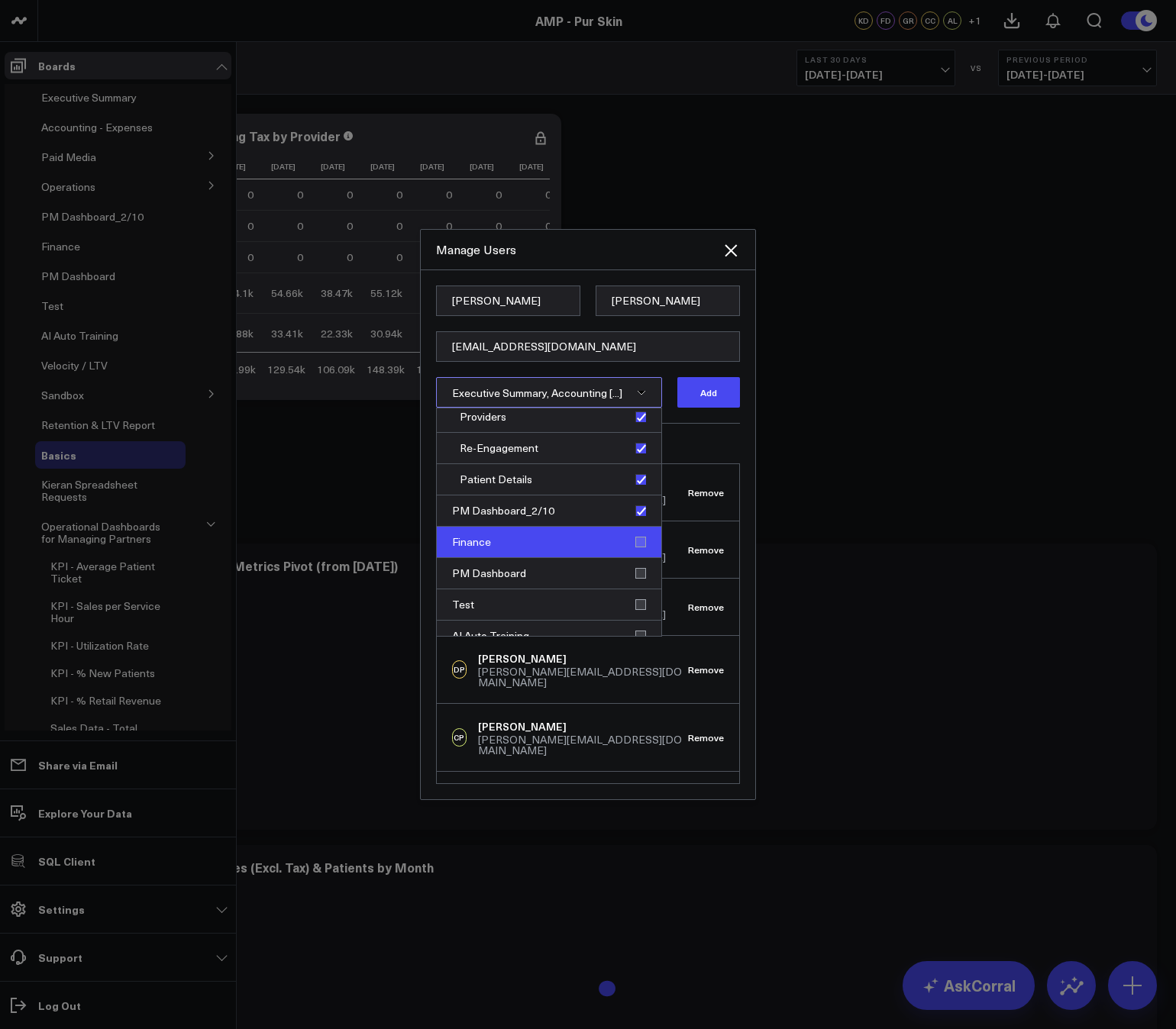
click at [638, 542] on div "Finance" at bounding box center [549, 541] width 224 height 31
click at [638, 567] on div "PM Dashboard" at bounding box center [549, 573] width 224 height 31
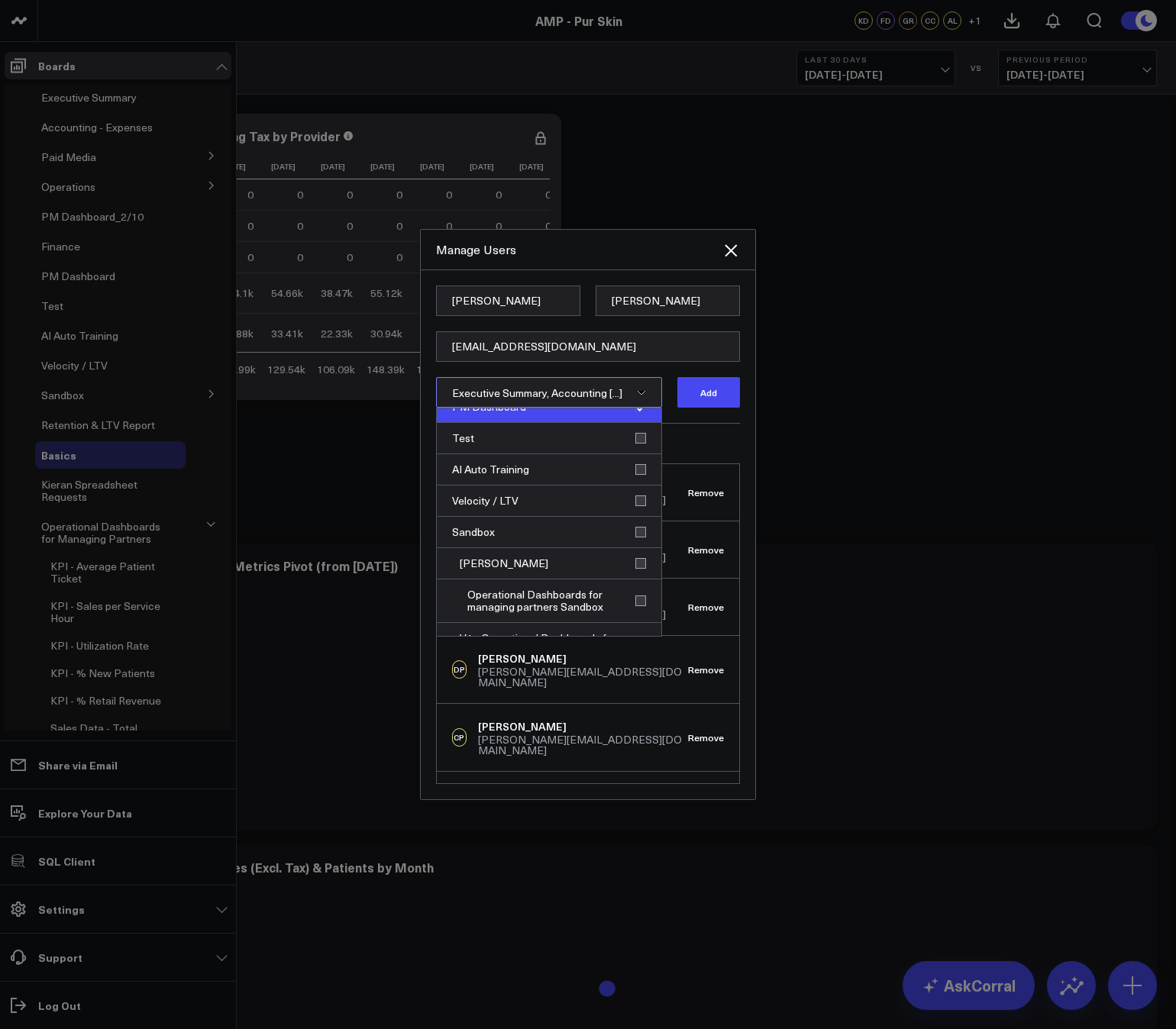
scroll to position [399, 0]
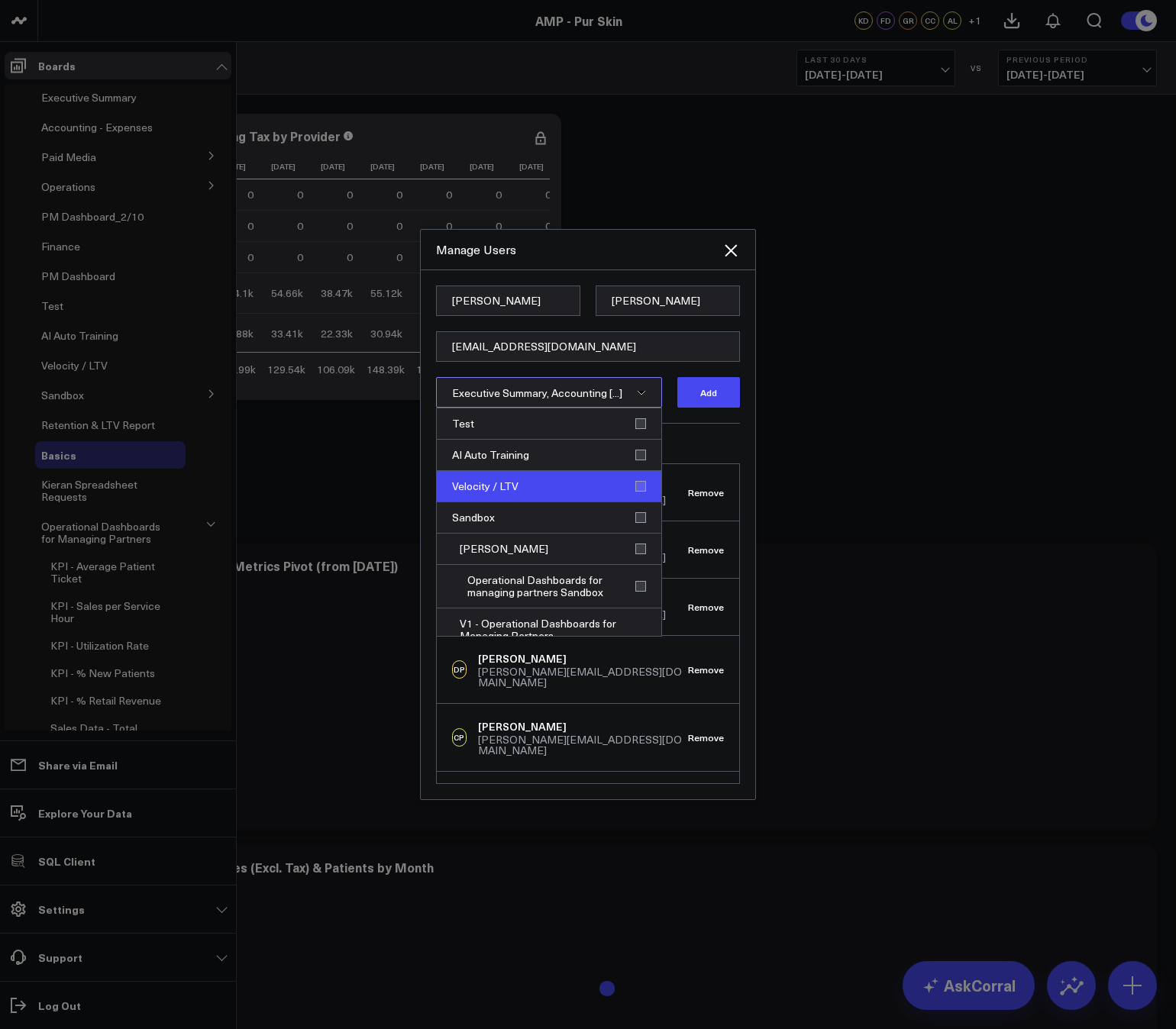
click at [630, 484] on div "Velocity / LTV" at bounding box center [549, 486] width 224 height 31
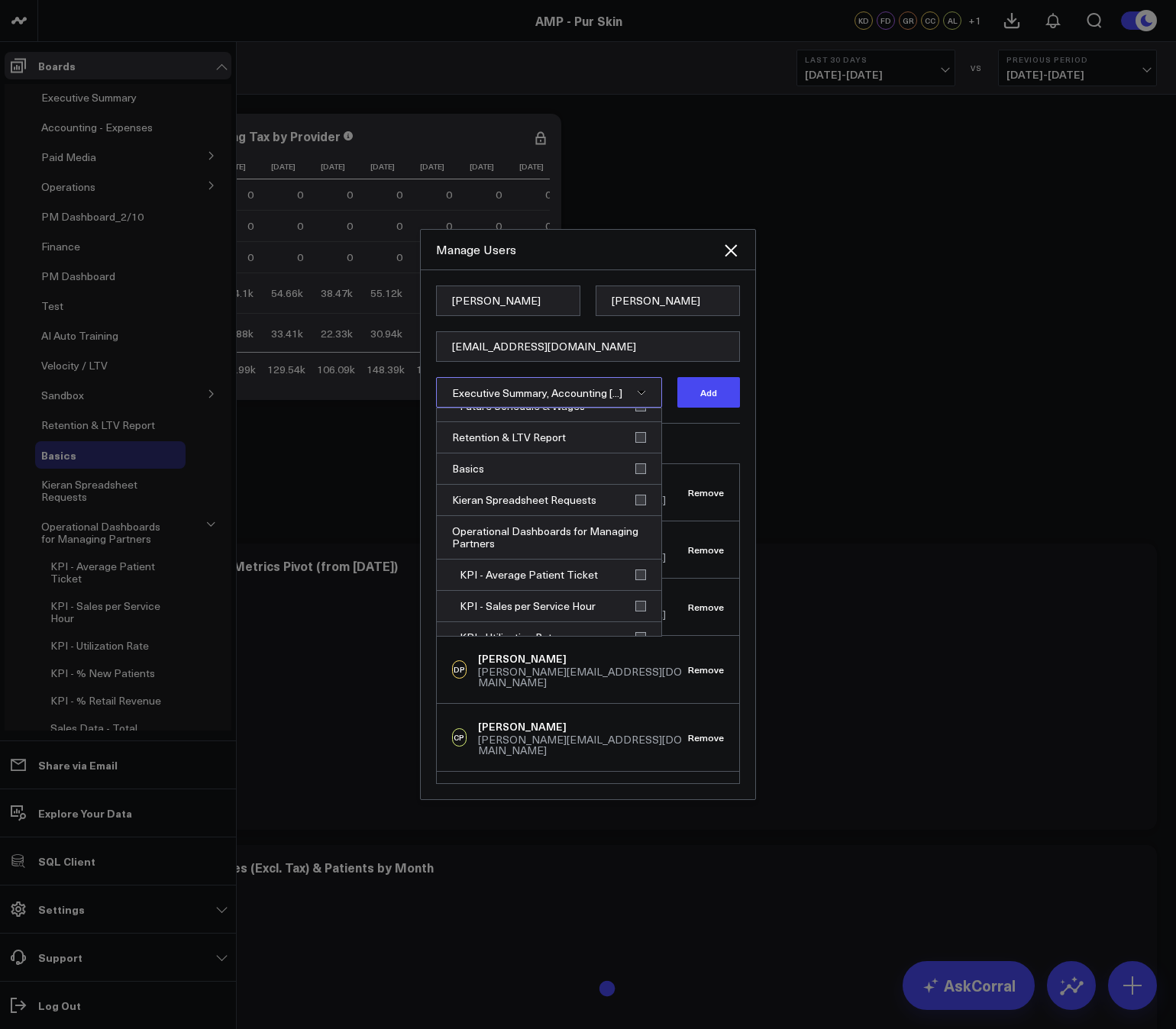
scroll to position [1036, 0]
click at [634, 466] on div "Basics" at bounding box center [549, 468] width 224 height 31
click at [634, 442] on div "Retention & LTV Report" at bounding box center [549, 437] width 224 height 31
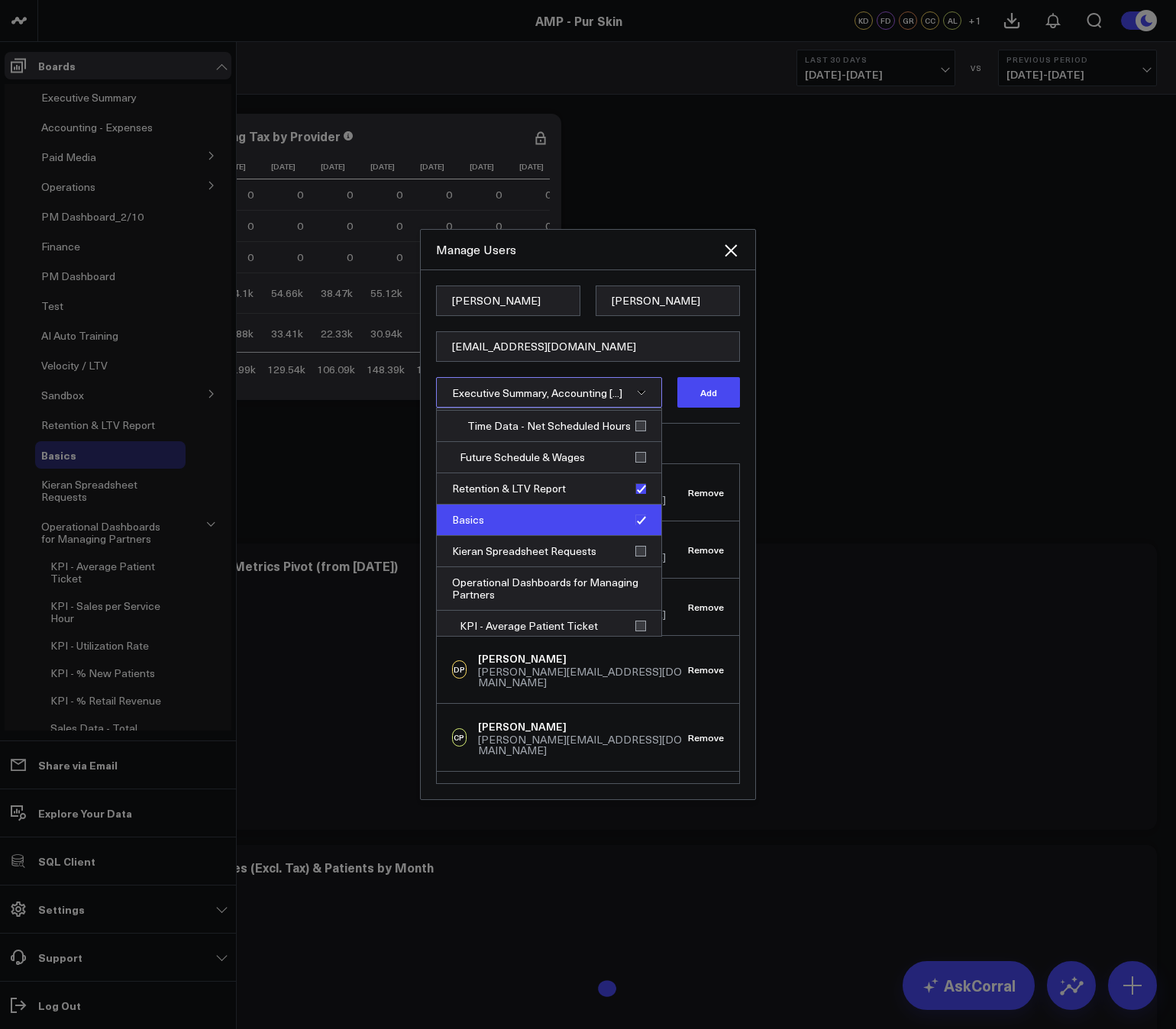
scroll to position [977, 0]
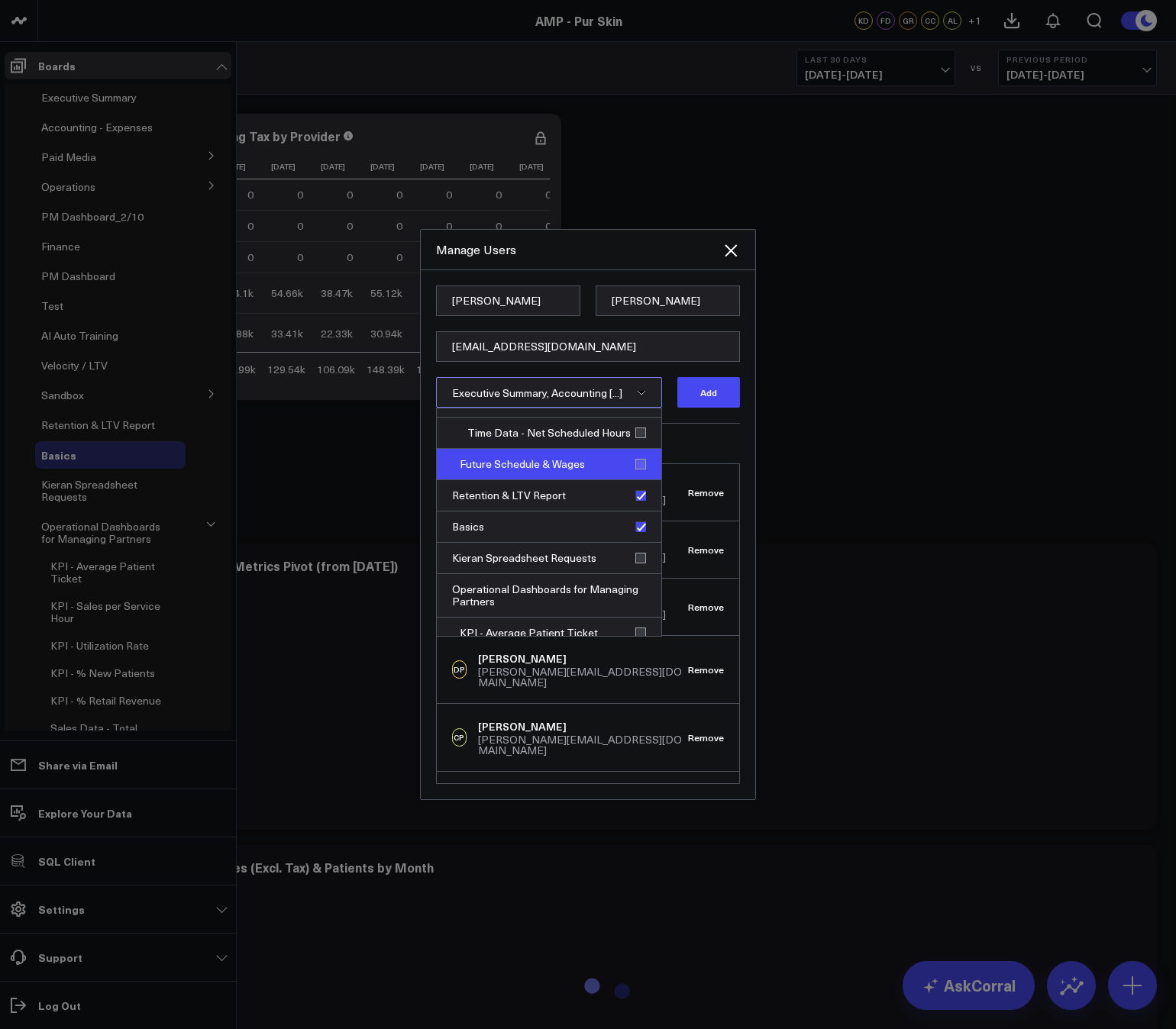
click at [635, 460] on div "Future Schedule & Wages" at bounding box center [549, 464] width 224 height 31
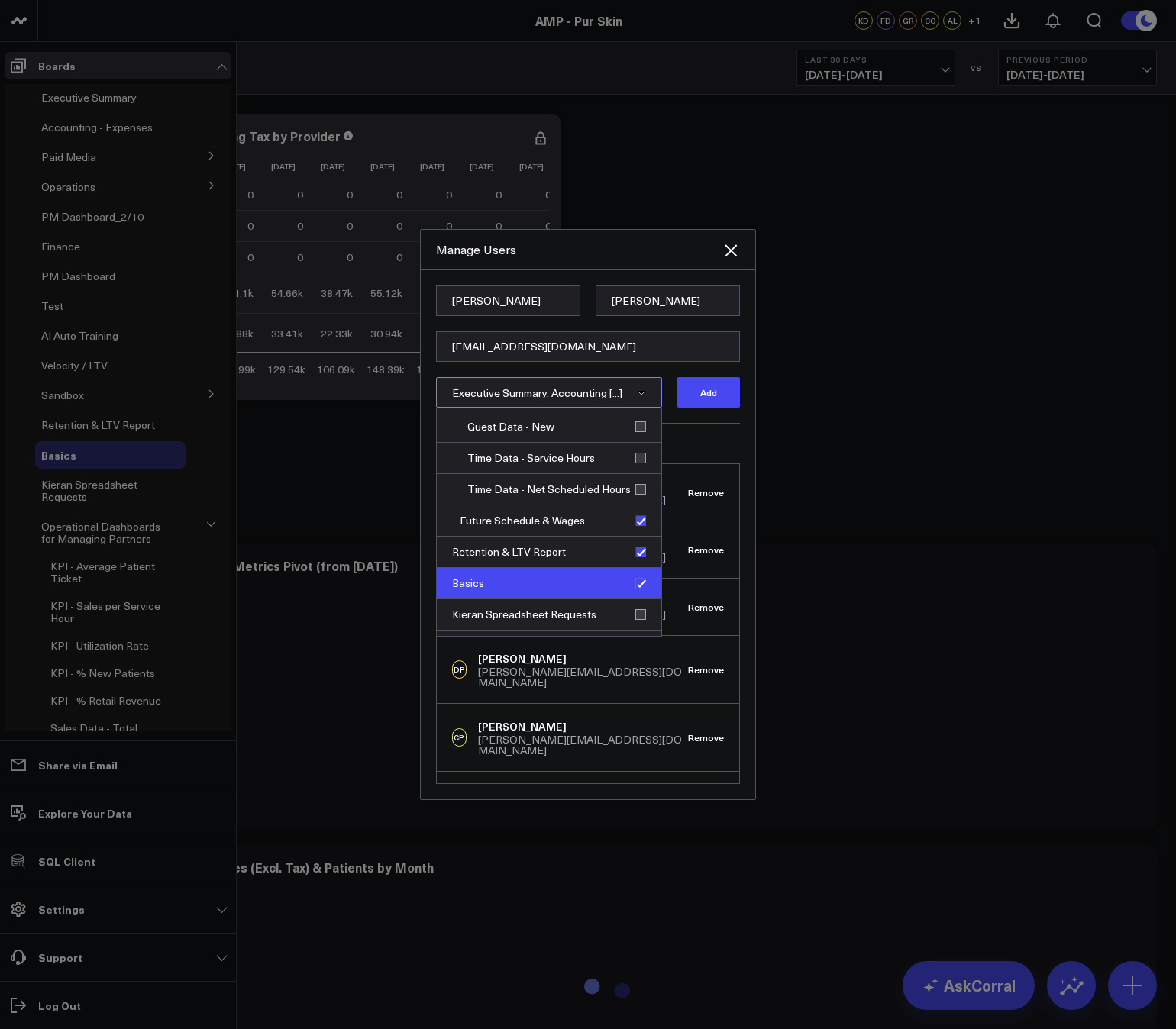
scroll to position [919, 0]
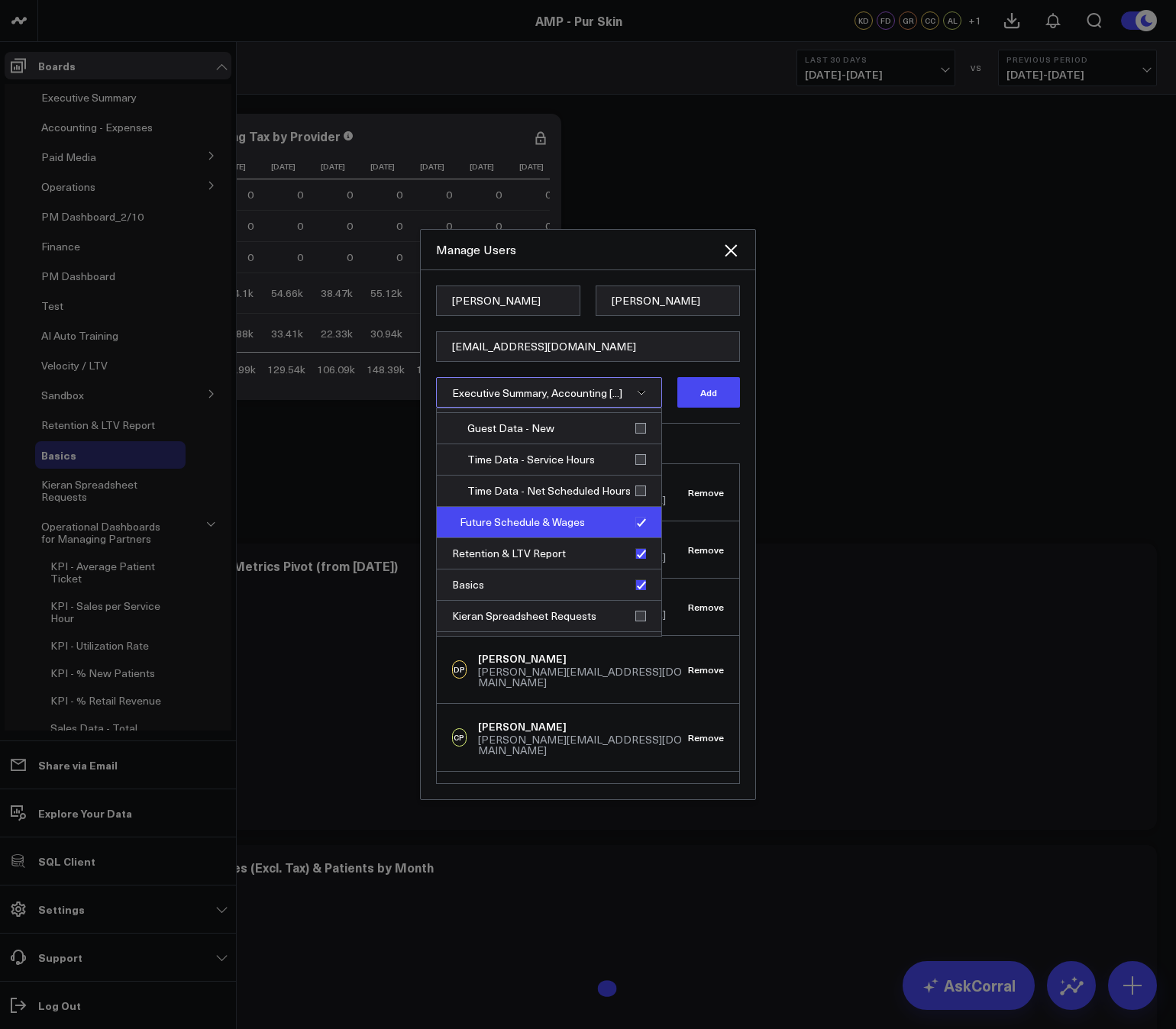
click at [636, 519] on div "Future Schedule & Wages" at bounding box center [549, 522] width 224 height 31
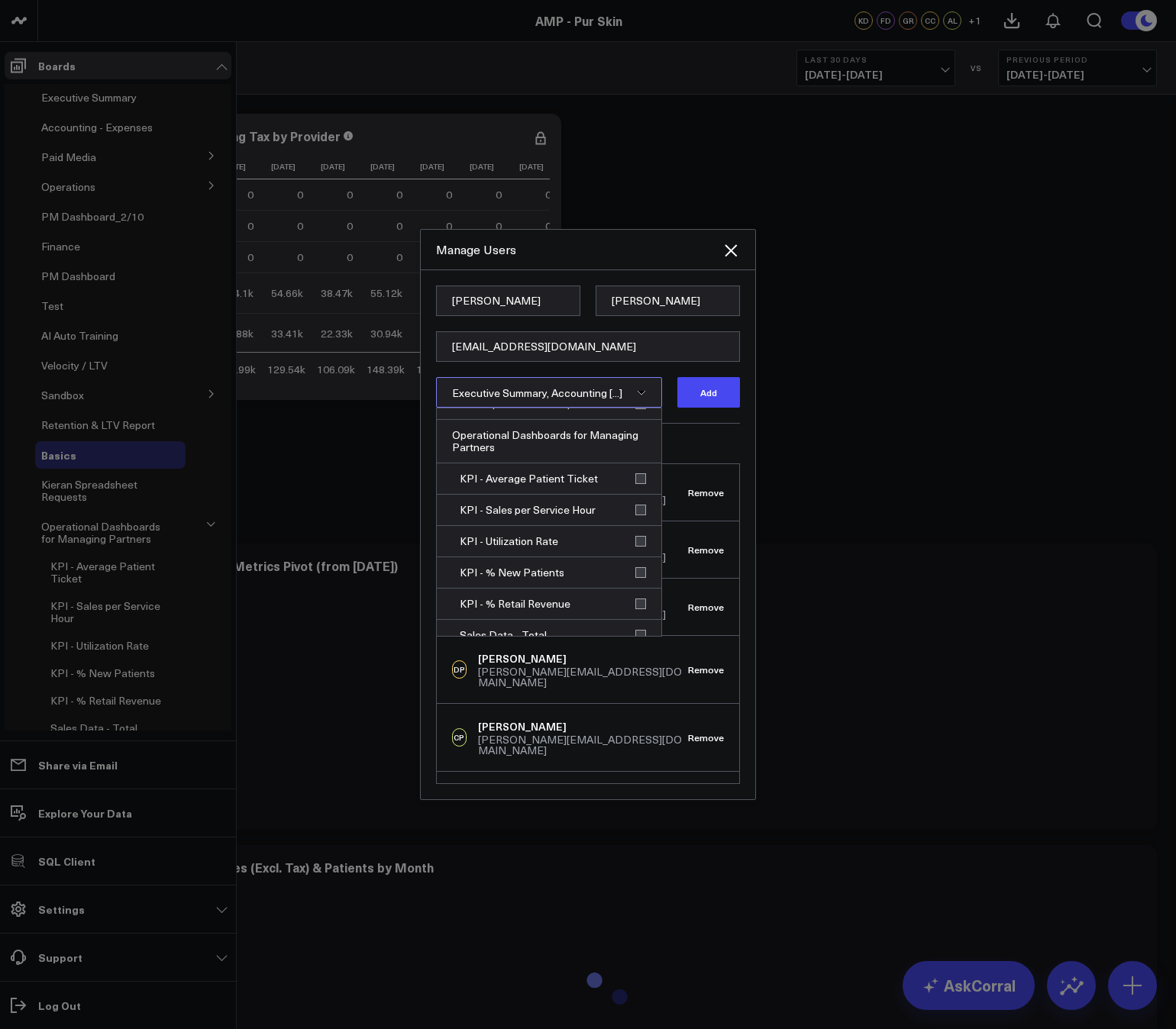
scroll to position [1140, 0]
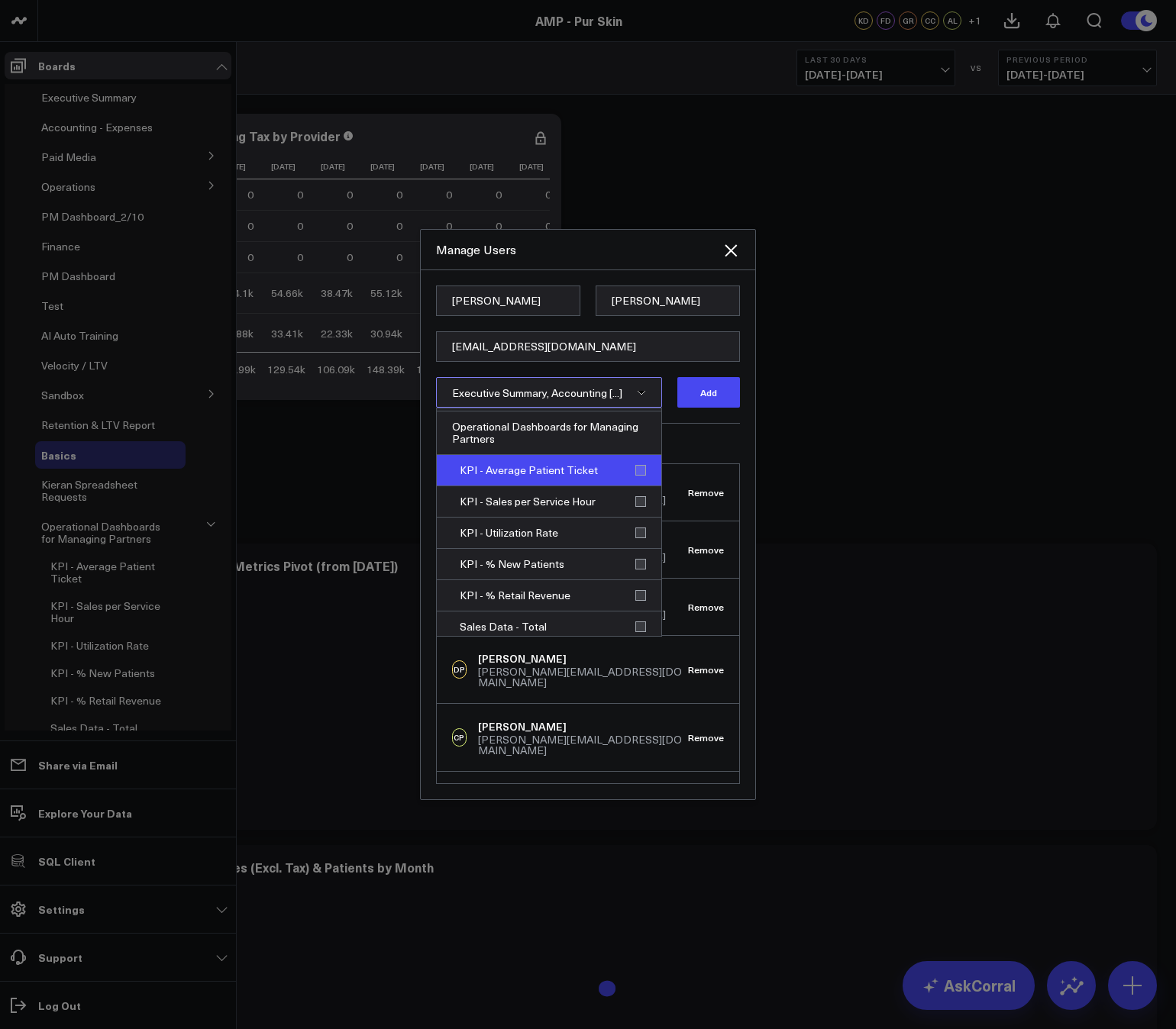
click at [636, 473] on div "KPI - Average Patient Ticket" at bounding box center [549, 470] width 224 height 31
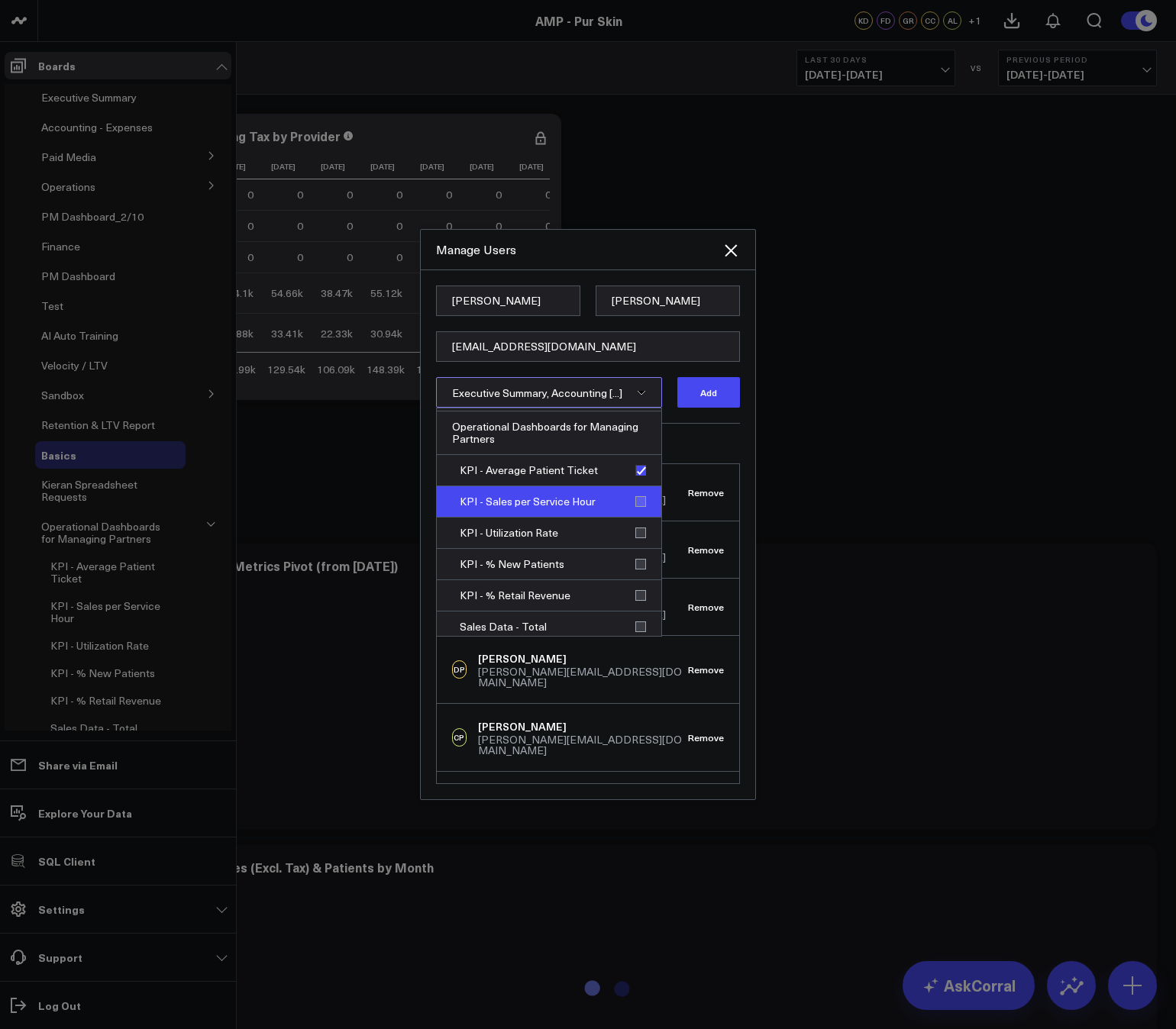
click at [635, 497] on div "KPI - Sales per Service Hour" at bounding box center [549, 501] width 224 height 31
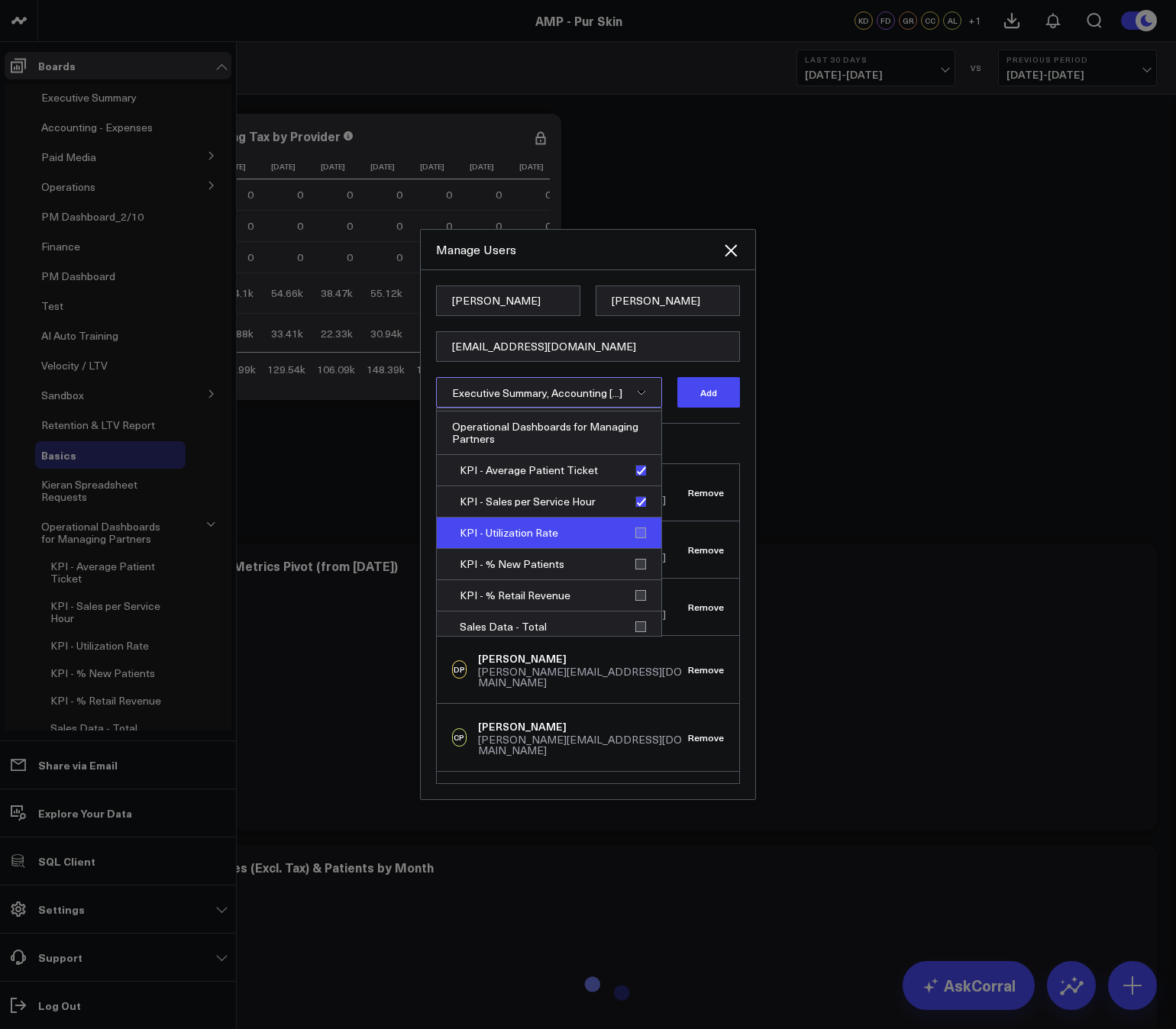
click at [636, 527] on div "KPI - Utilization Rate" at bounding box center [549, 532] width 224 height 31
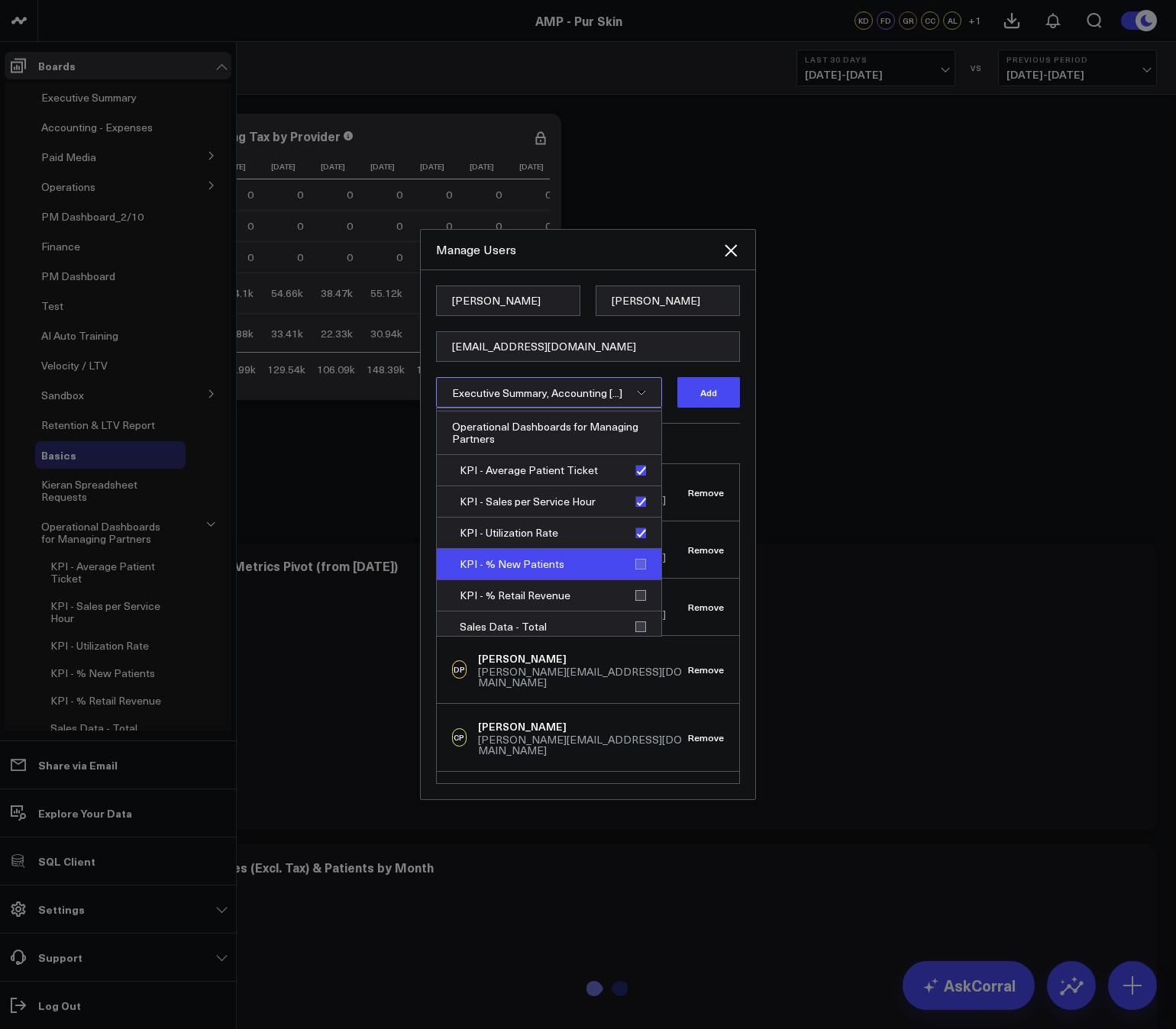
click at [636, 559] on div "KPI - % New Patients" at bounding box center [549, 564] width 224 height 31
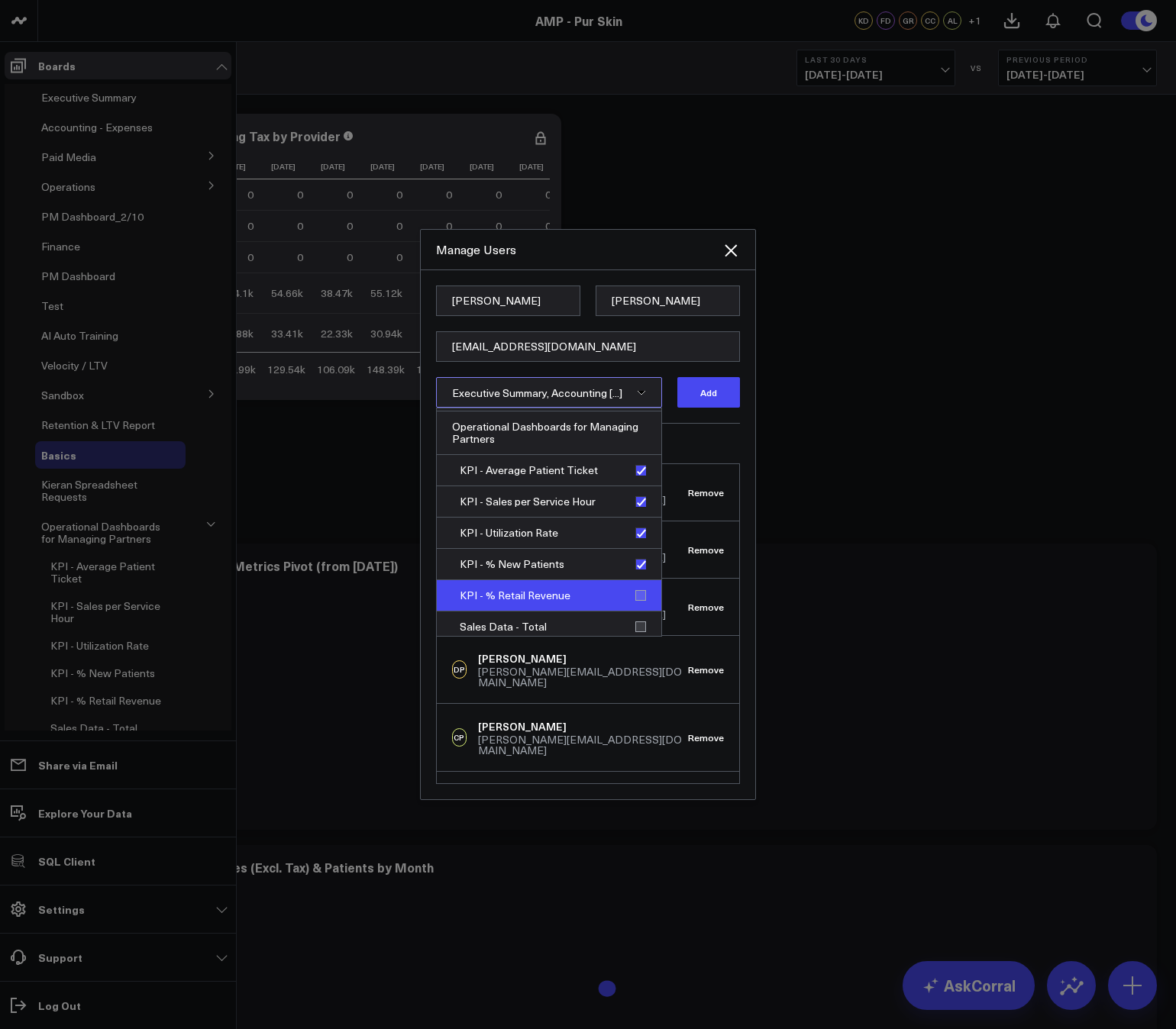
click at [632, 594] on div "KPI - % Retail Revenue" at bounding box center [549, 595] width 224 height 31
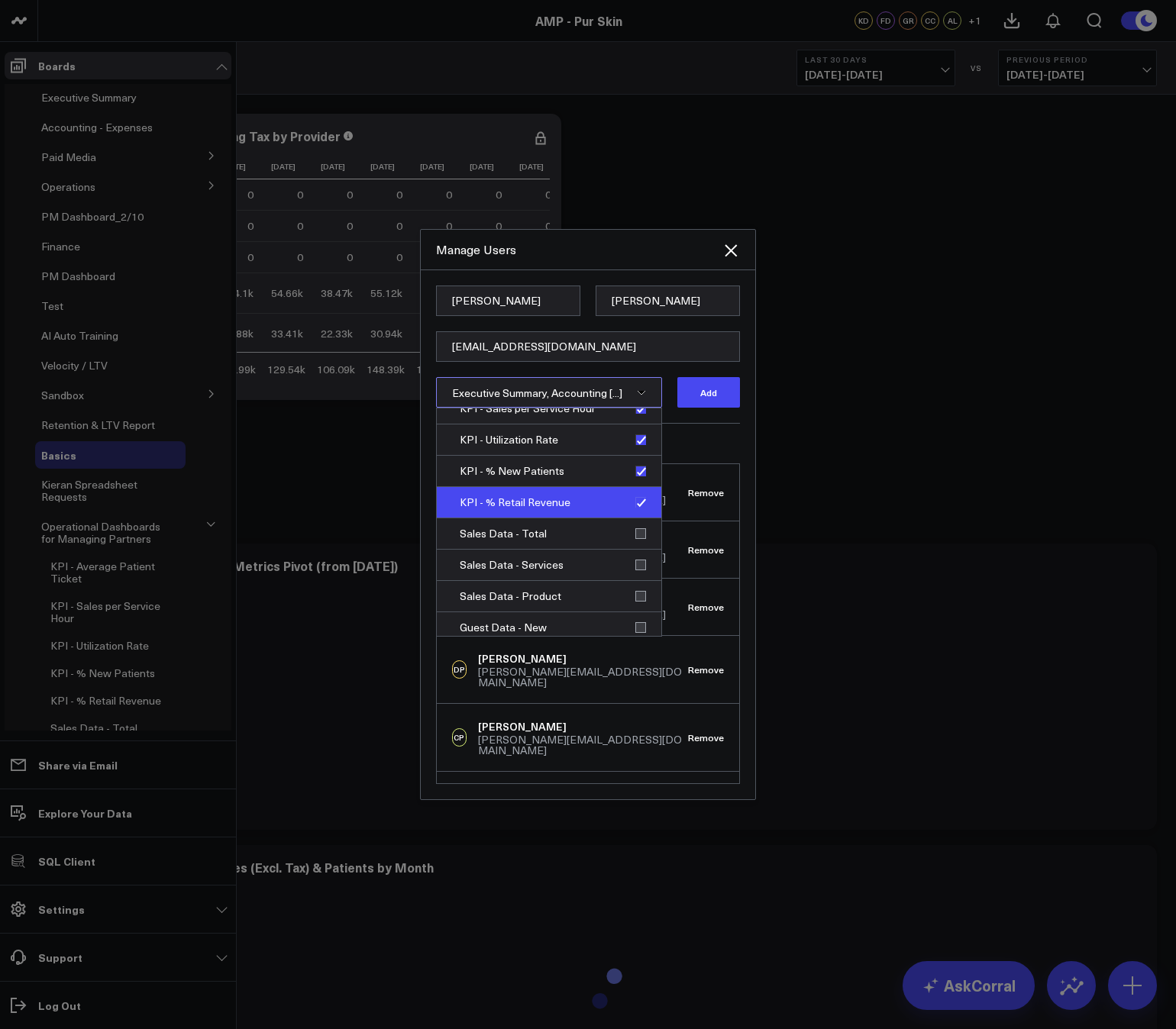
scroll to position [1240, 0]
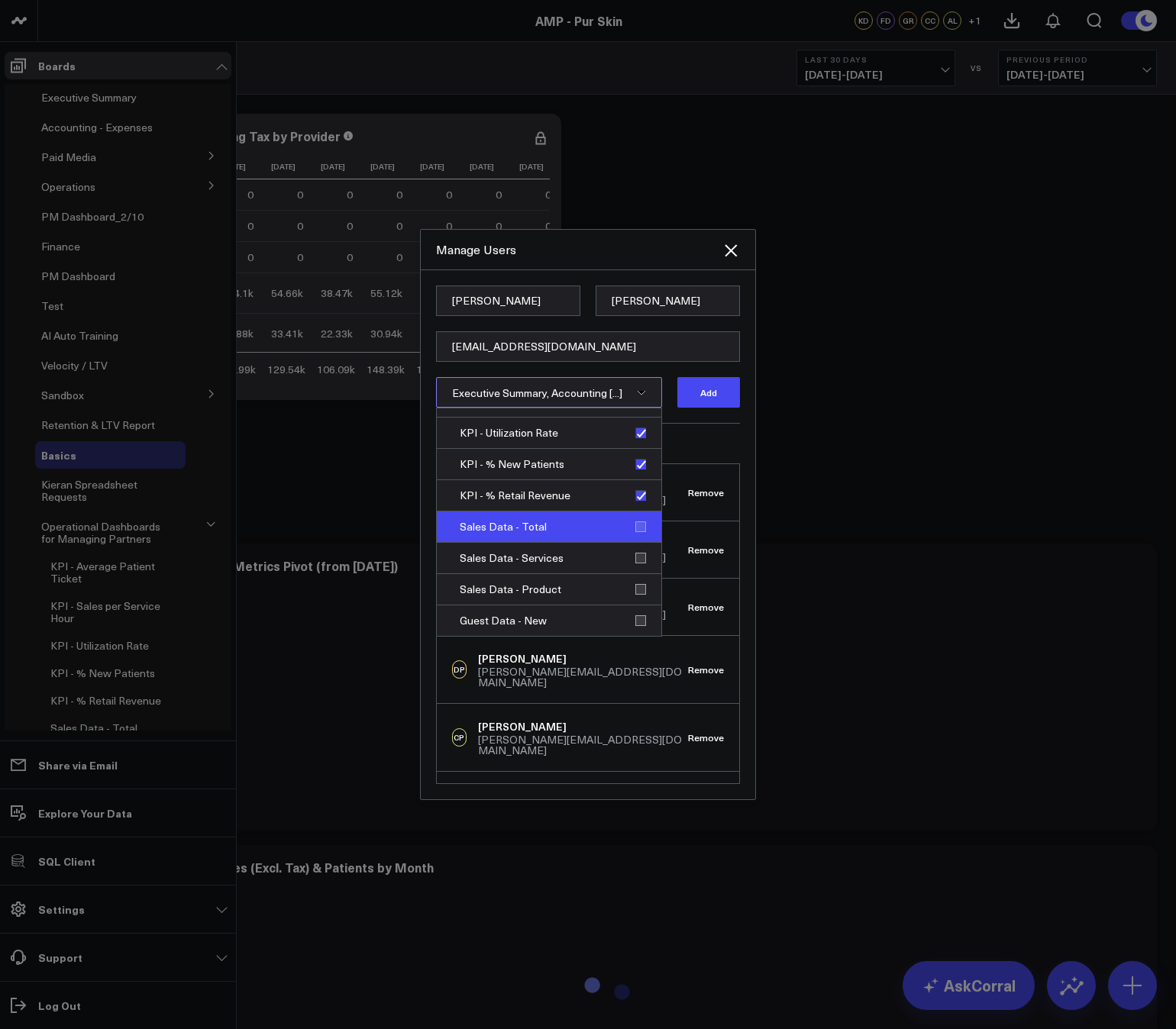
click at [634, 531] on div "Sales Data - Total" at bounding box center [549, 526] width 224 height 31
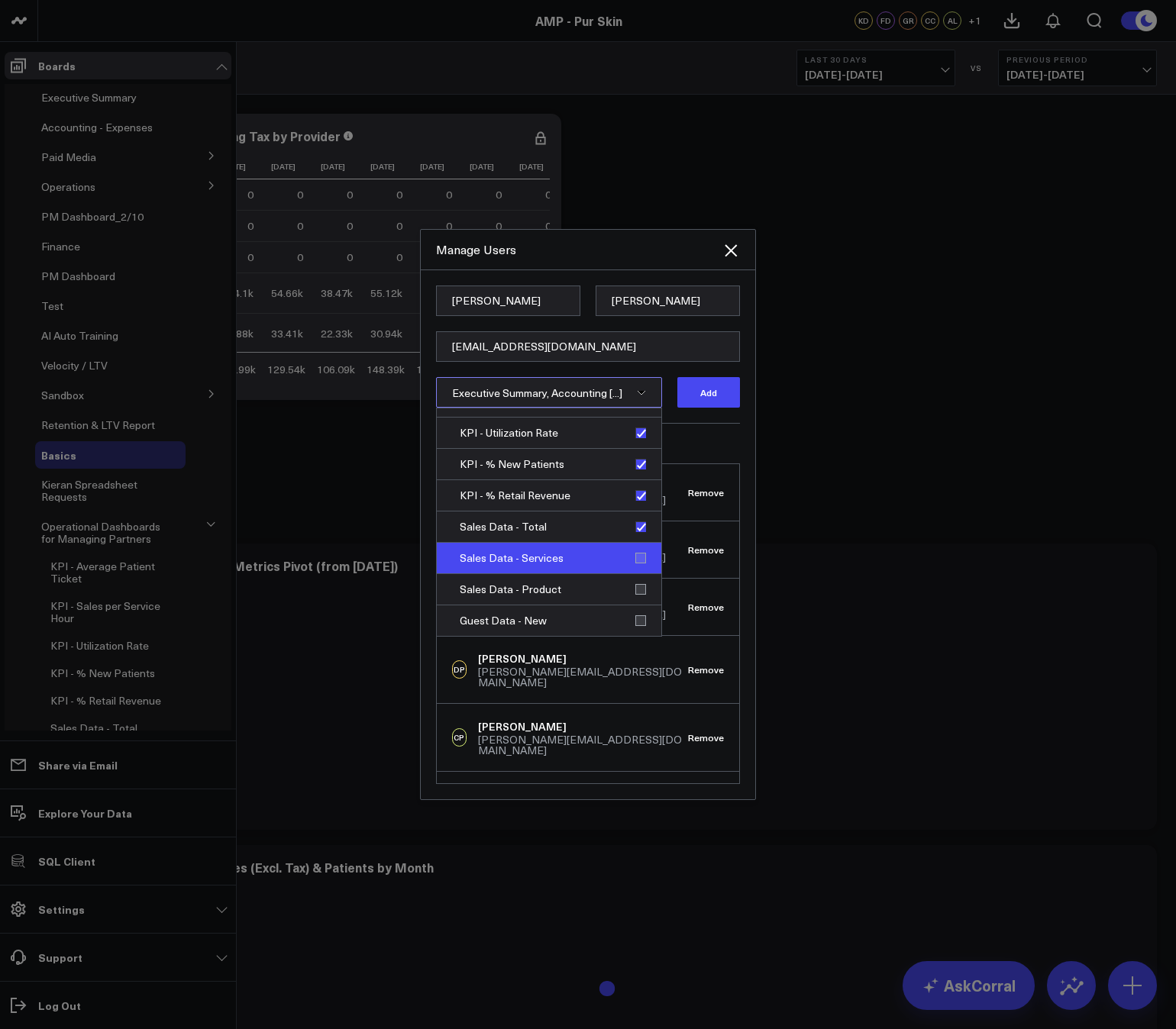
click at [634, 556] on div "Sales Data - Services" at bounding box center [549, 557] width 224 height 31
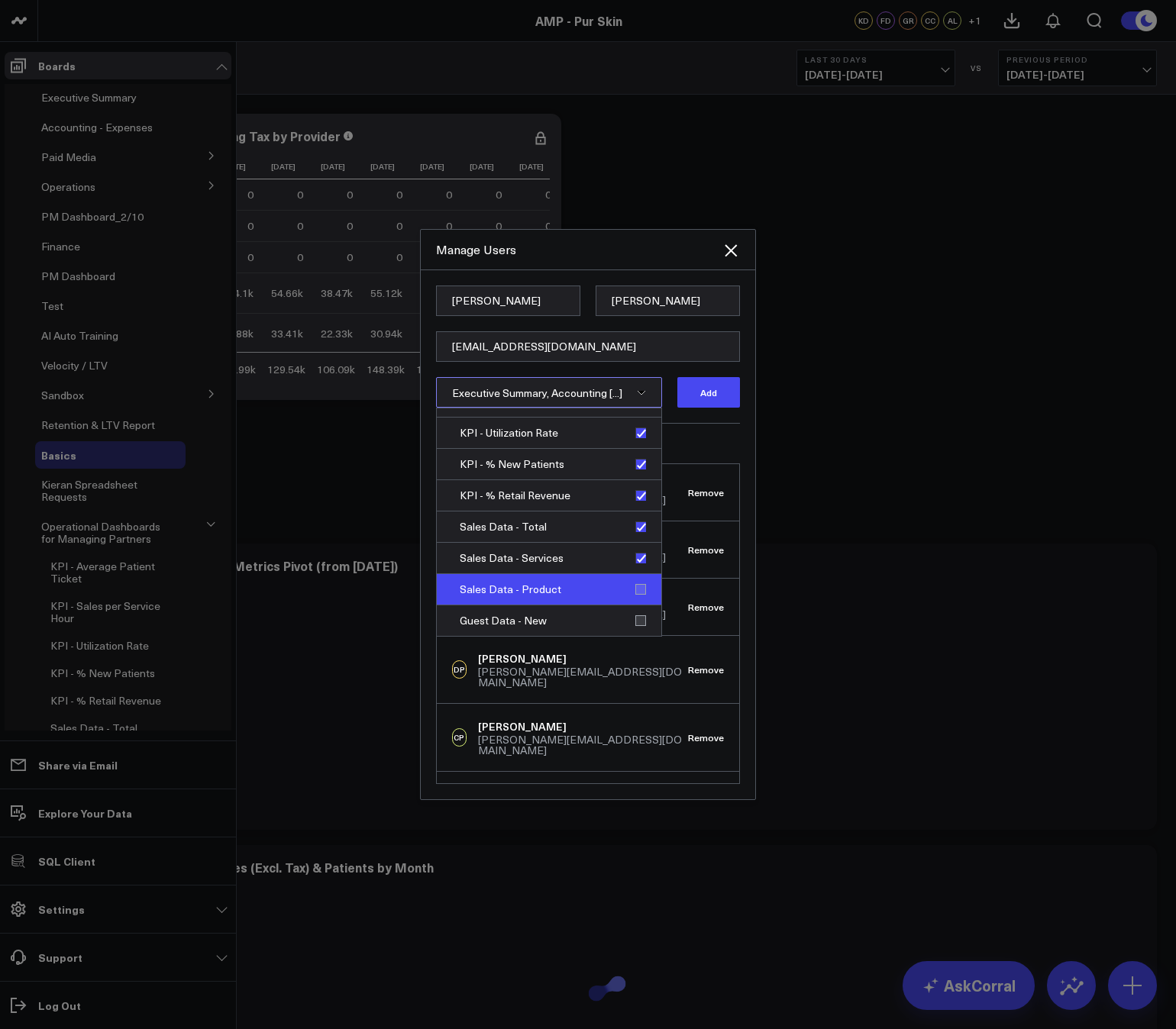
click at [632, 588] on div "Sales Data - Product" at bounding box center [549, 589] width 224 height 31
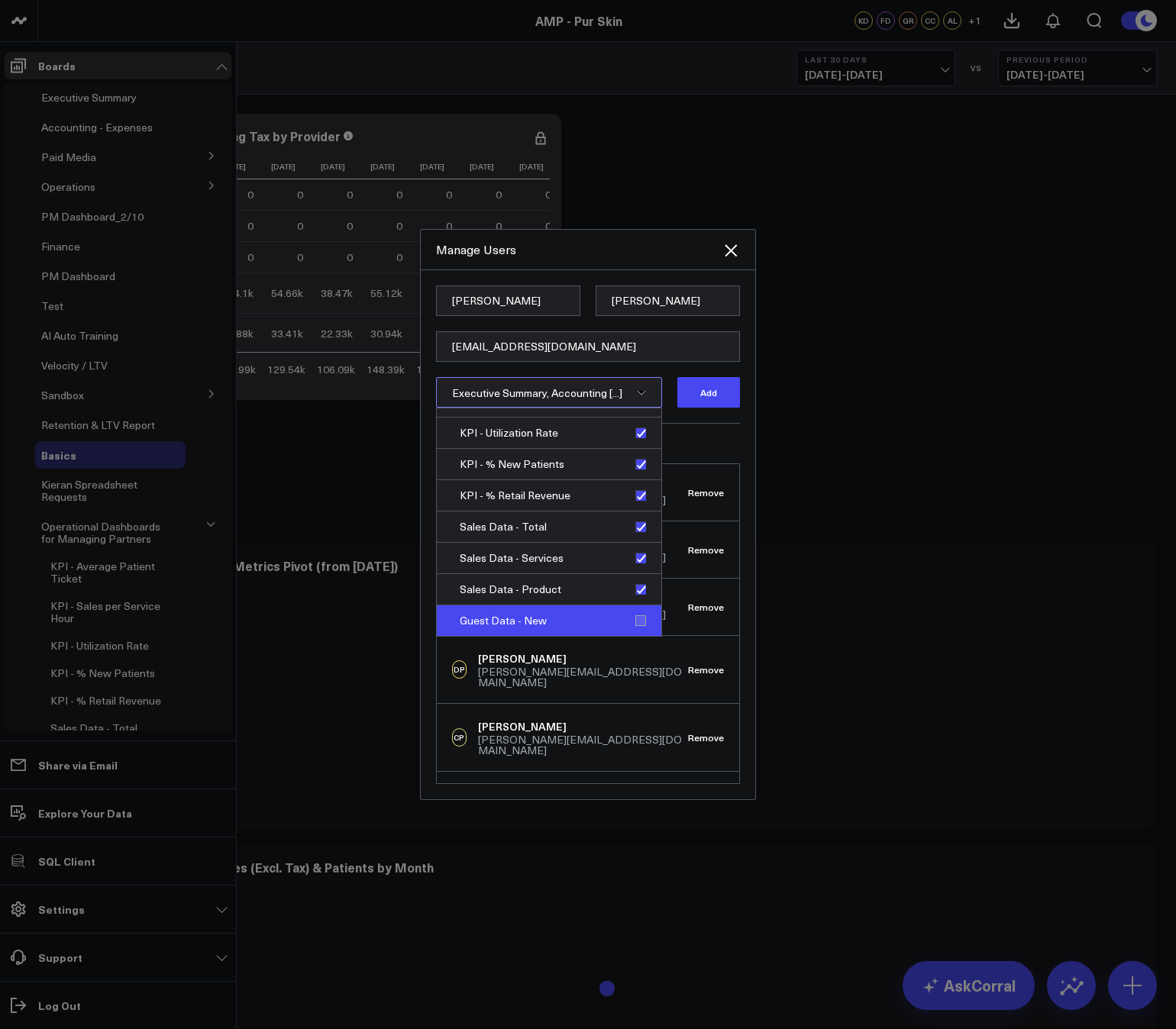
click at [634, 620] on div "Guest Data - New" at bounding box center [549, 620] width 224 height 31
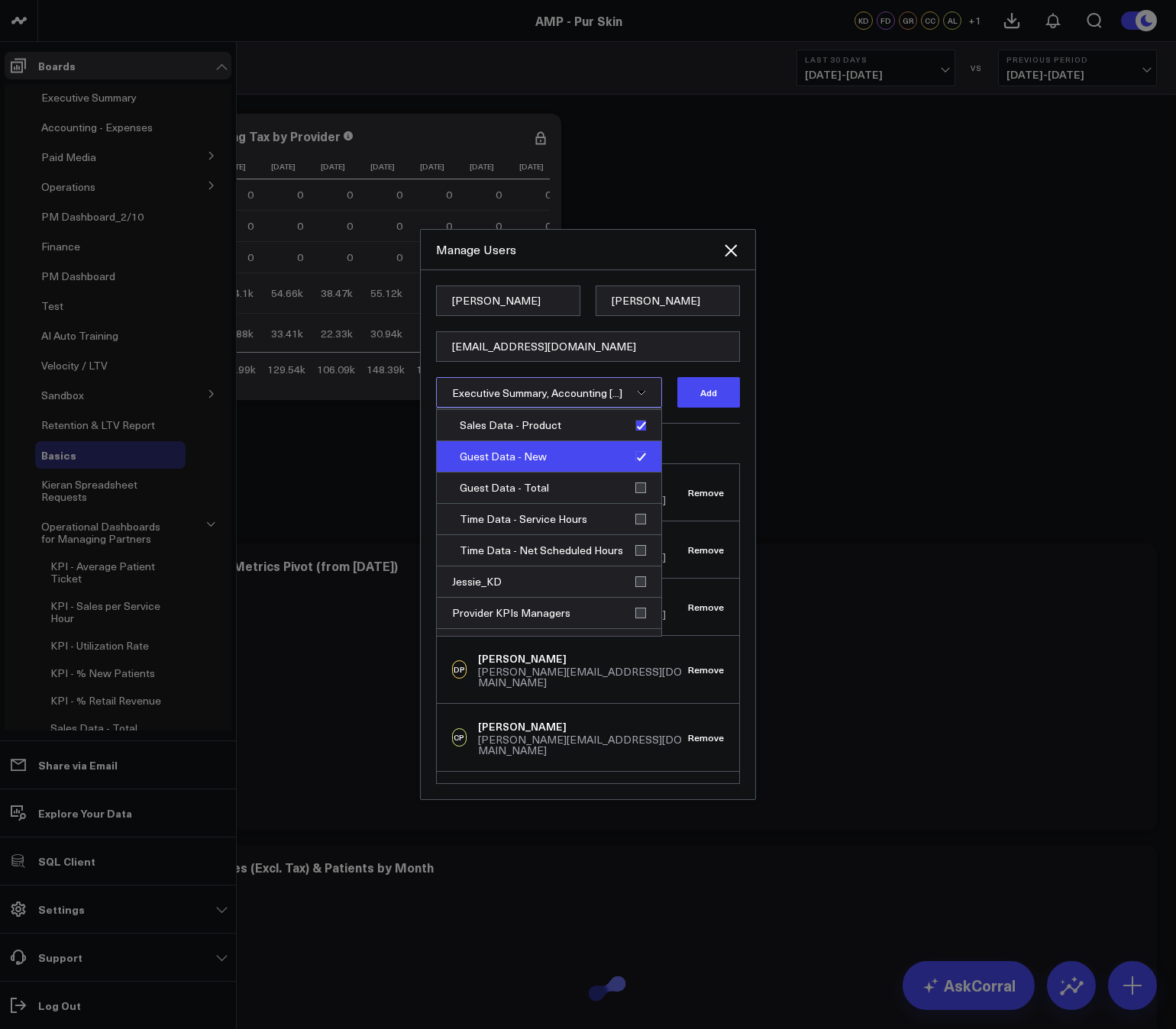
scroll to position [1407, 0]
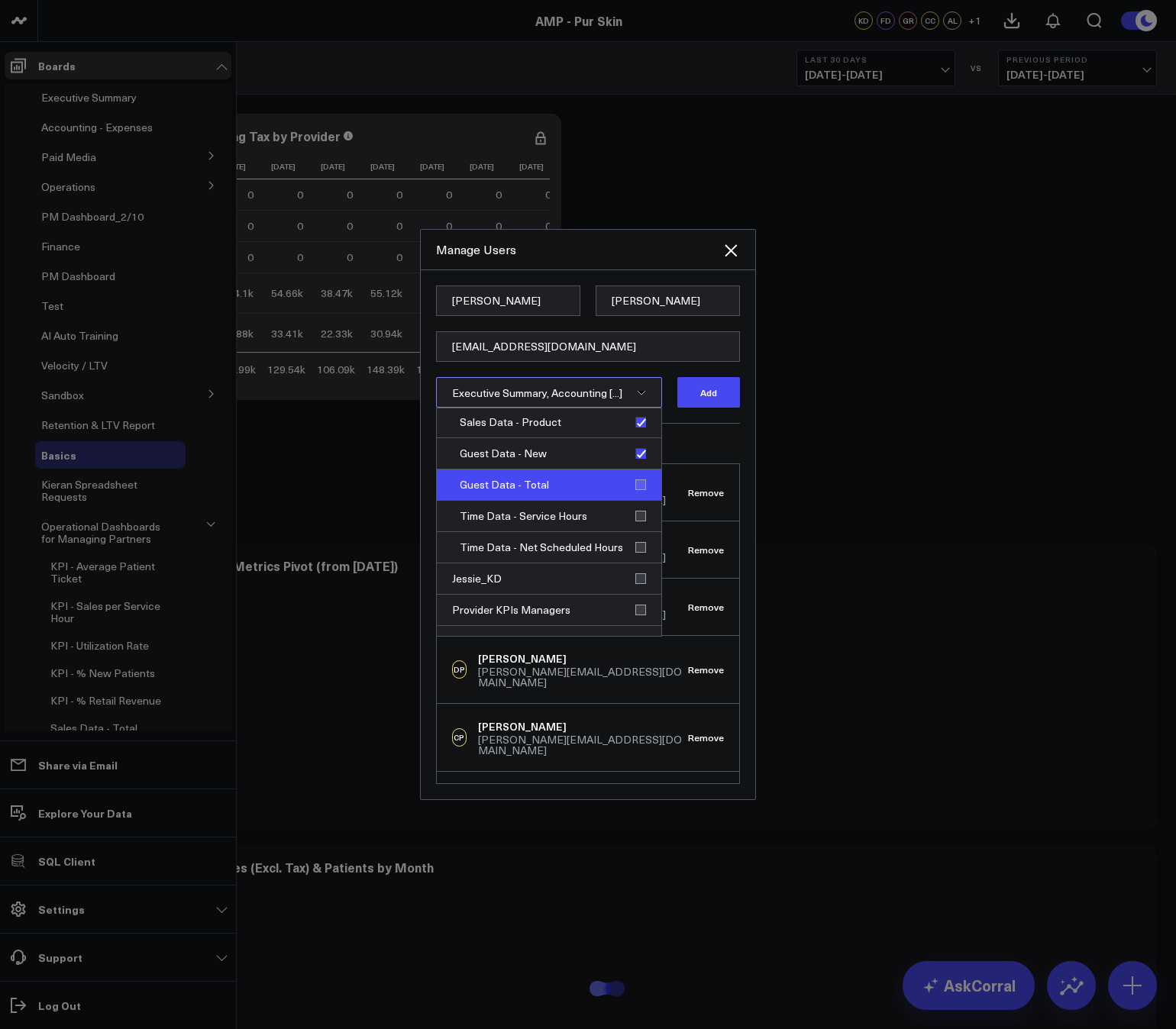
click at [636, 484] on div "Guest Data - Total" at bounding box center [549, 484] width 224 height 31
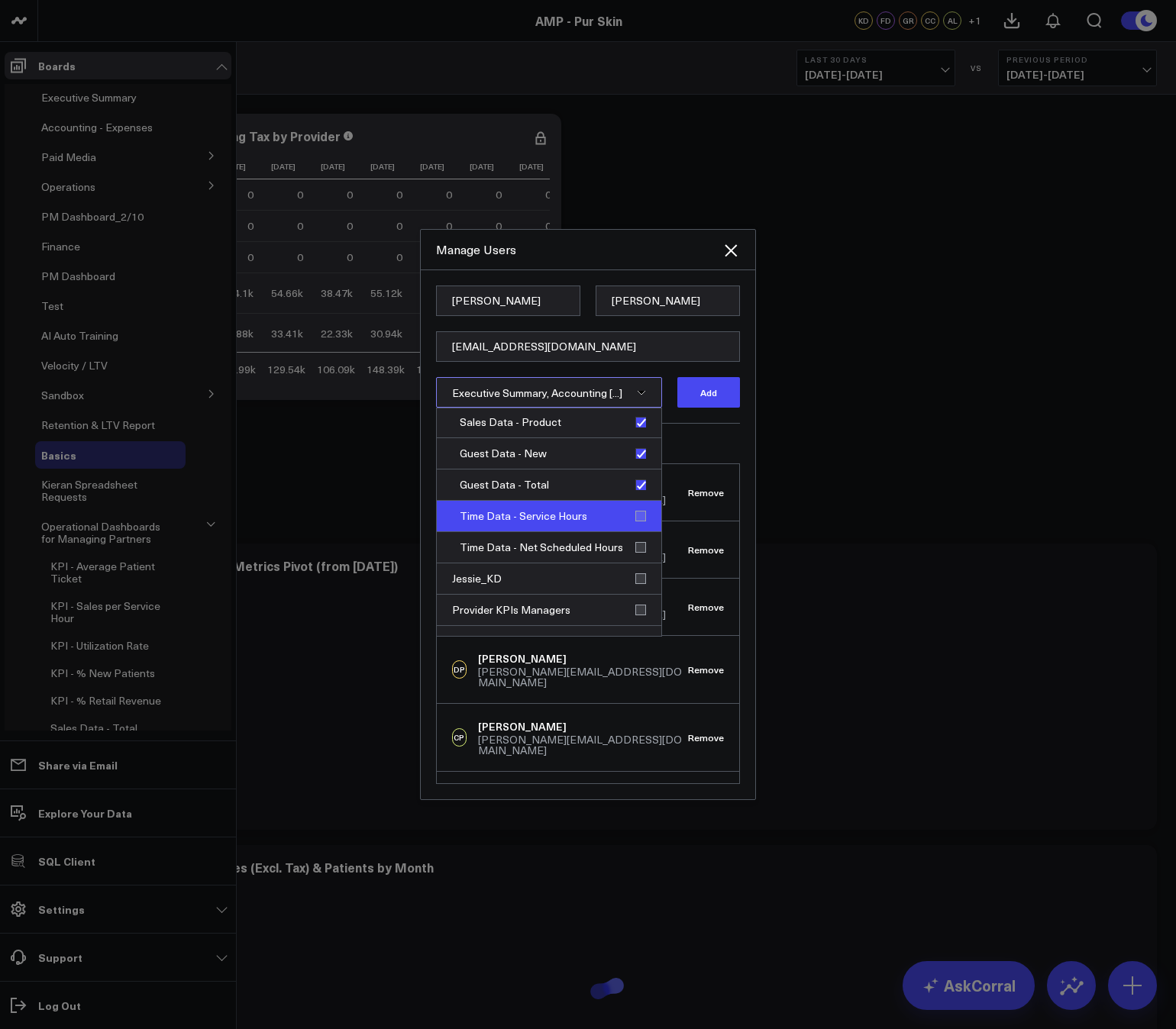
click at [634, 515] on div "Time Data - Service Hours" at bounding box center [549, 515] width 224 height 31
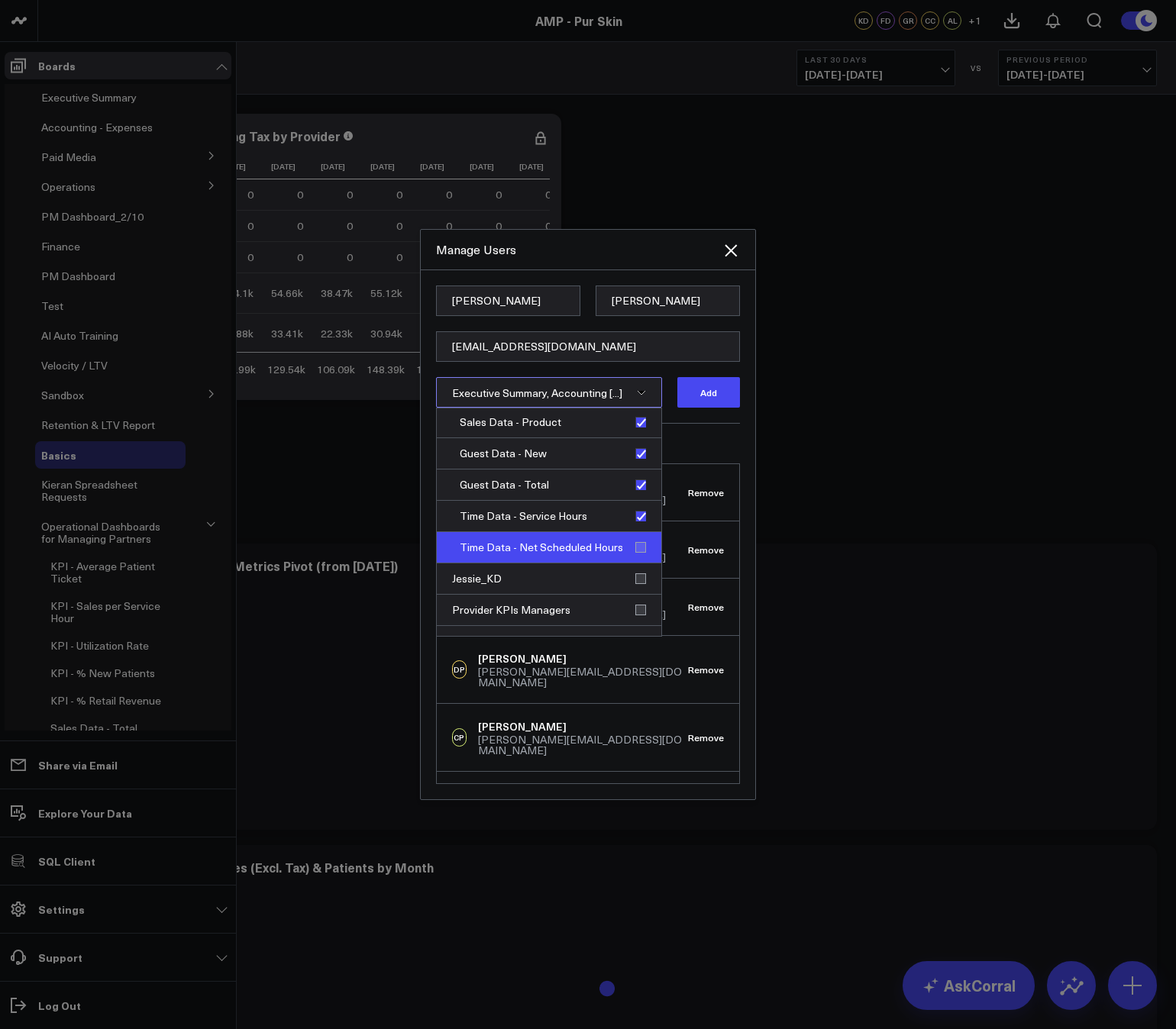
click at [634, 543] on div "Time Data - Net Scheduled Hours" at bounding box center [549, 547] width 224 height 31
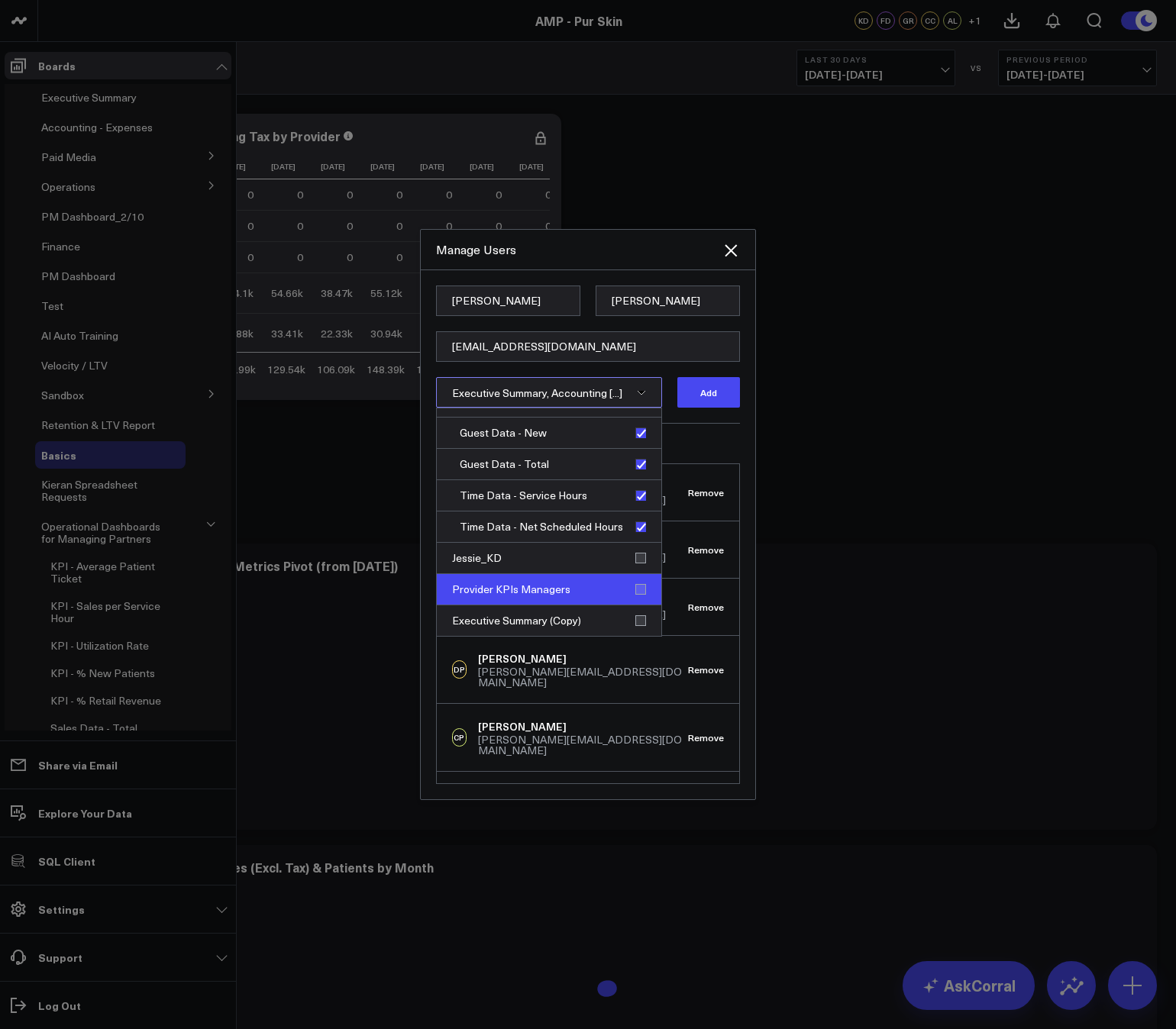
click at [632, 587] on div "Provider KPIs Managers" at bounding box center [549, 589] width 224 height 31
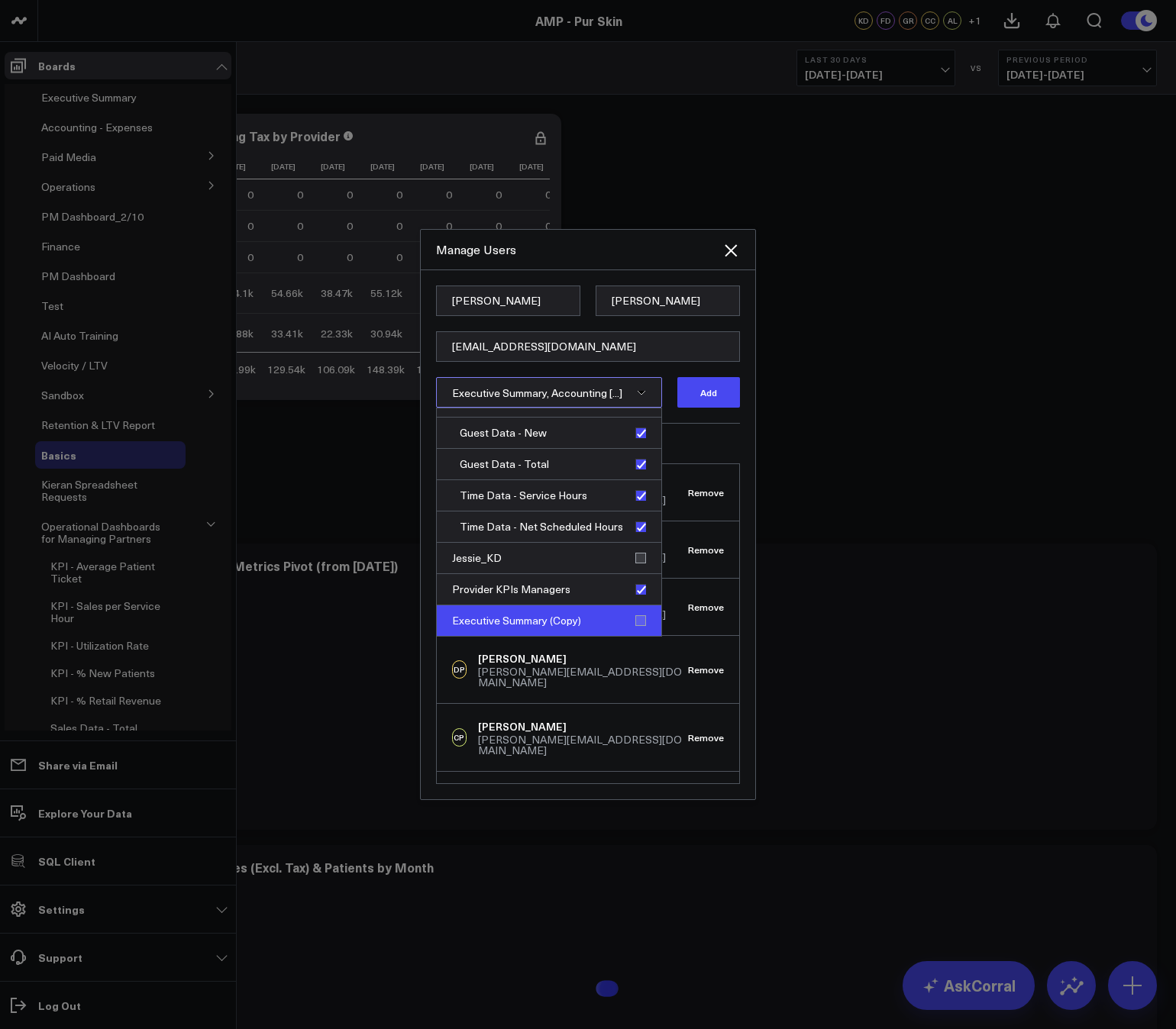
click at [632, 610] on div "Executive Summary (Copy)" at bounding box center [549, 620] width 224 height 30
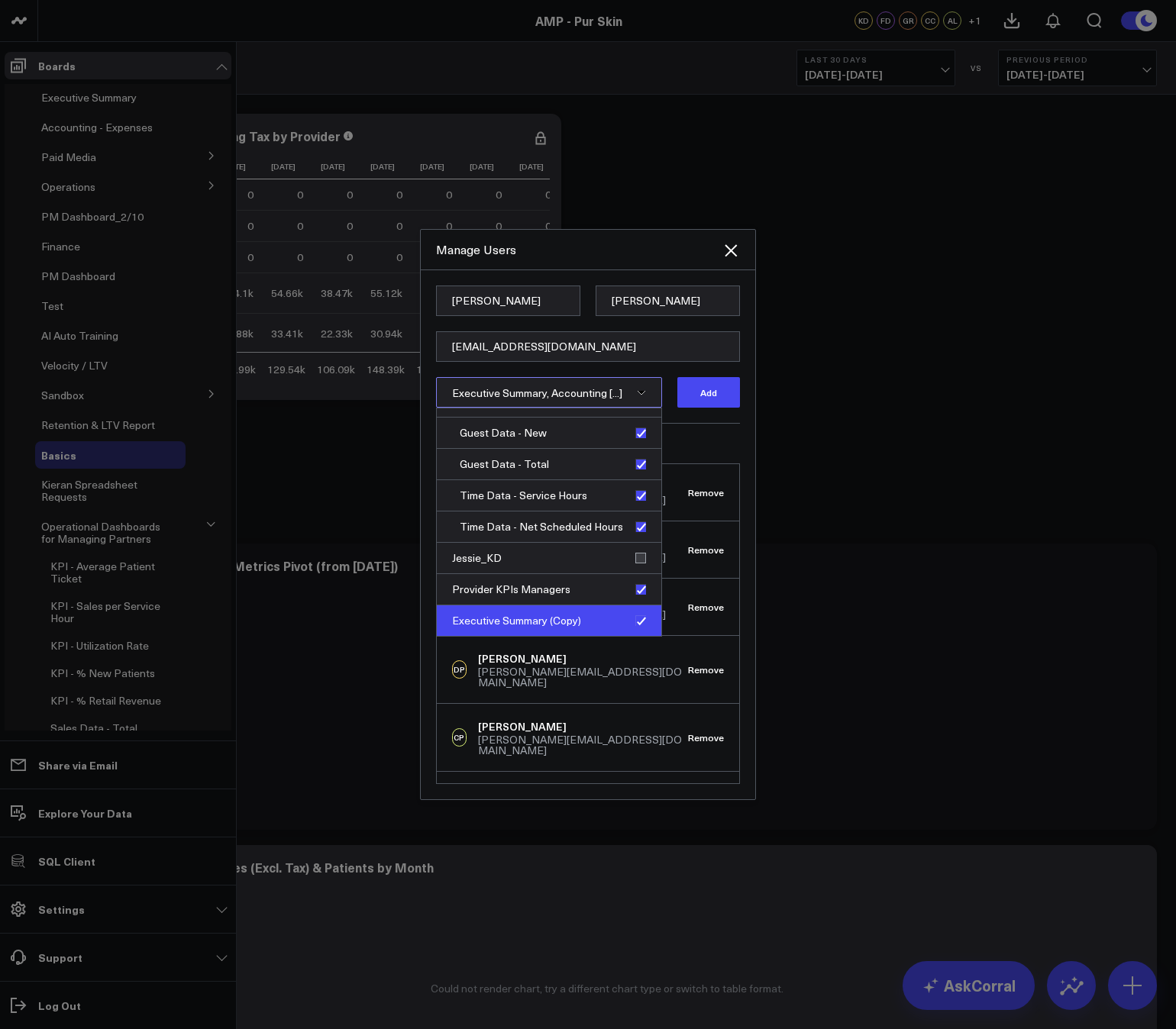
click at [634, 620] on div "Executive Summary (Copy)" at bounding box center [549, 620] width 224 height 30
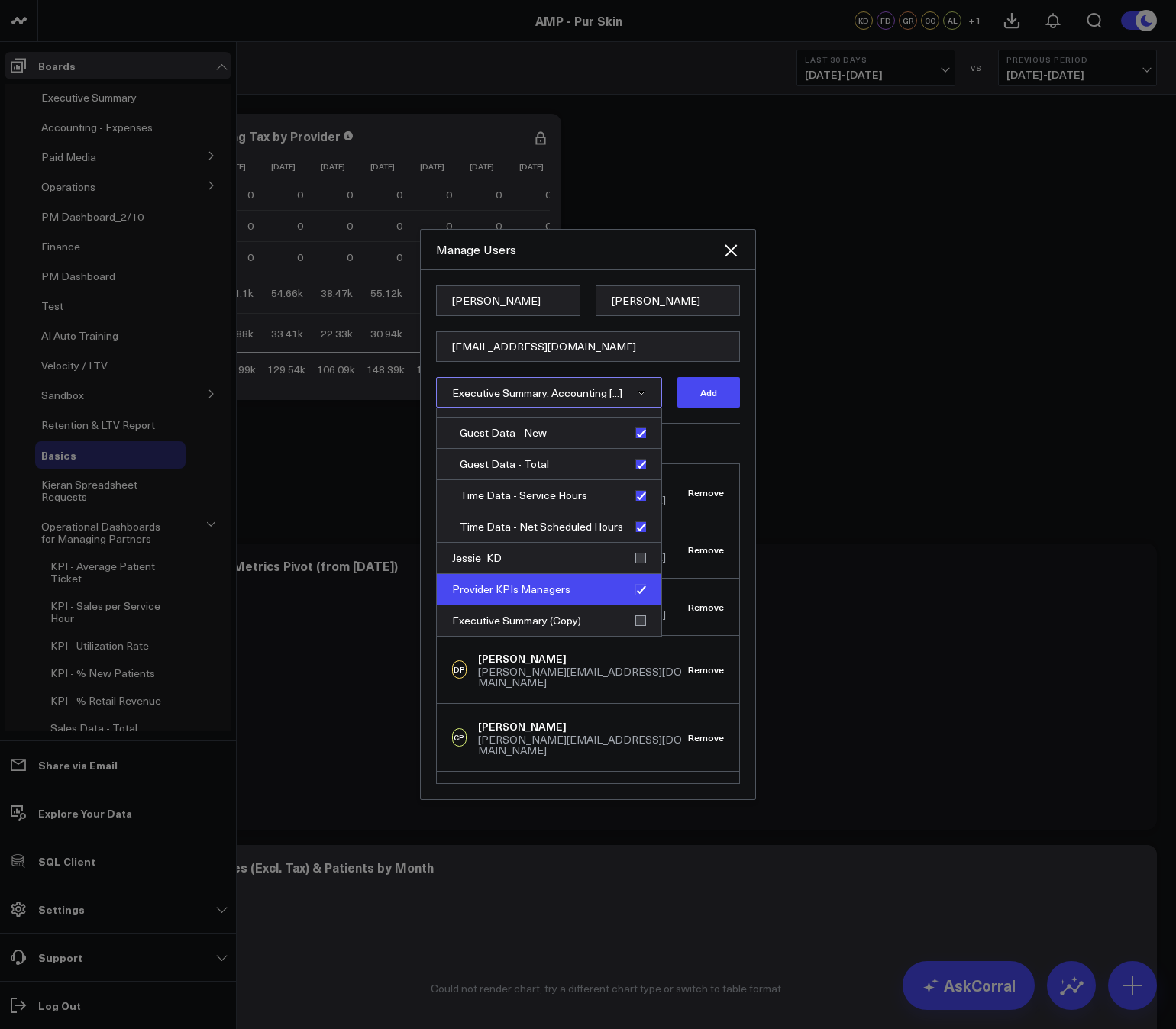
click at [634, 590] on div "Provider KPIs Managers" at bounding box center [549, 589] width 224 height 31
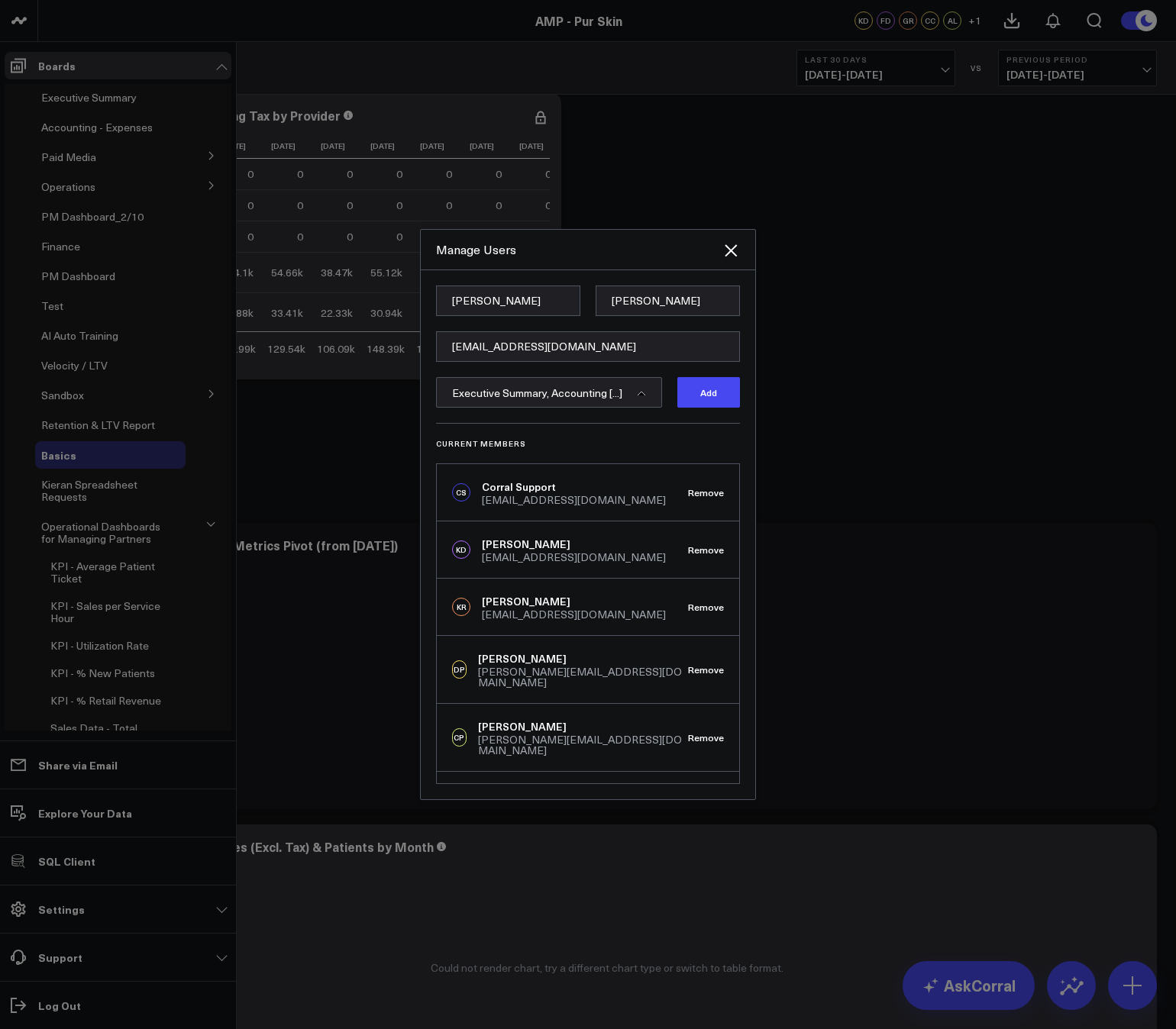
click at [687, 442] on h3 "Current Members" at bounding box center [588, 443] width 304 height 9
click at [699, 392] on button "Add" at bounding box center [709, 392] width 63 height 30
click at [510, 306] on input "Tony" at bounding box center [508, 300] width 144 height 30
paste input "Jessie Teegarden"
type input "Jessie"
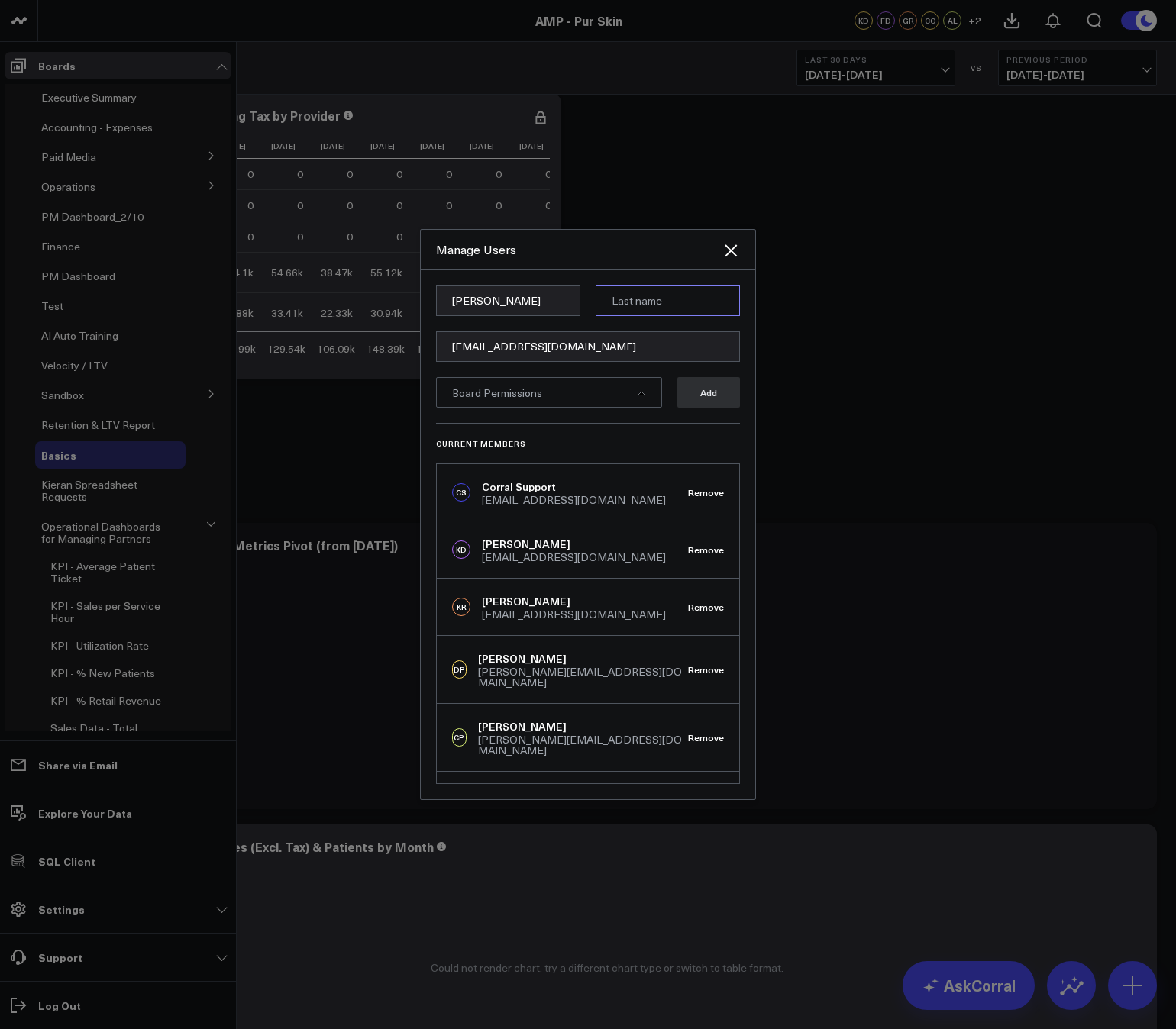
paste input "Teegarden"
type input "Teegarden"
paste input "jessie@purskinclinic.com"
type input "jessie@purskinclinic.com"
click at [661, 326] on form "Jessie Teegarden jessie@purskinclinic.com Board Permissions Add" at bounding box center [588, 354] width 304 height 138
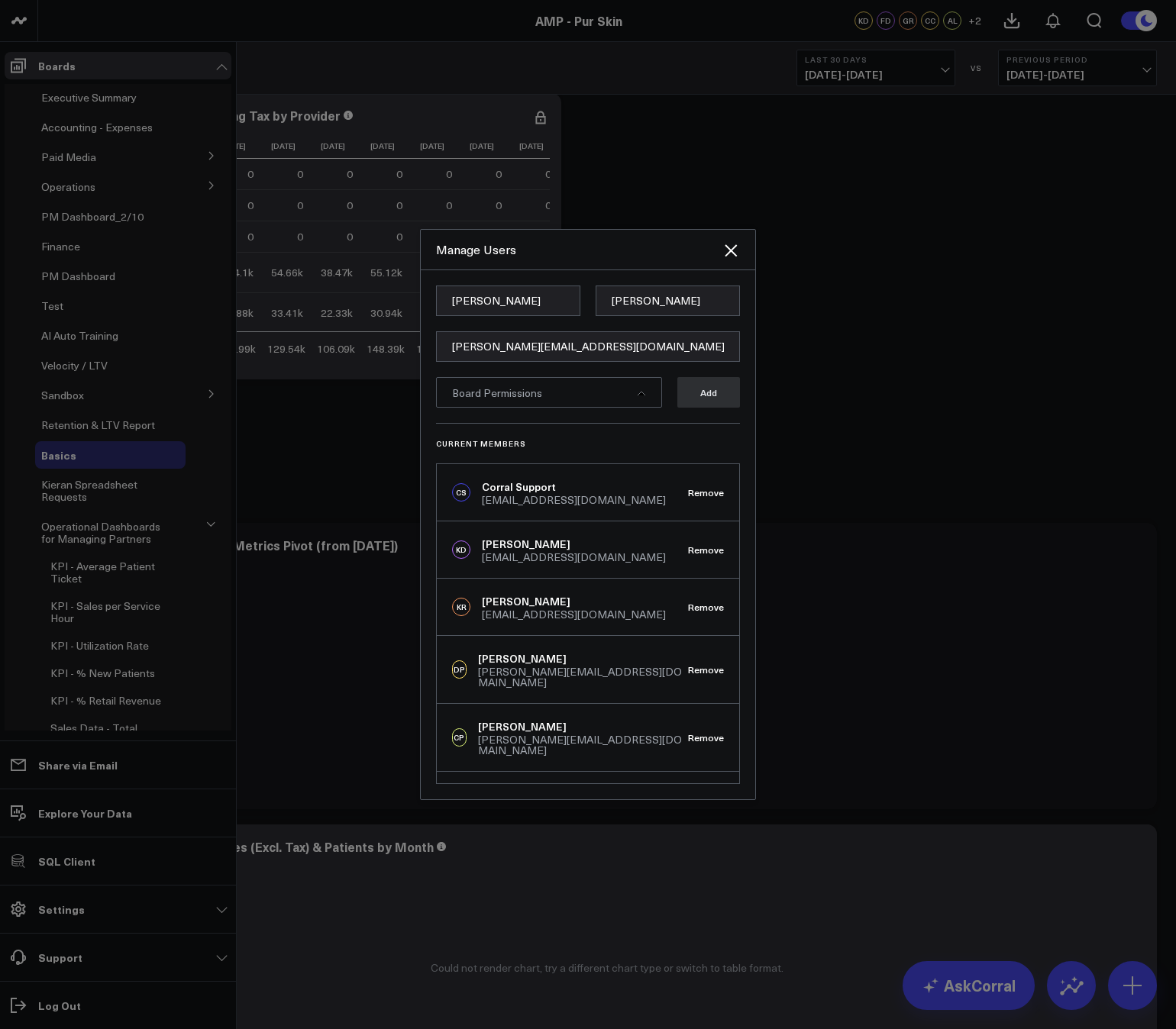
click at [620, 394] on div "Board Permissions" at bounding box center [549, 392] width 226 height 30
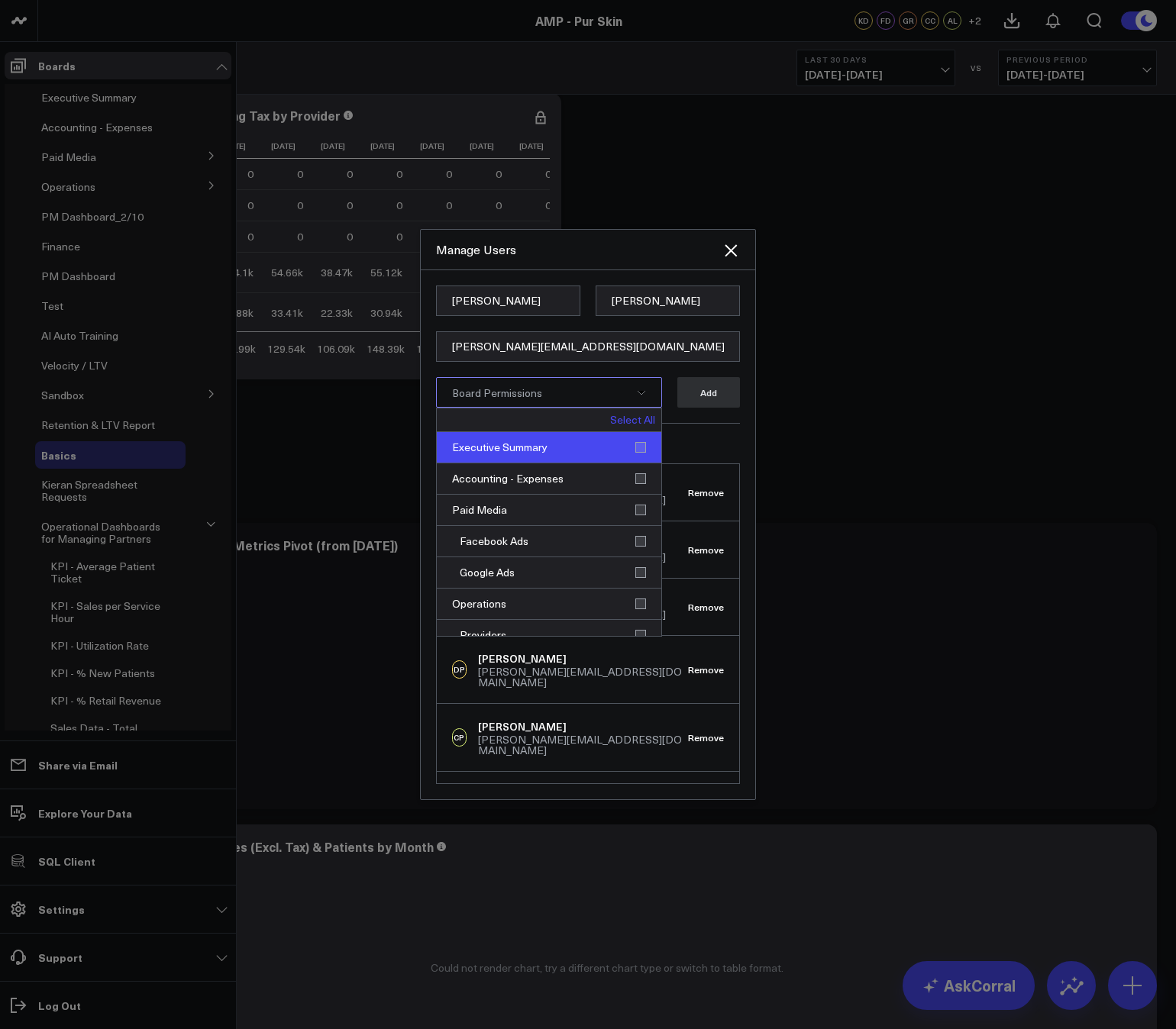
click at [630, 449] on div "Executive Summary" at bounding box center [549, 448] width 224 height 31
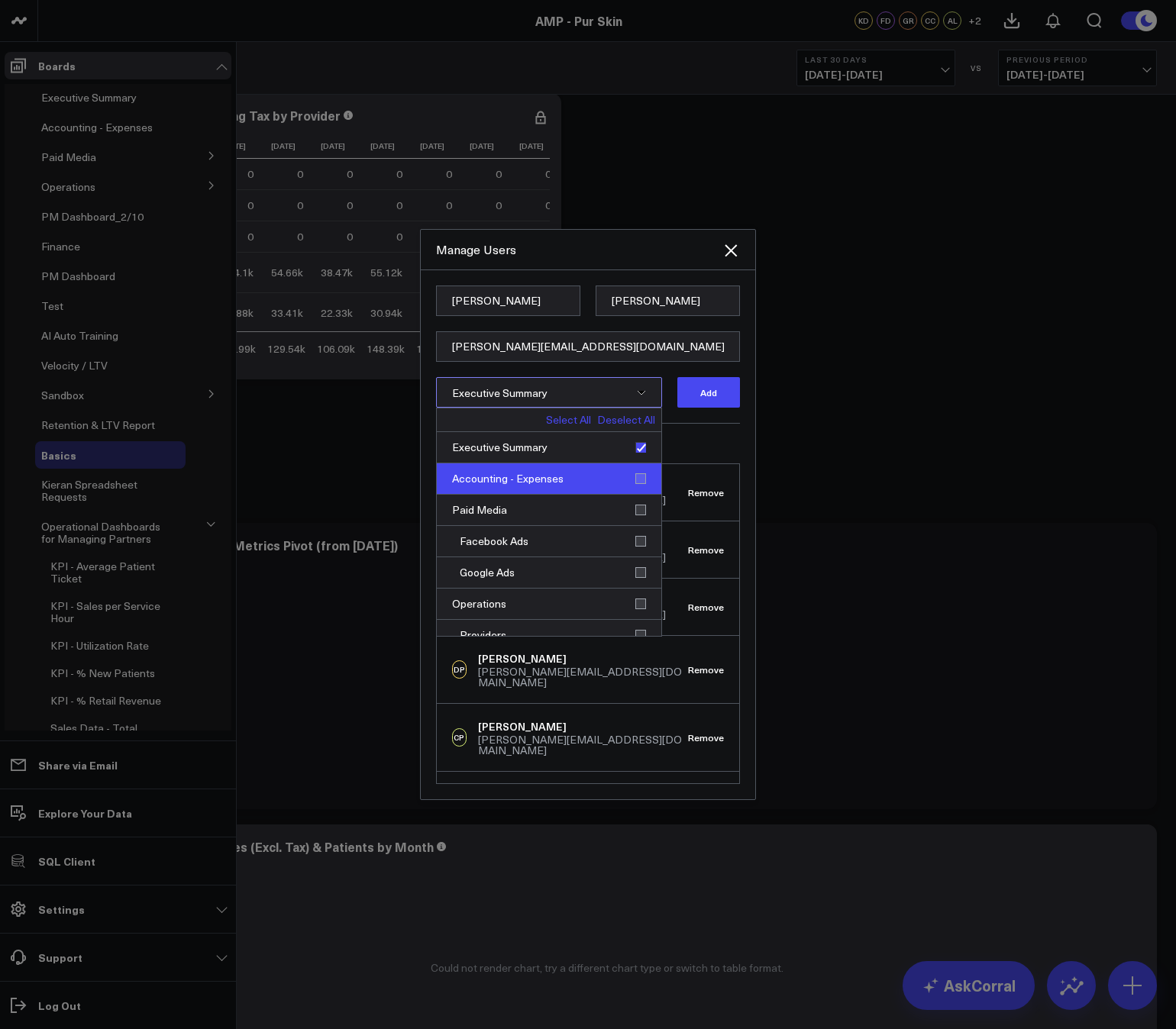
click at [639, 473] on div "Accounting - Expenses" at bounding box center [549, 479] width 224 height 31
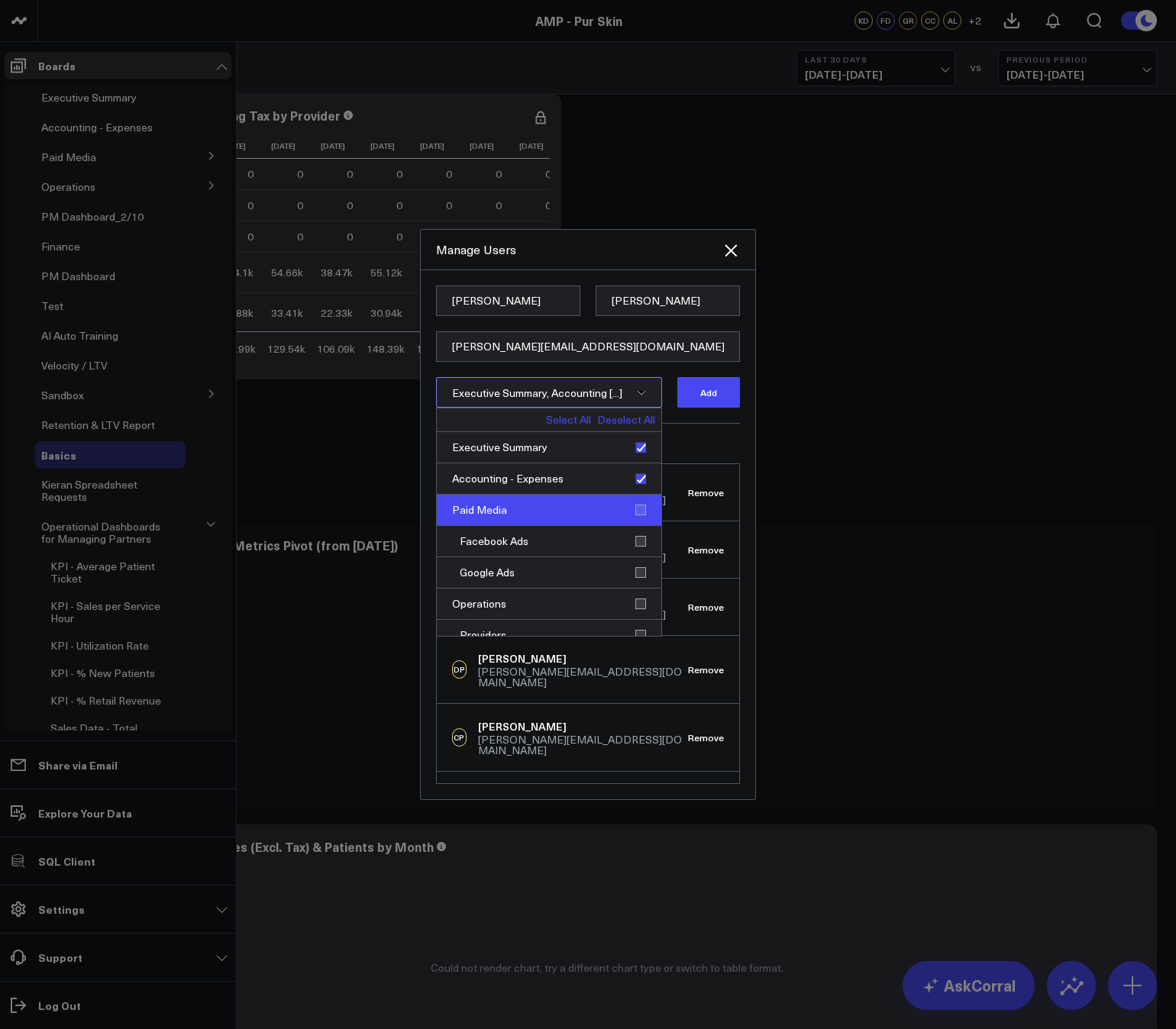
click at [636, 506] on div "Paid Media" at bounding box center [549, 510] width 224 height 31
click at [636, 535] on div "Facebook Ads" at bounding box center [549, 541] width 224 height 31
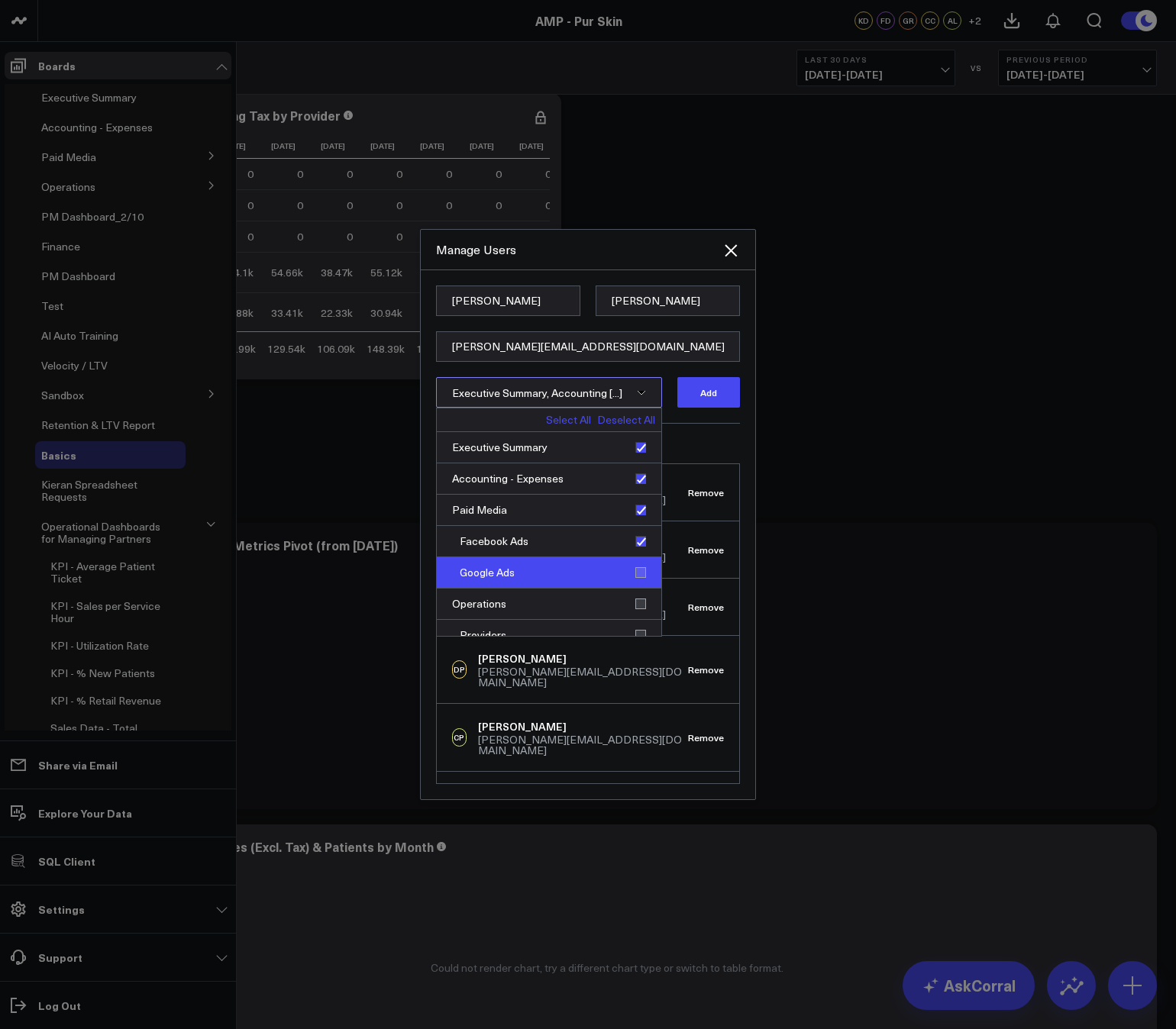
click at [634, 564] on div "Google Ads" at bounding box center [549, 573] width 224 height 31
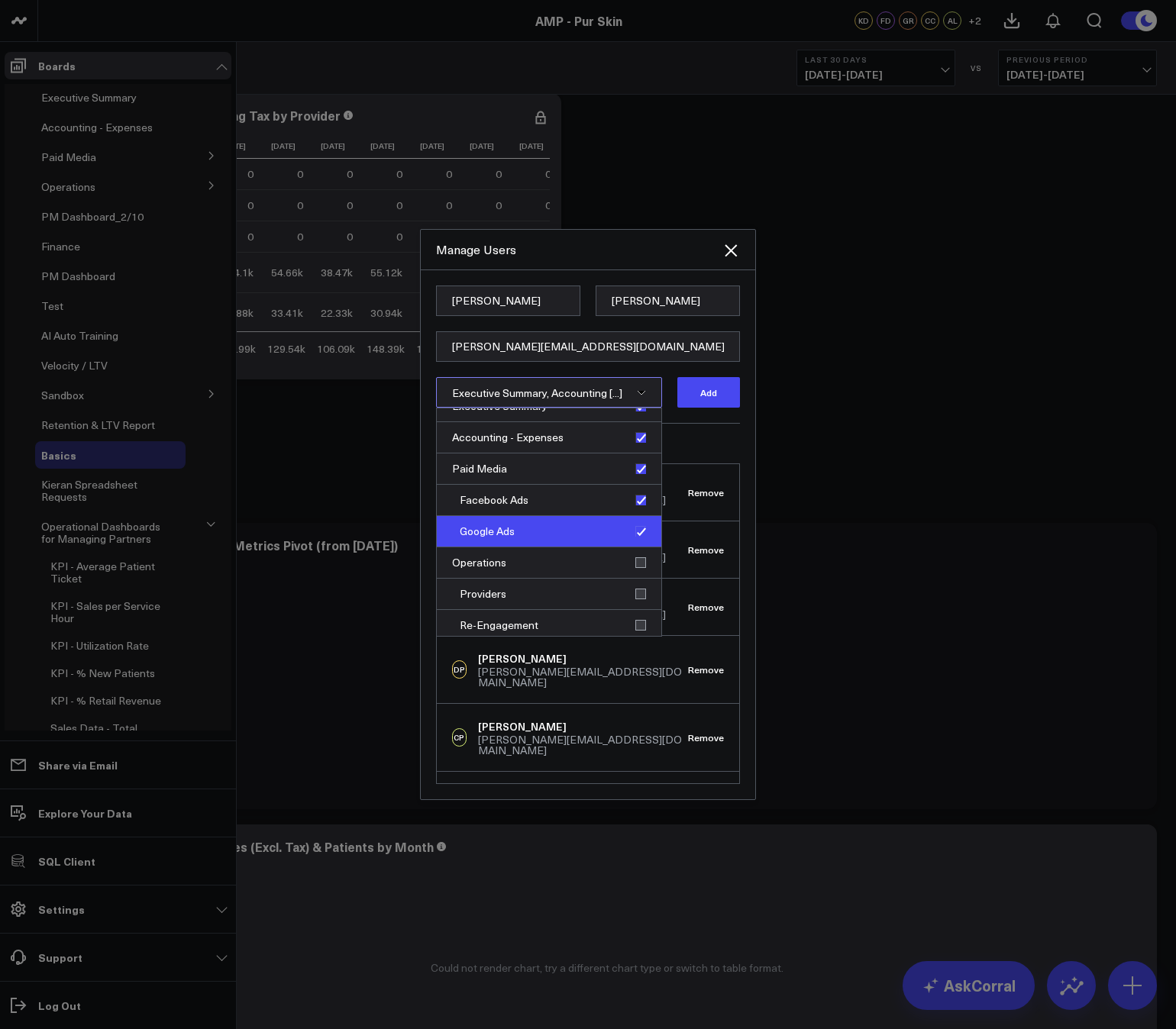
click at [634, 564] on div "Operations" at bounding box center [549, 562] width 224 height 31
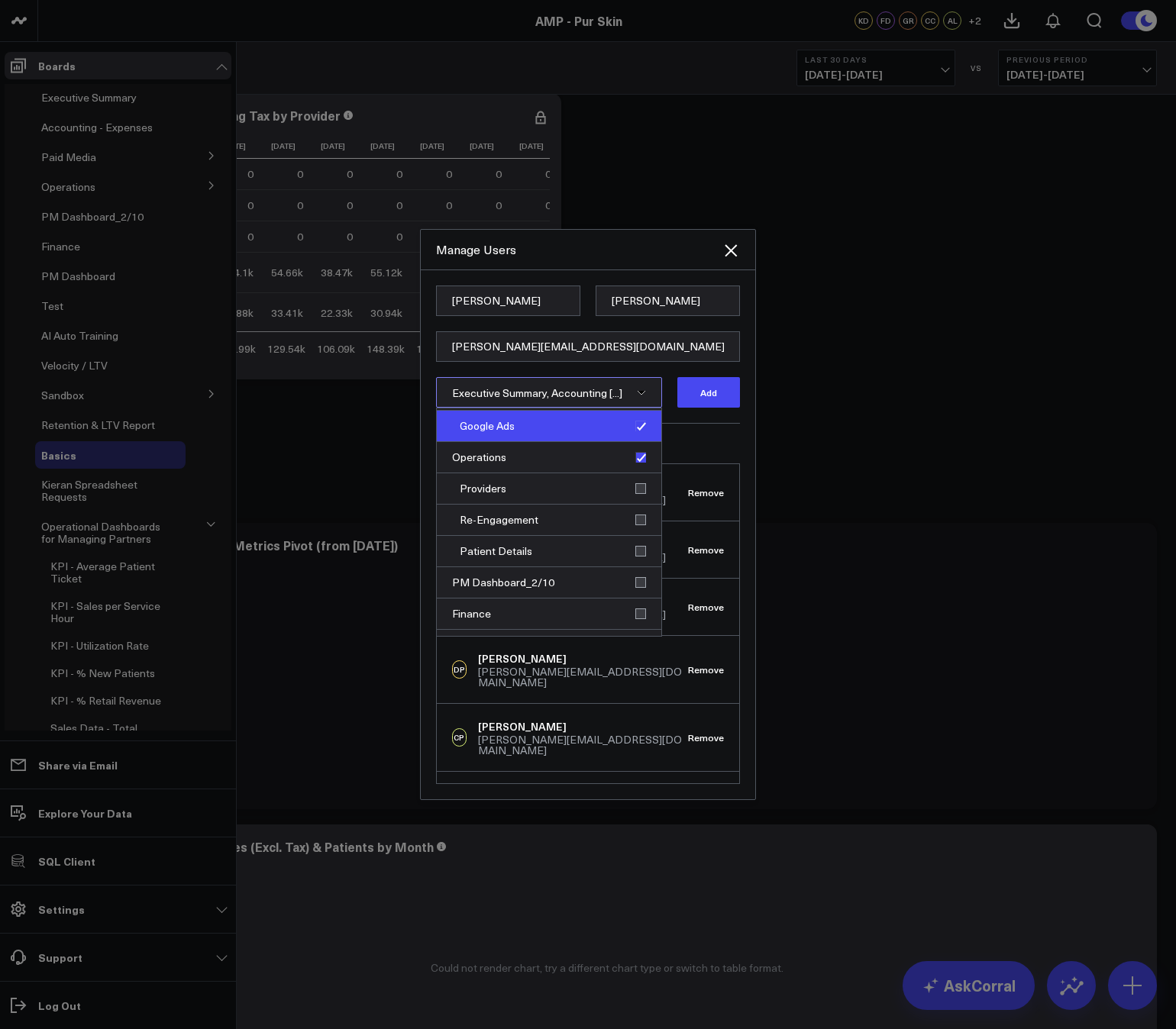
scroll to position [149, 0]
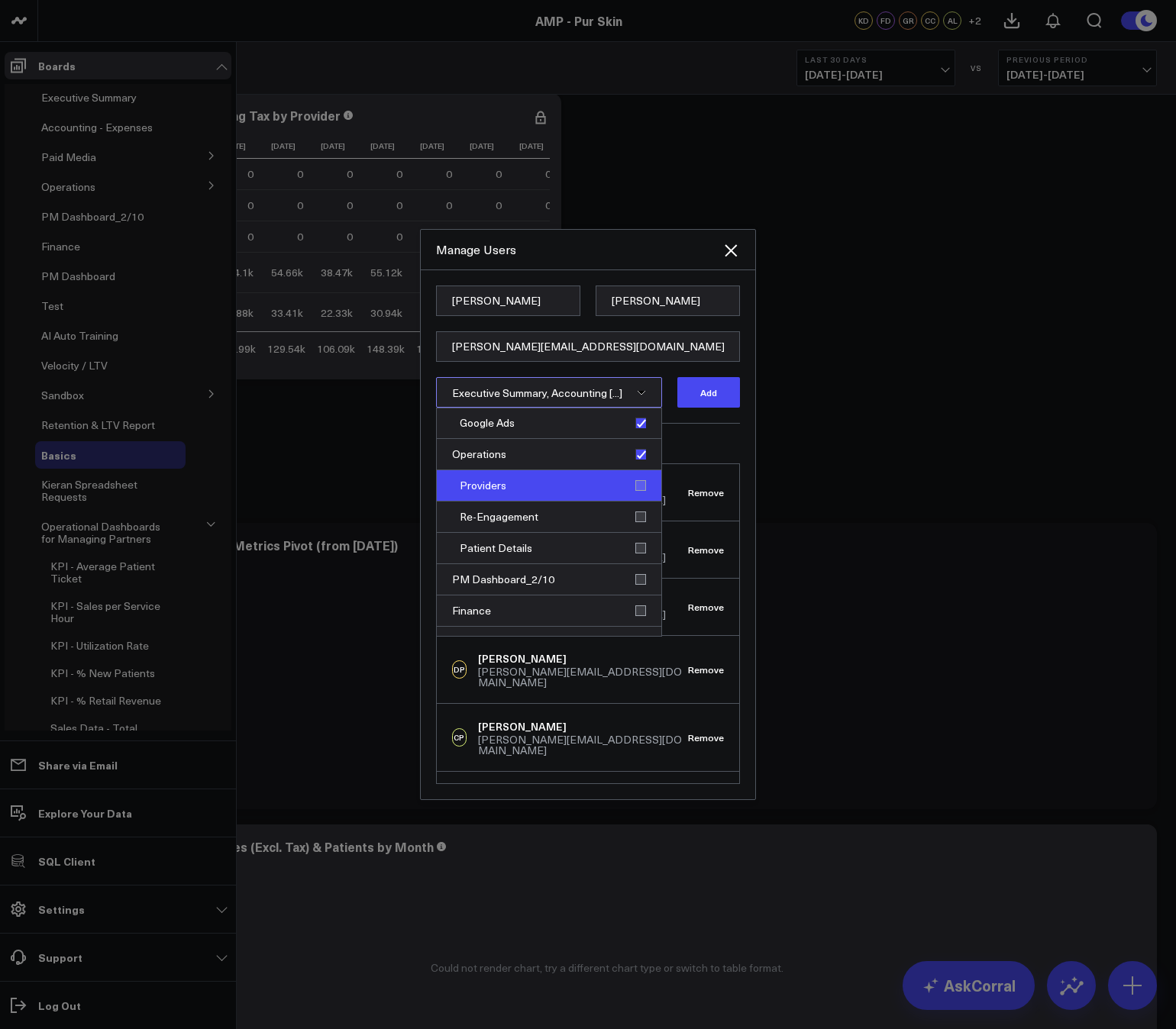
click at [636, 488] on div "Providers" at bounding box center [549, 485] width 224 height 31
click at [636, 514] on div "Re-Engagement" at bounding box center [549, 516] width 224 height 31
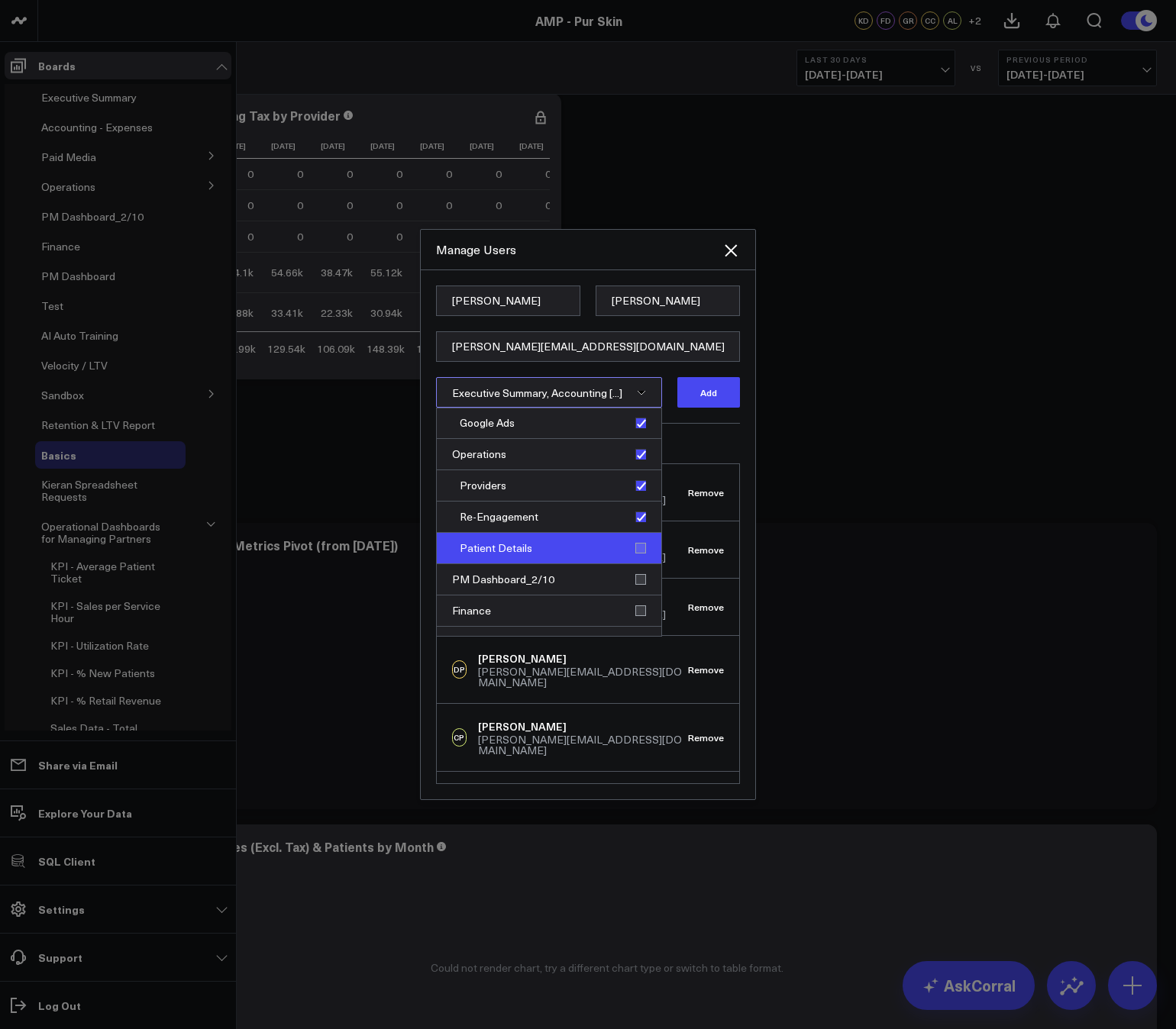
click at [636, 543] on div "Patient Details" at bounding box center [549, 548] width 224 height 31
click at [634, 574] on div "PM Dashboard_2/10" at bounding box center [549, 579] width 224 height 31
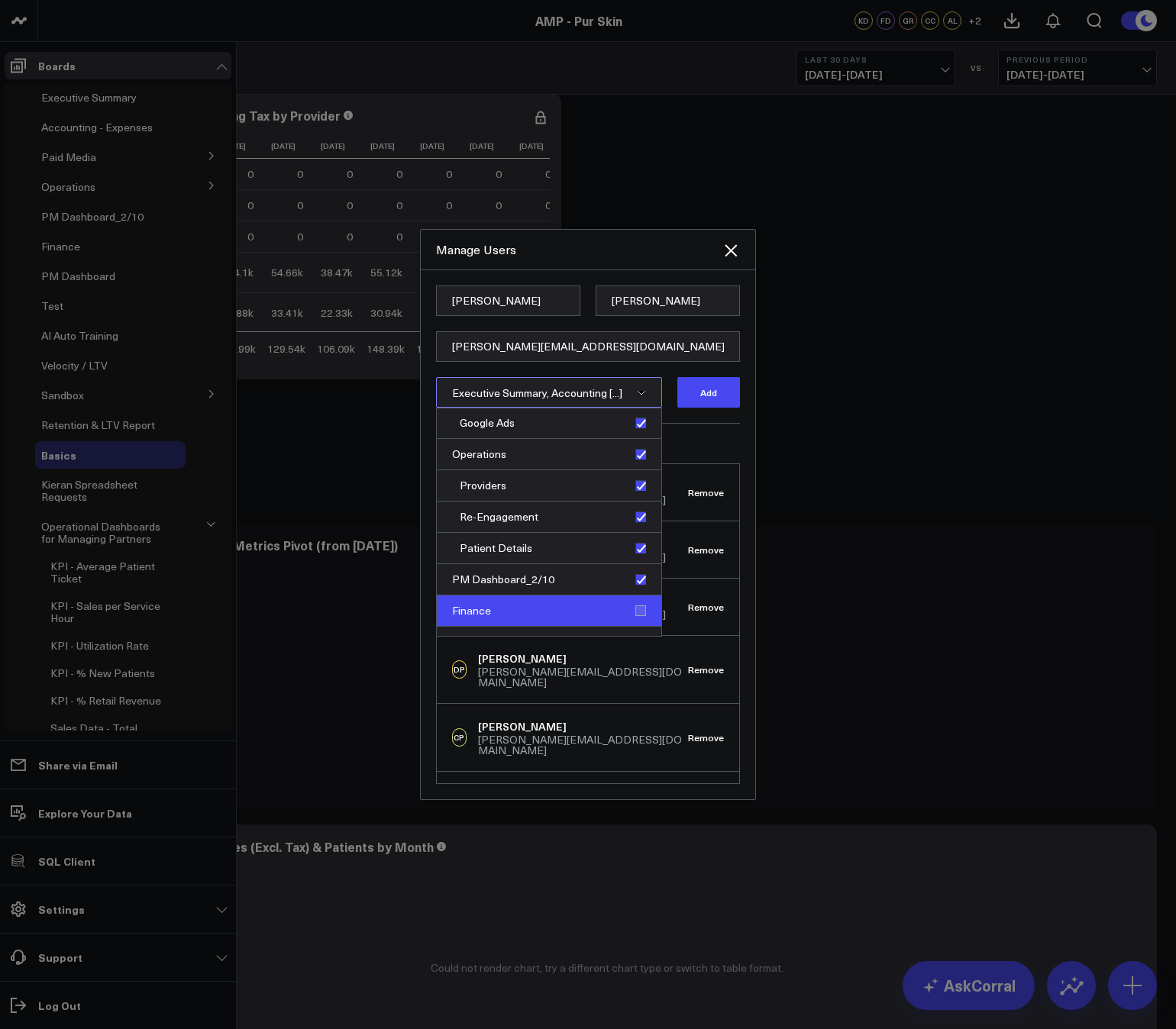
click at [634, 603] on div "Finance" at bounding box center [549, 610] width 224 height 31
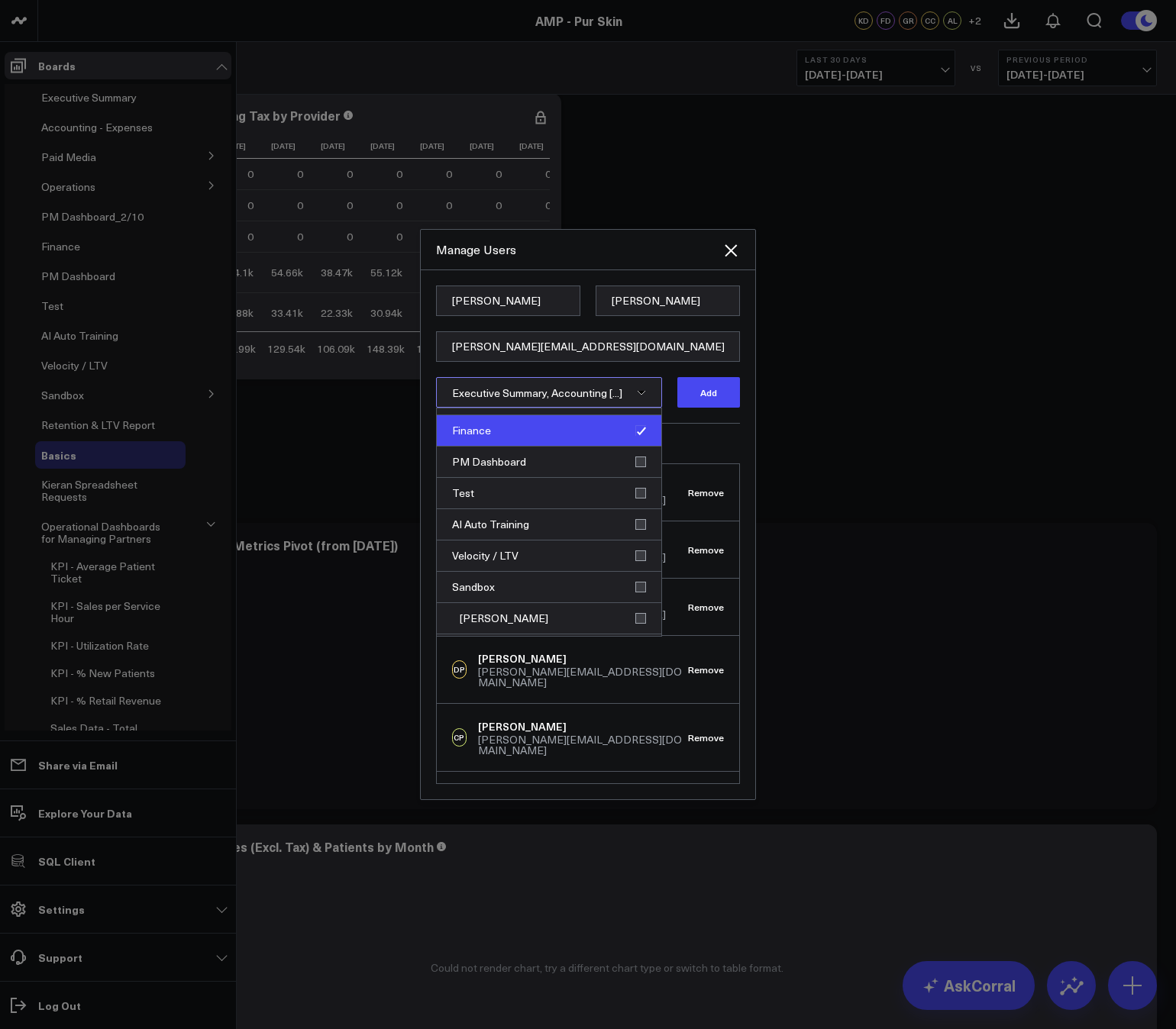
scroll to position [356, 0]
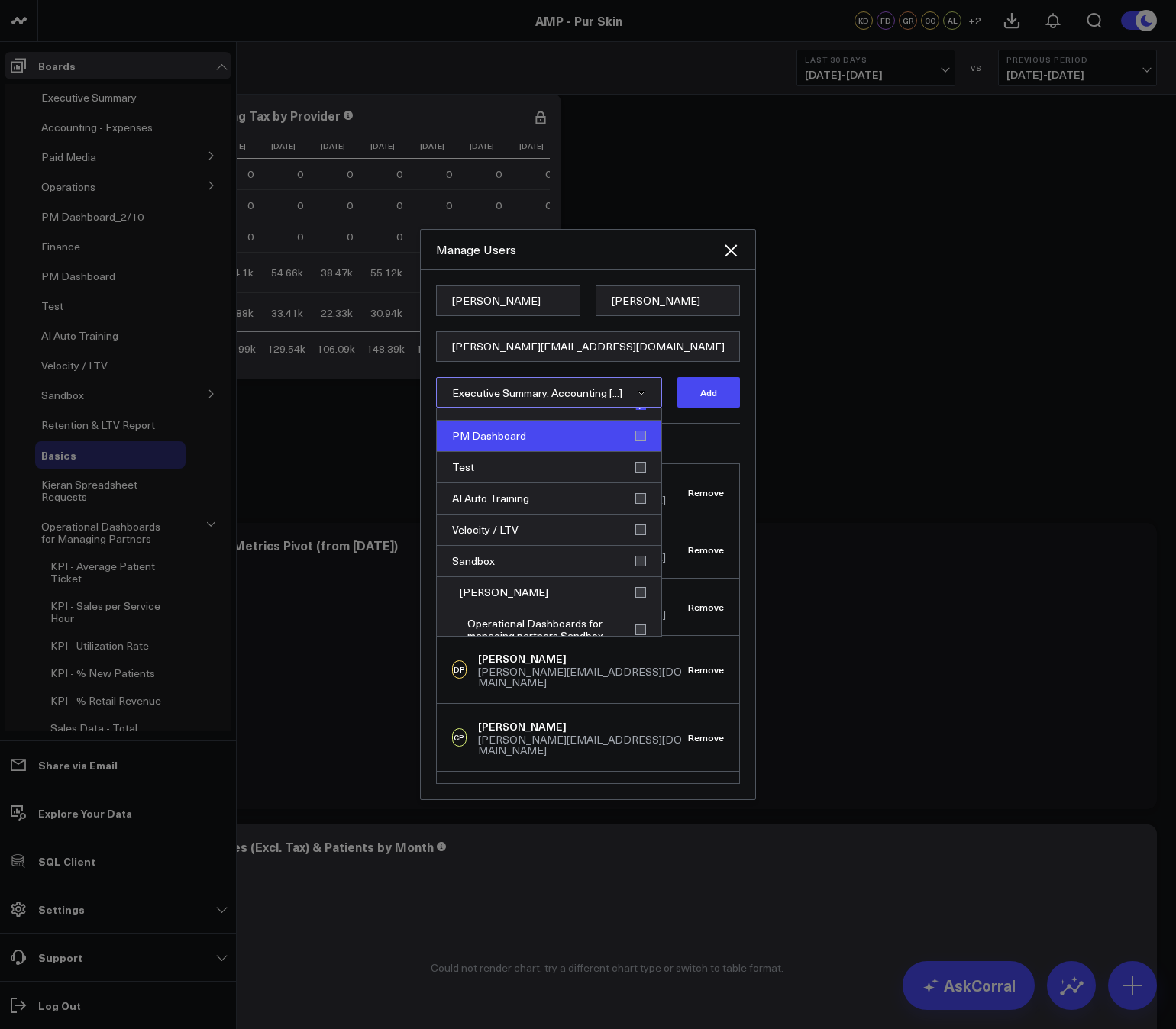
click at [631, 428] on div "PM Dashboard" at bounding box center [549, 436] width 224 height 31
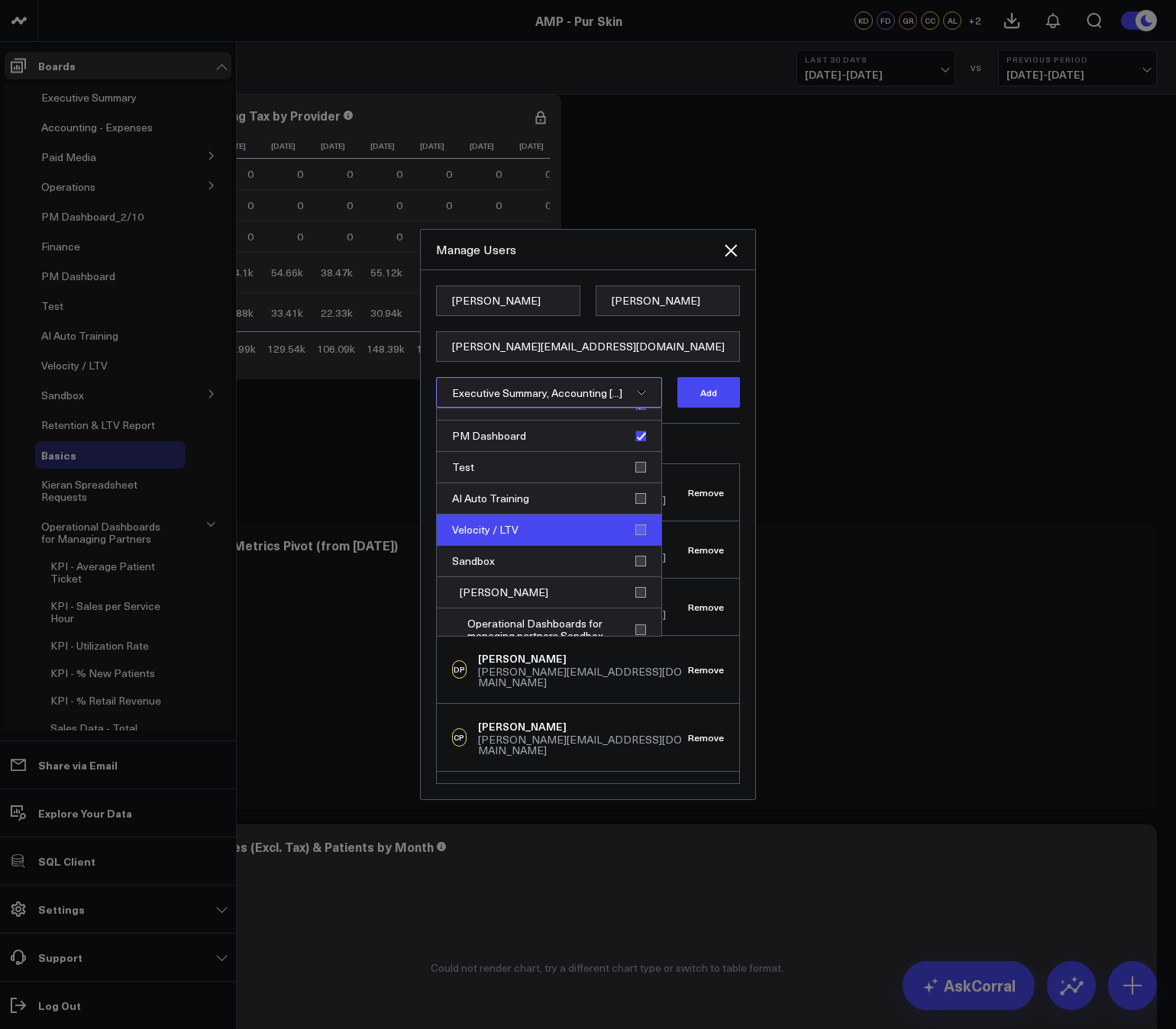
click at [638, 531] on div "Velocity / LTV" at bounding box center [549, 530] width 224 height 31
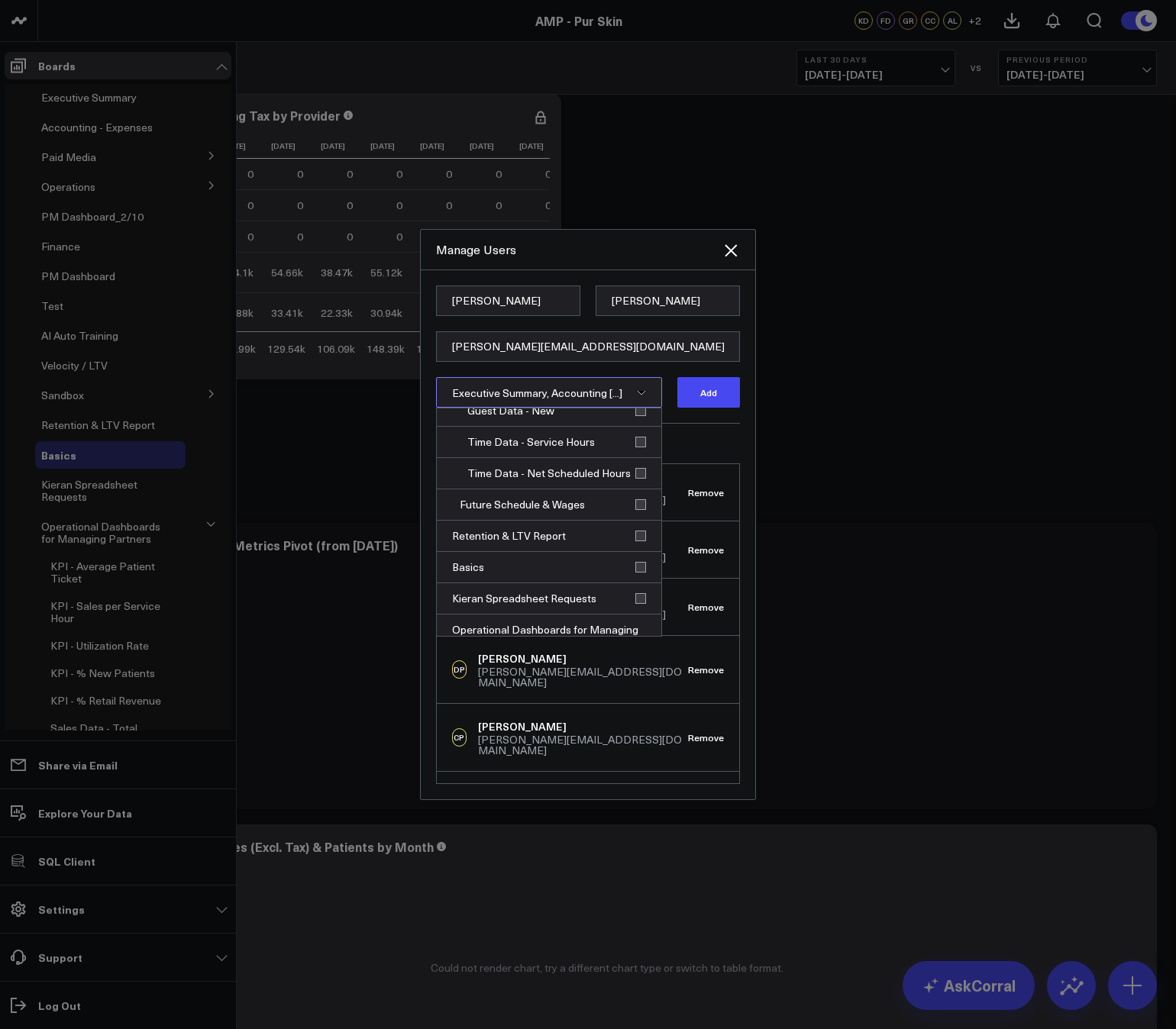
scroll to position [940, 0]
click at [633, 529] on div "Retention & LTV Report" at bounding box center [549, 532] width 224 height 31
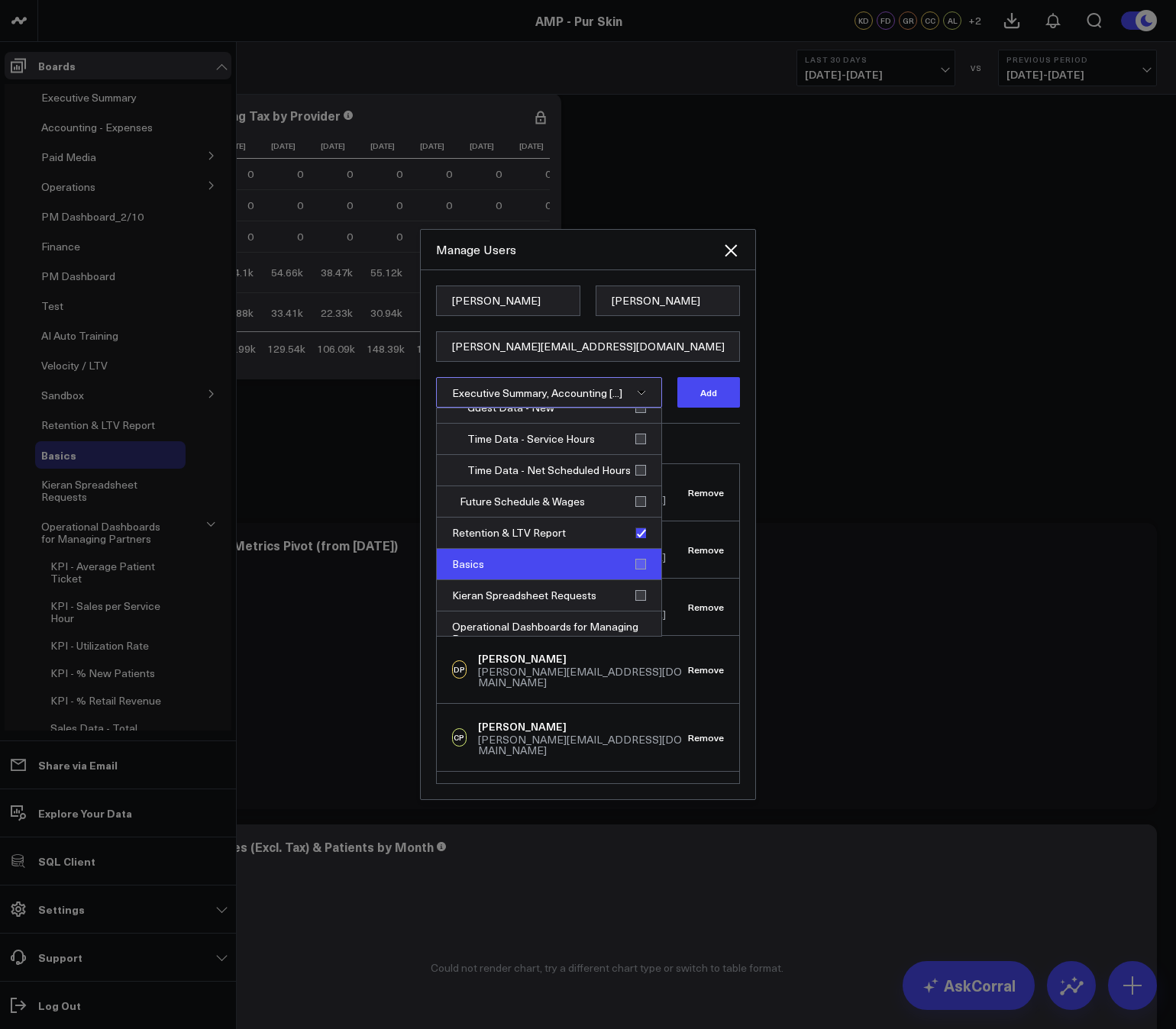
click at [634, 559] on div "Basics" at bounding box center [549, 564] width 224 height 31
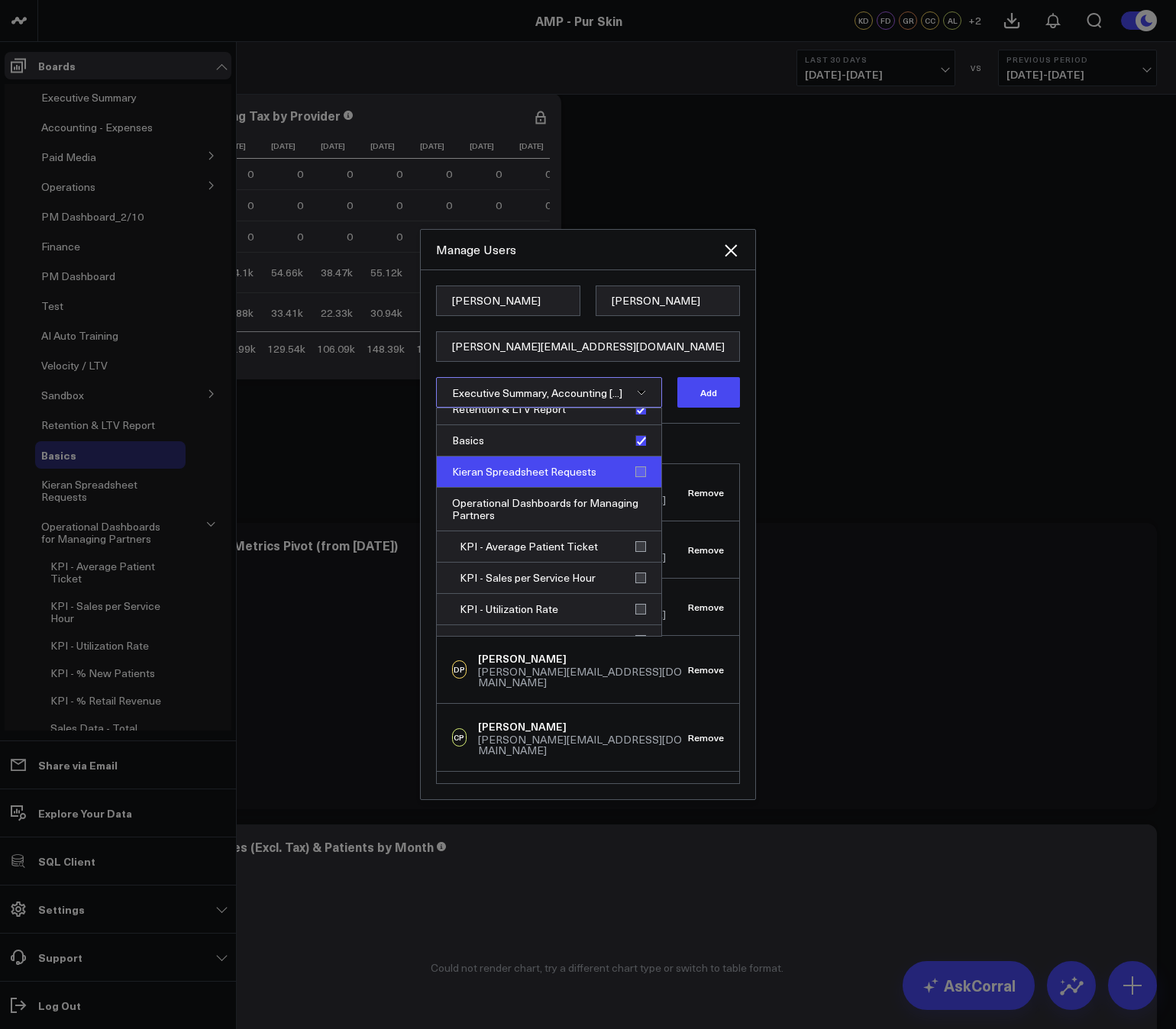
scroll to position [1086, 0]
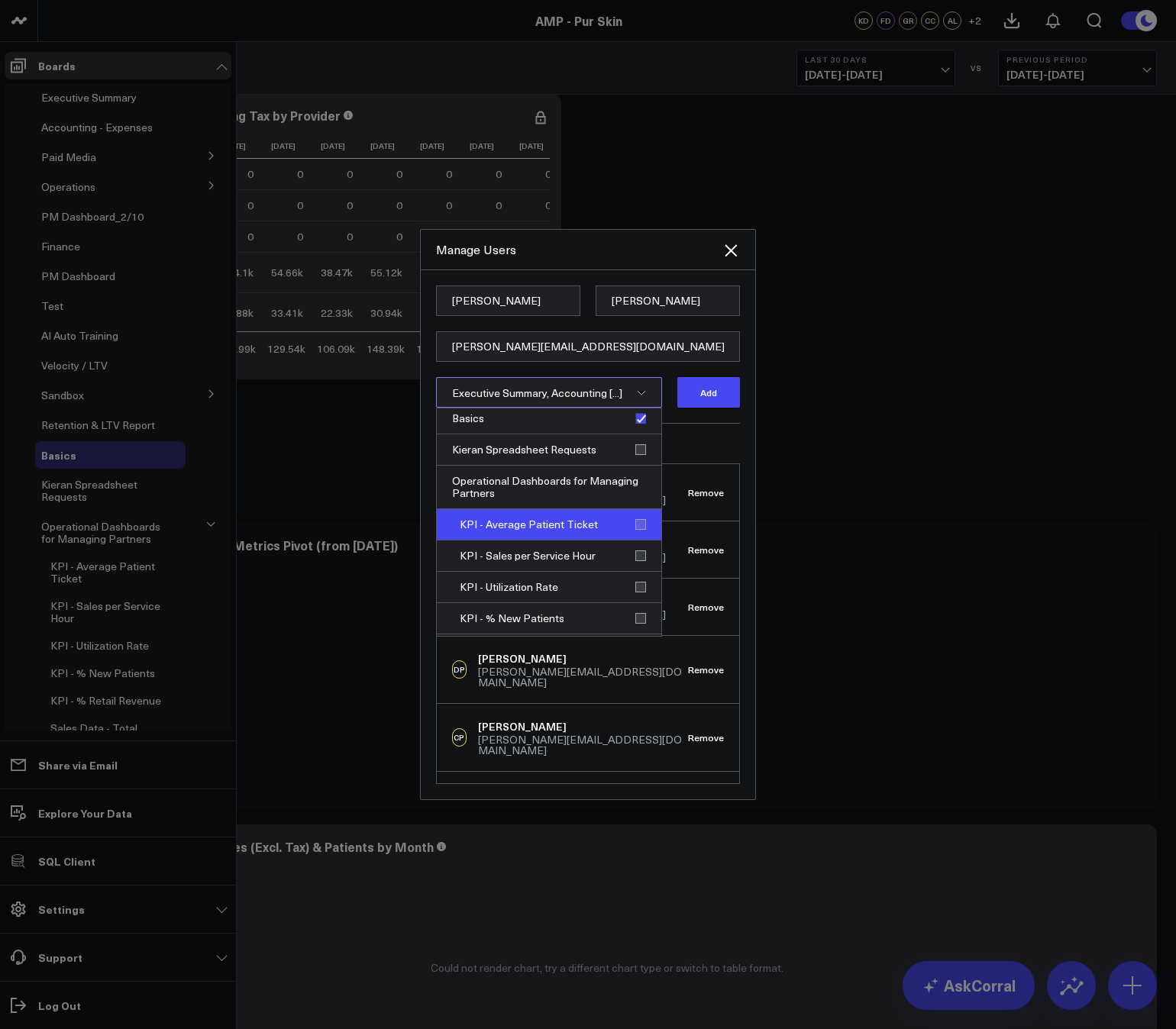
click at [636, 528] on div "KPI - Average Patient Ticket" at bounding box center [549, 524] width 224 height 31
click at [636, 559] on div "KPI - Sales per Service Hour" at bounding box center [549, 556] width 224 height 31
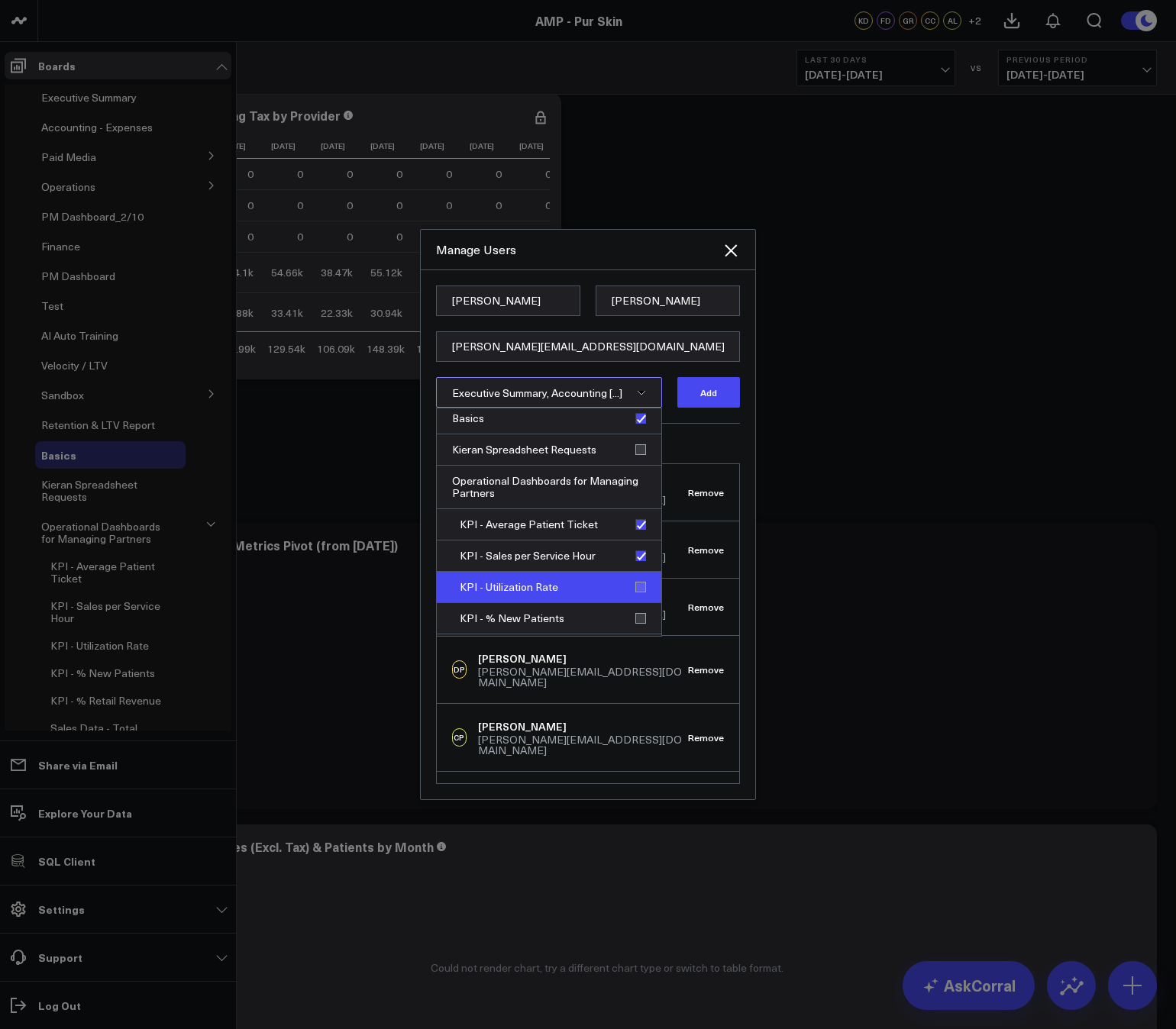
click at [636, 583] on div "KPI - Utilization Rate" at bounding box center [549, 587] width 224 height 31
click at [636, 620] on div "KPI - % New Patients" at bounding box center [549, 618] width 224 height 31
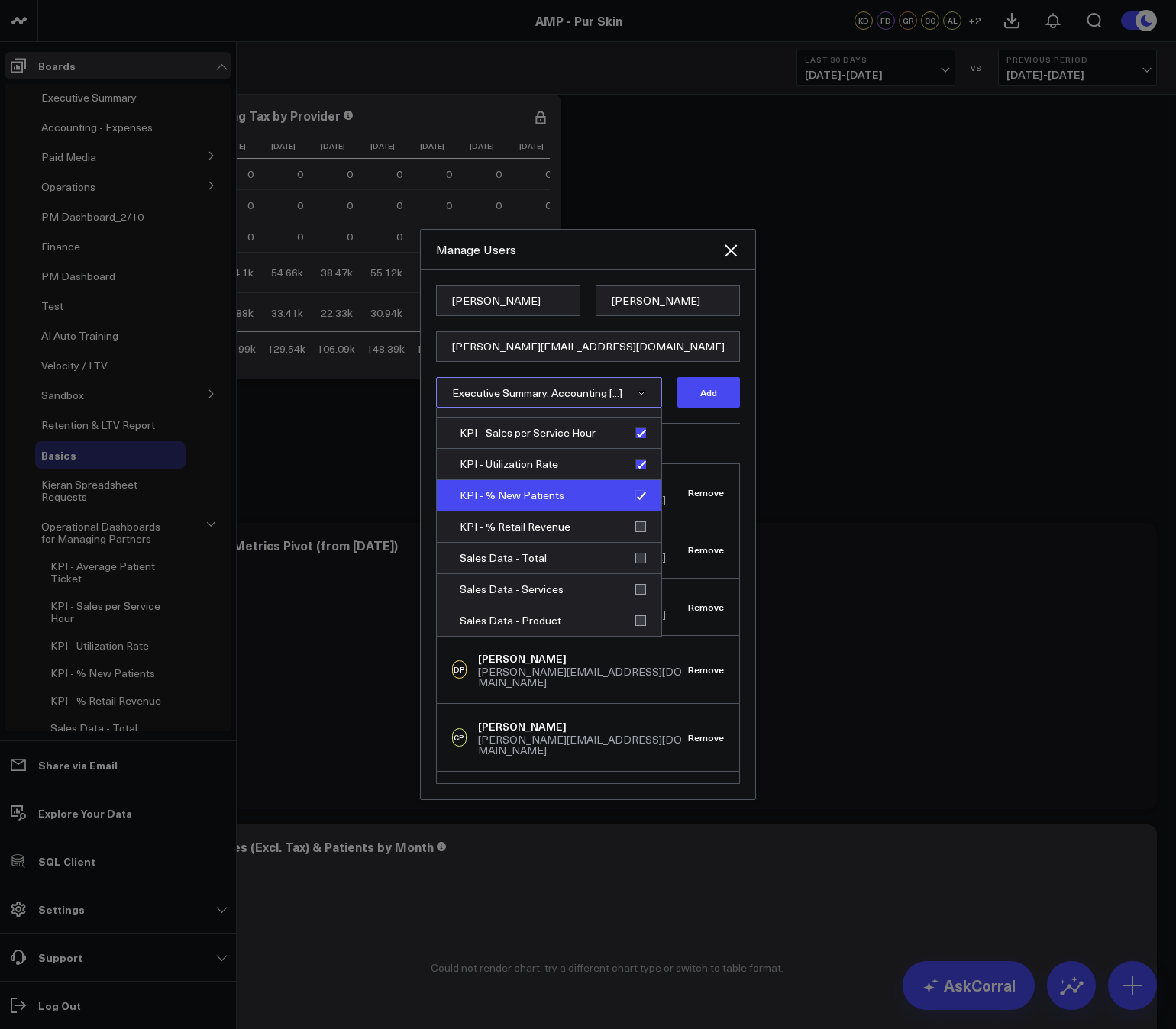
scroll to position [1234, 0]
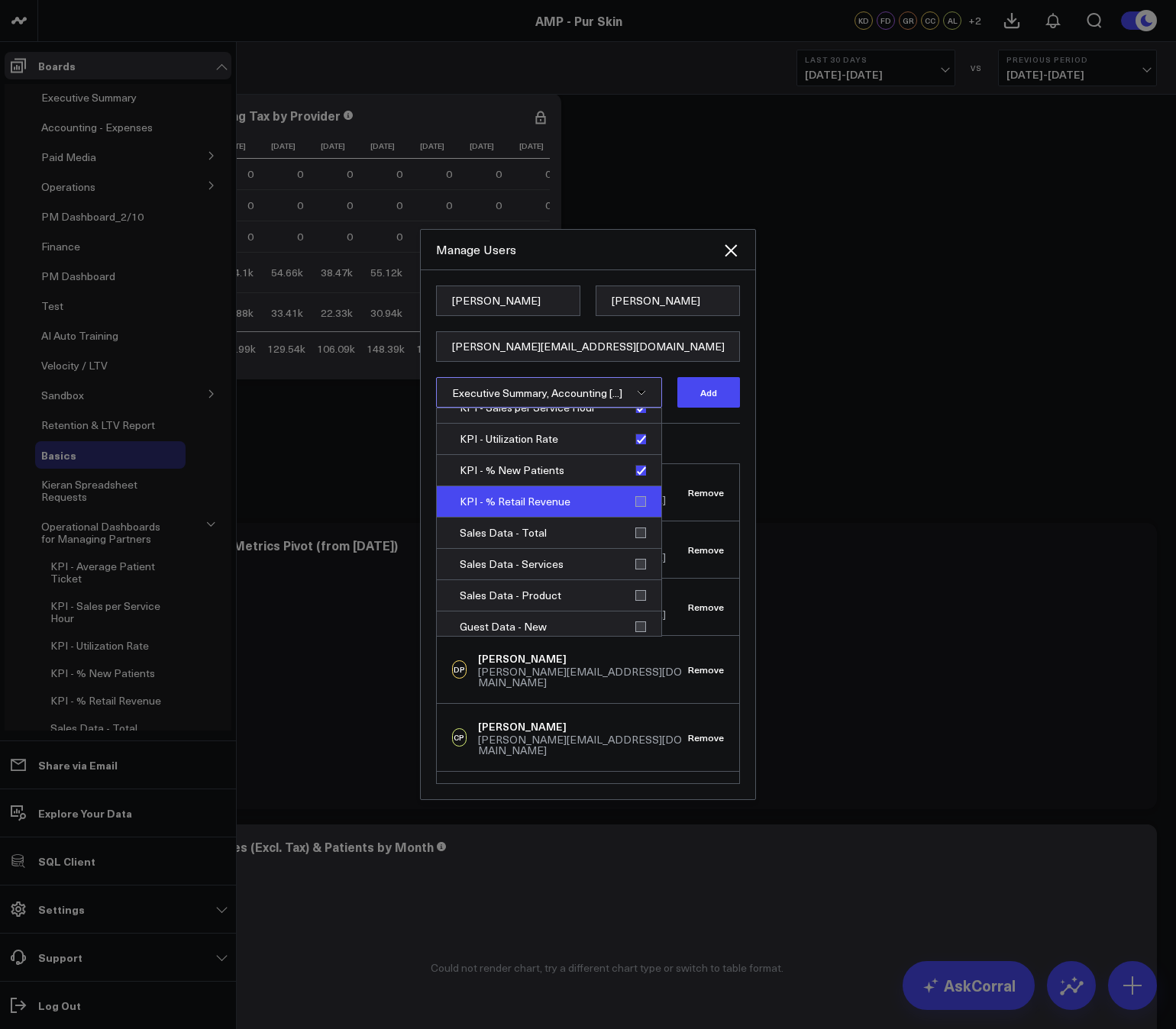
click at [634, 509] on div "KPI - % Retail Revenue" at bounding box center [549, 501] width 224 height 31
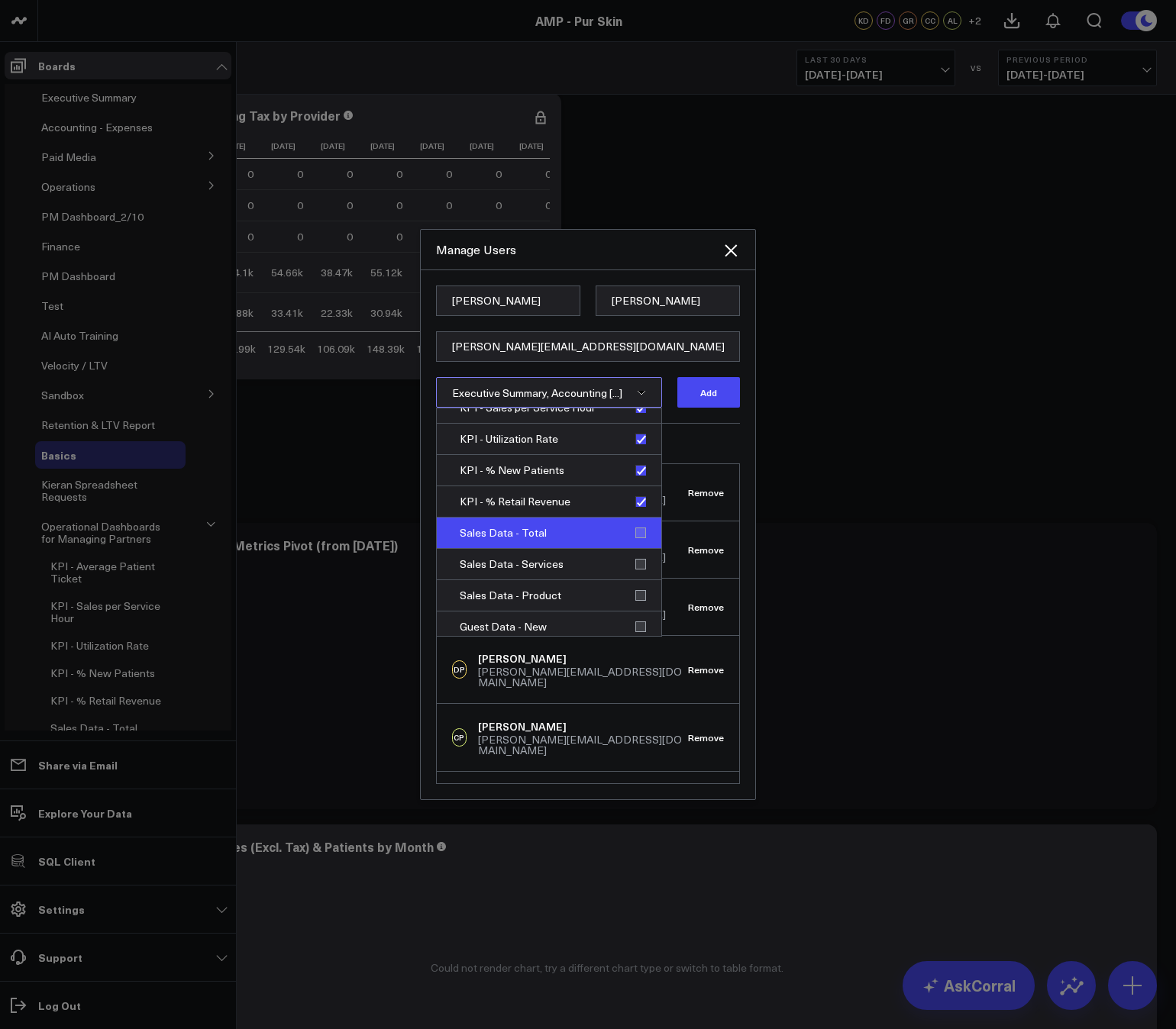
click at [634, 536] on div "Sales Data - Total" at bounding box center [549, 532] width 224 height 31
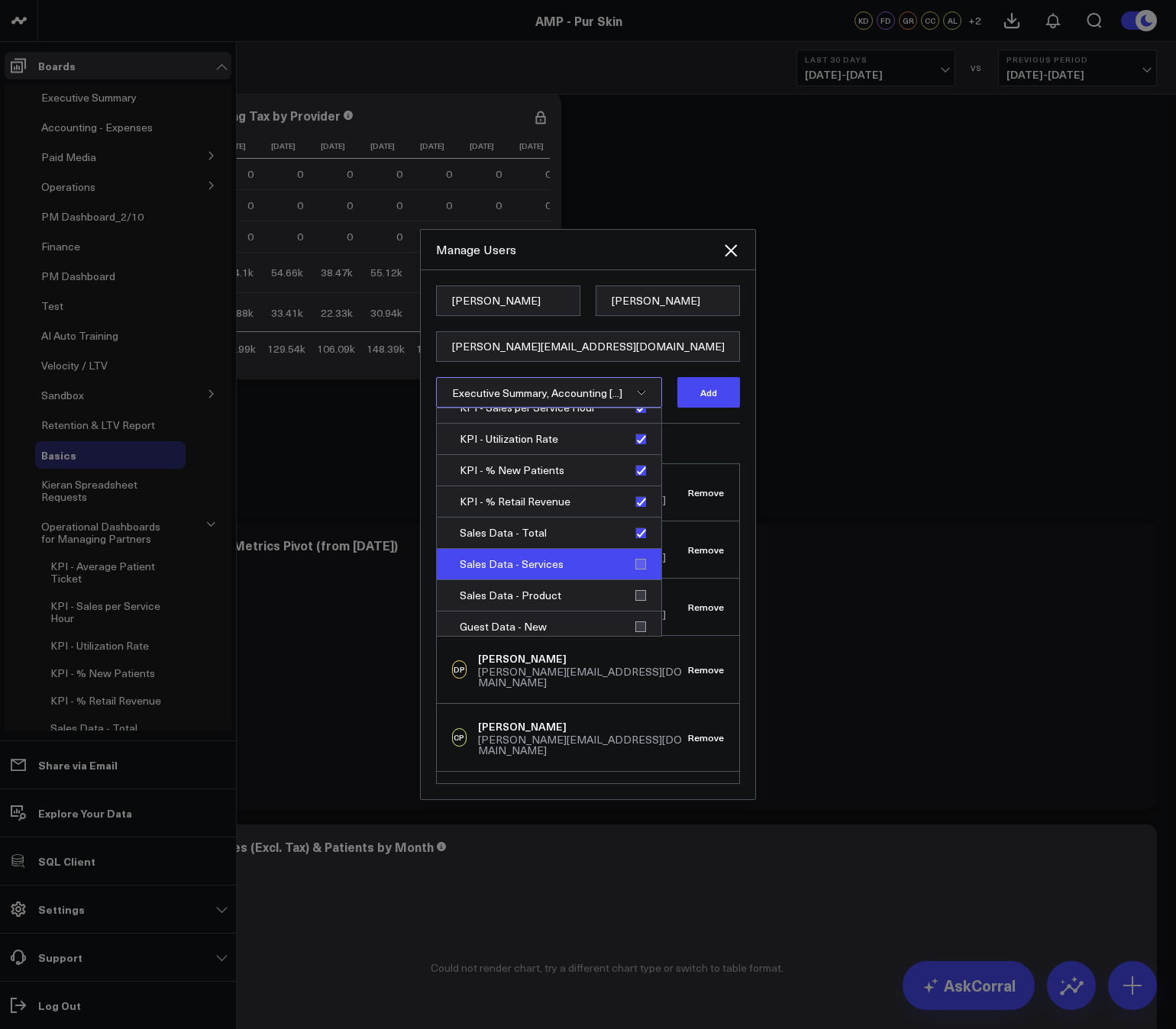
click at [635, 556] on div "Sales Data - Services" at bounding box center [549, 564] width 224 height 31
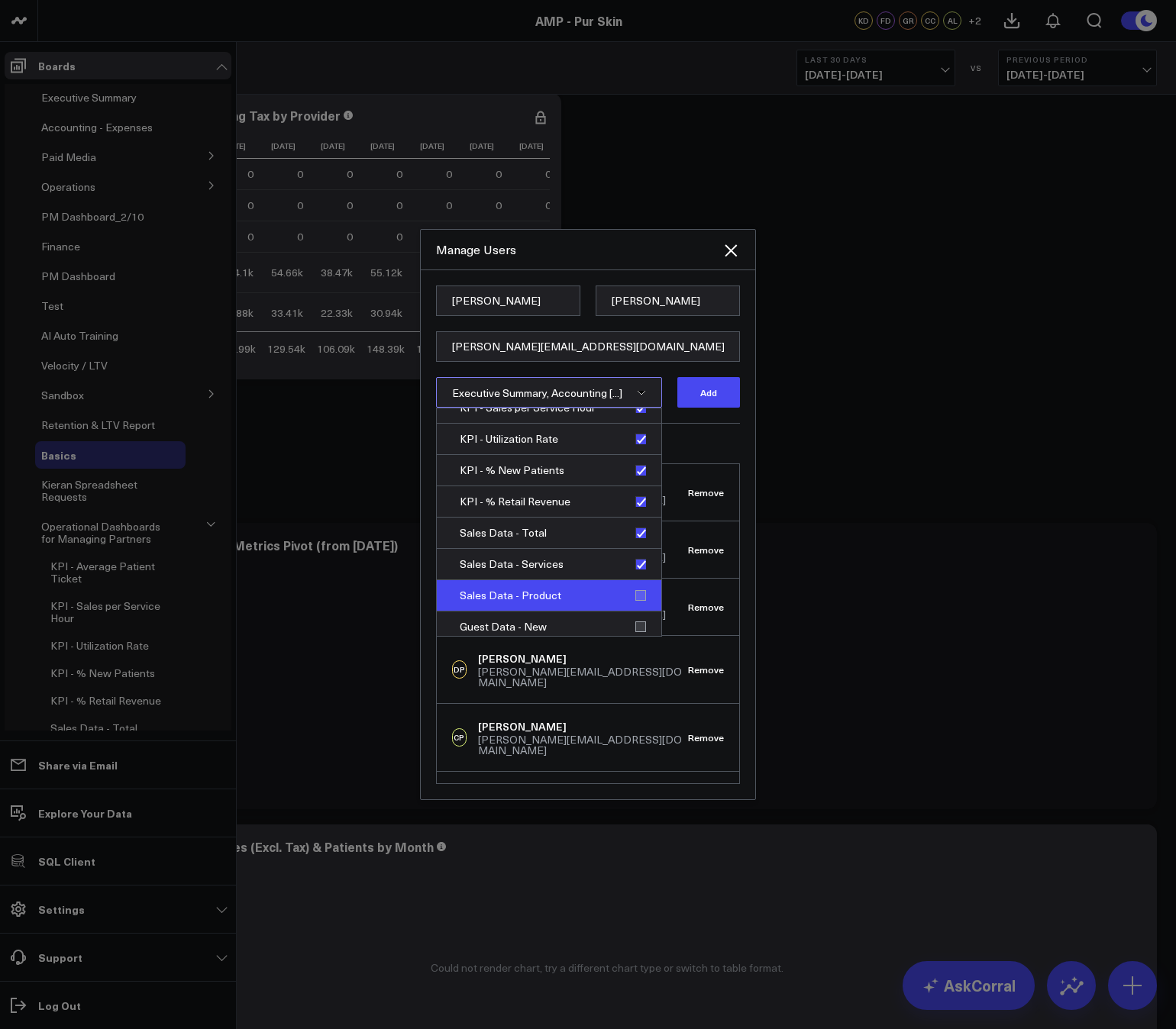
click at [635, 591] on div "Sales Data - Product" at bounding box center [549, 595] width 224 height 31
click at [635, 625] on div "Guest Data - New" at bounding box center [549, 626] width 224 height 31
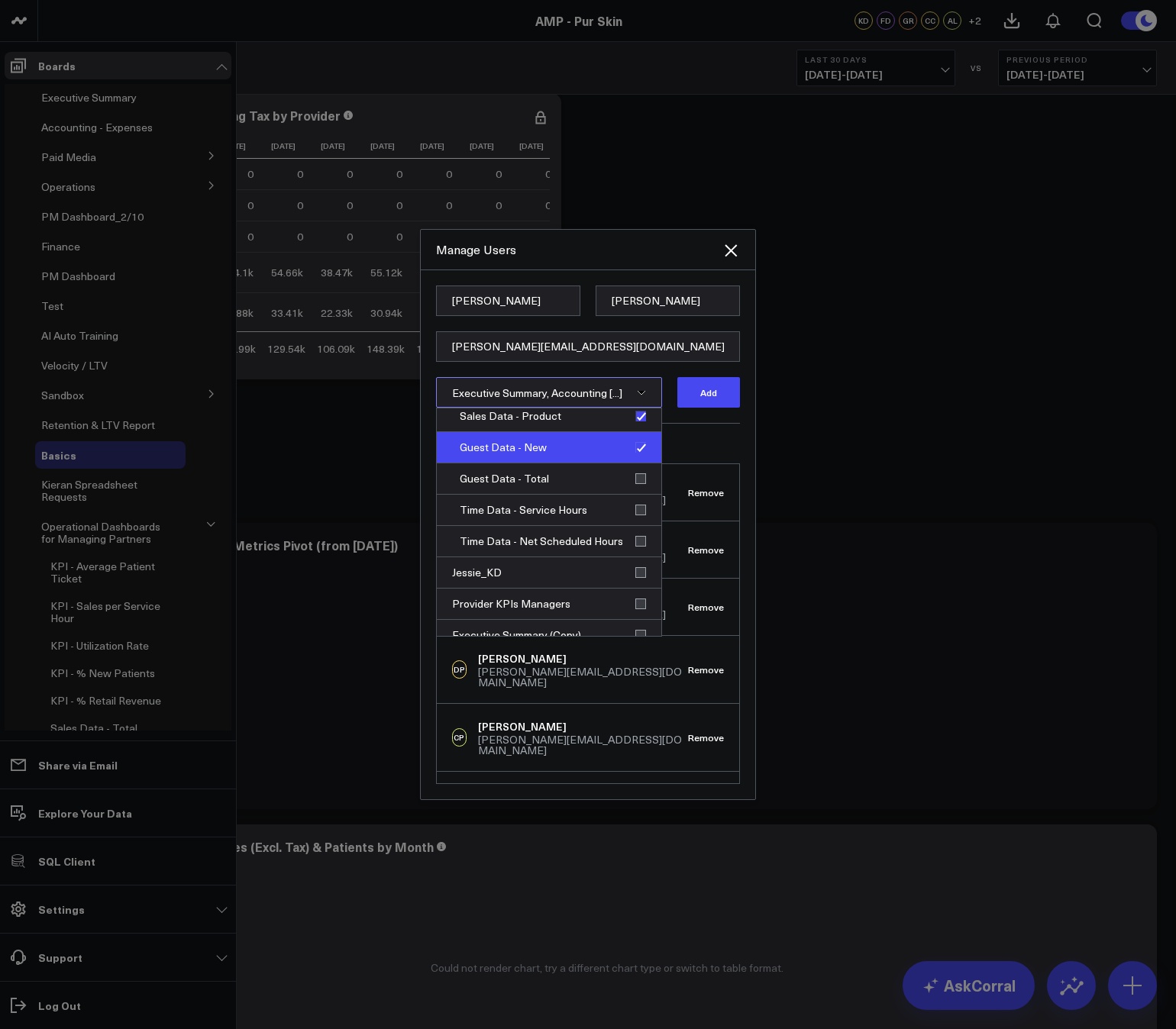
scroll to position [1427, 0]
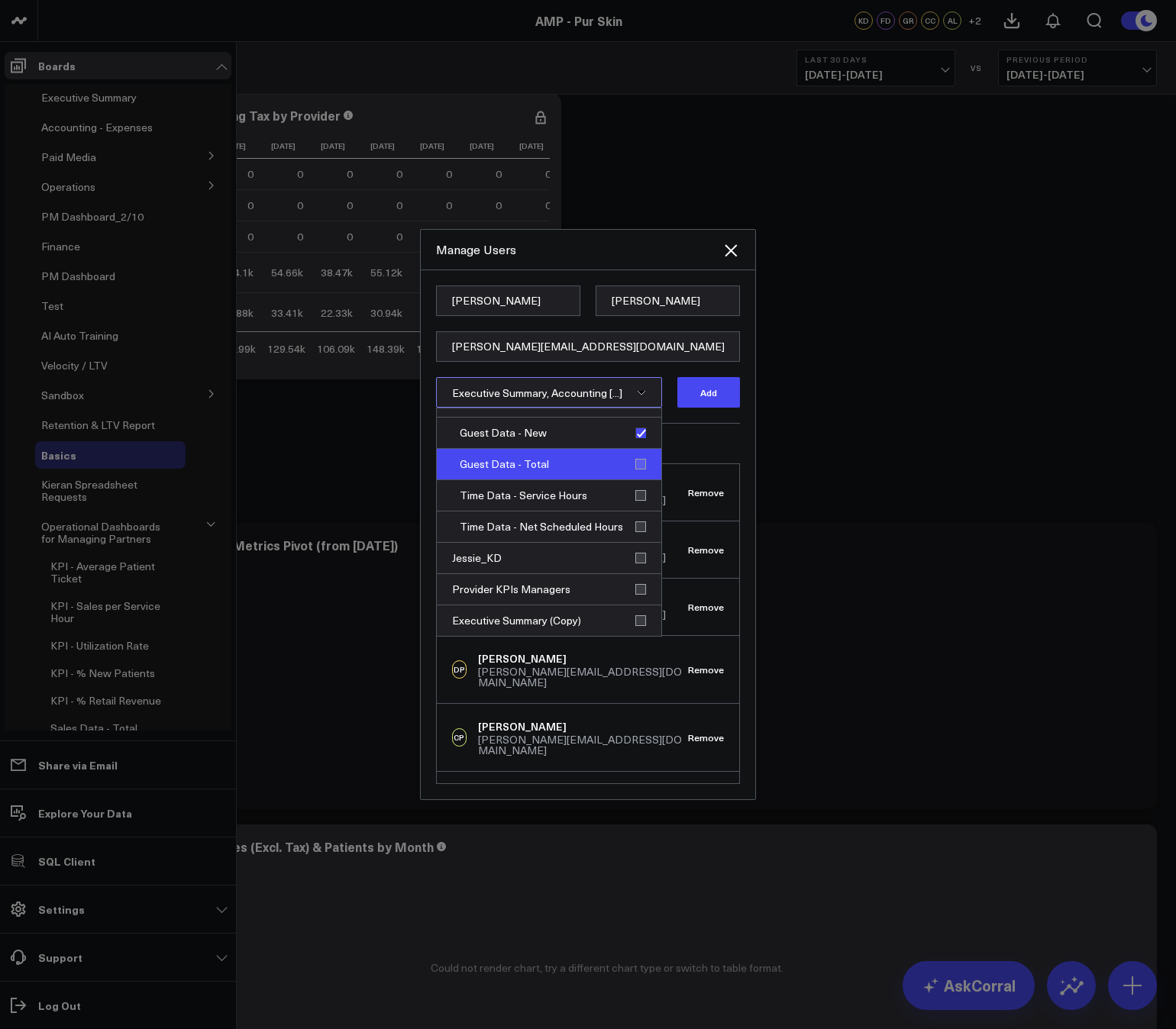
click at [635, 464] on div "Guest Data - Total" at bounding box center [549, 464] width 224 height 31
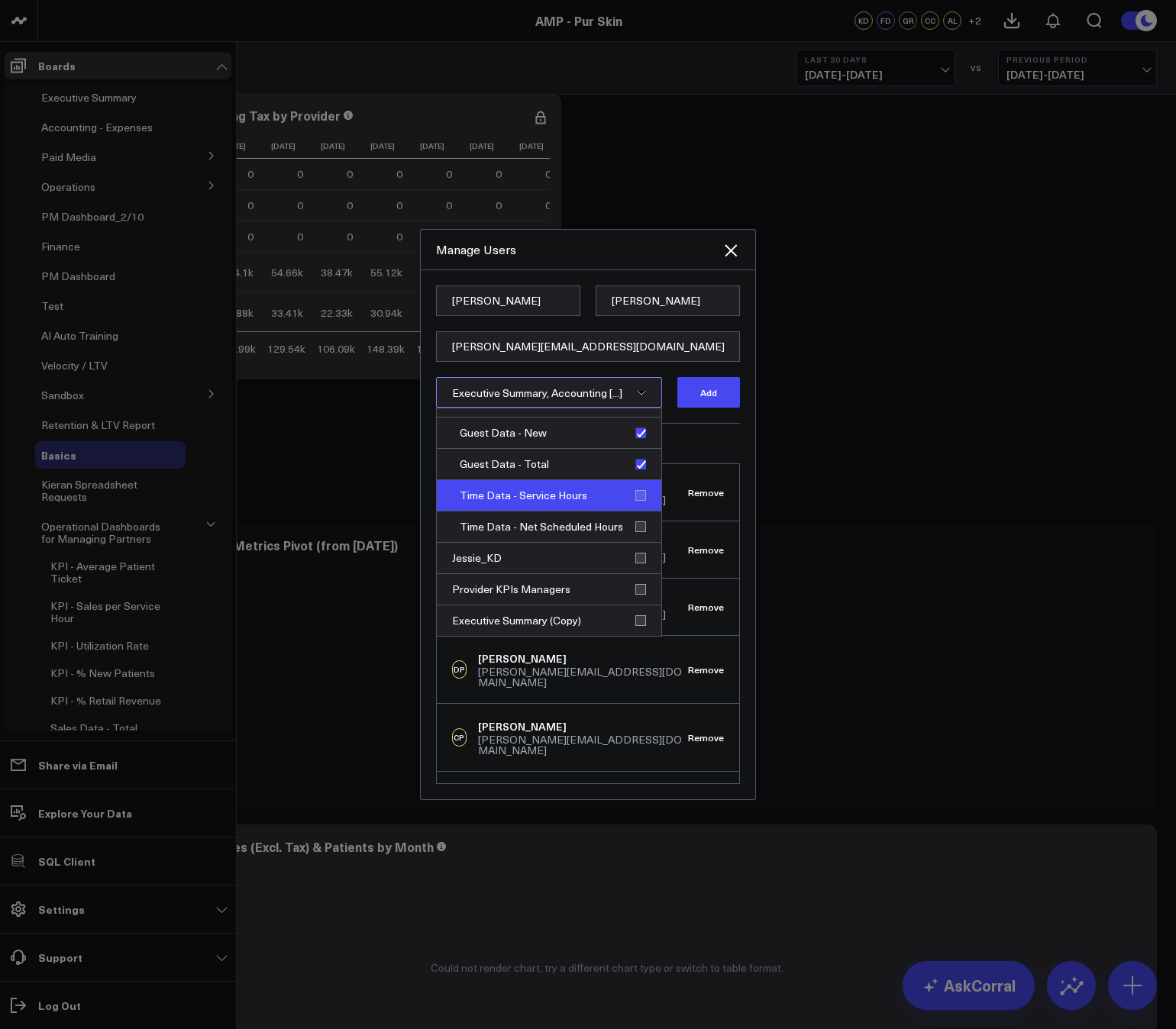
click at [636, 492] on div "Time Data - Service Hours" at bounding box center [549, 495] width 224 height 31
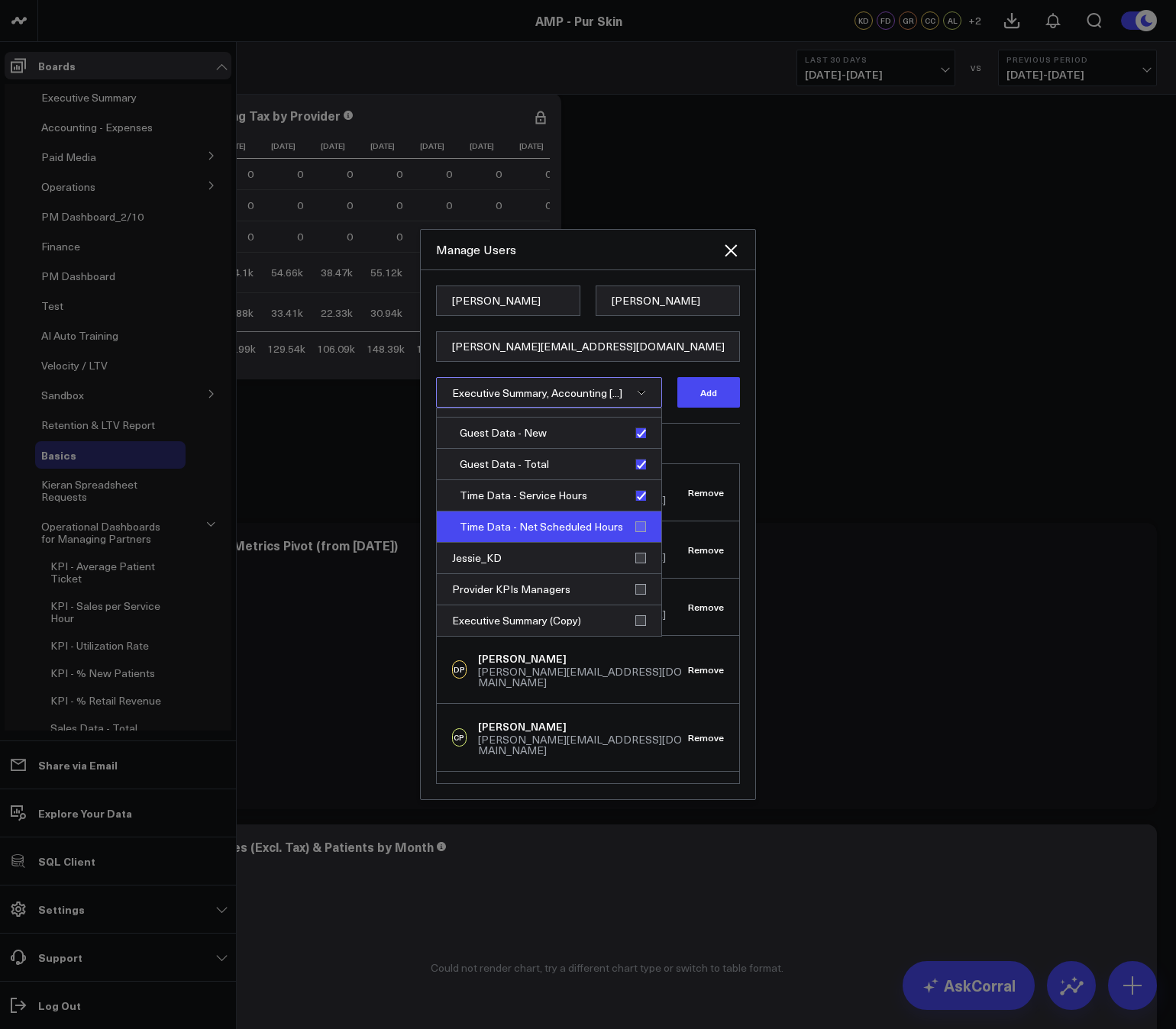
click at [636, 517] on div "Time Data - Net Scheduled Hours" at bounding box center [549, 526] width 224 height 31
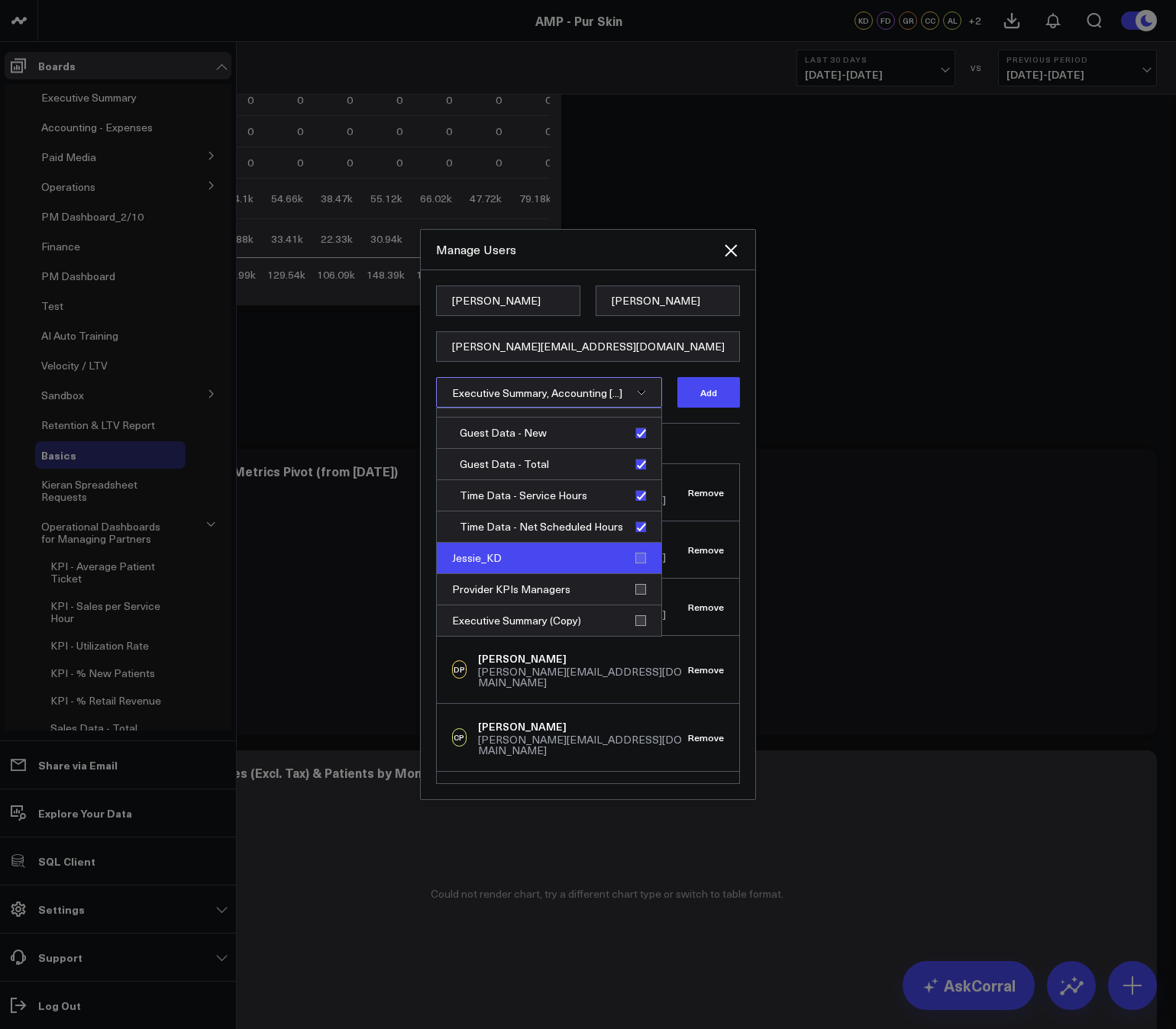
scroll to position [105, 0]
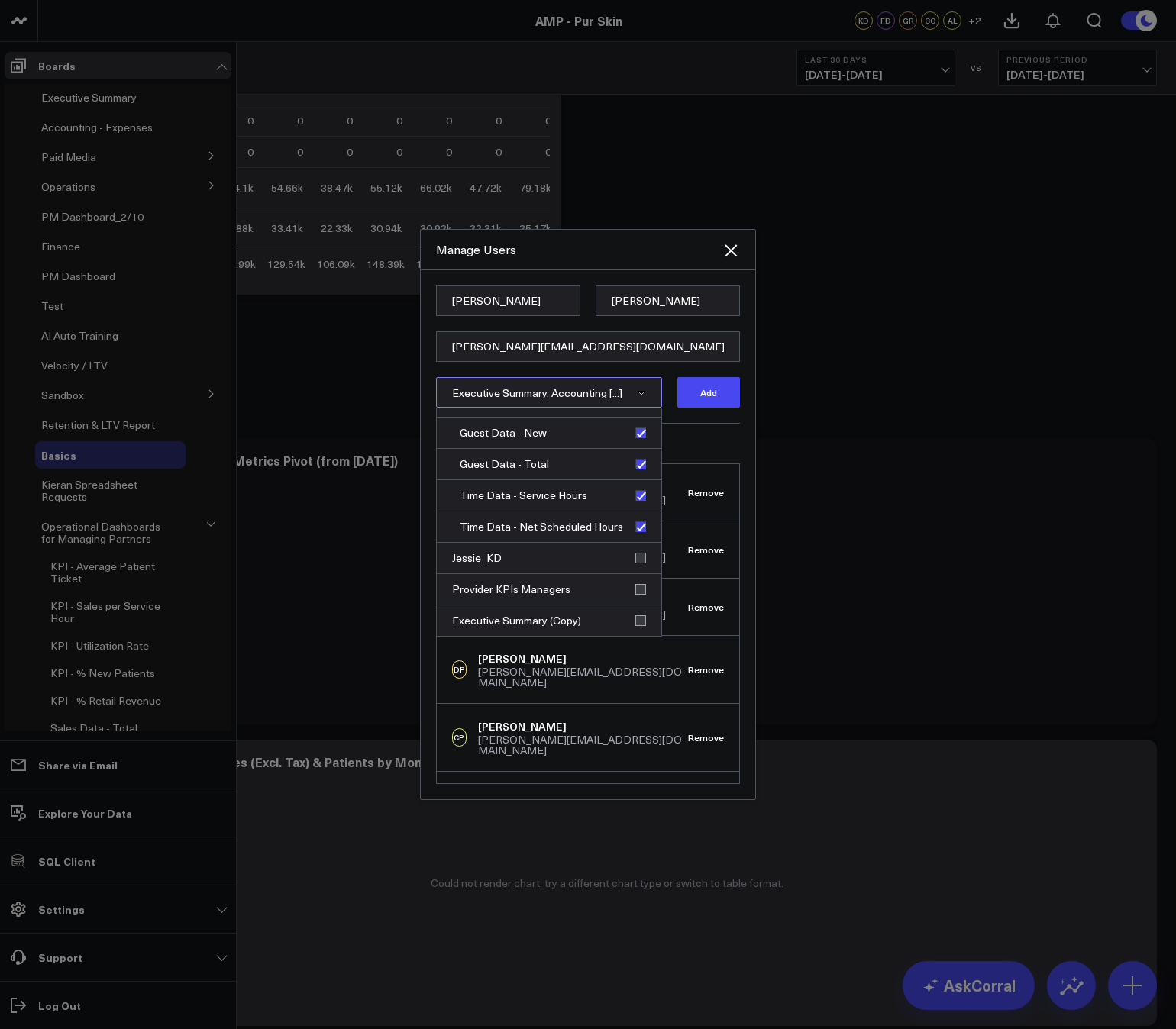
click at [705, 435] on div "Current Members CS Corral Support support@corraldata.com Remove KD Kieren Dwyer…" at bounding box center [588, 603] width 304 height 361
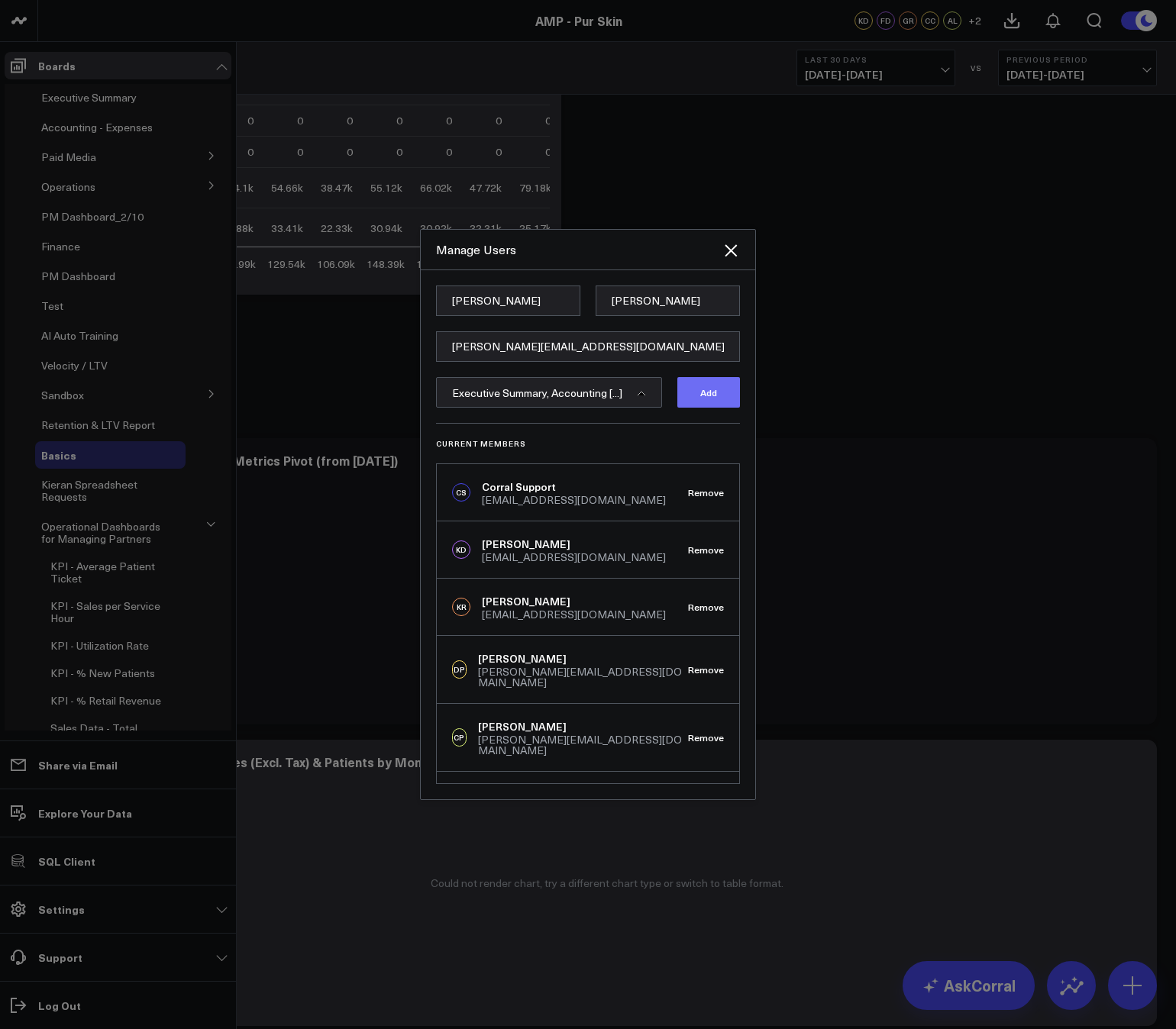
click at [710, 398] on button "Add" at bounding box center [709, 392] width 63 height 30
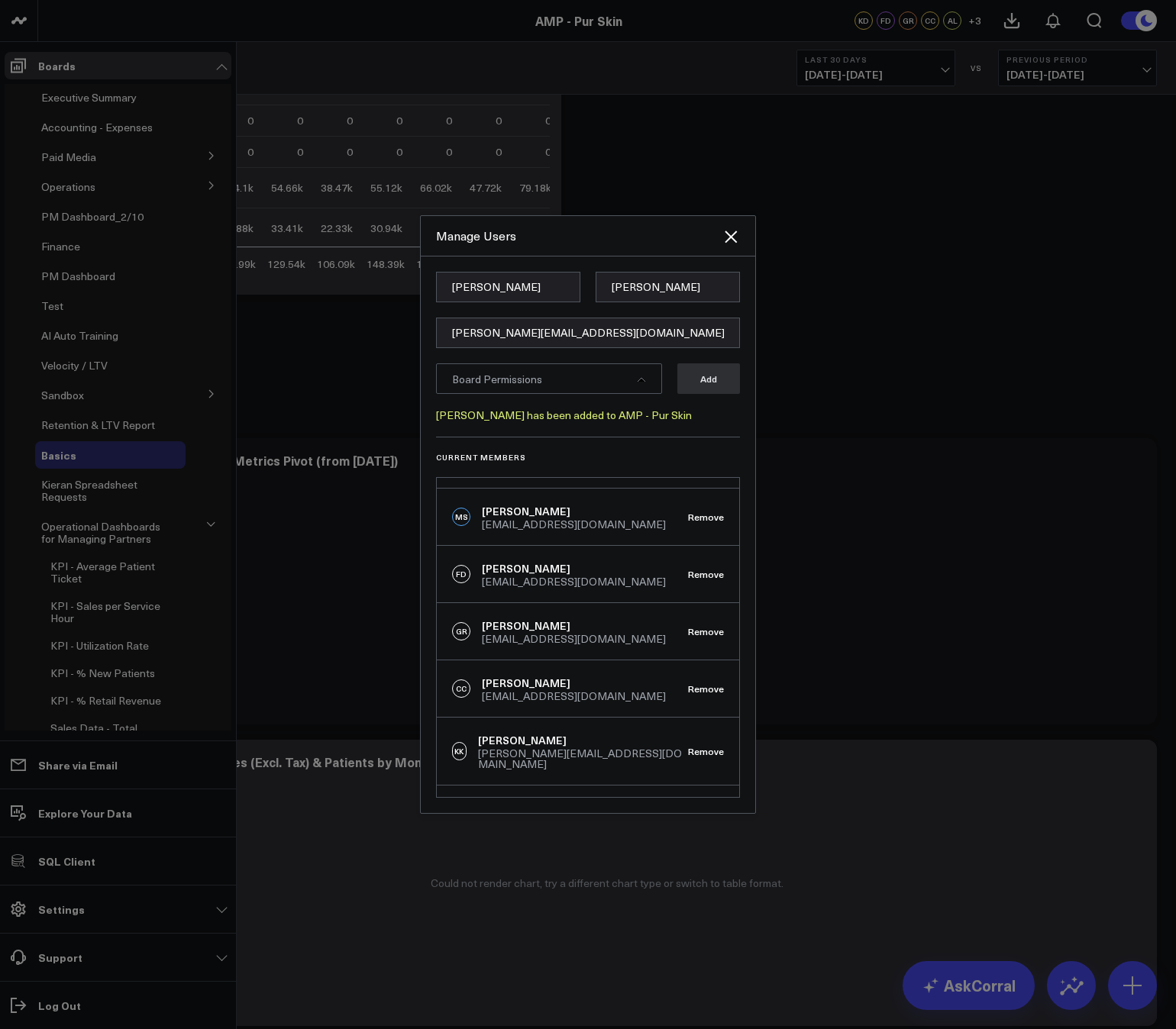
scroll to position [424, 0]
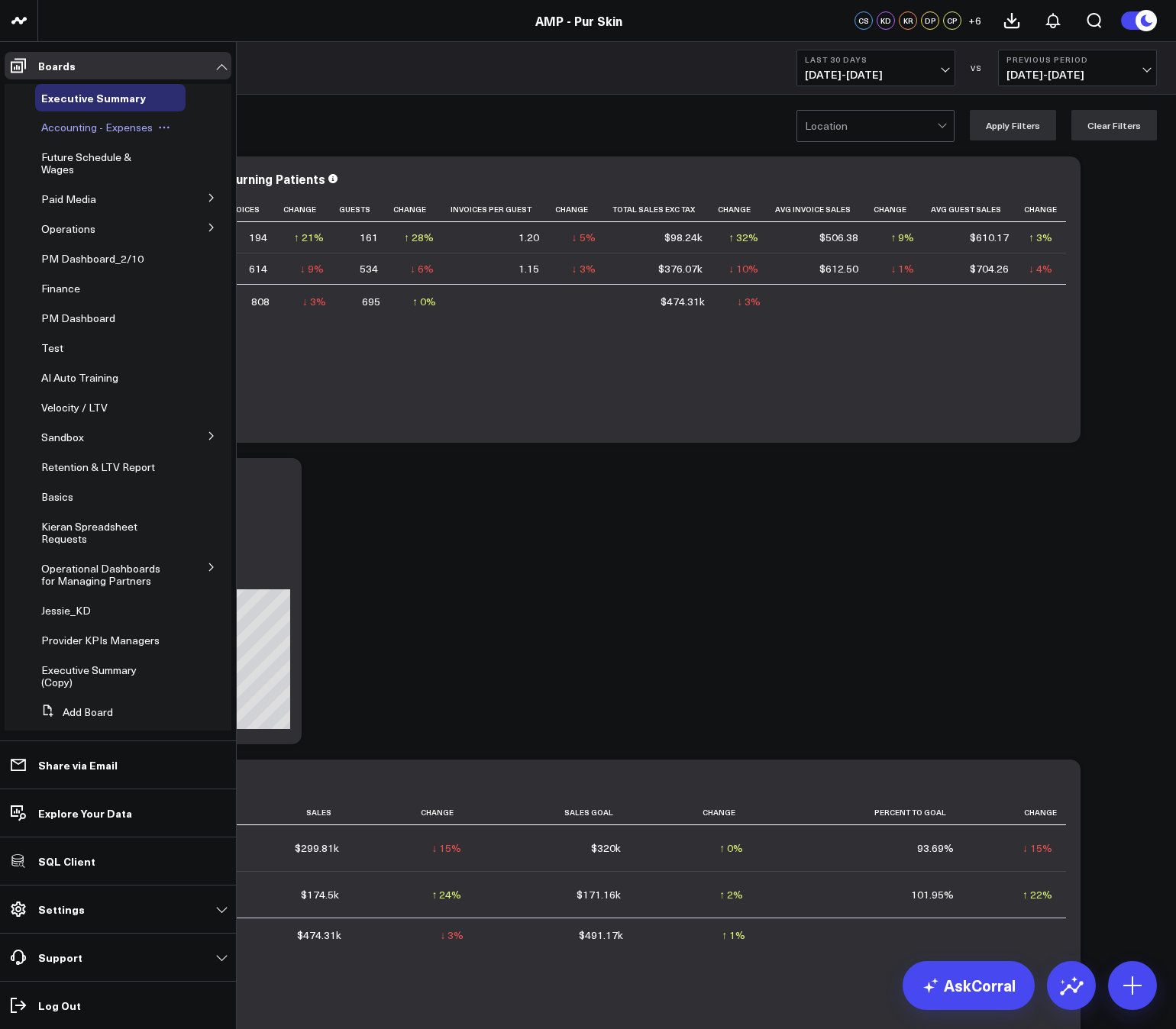
click at [74, 127] on span "Accounting - Expenses" at bounding box center [97, 127] width 112 height 14
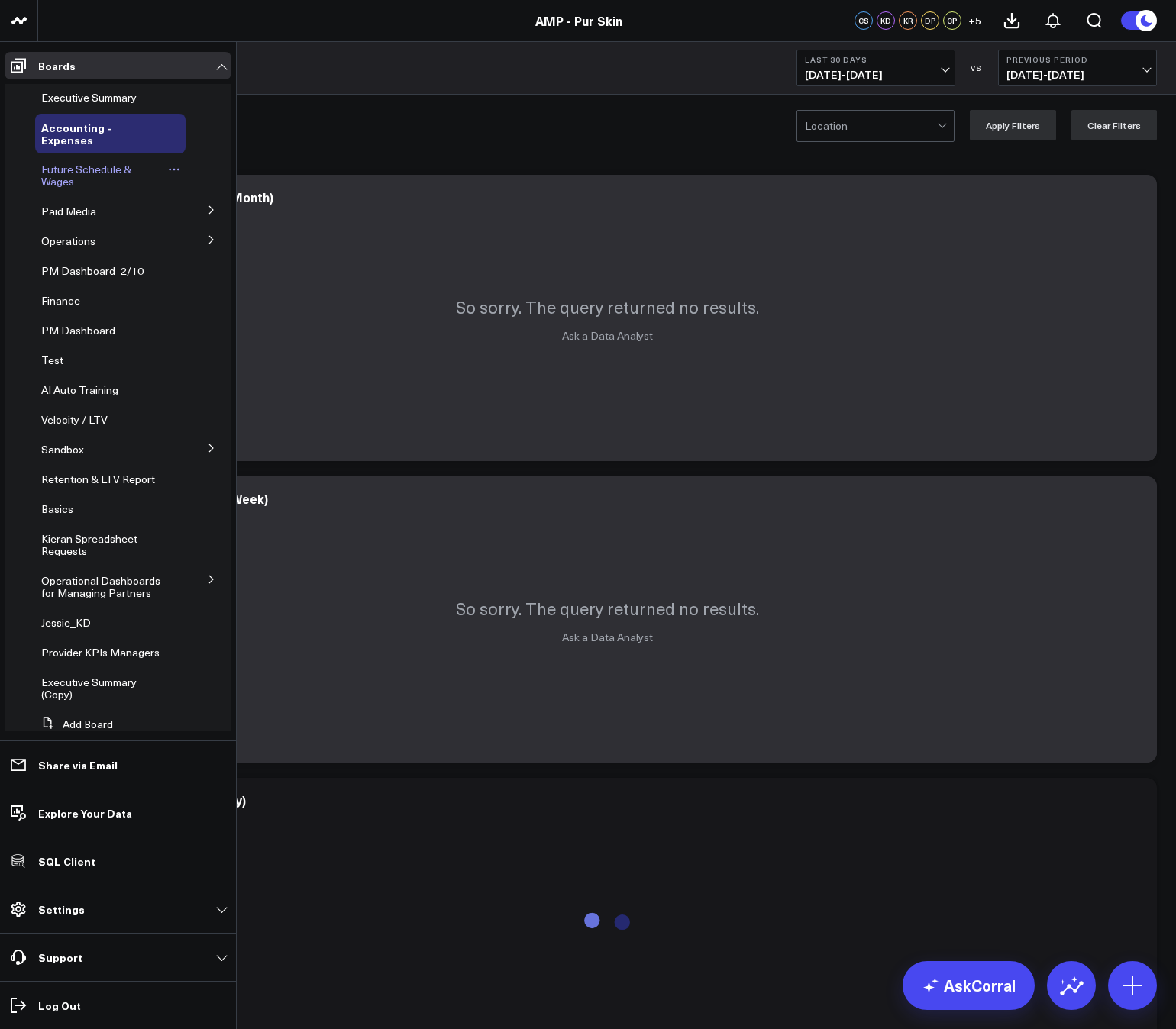
click at [62, 178] on span "Future Schedule & Wages" at bounding box center [86, 175] width 90 height 27
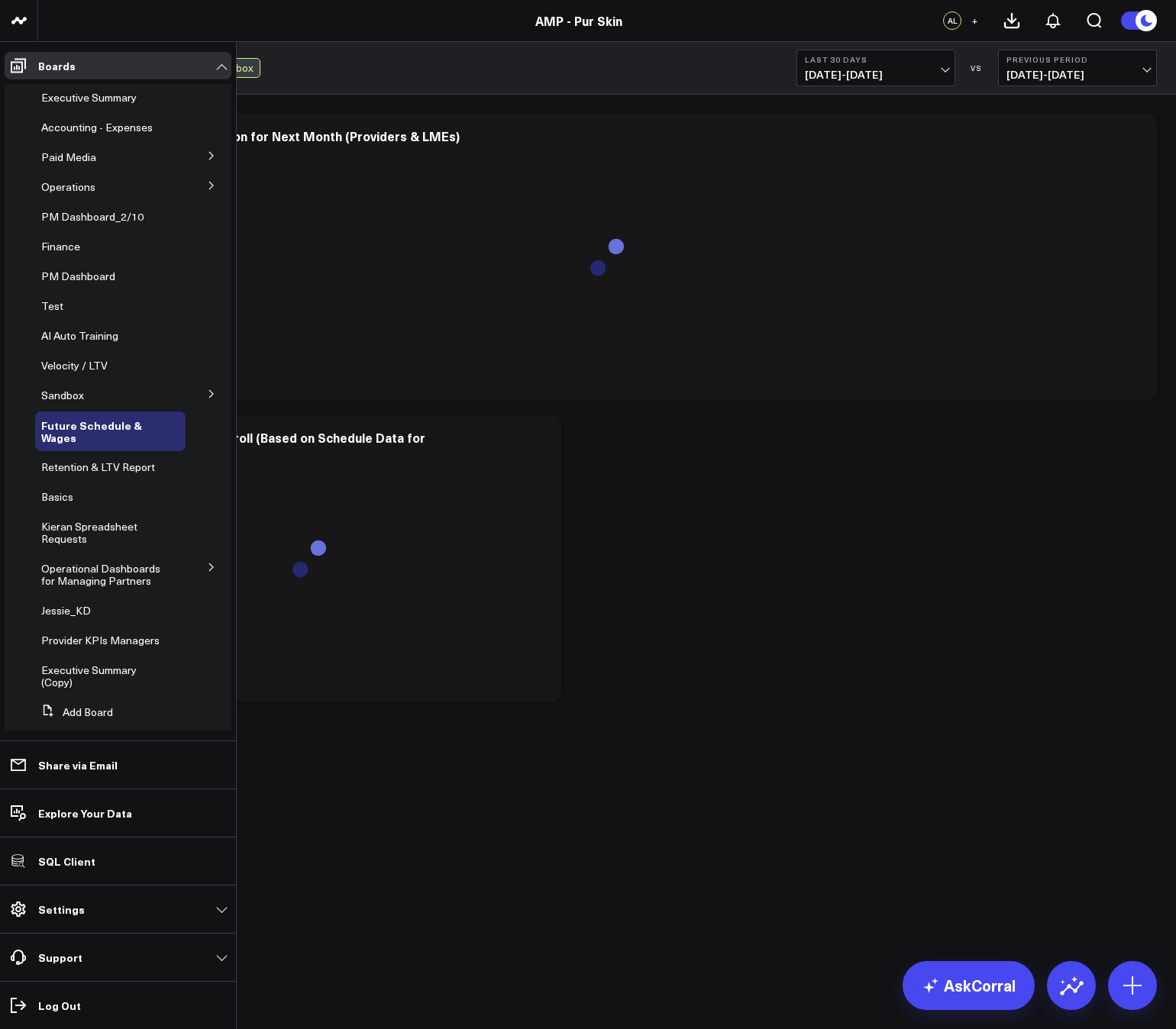
click at [206, 398] on button at bounding box center [211, 393] width 39 height 23
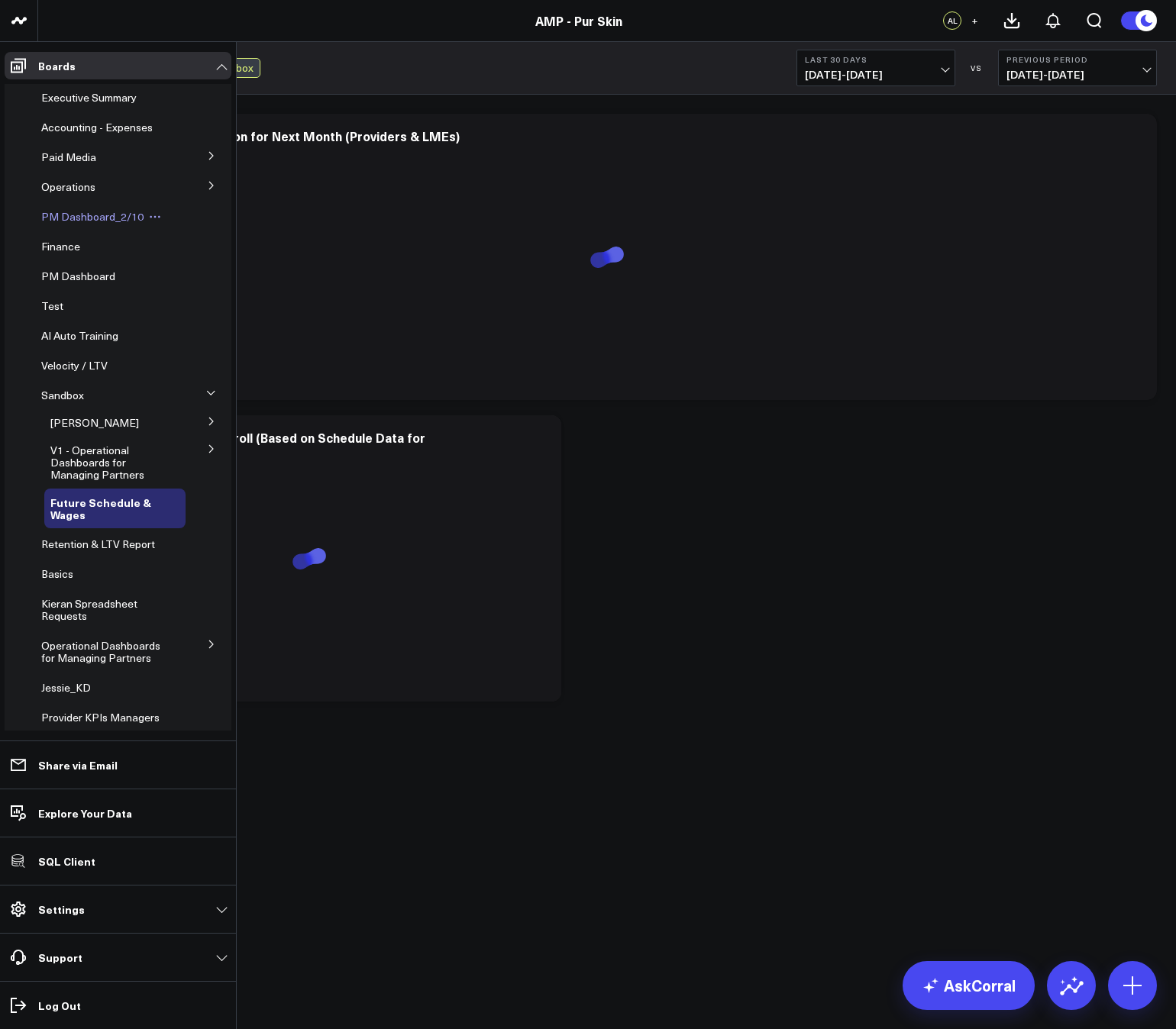
click at [67, 221] on span "PM Dashboard_2/10" at bounding box center [92, 216] width 102 height 14
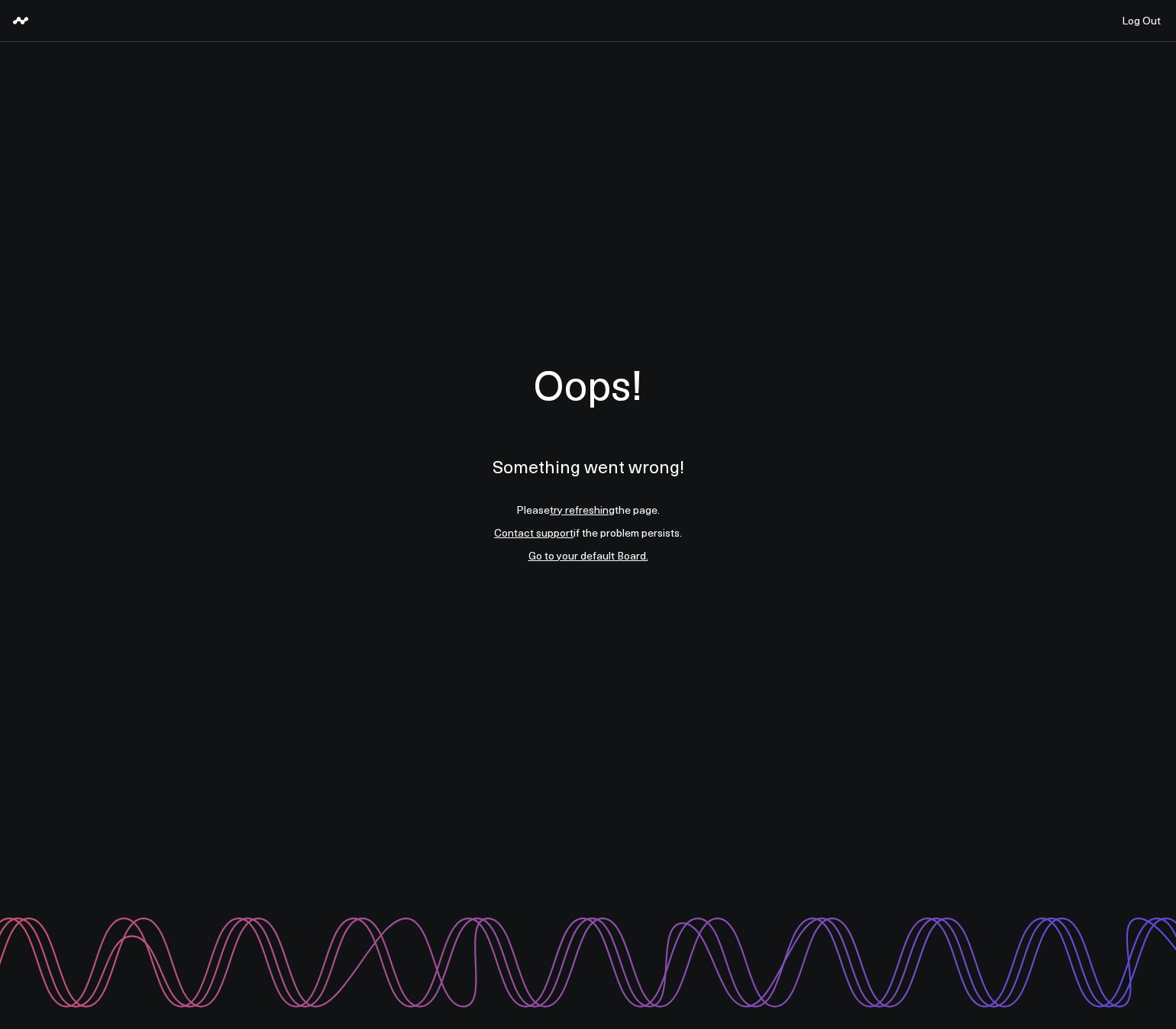
click at [588, 506] on link "try refreshing" at bounding box center [582, 509] width 65 height 14
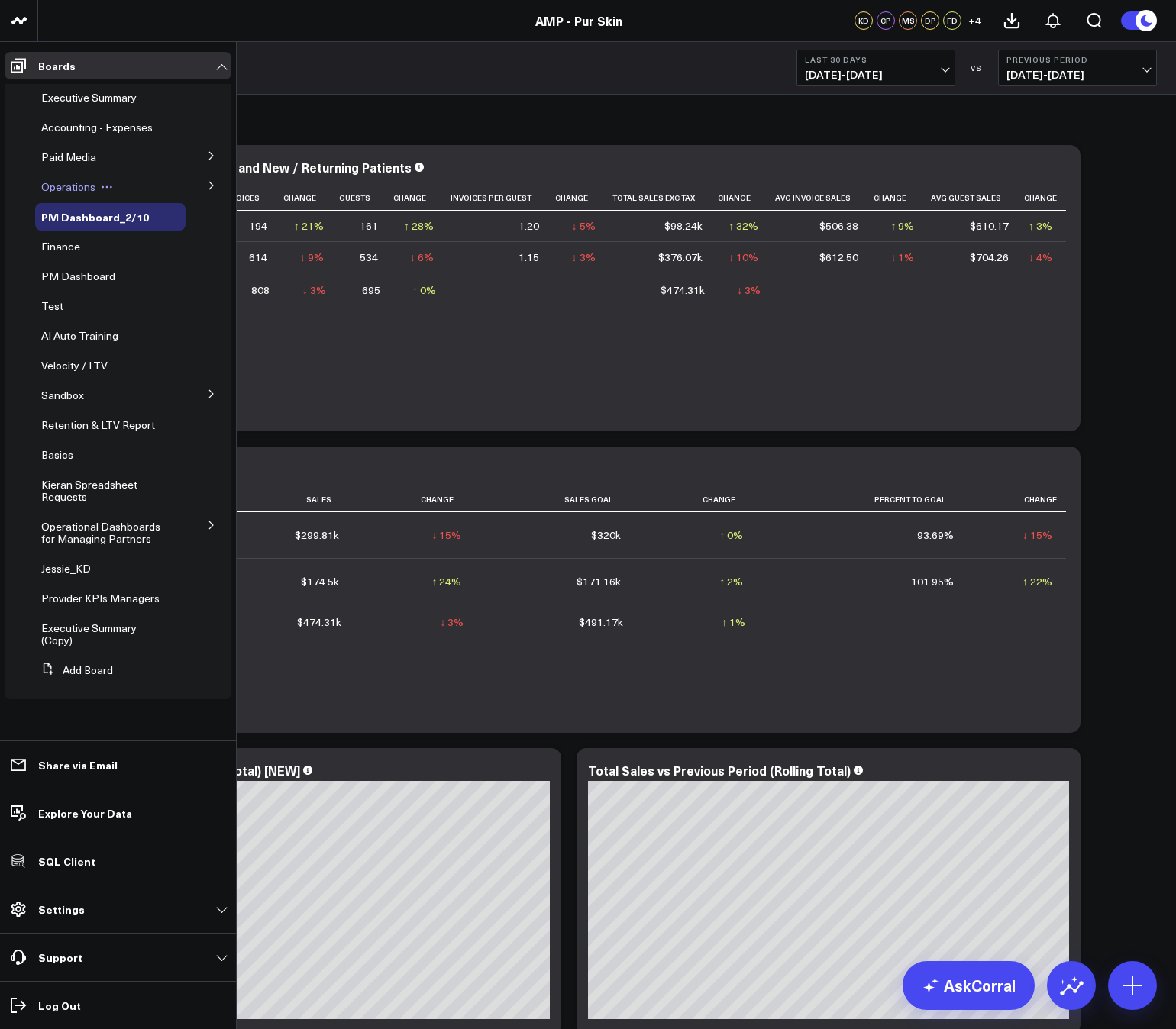
click at [71, 184] on span "Operations" at bounding box center [68, 187] width 55 height 14
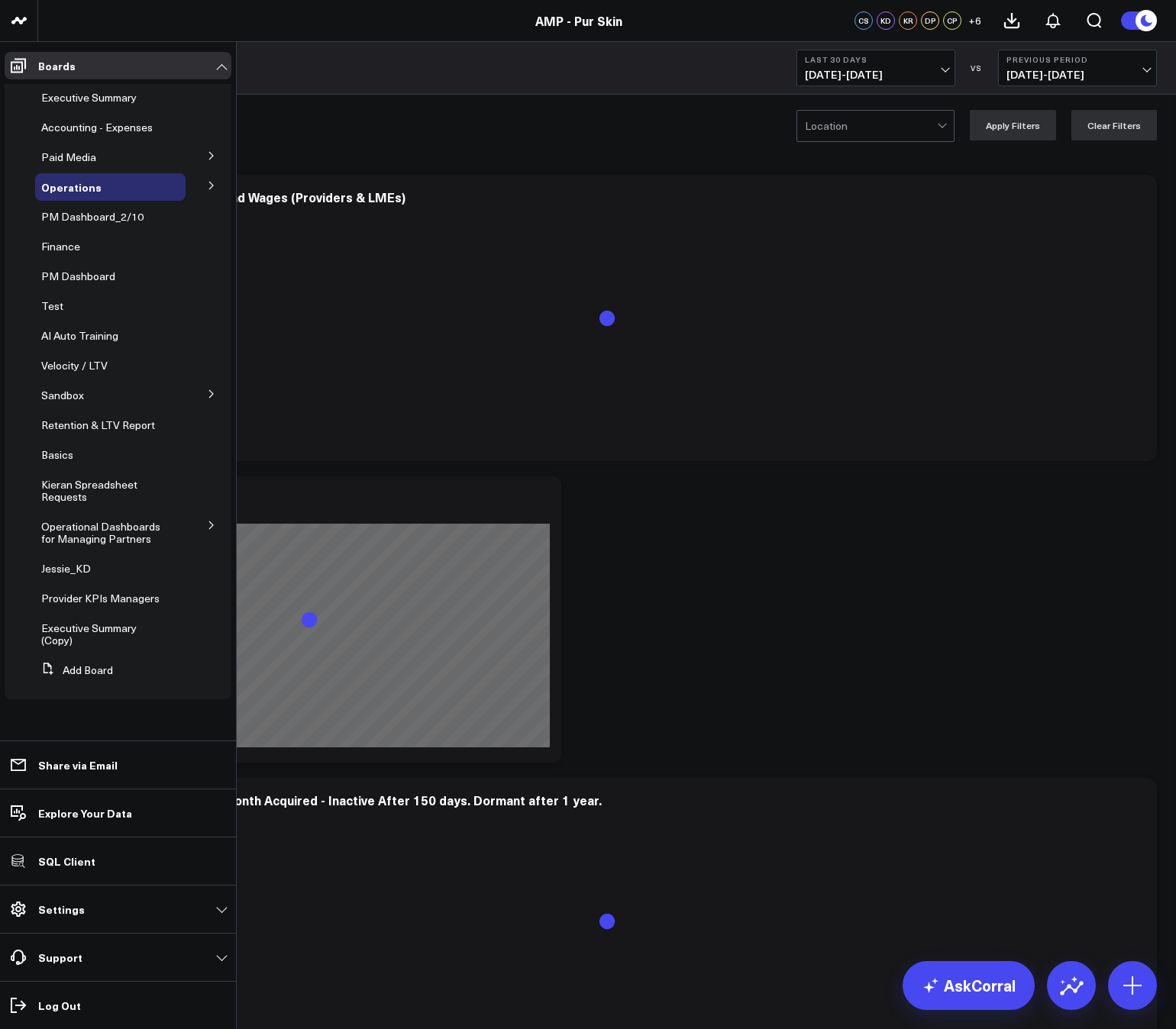
click at [209, 184] on icon at bounding box center [211, 185] width 9 height 9
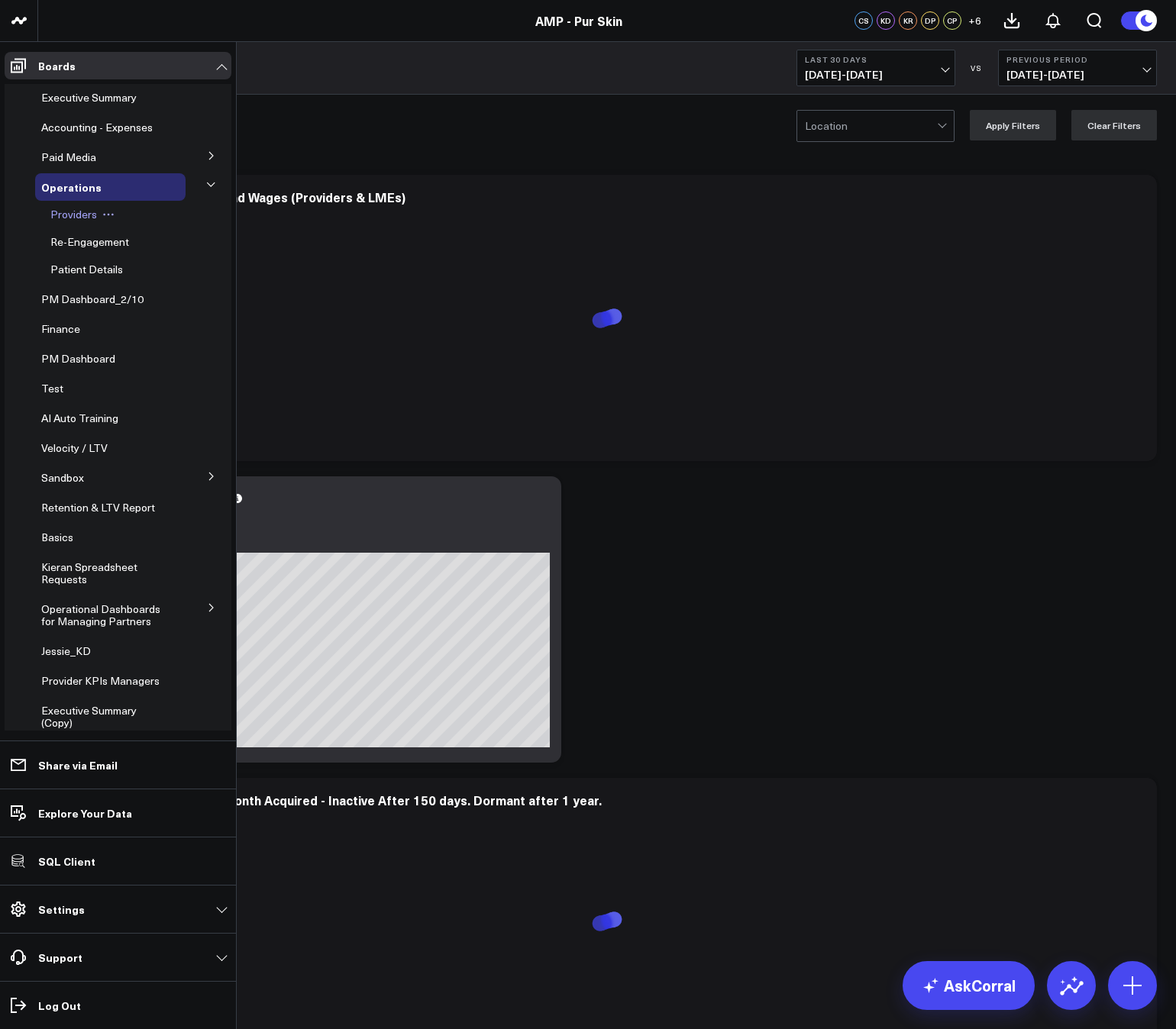
click at [83, 214] on span "Providers" at bounding box center [73, 213] width 46 height 14
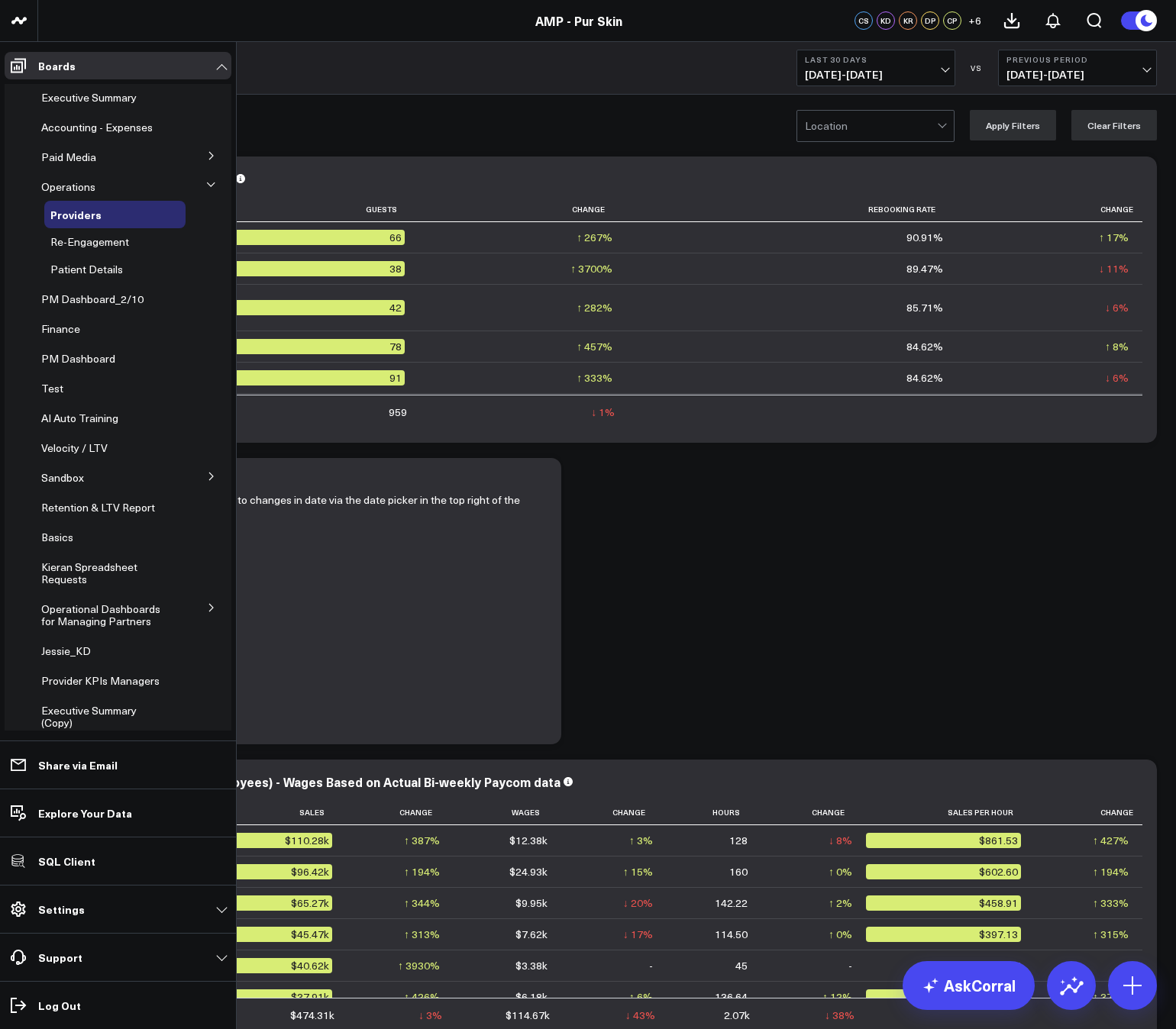
click at [53, 343] on ul "Executive Summary Accounting - Expenses Paid Media Facebook Ads Google Ads Oper…" at bounding box center [118, 432] width 227 height 698
click at [54, 339] on div "Finance" at bounding box center [110, 329] width 150 height 28
click at [55, 328] on span "Finance" at bounding box center [61, 329] width 39 height 14
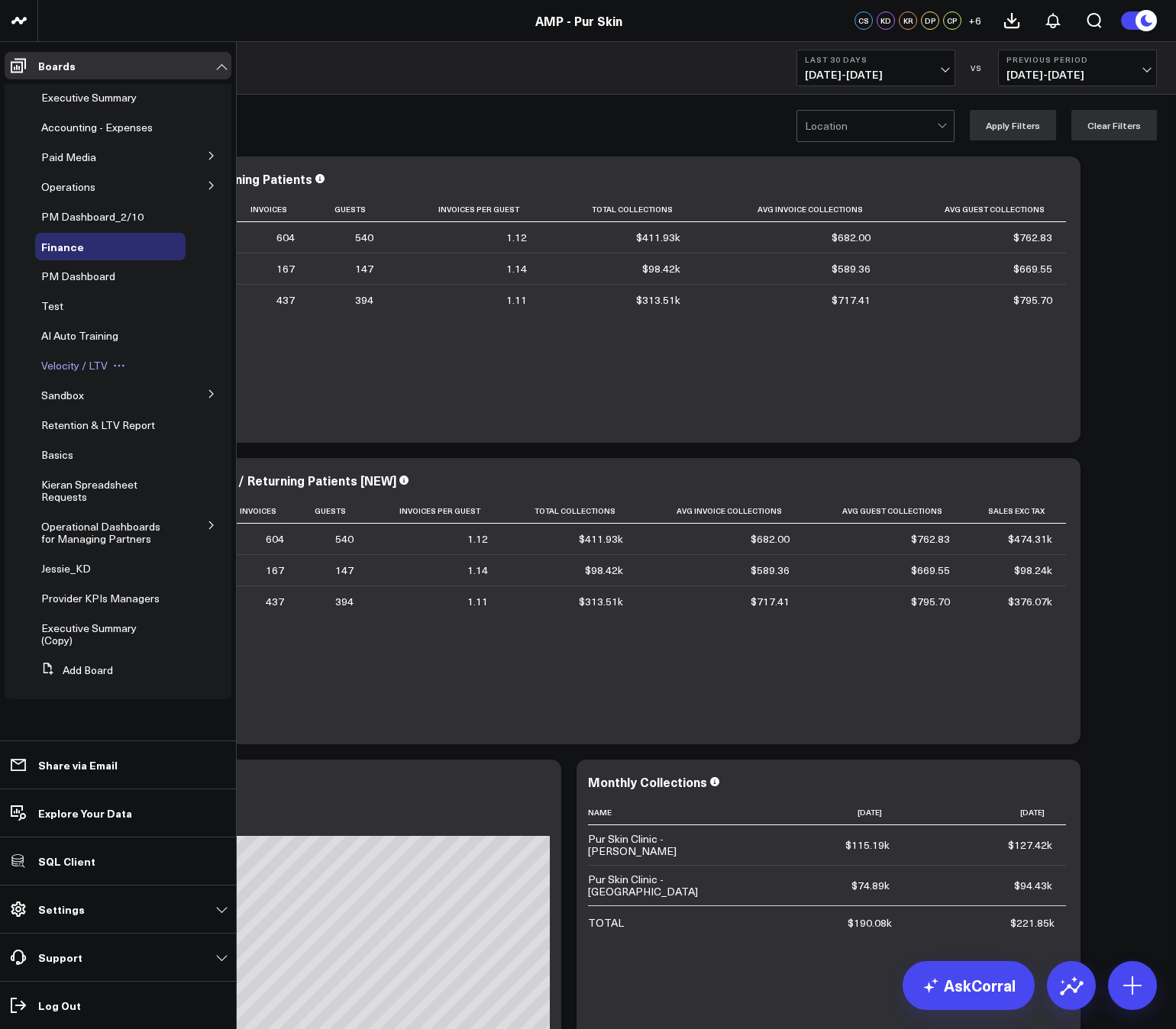
click at [62, 362] on span "Velocity / LTV" at bounding box center [74, 365] width 66 height 14
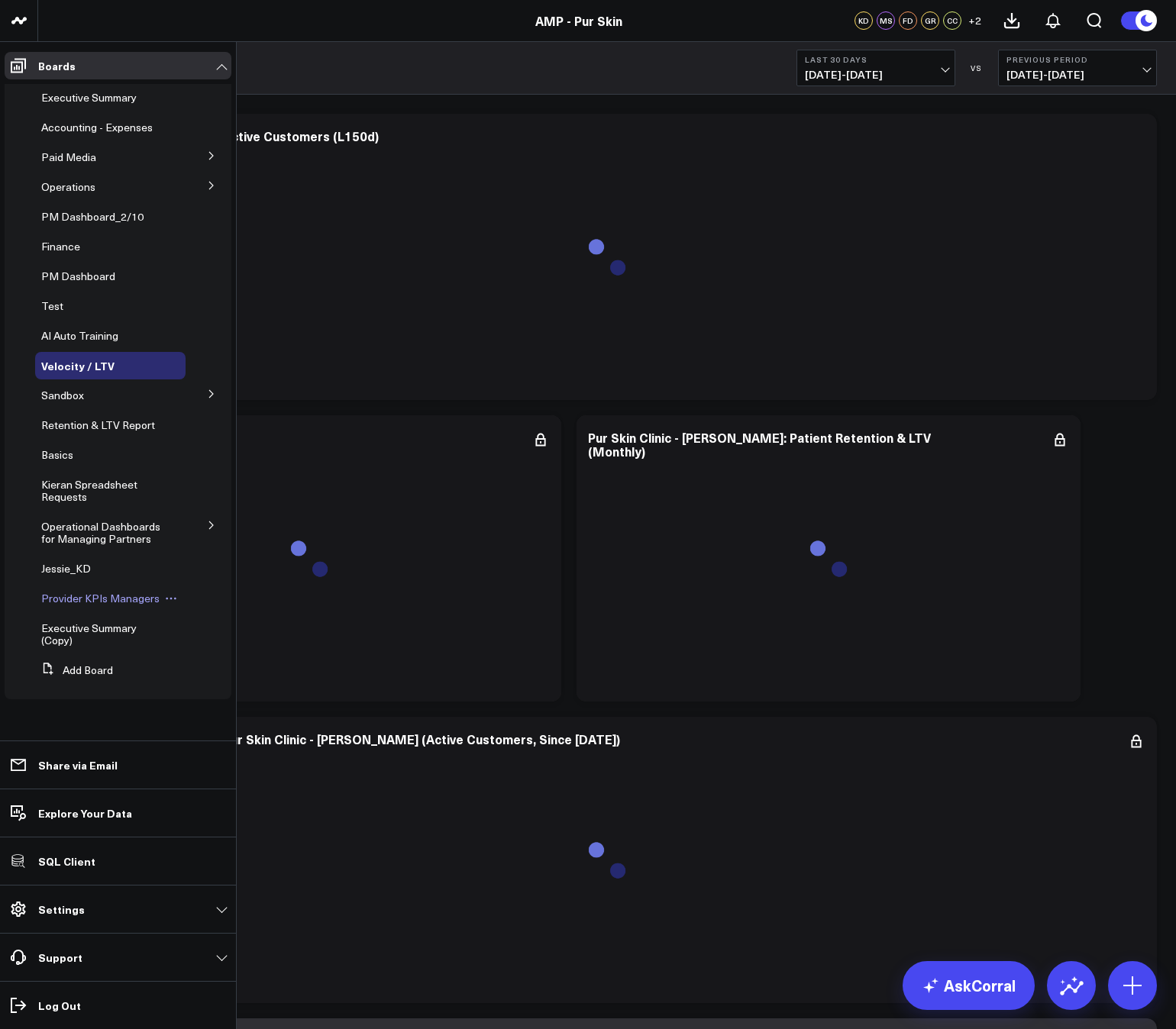
click at [76, 597] on span "Provider KPIs Managers" at bounding box center [100, 598] width 118 height 14
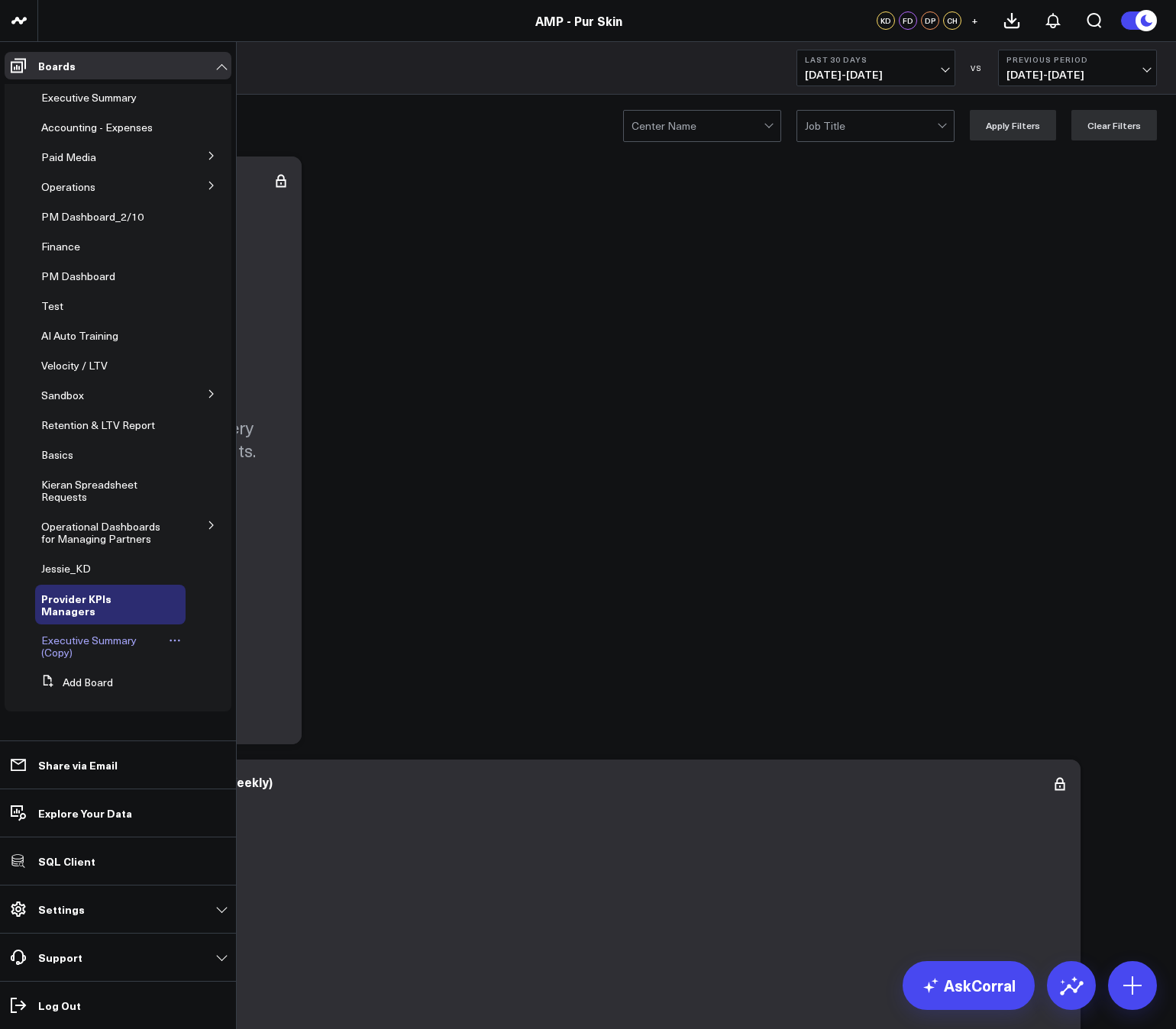
click at [61, 637] on span "Executive Summary (Copy)" at bounding box center [88, 646] width 96 height 27
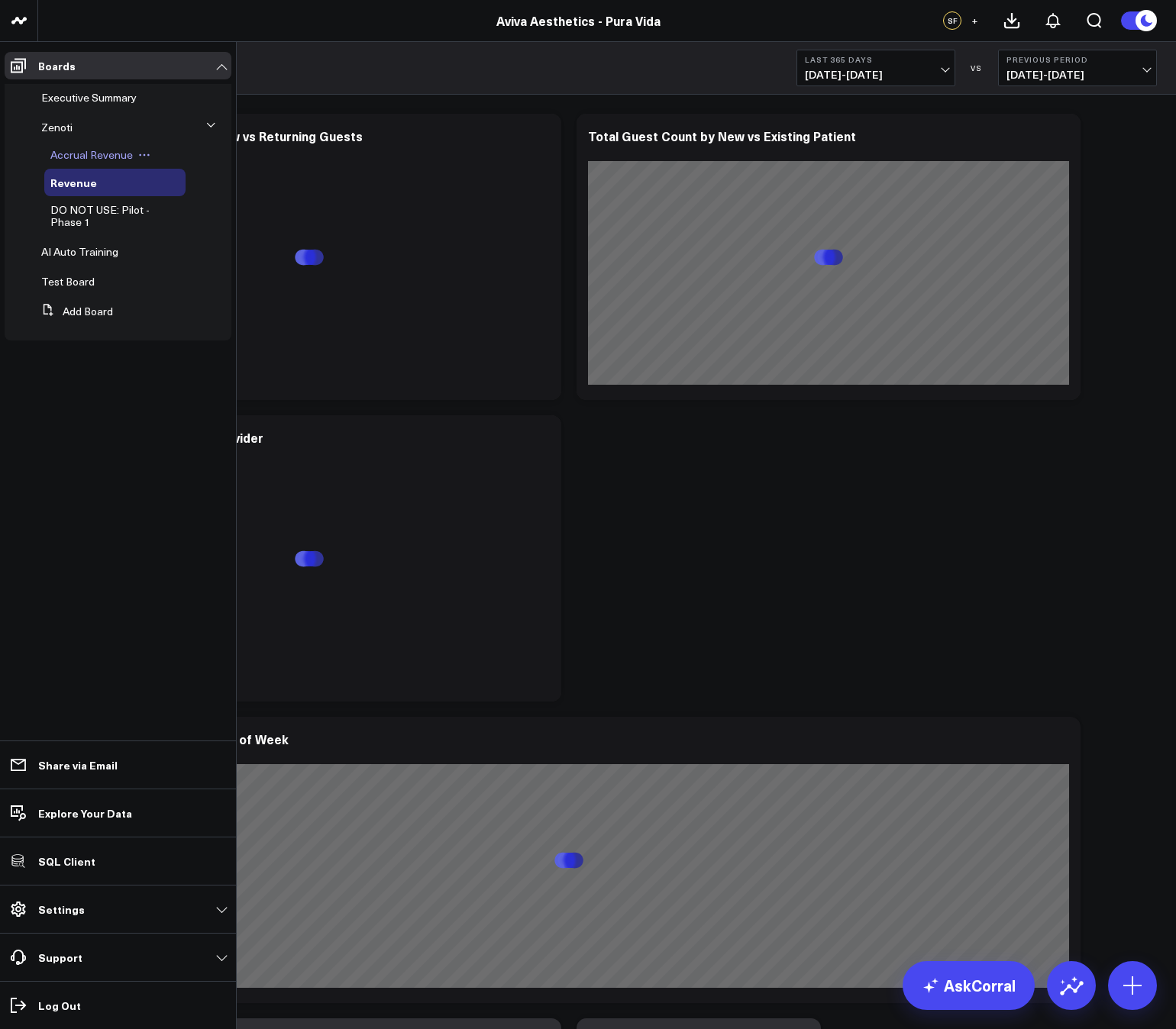
click at [68, 158] on span "Accrual Revenue" at bounding box center [91, 155] width 82 height 14
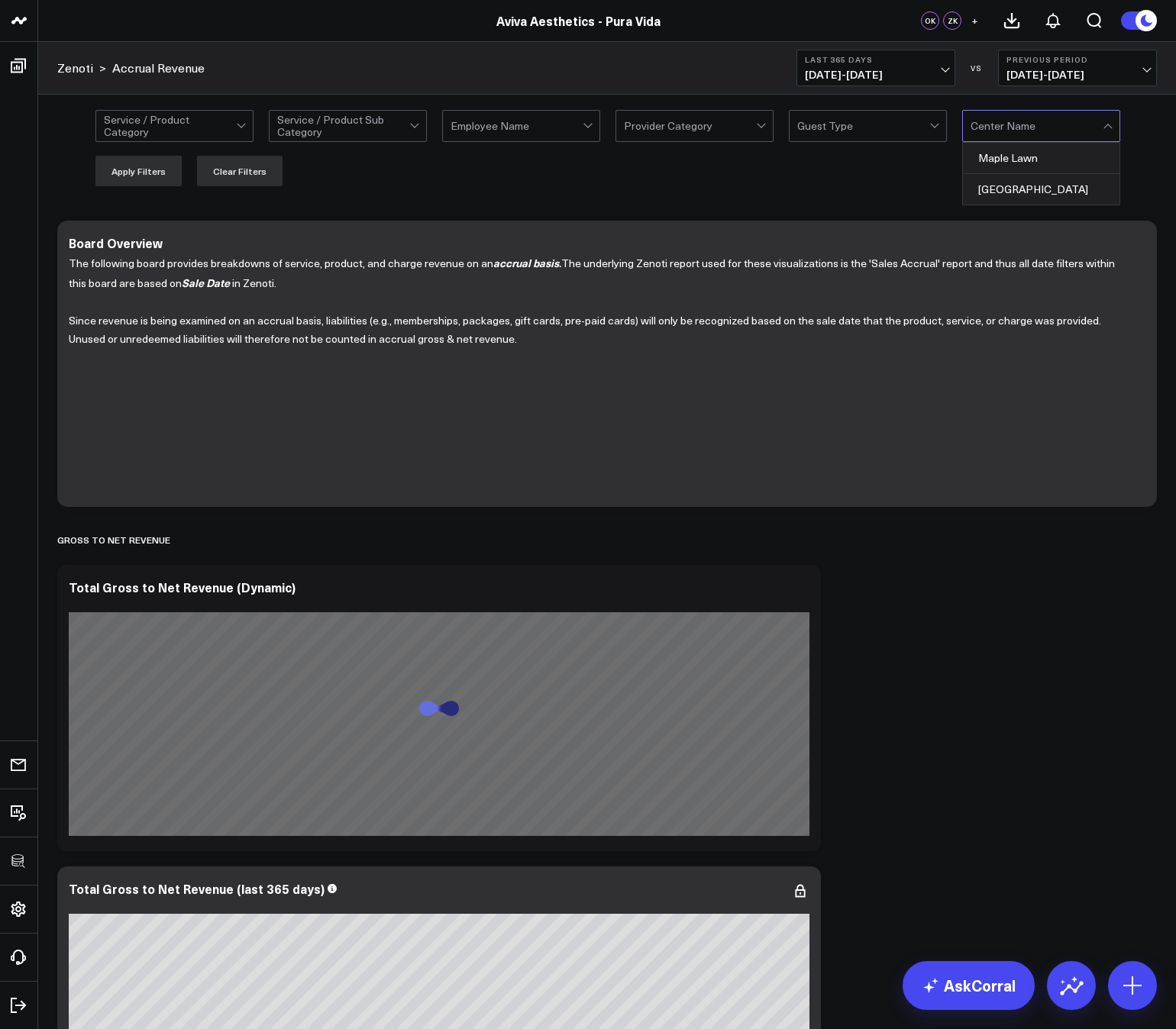
click at [1012, 119] on div at bounding box center [1037, 126] width 132 height 30
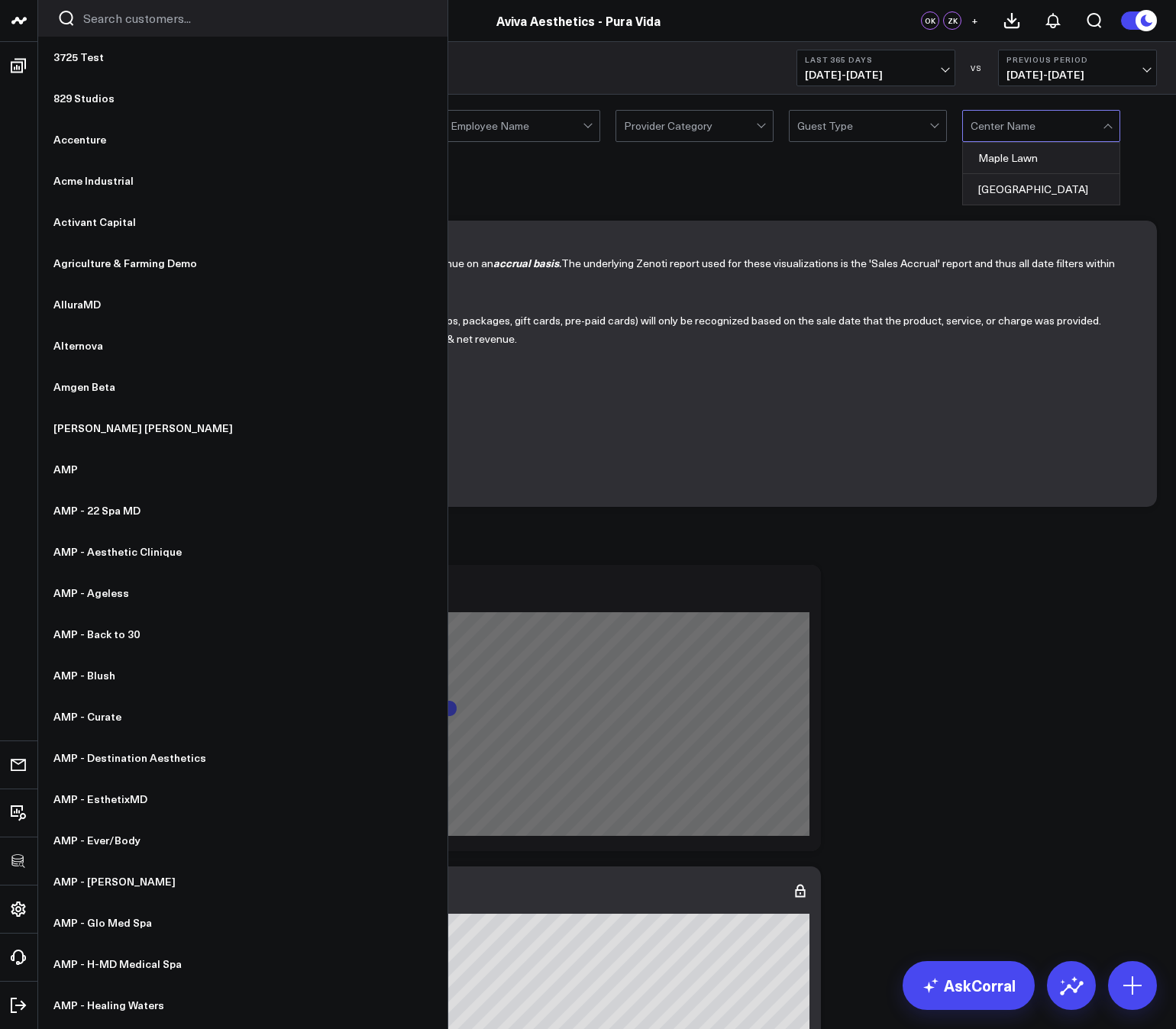
click at [120, 26] on input "Search customers input" at bounding box center [256, 18] width 345 height 17
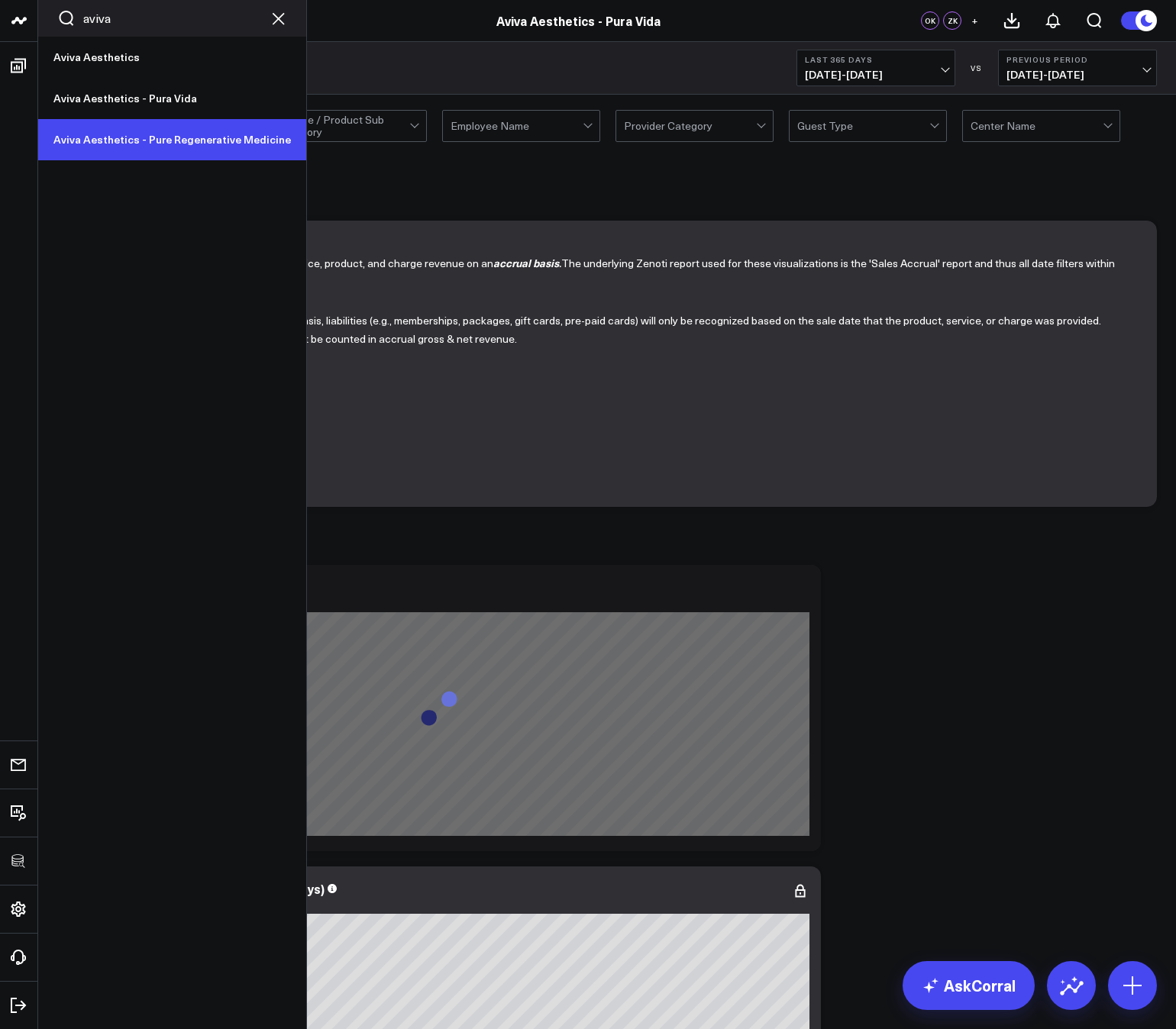
type input "aviva"
click at [147, 141] on link "Aviva Aesthetics - Pure Regenerative Medicine" at bounding box center [172, 139] width 268 height 41
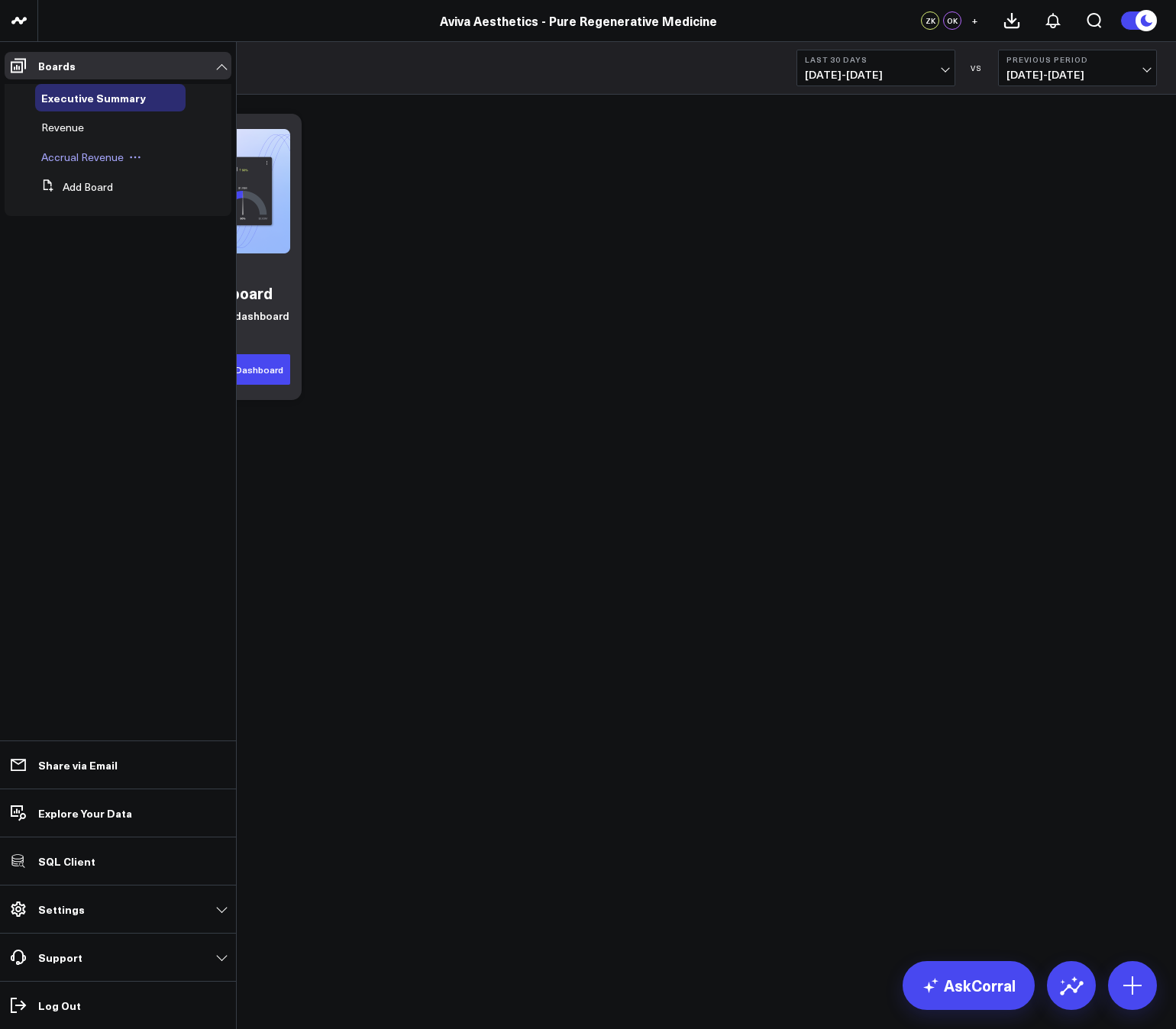
click at [58, 162] on span "Accrual Revenue" at bounding box center [82, 156] width 82 height 14
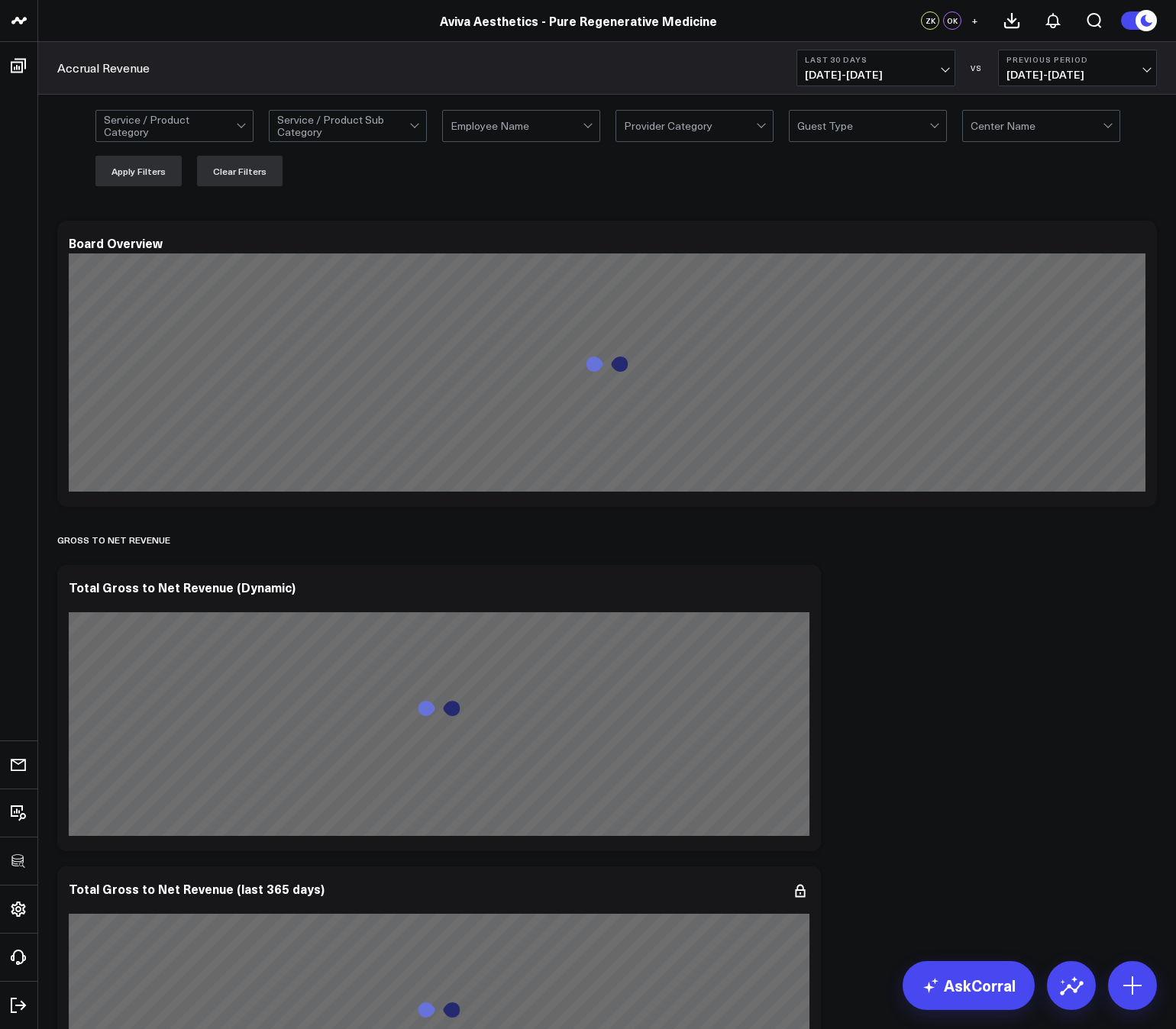
click at [1114, 138] on div at bounding box center [1109, 126] width 13 height 30
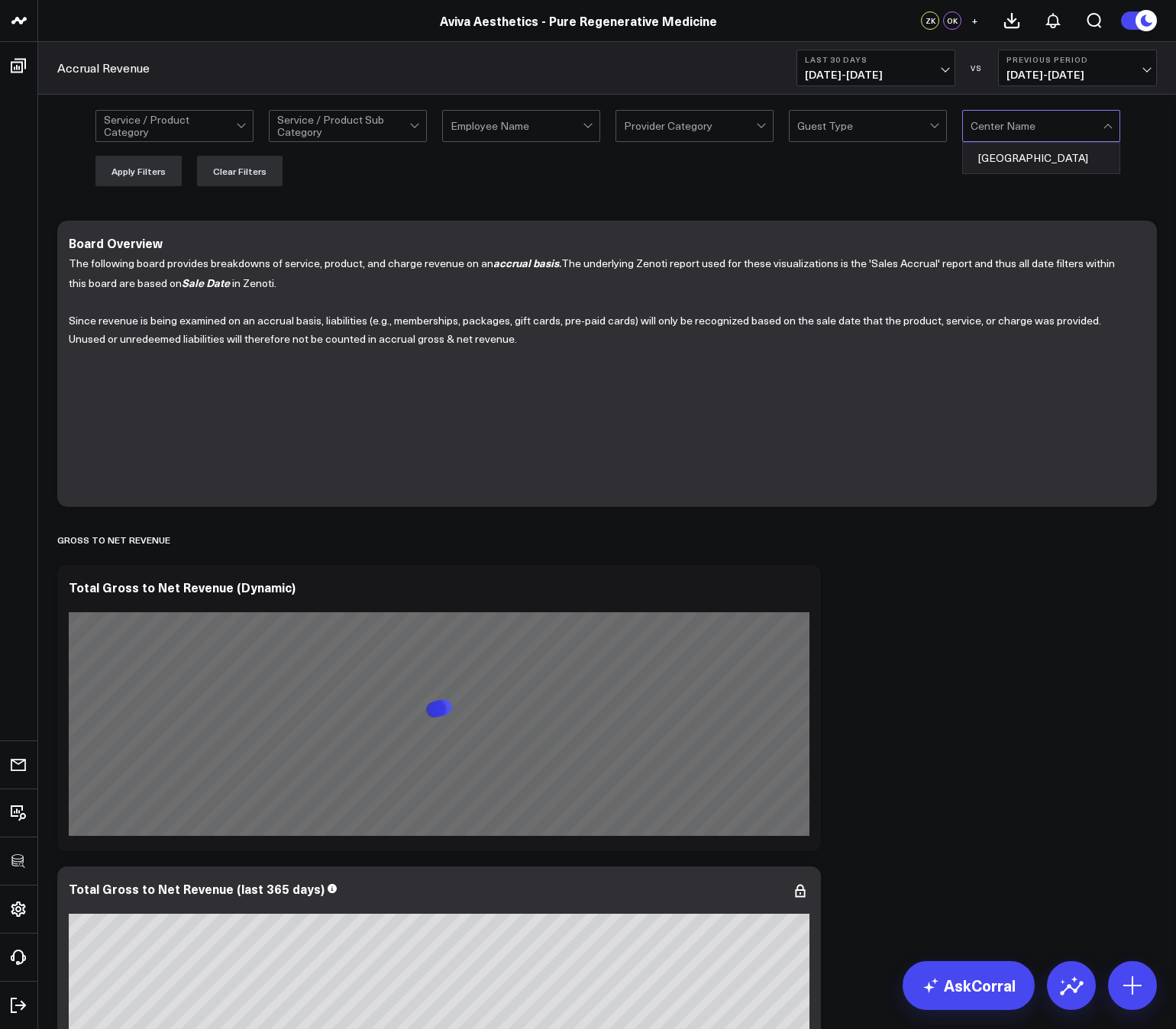
click at [1079, 123] on div at bounding box center [1037, 126] width 132 height 30
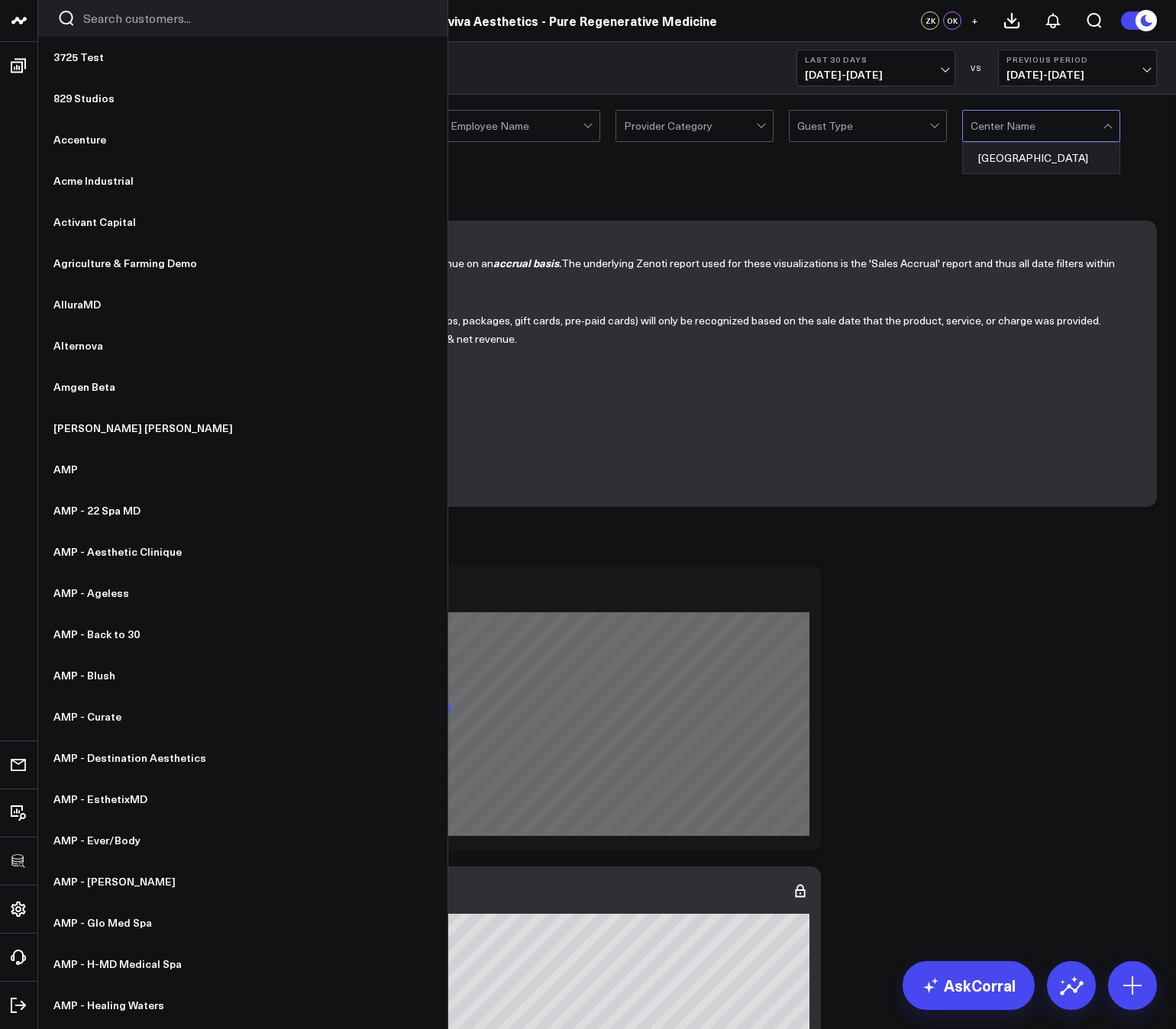
click at [118, 24] on input "Search customers input" at bounding box center [256, 18] width 345 height 17
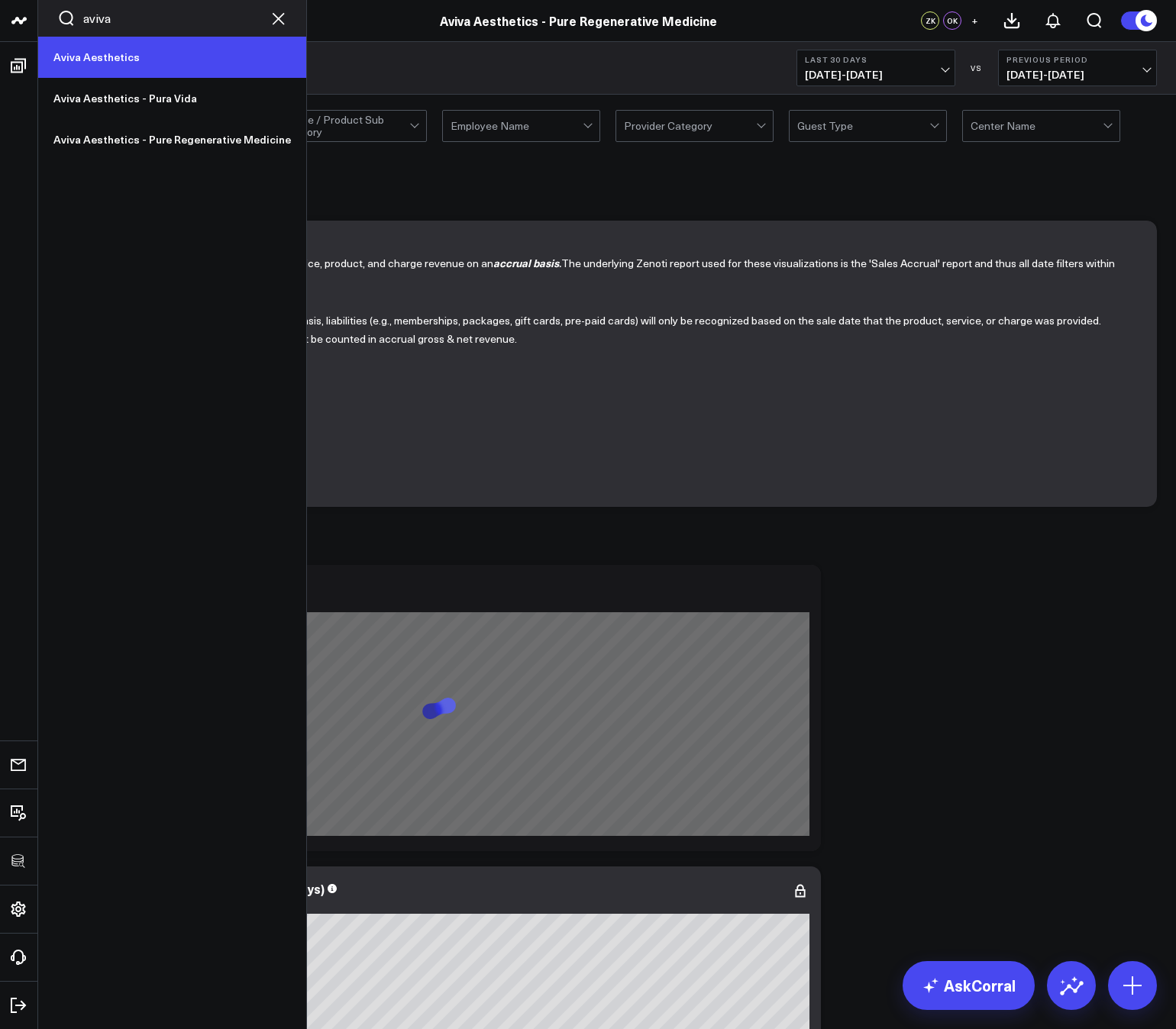
type input "aviva"
click at [97, 69] on link "Aviva Aesthetics" at bounding box center [172, 57] width 268 height 41
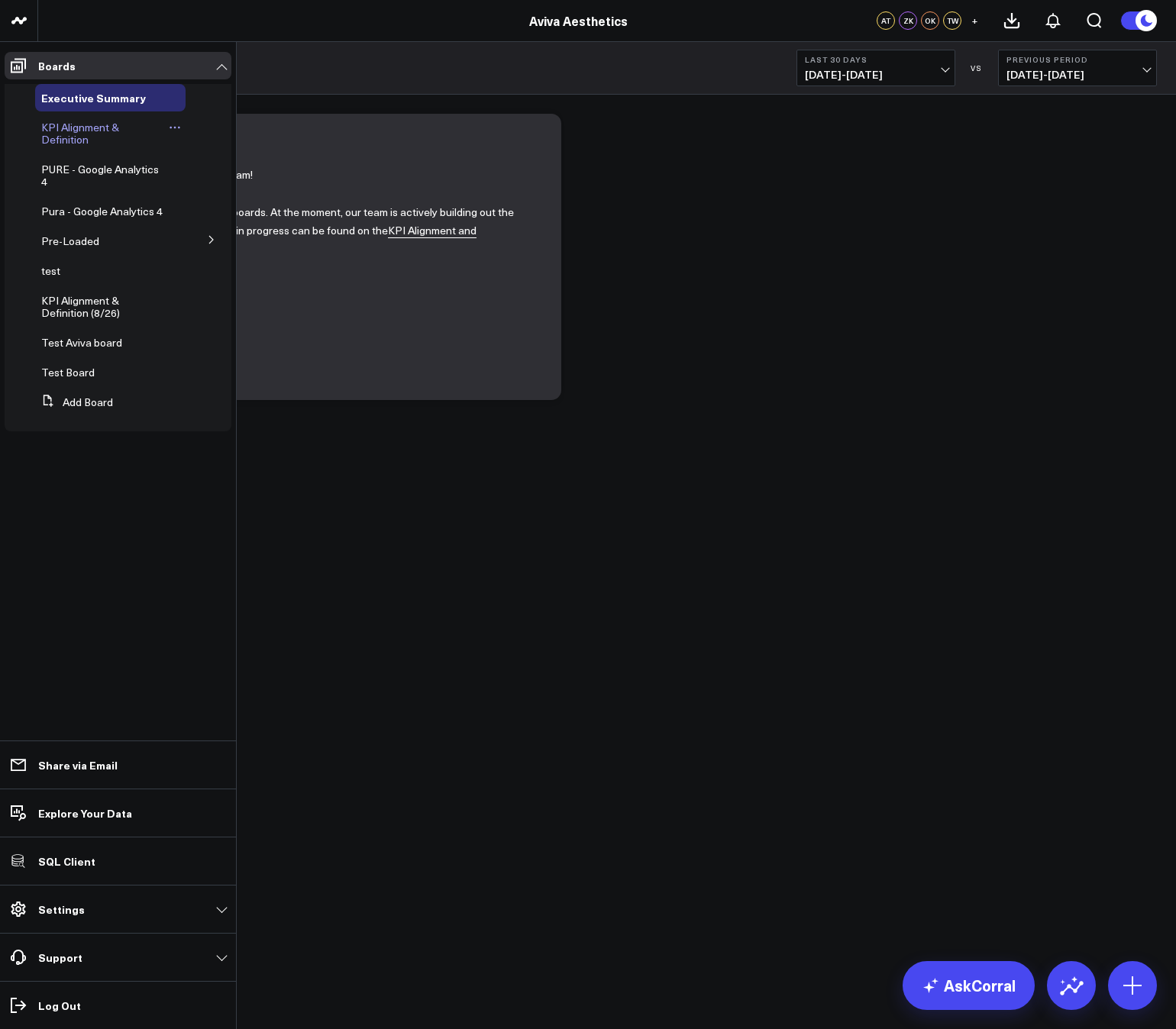
click at [71, 133] on span "KPI Alignment & Definition" at bounding box center [80, 133] width 78 height 27
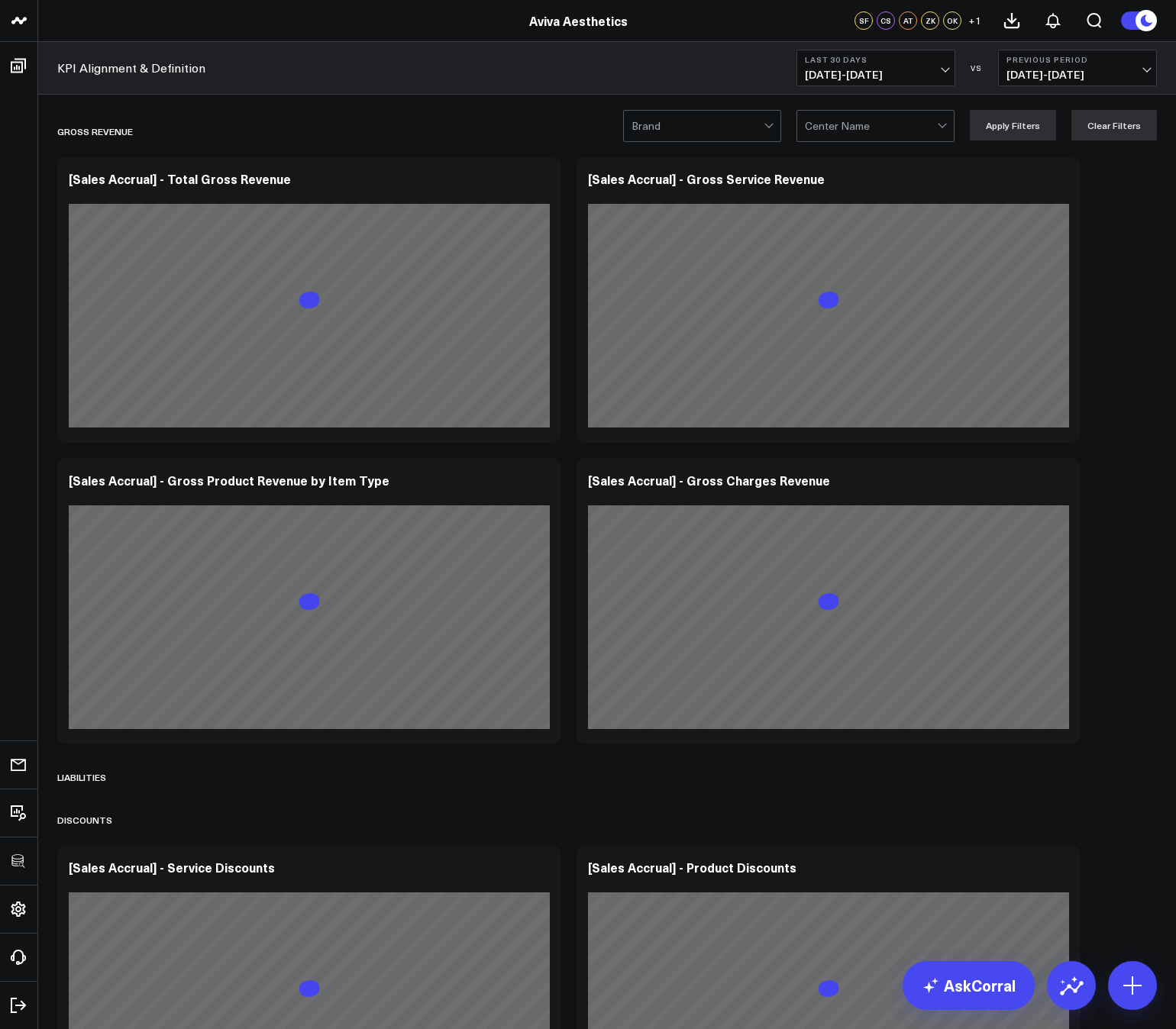
click at [851, 125] on div at bounding box center [870, 126] width 132 height 30
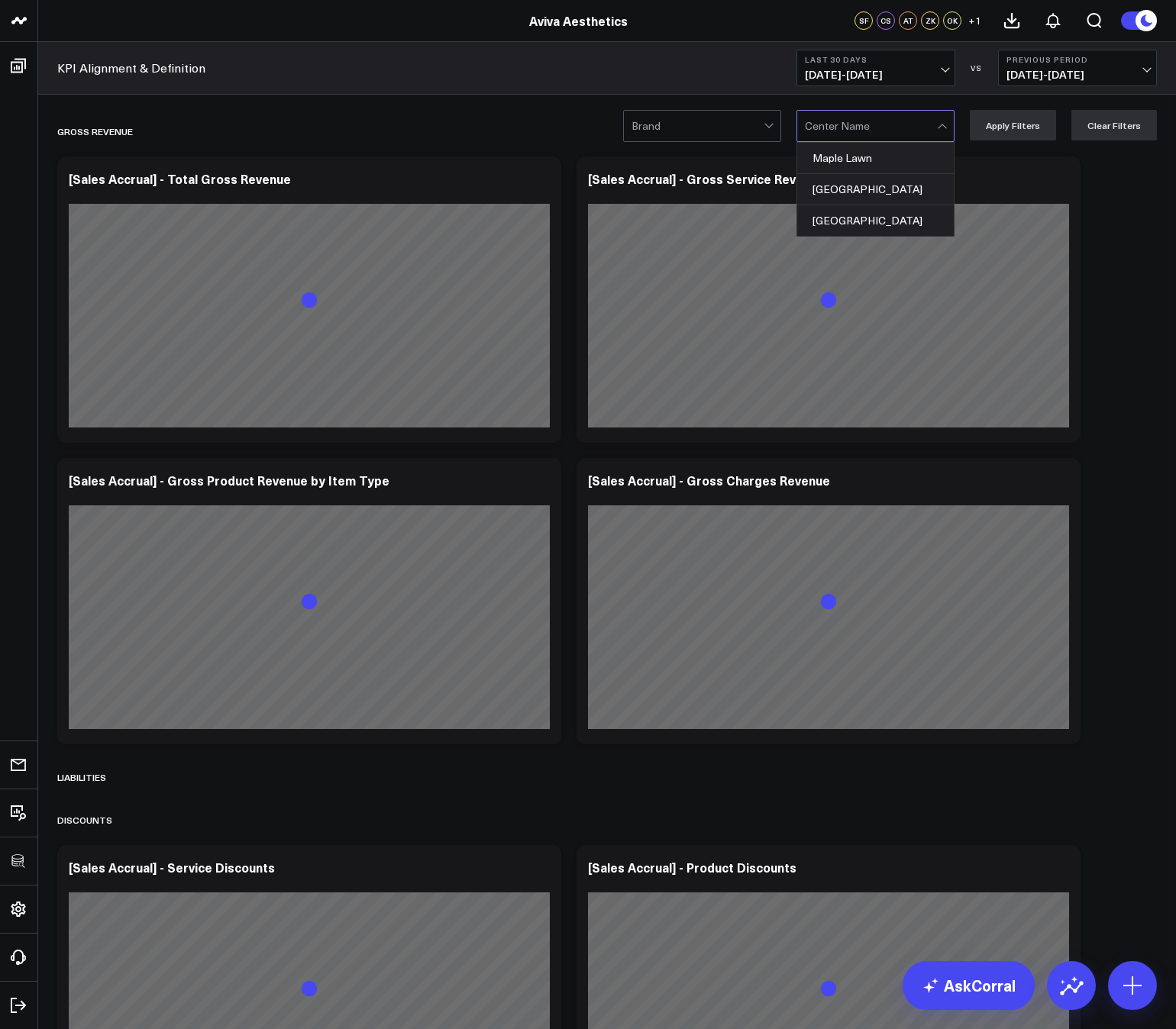
click at [694, 121] on div at bounding box center [697, 126] width 132 height 30
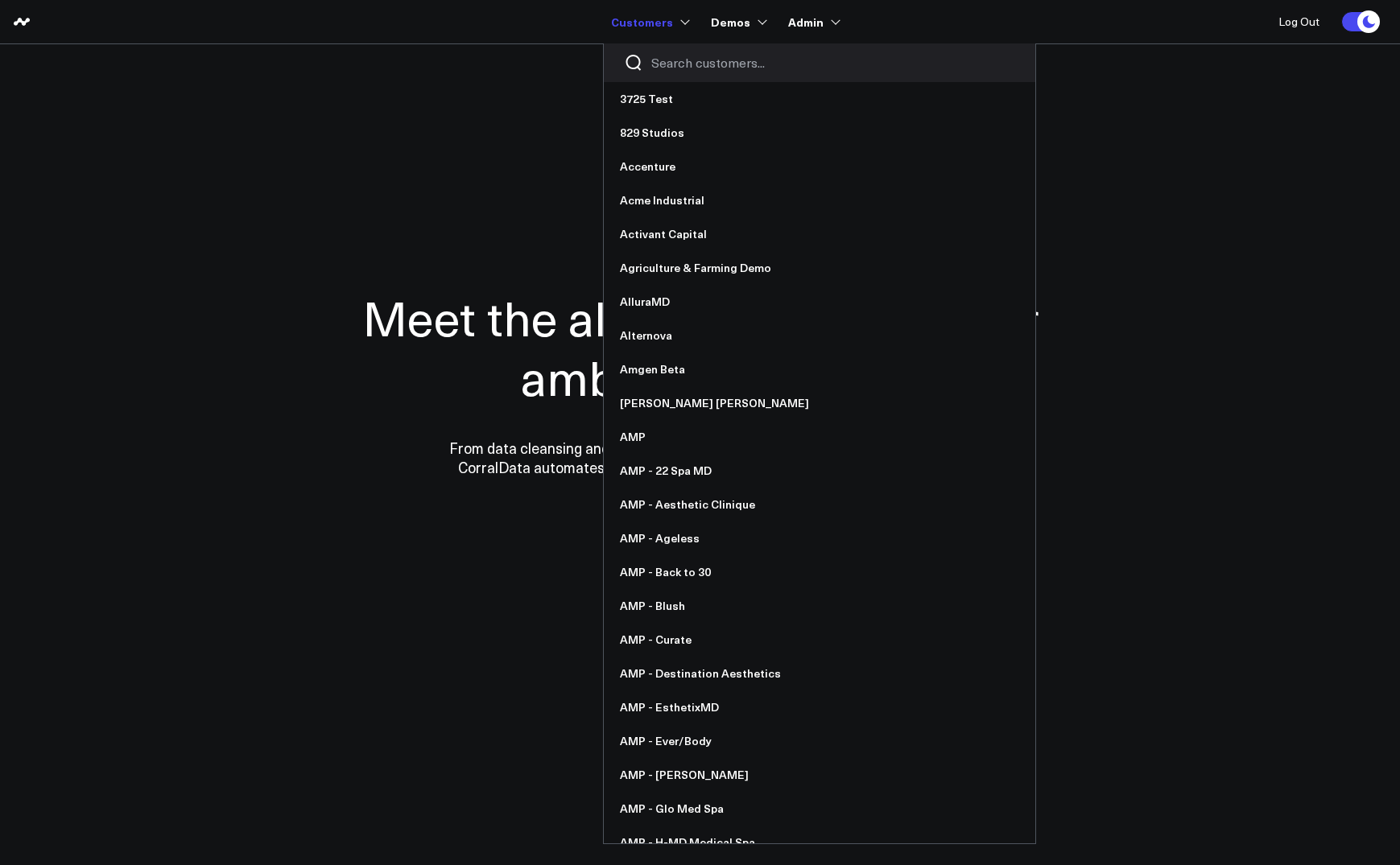
click at [671, 22] on link "Customers" at bounding box center [648, 22] width 75 height 29
click at [677, 63] on input "Search customers input" at bounding box center [833, 62] width 364 height 18
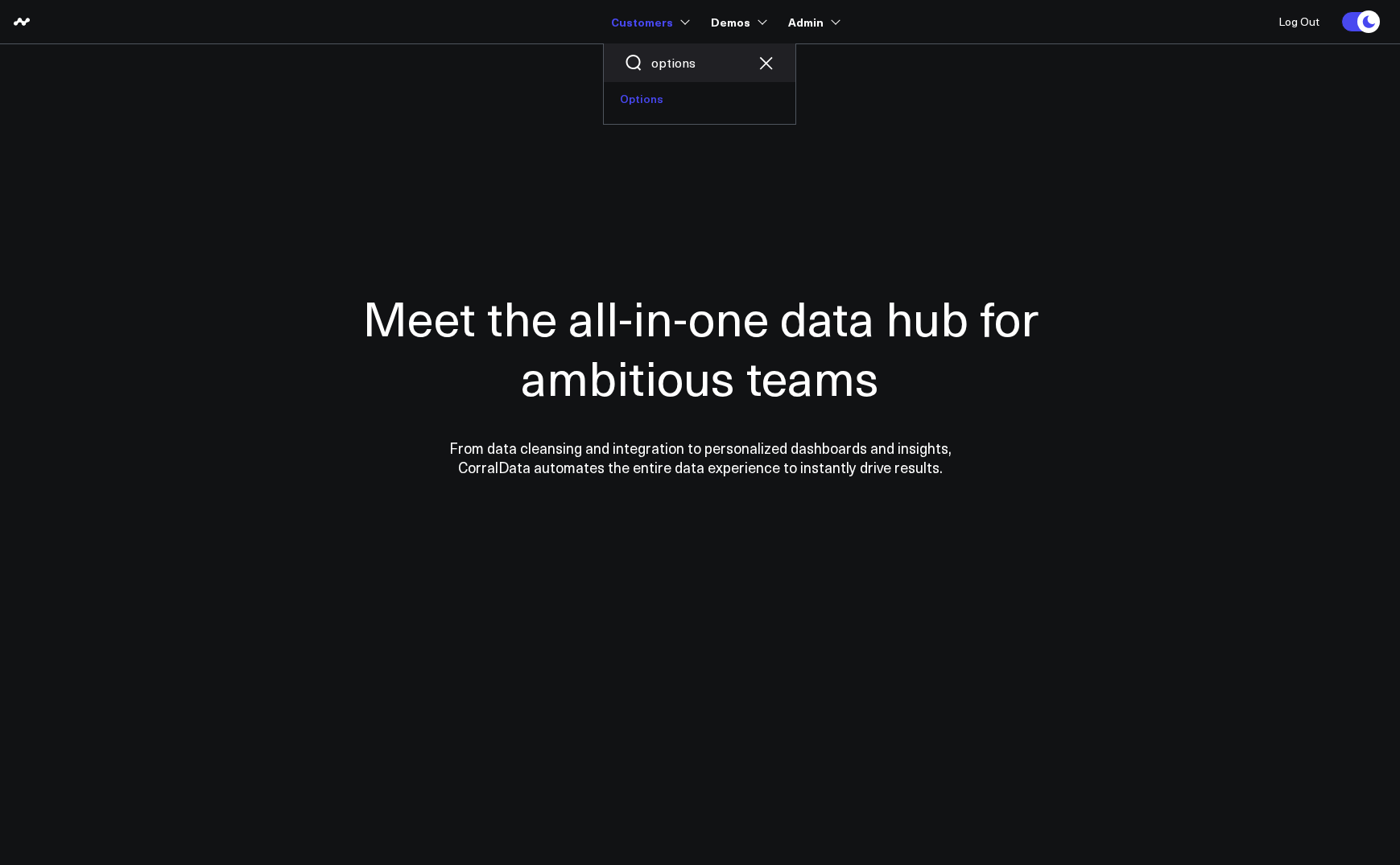
type input "options"
click at [656, 108] on link "Options" at bounding box center [699, 99] width 191 height 34
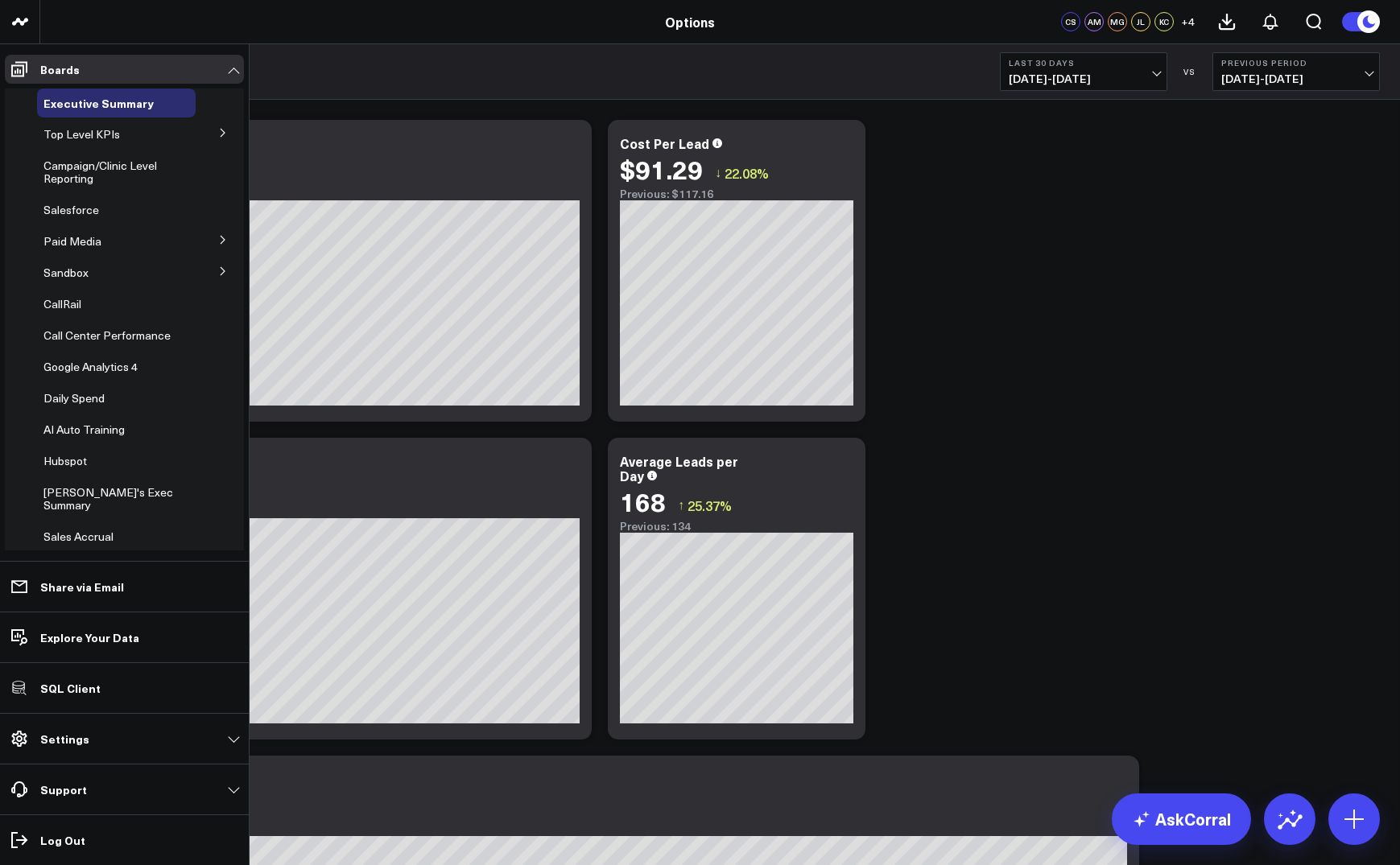
click at [220, 239] on icon at bounding box center [222, 239] width 4 height 8
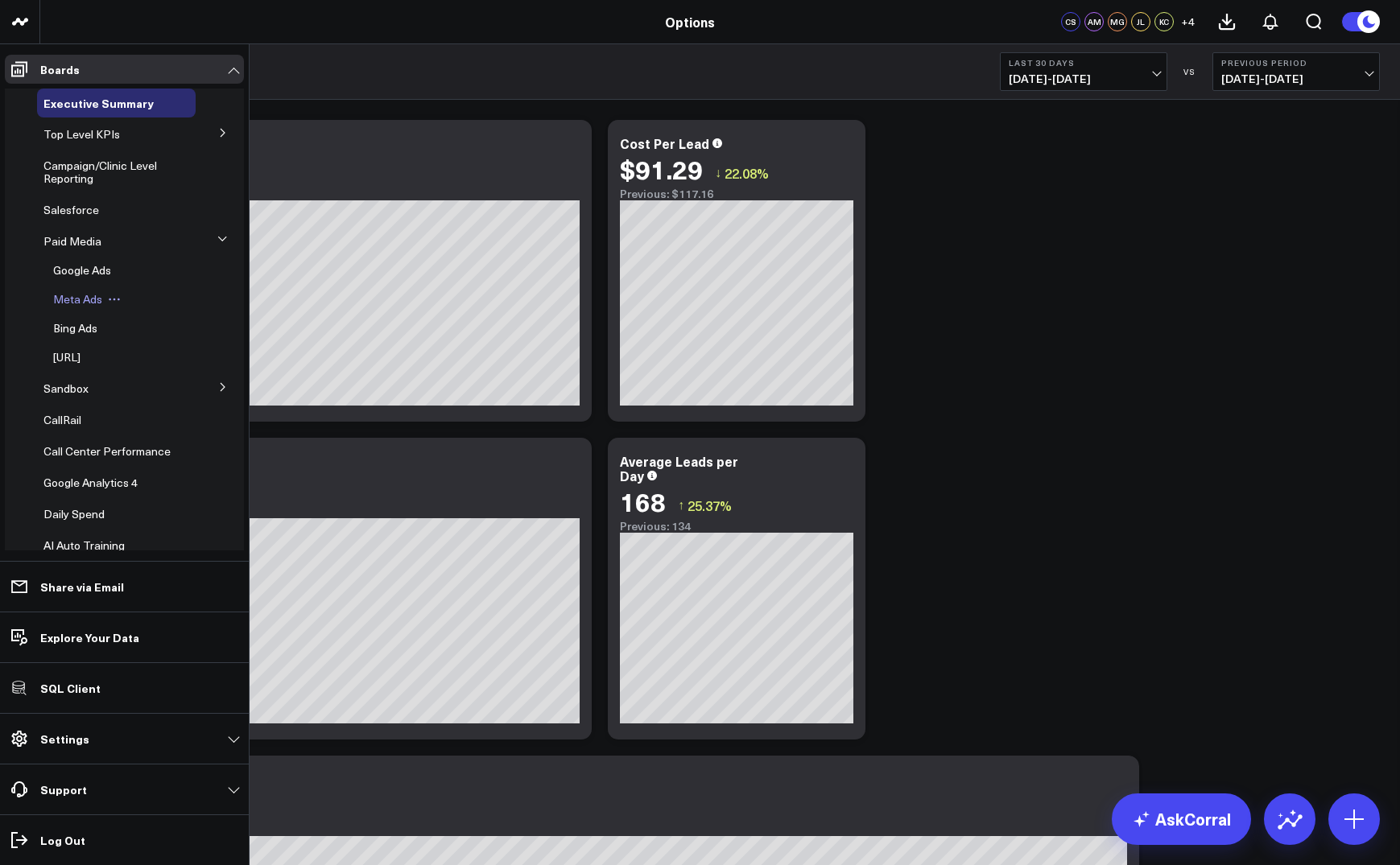
click at [74, 302] on span "Meta Ads" at bounding box center [77, 299] width 49 height 15
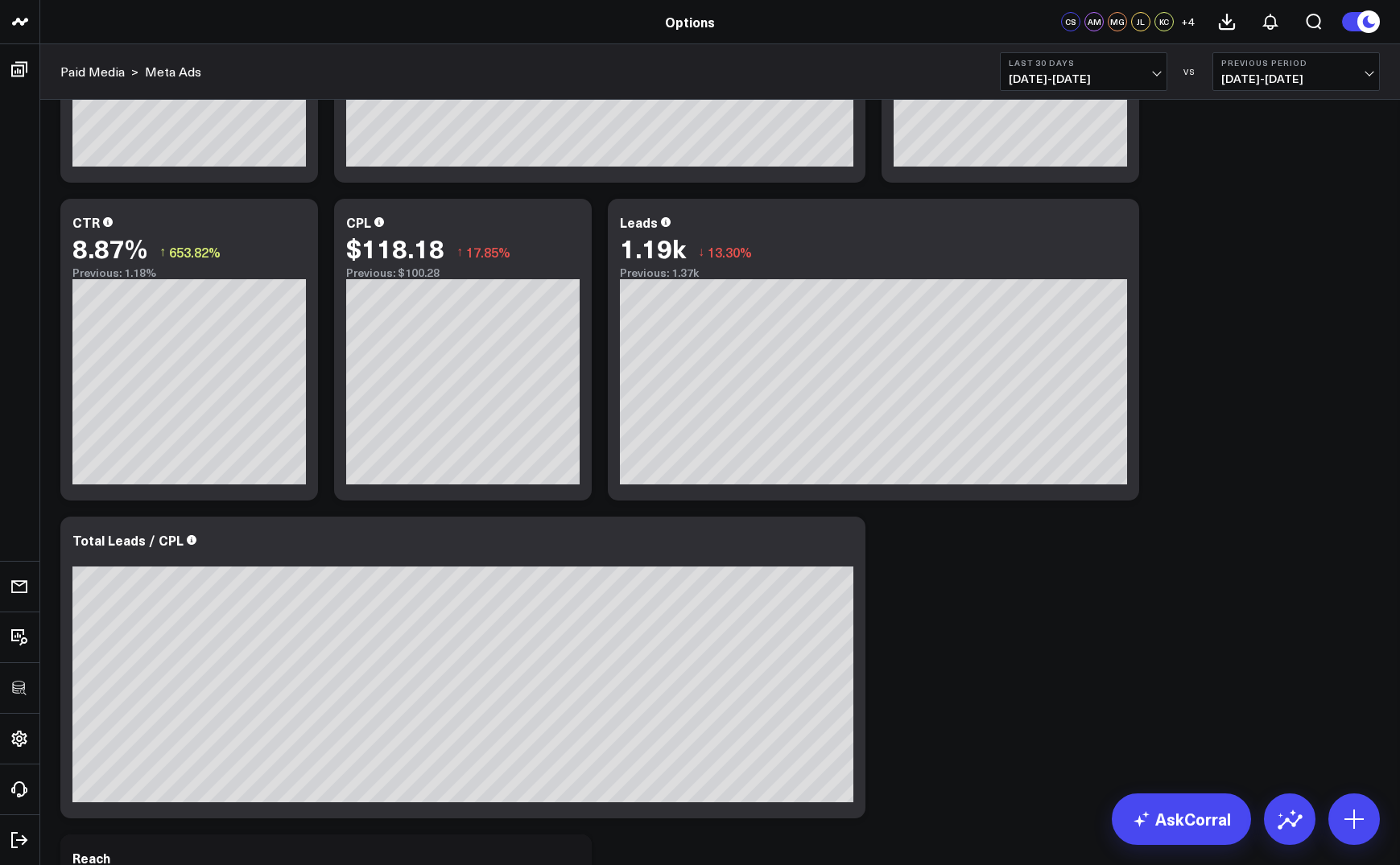
scroll to position [670, 0]
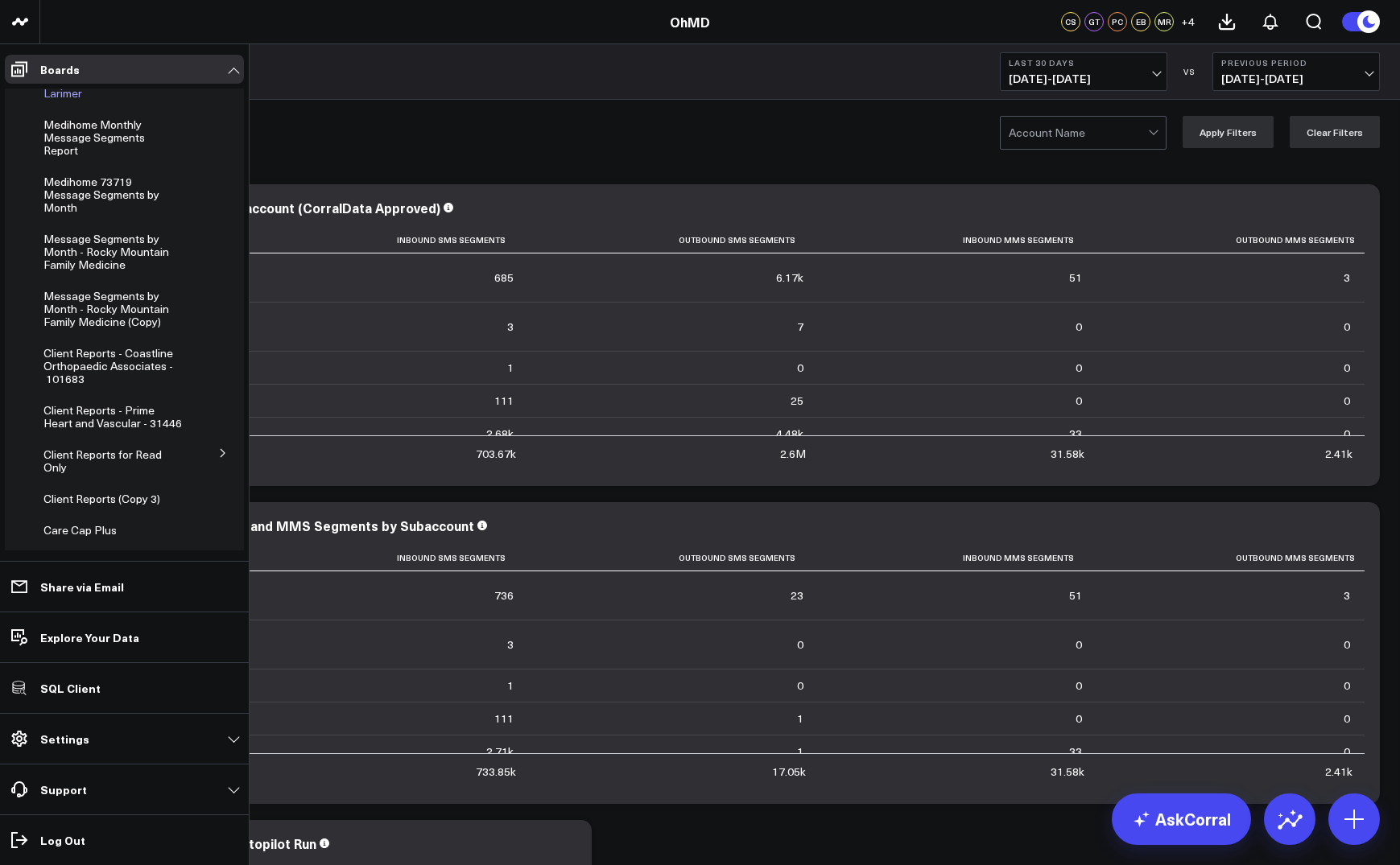
scroll to position [30, 0]
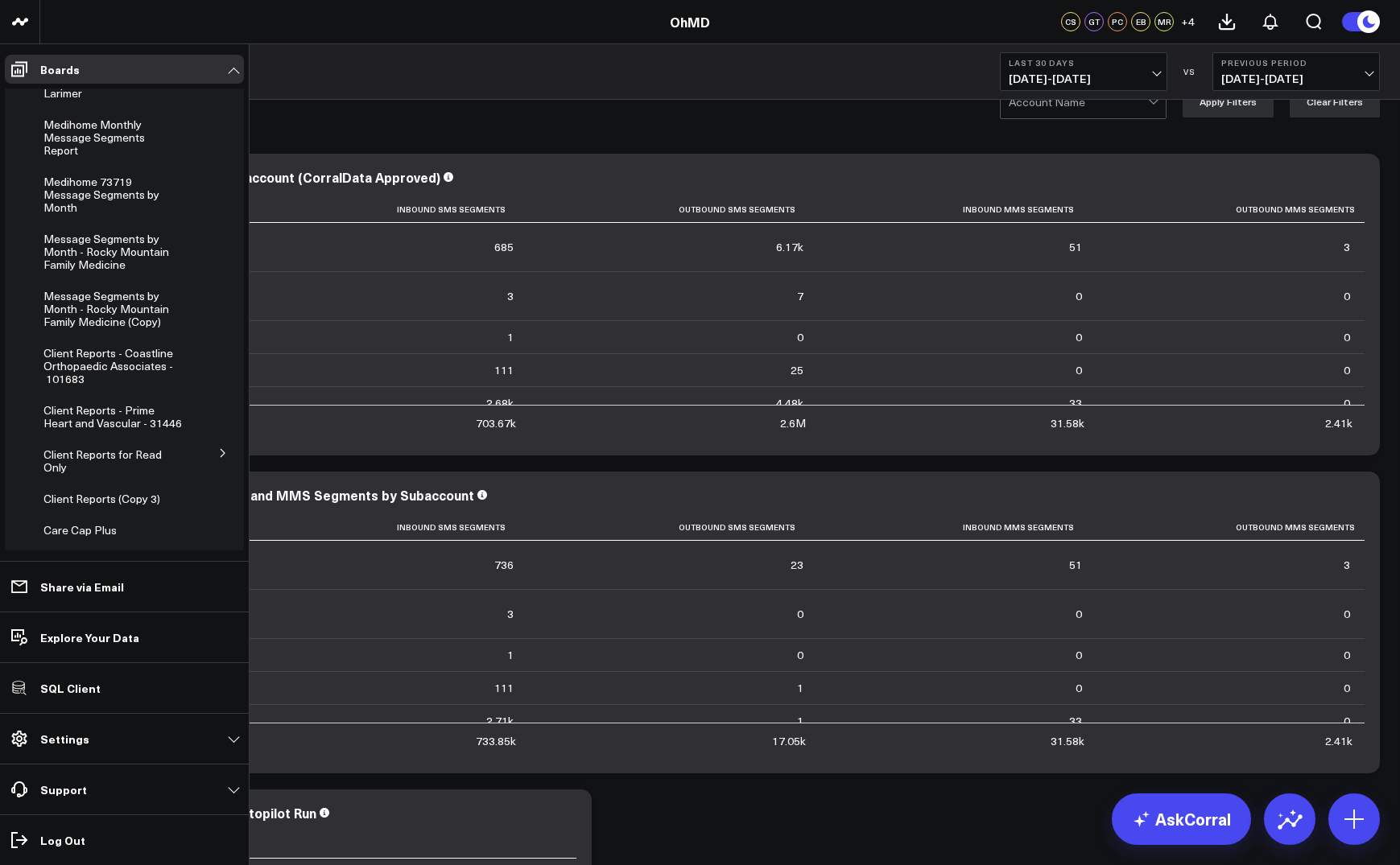
click at [205, 440] on button at bounding box center [222, 452] width 41 height 24
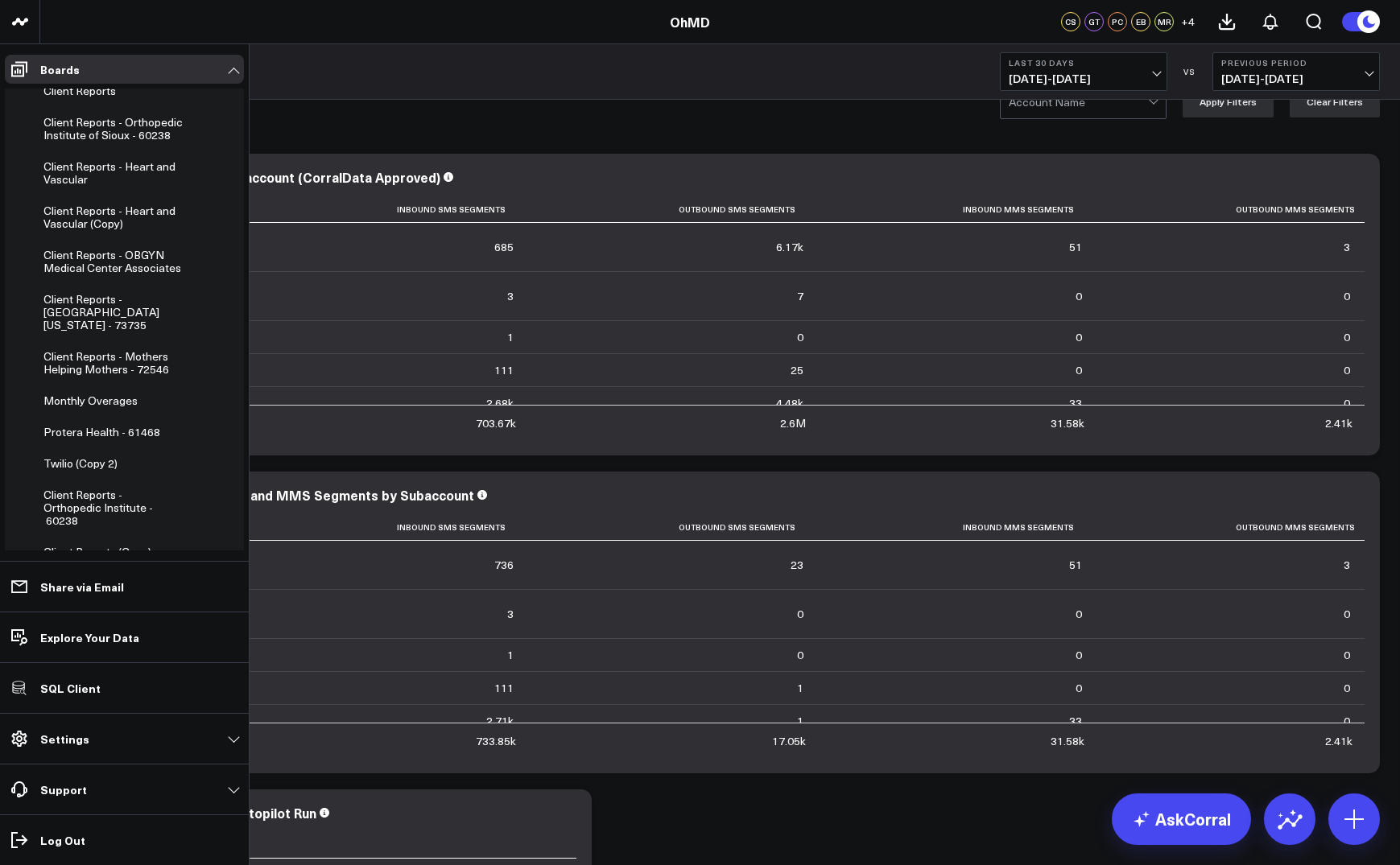
scroll to position [285, 0]
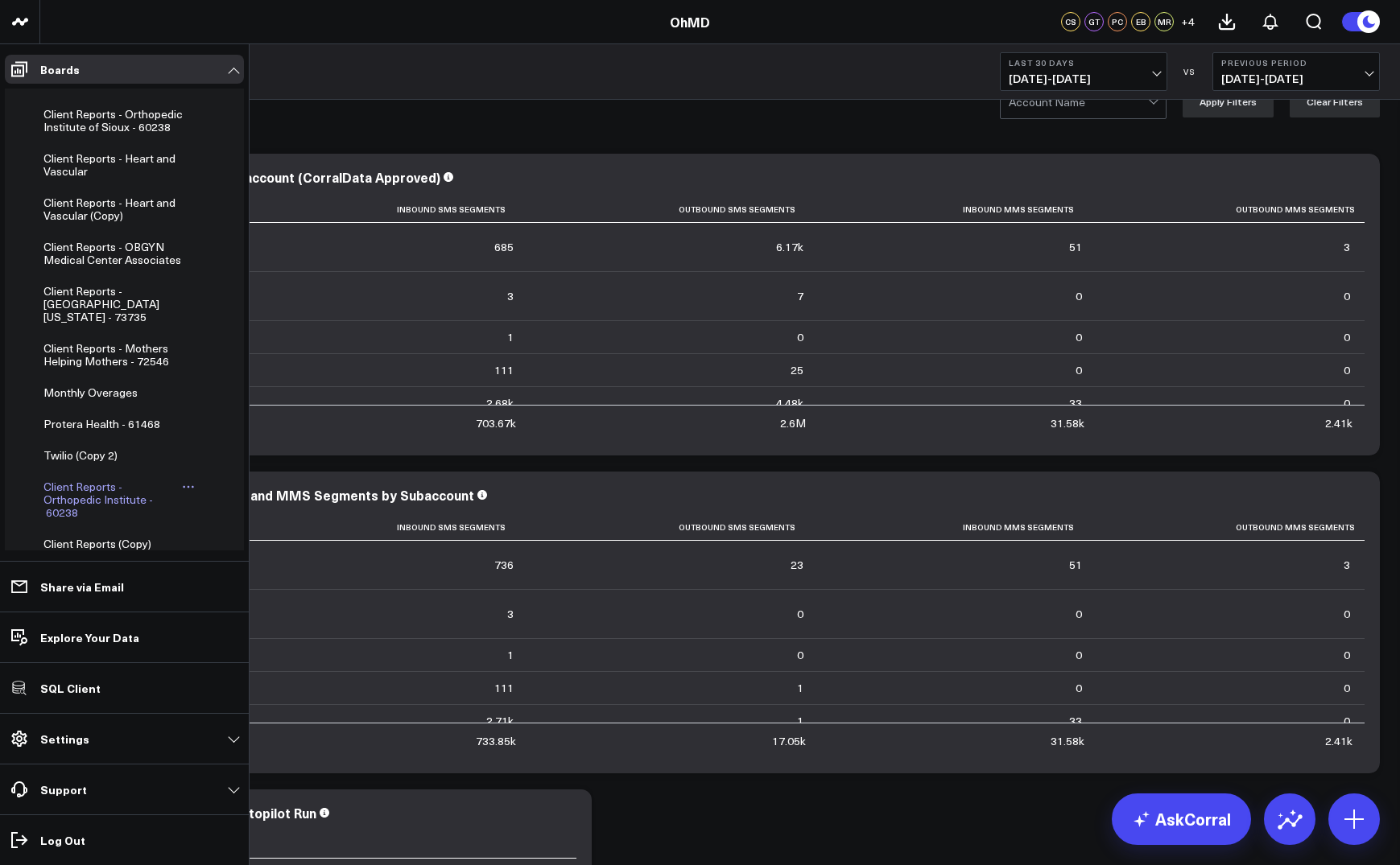
click at [69, 496] on span "Client Reports - Orthopedic Institute - 60238" at bounding box center [98, 499] width 109 height 41
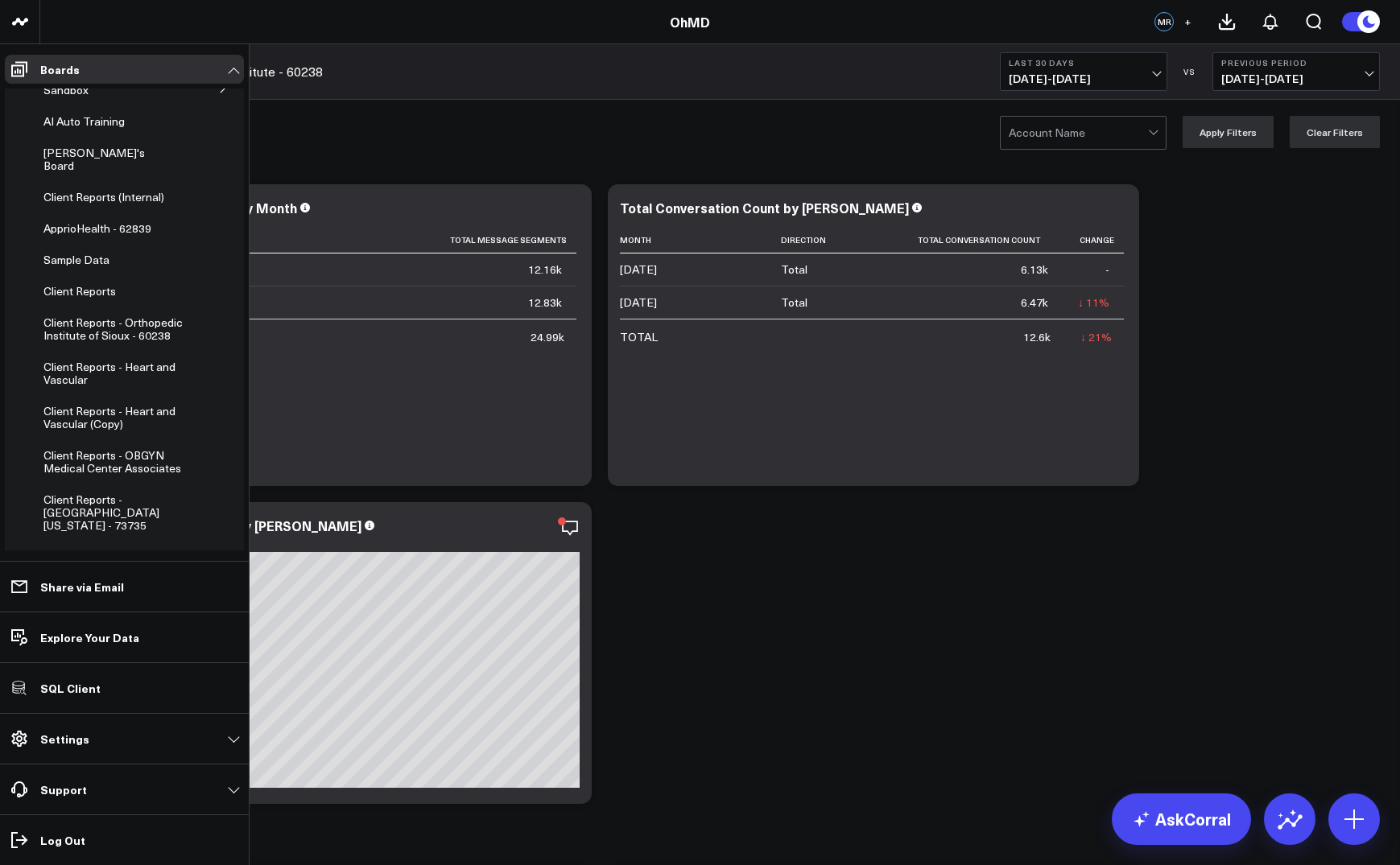
scroll to position [71, 0]
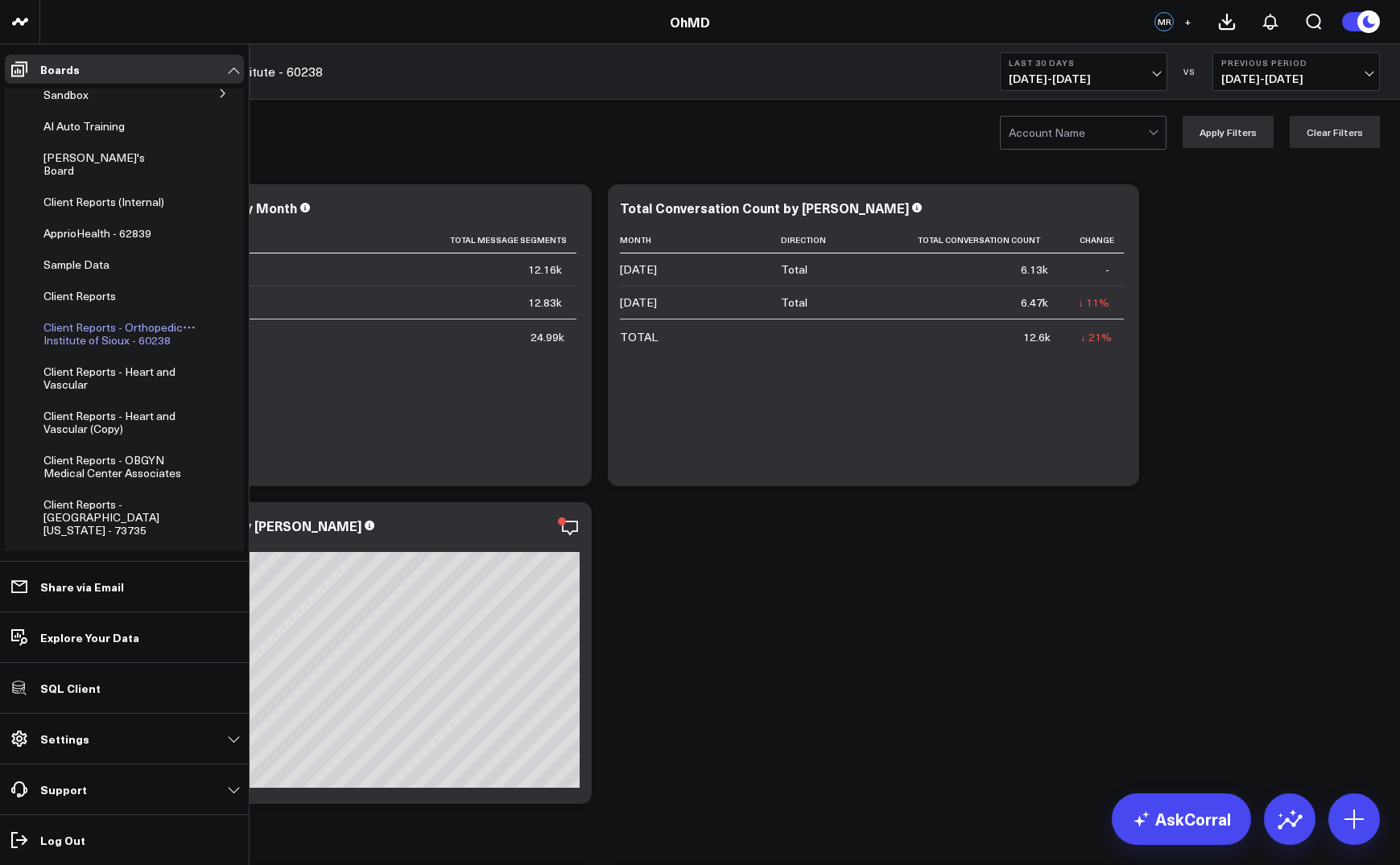
click at [80, 342] on span "Client Reports - Orthopedic Institute of Sioux - 60238" at bounding box center [113, 334] width 139 height 28
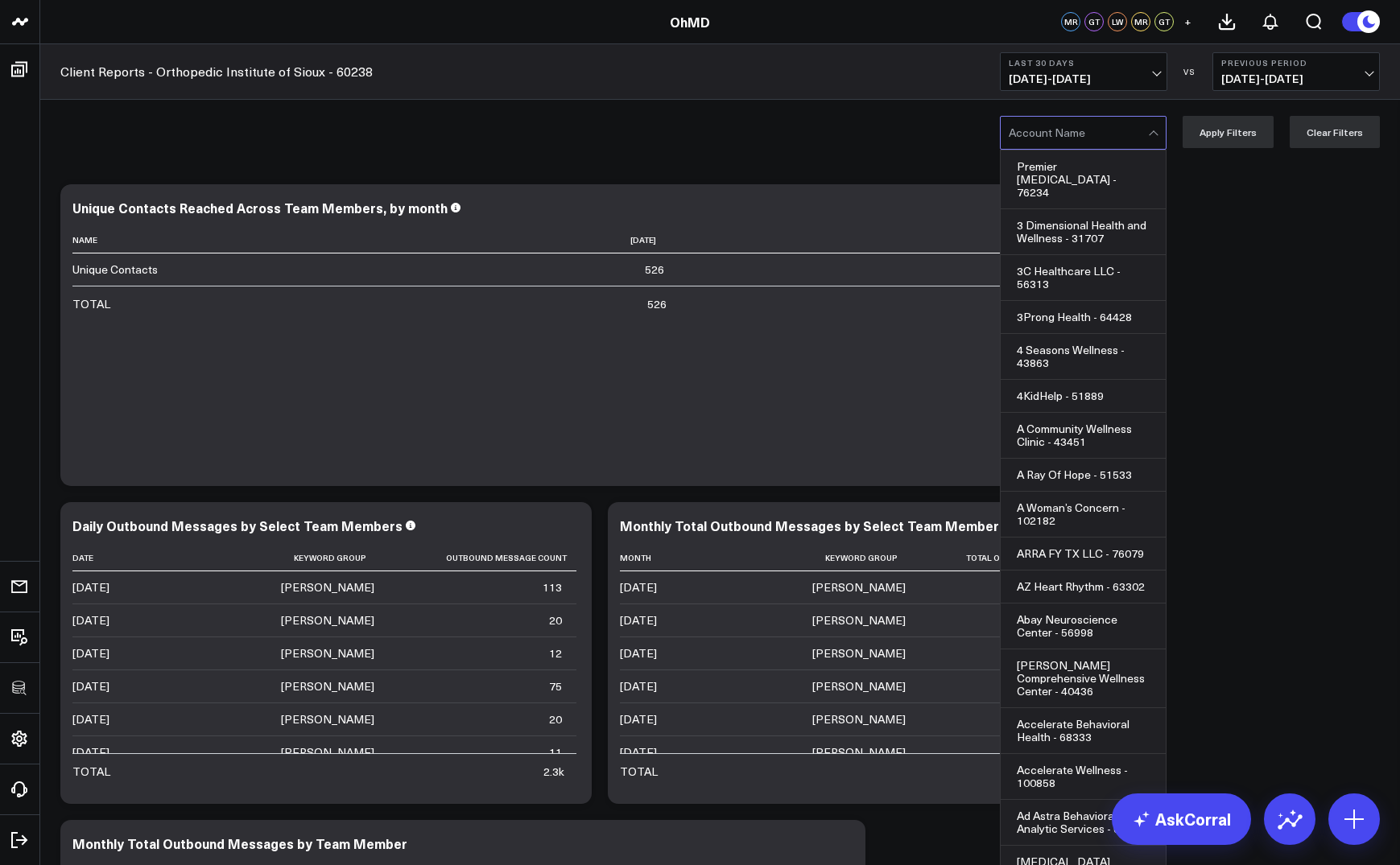
click at [1026, 130] on div at bounding box center [1078, 133] width 139 height 32
type input "p"
type input "siou"
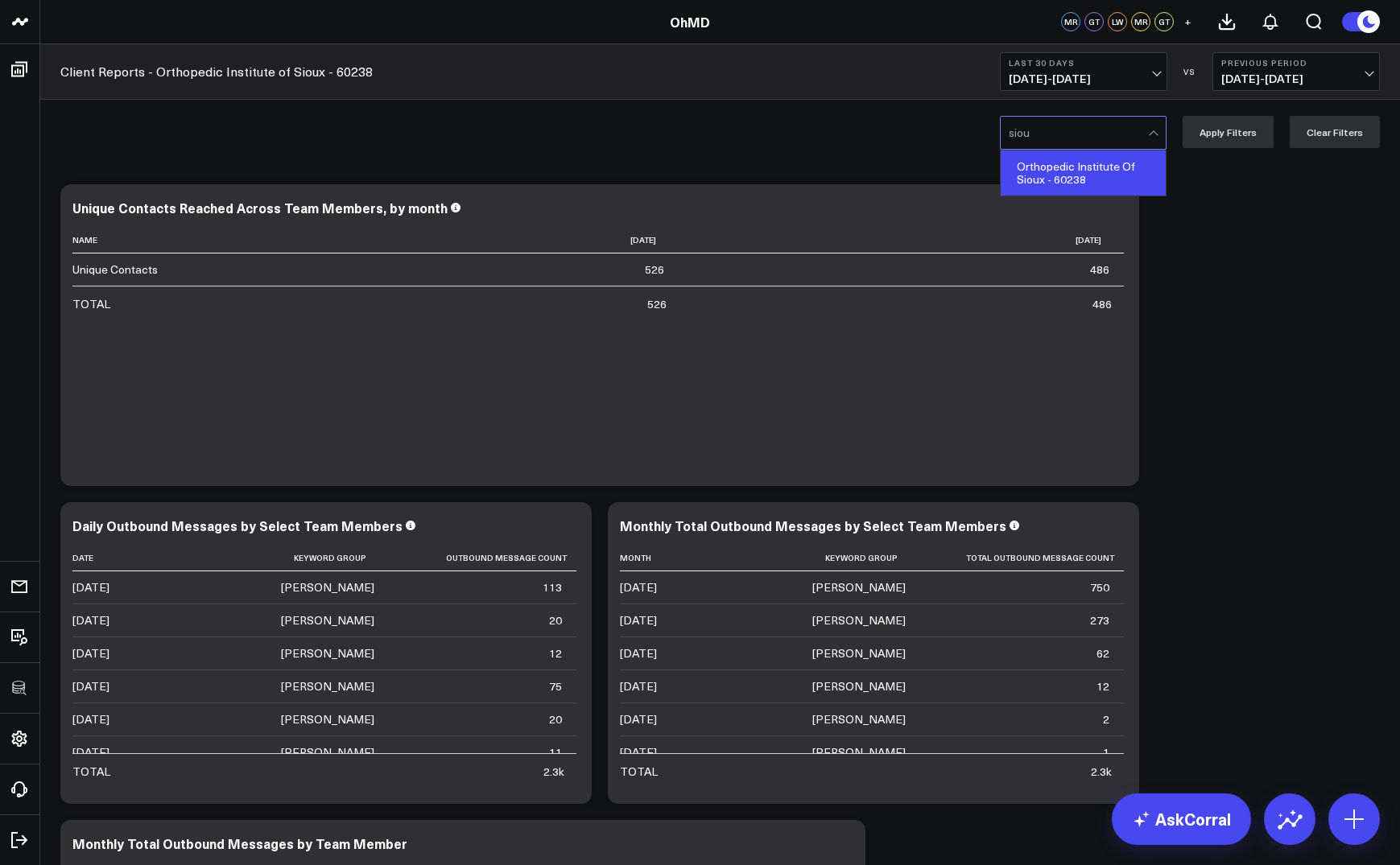
click at [1068, 174] on div "Orthopedic Institute Of Sioux - 60238" at bounding box center [1083, 173] width 165 height 45
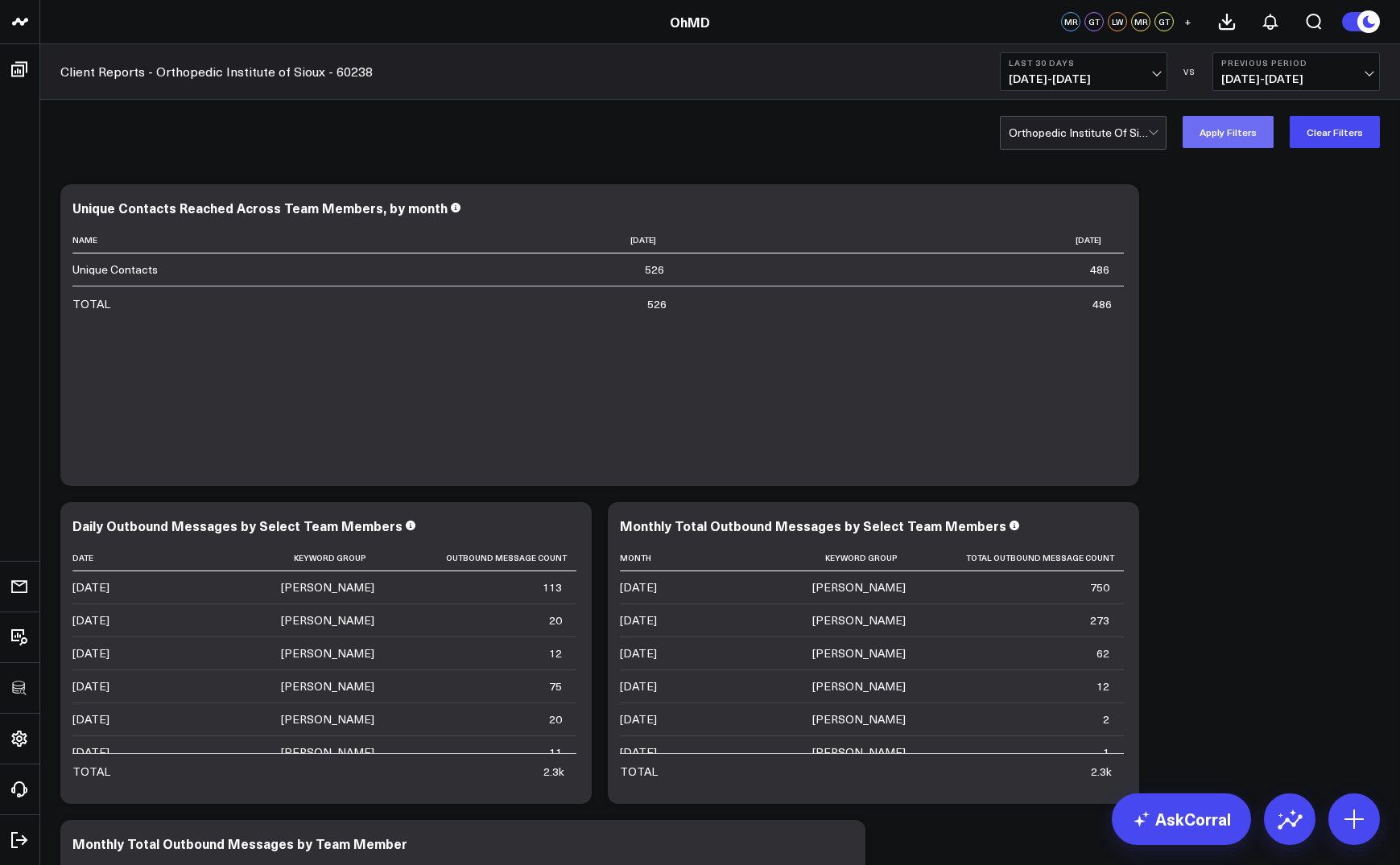
click at [1229, 136] on button "Apply Filters" at bounding box center [1228, 132] width 91 height 32
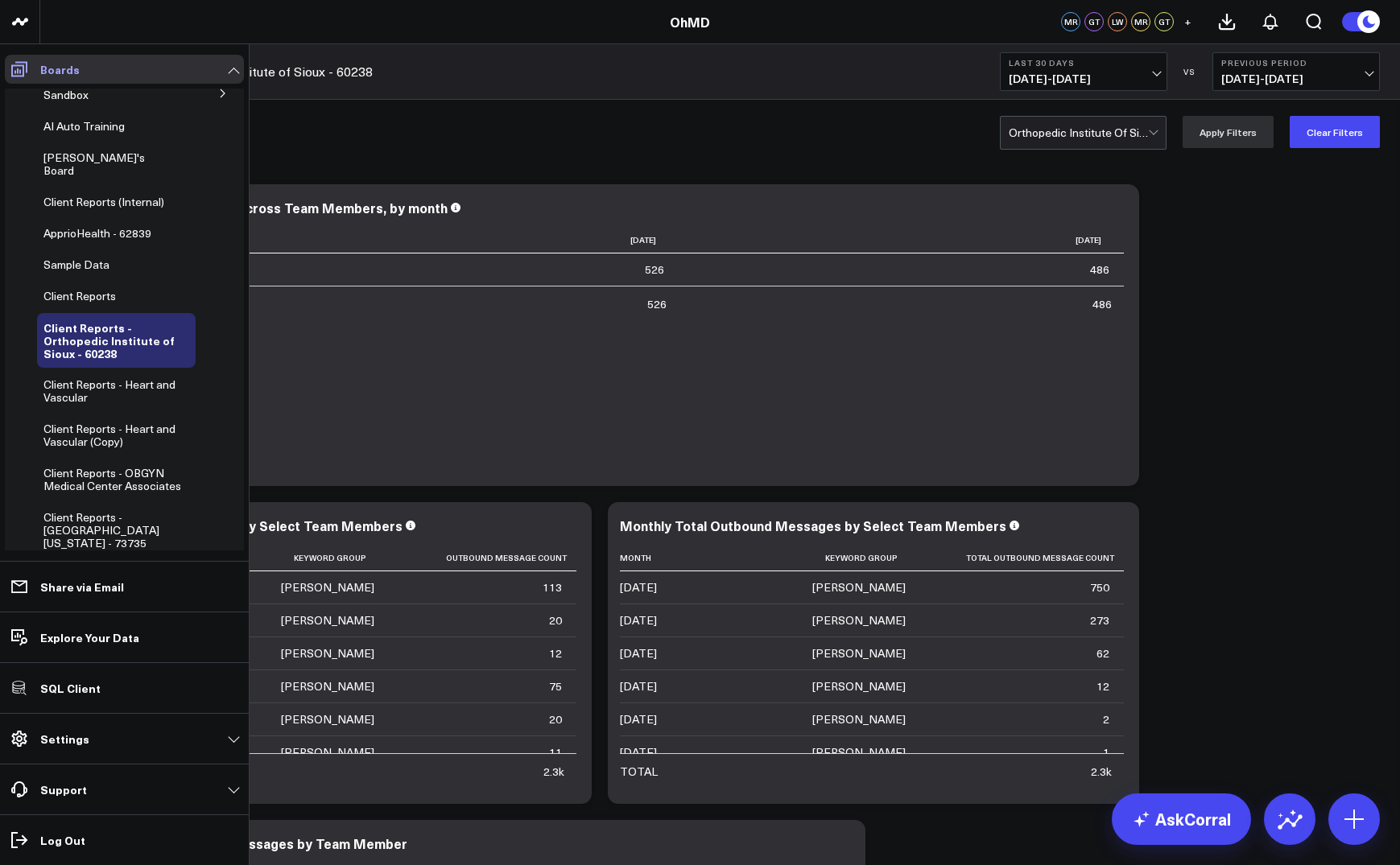
scroll to position [58, 0]
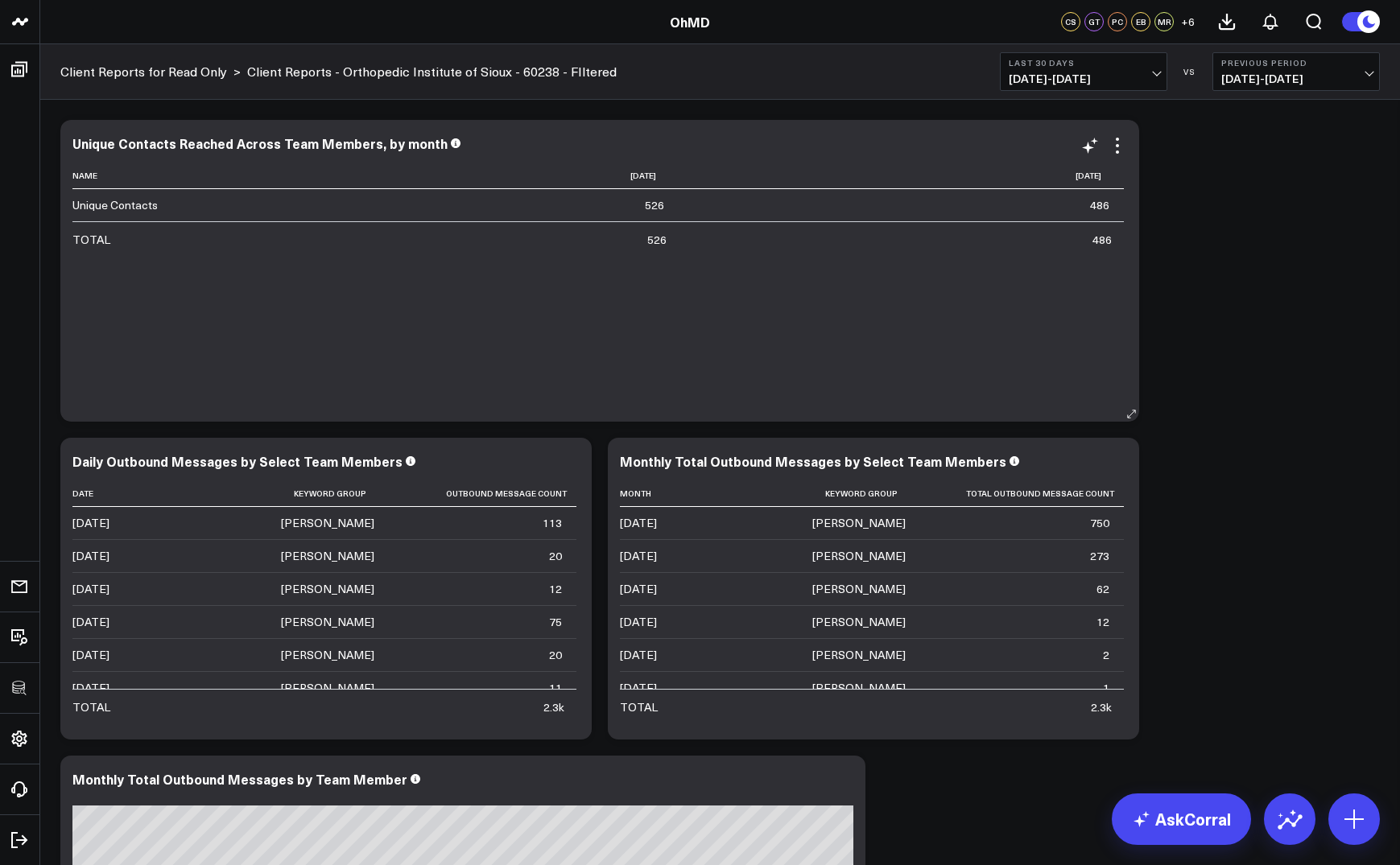
click at [1129, 144] on div "Unique Contacts Reached Across Team Members, by month Name [DATE] [DATE] Unique…" at bounding box center [599, 270] width 1079 height 302
click at [1116, 144] on icon at bounding box center [1116, 145] width 3 height 3
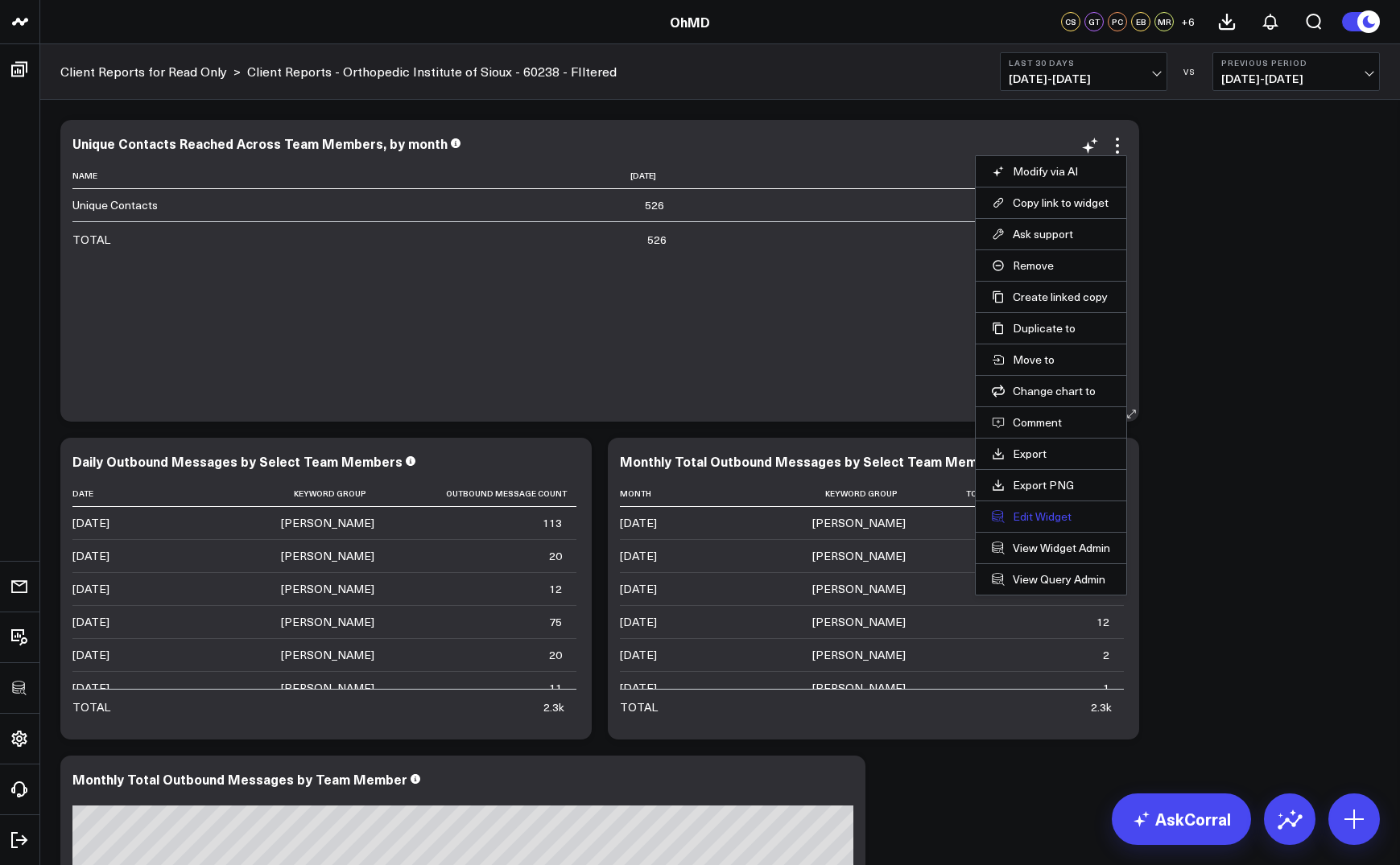
click at [1018, 514] on button "Edit Widget" at bounding box center [1050, 516] width 119 height 14
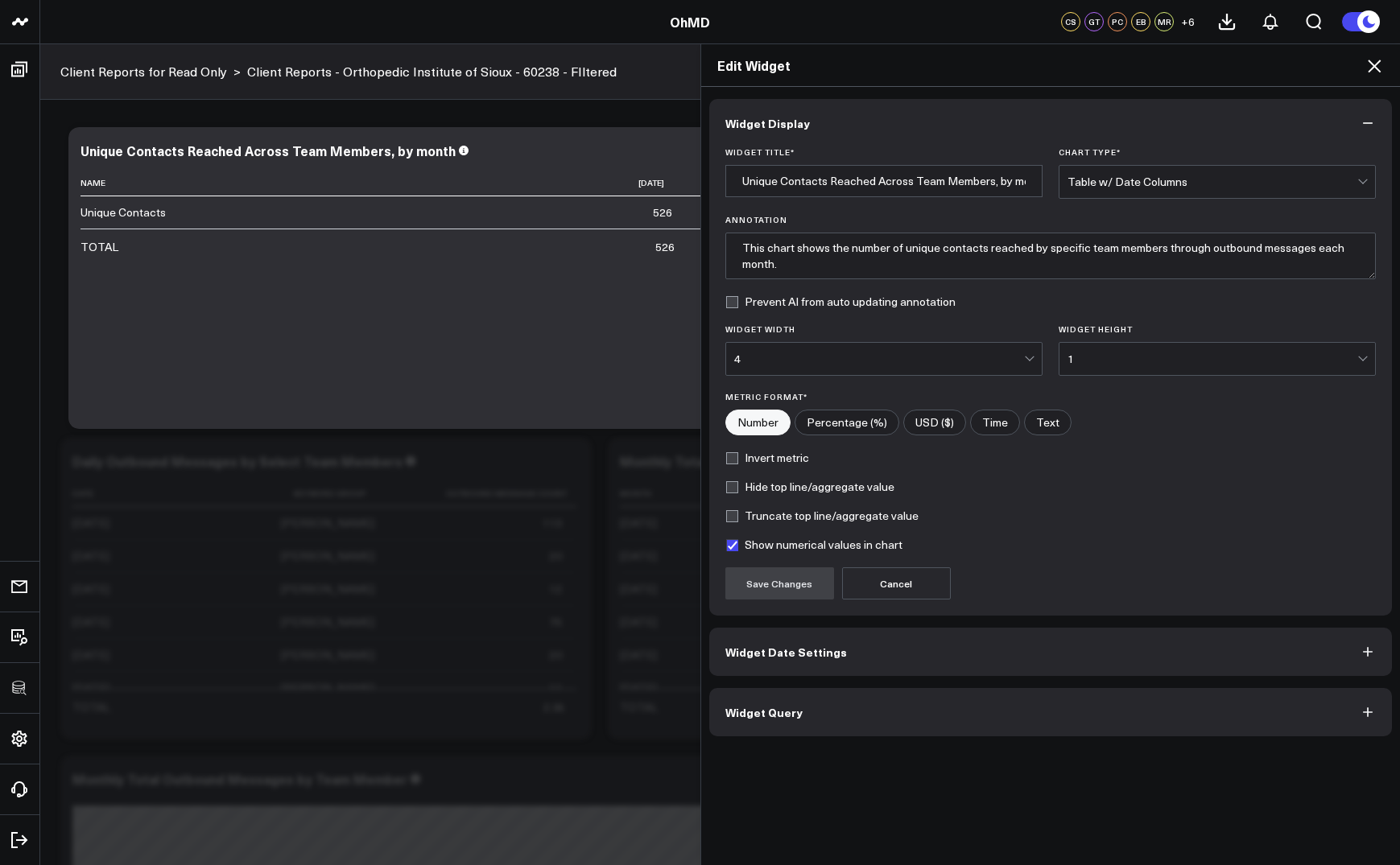
click at [793, 726] on button "Widget Query" at bounding box center [1050, 711] width 683 height 48
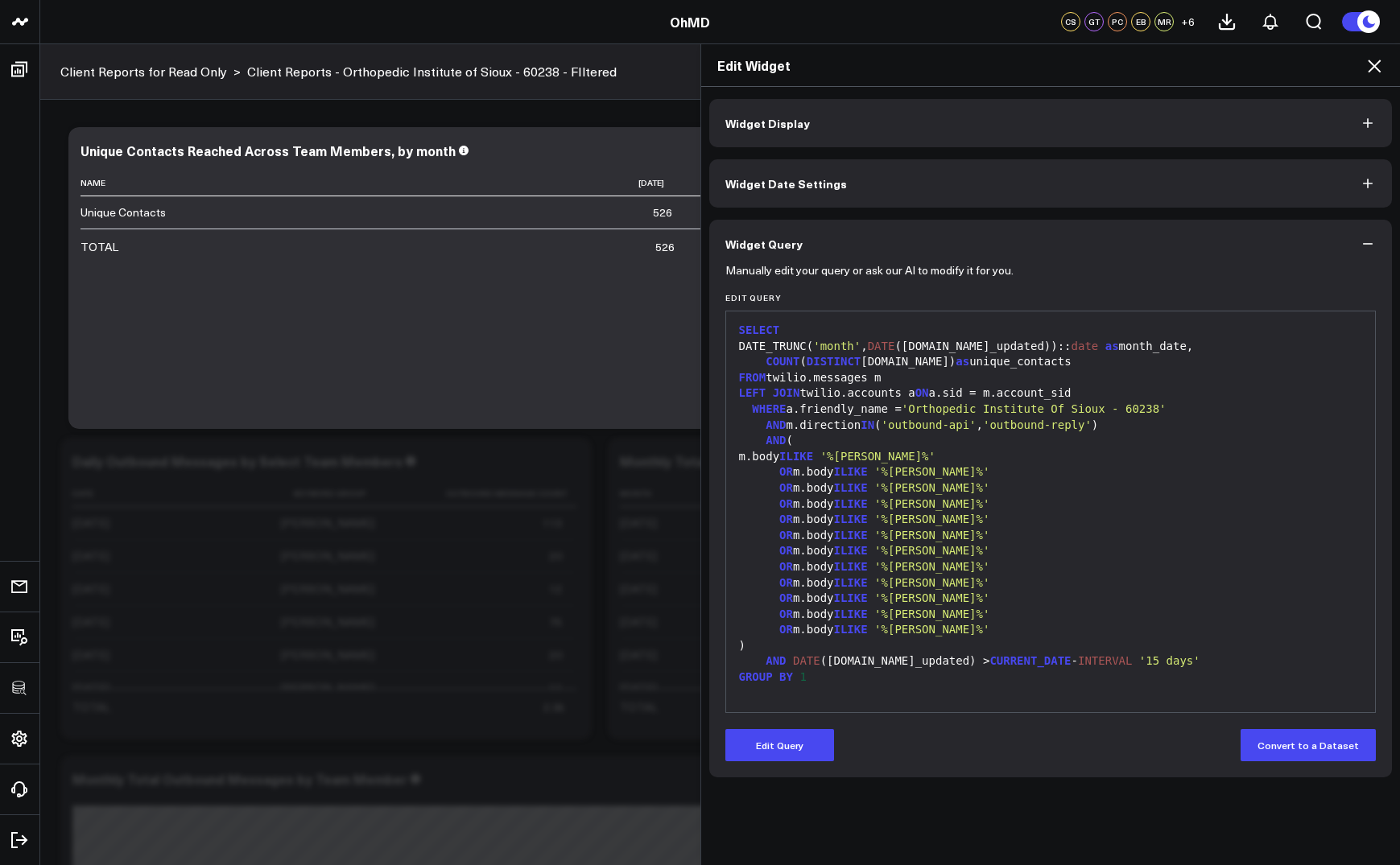
click at [1372, 65] on icon at bounding box center [1374, 66] width 20 height 20
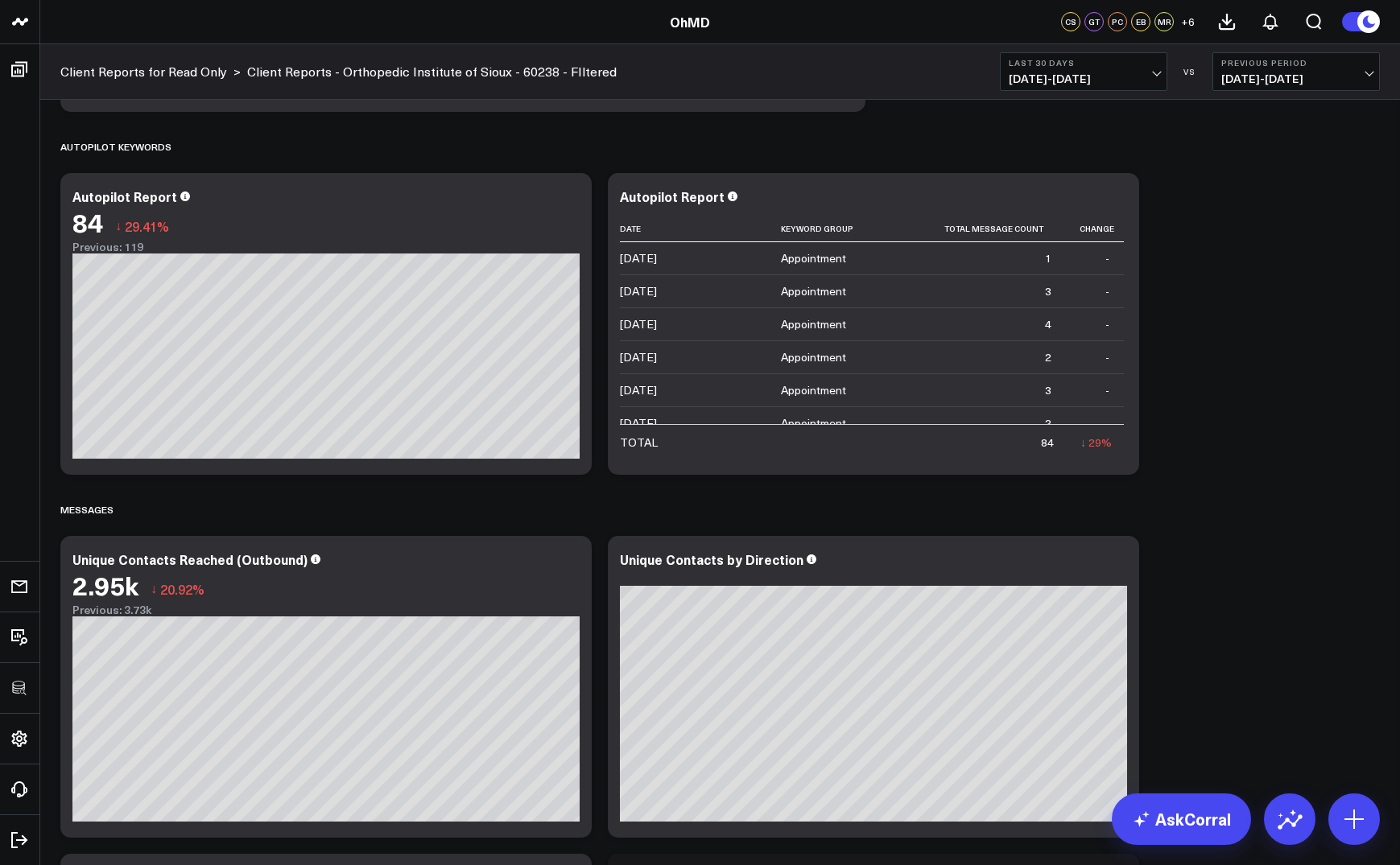
scroll to position [1942, 0]
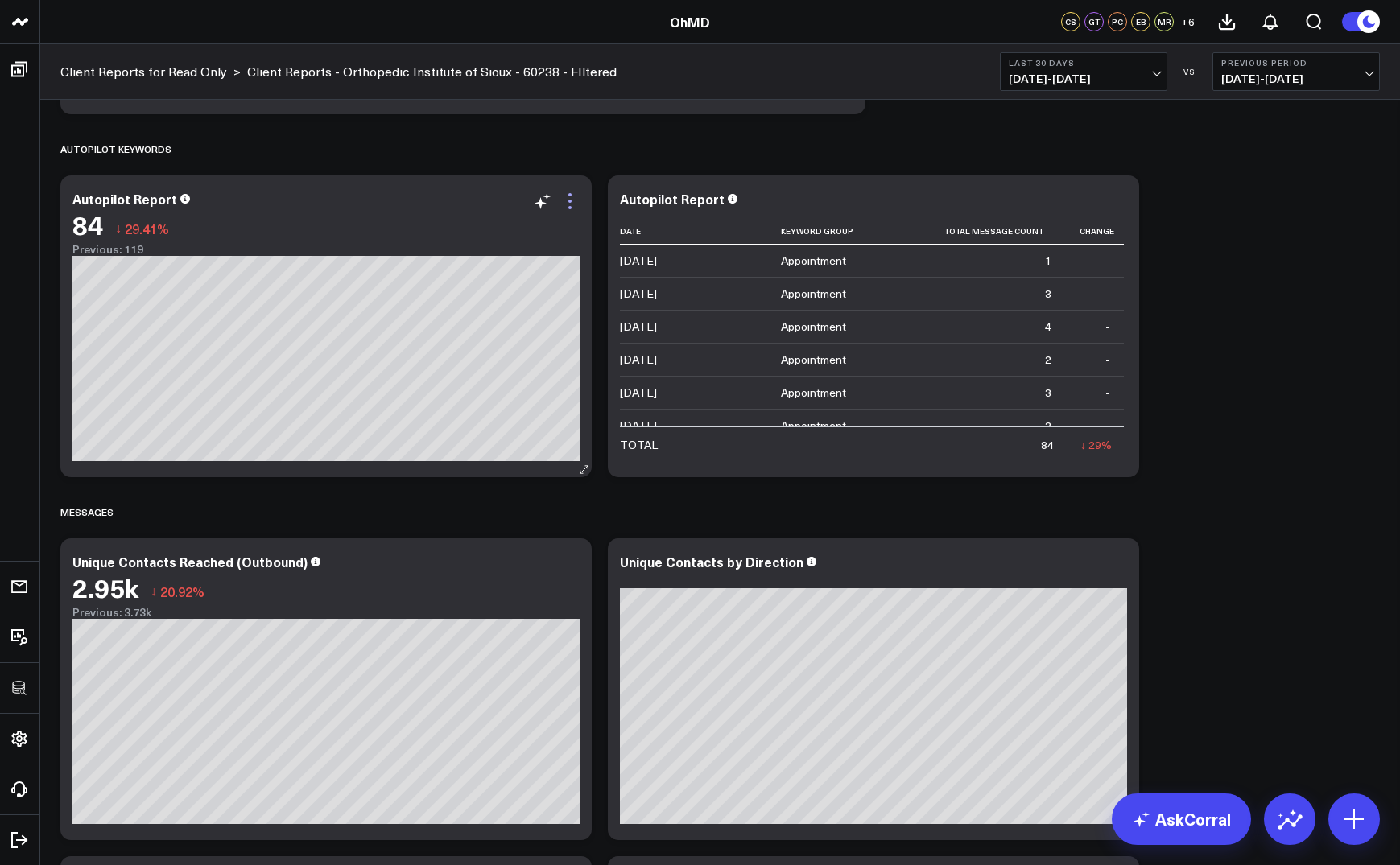
click at [568, 200] on icon at bounding box center [570, 201] width 20 height 20
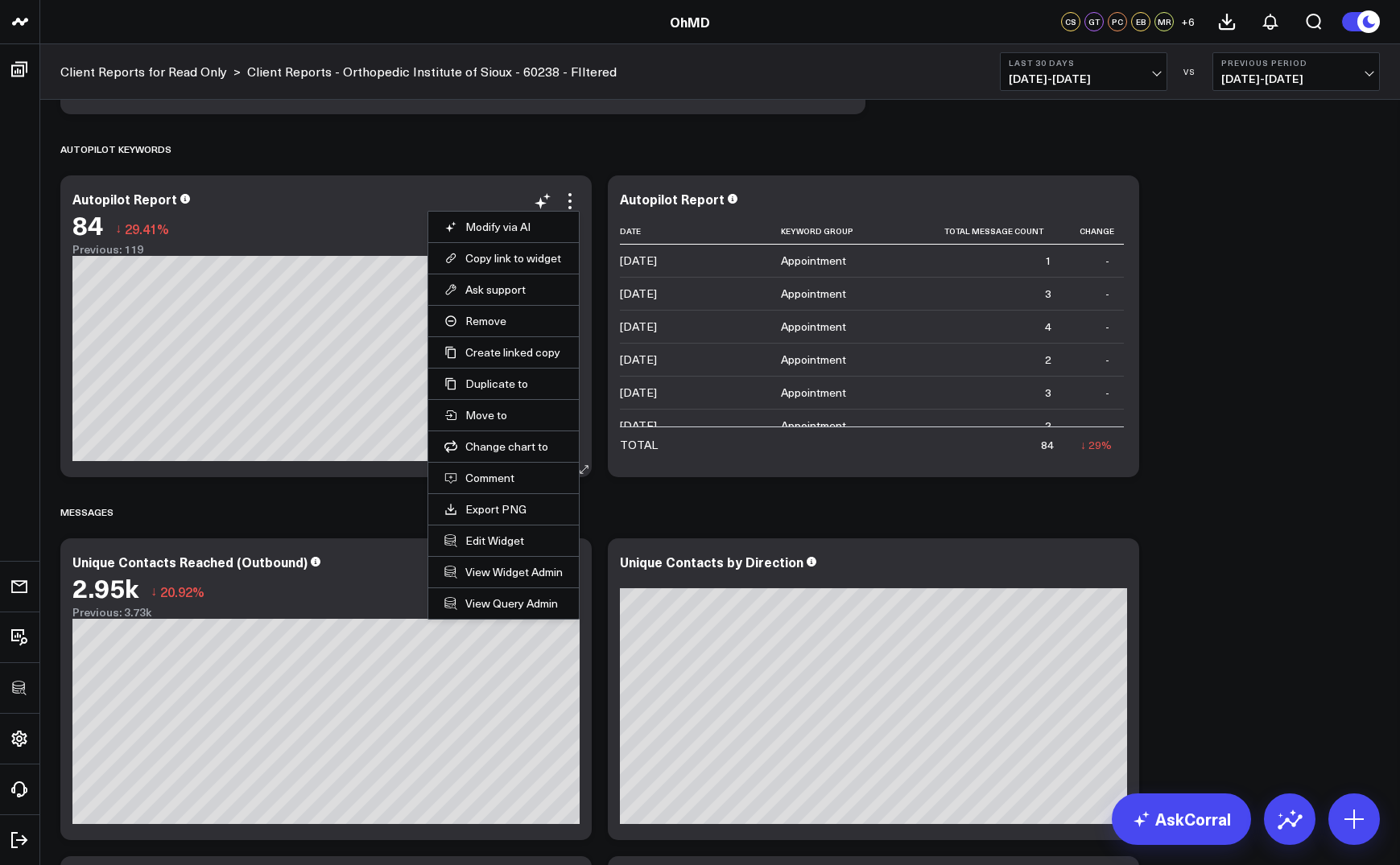
click at [499, 549] on li "Edit Widget" at bounding box center [503, 540] width 151 height 31
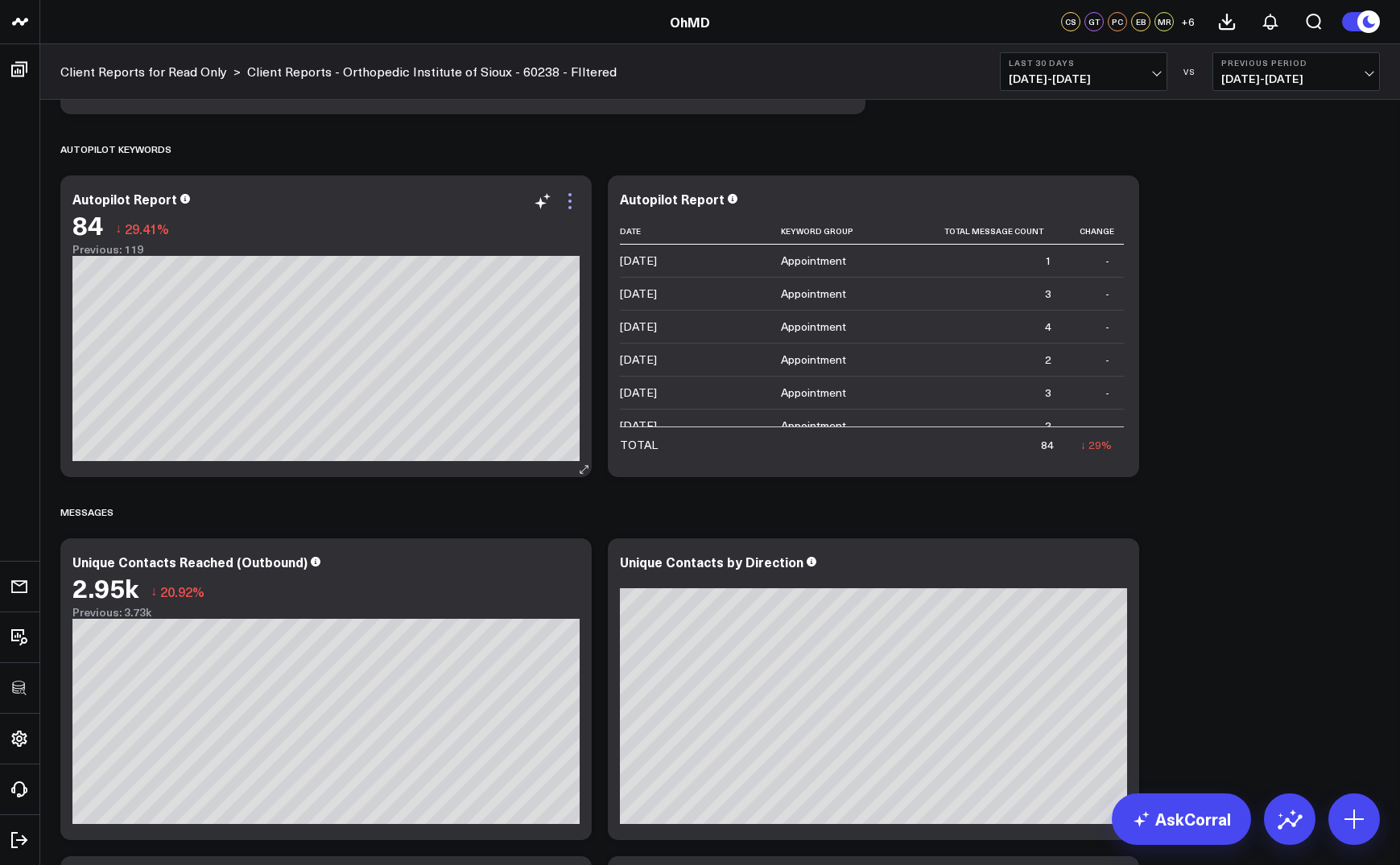
click at [573, 201] on icon at bounding box center [570, 201] width 20 height 20
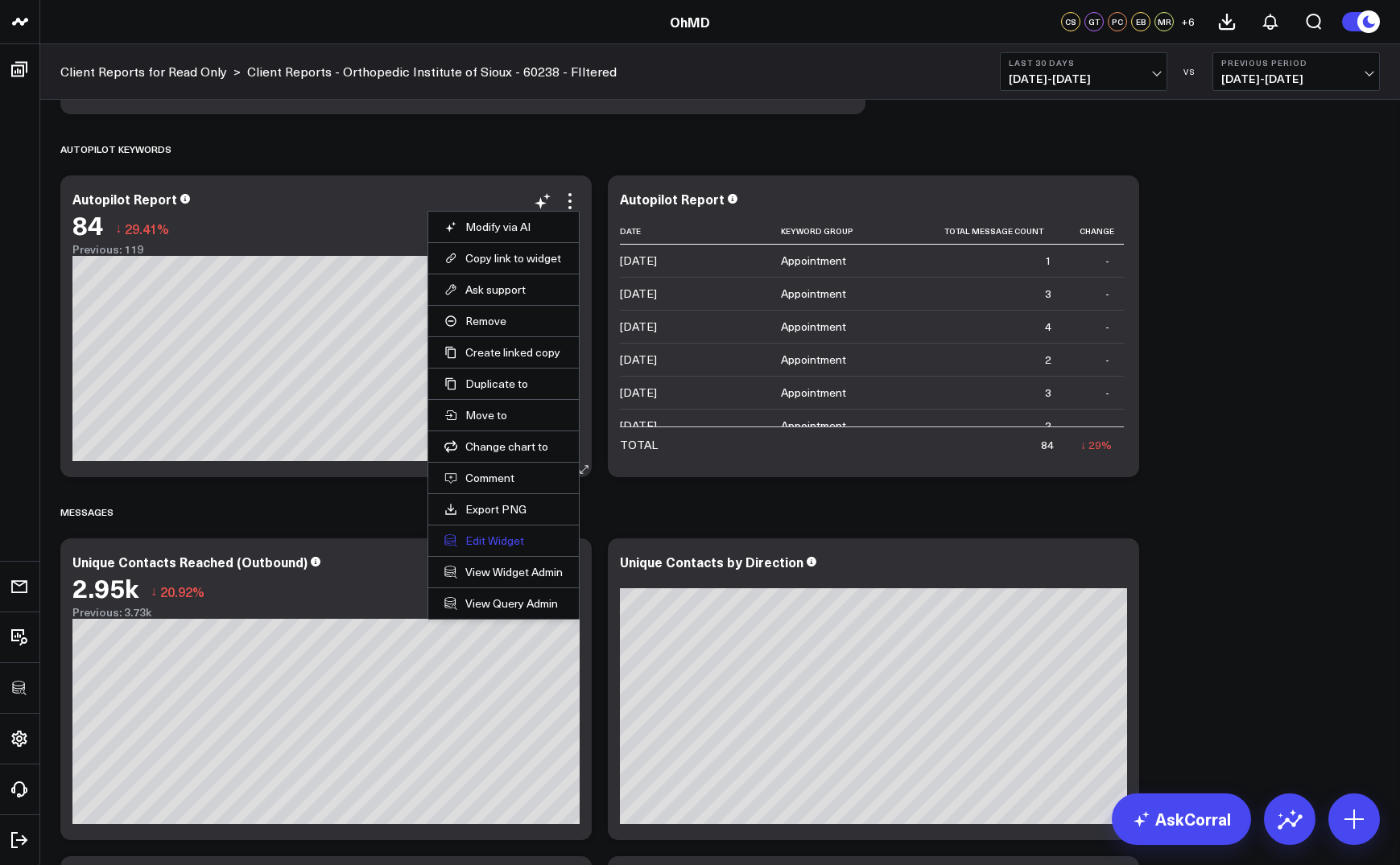
click at [492, 533] on button "Edit Widget" at bounding box center [504, 540] width 119 height 14
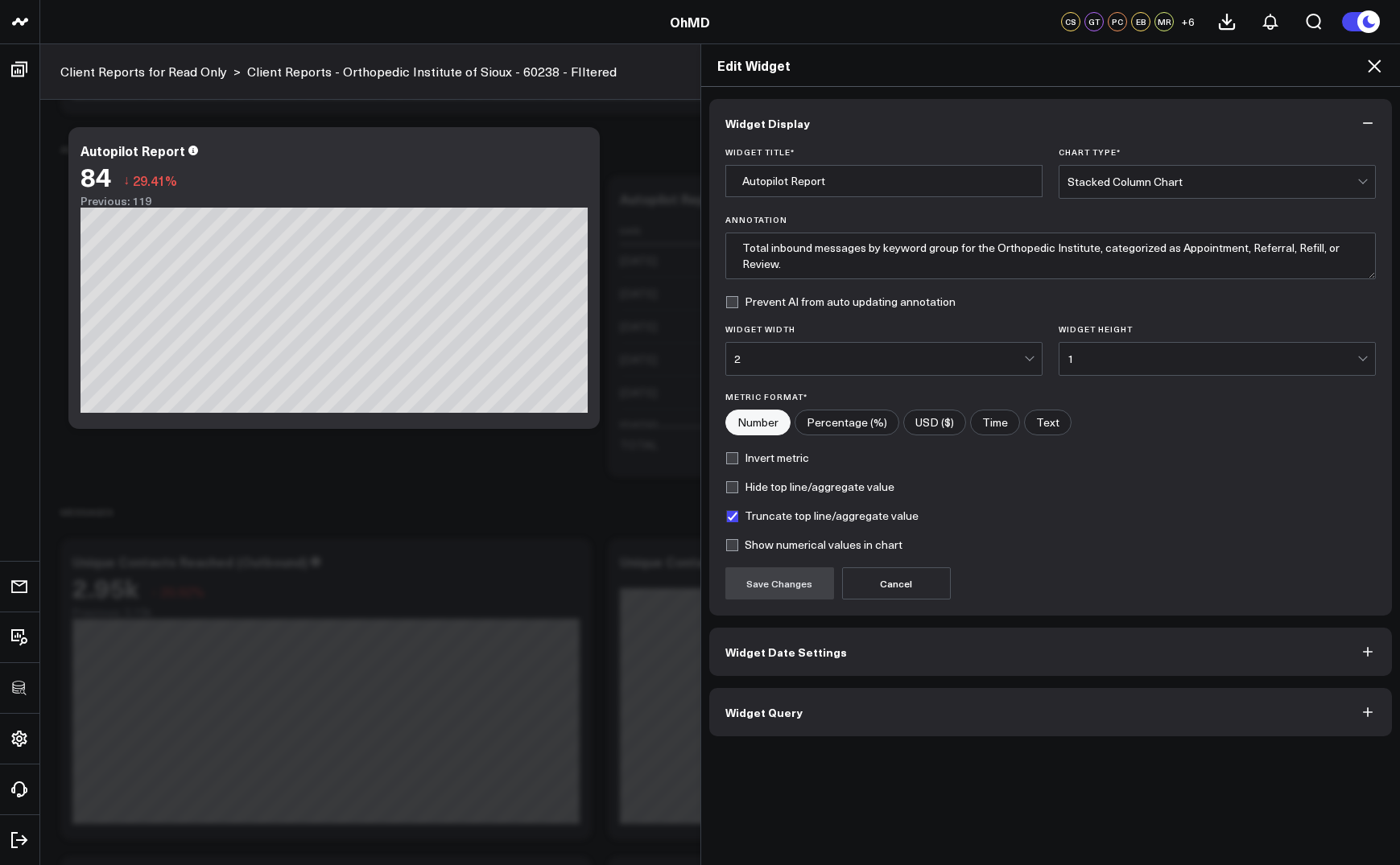
click at [777, 716] on span "Widget Query" at bounding box center [764, 712] width 77 height 13
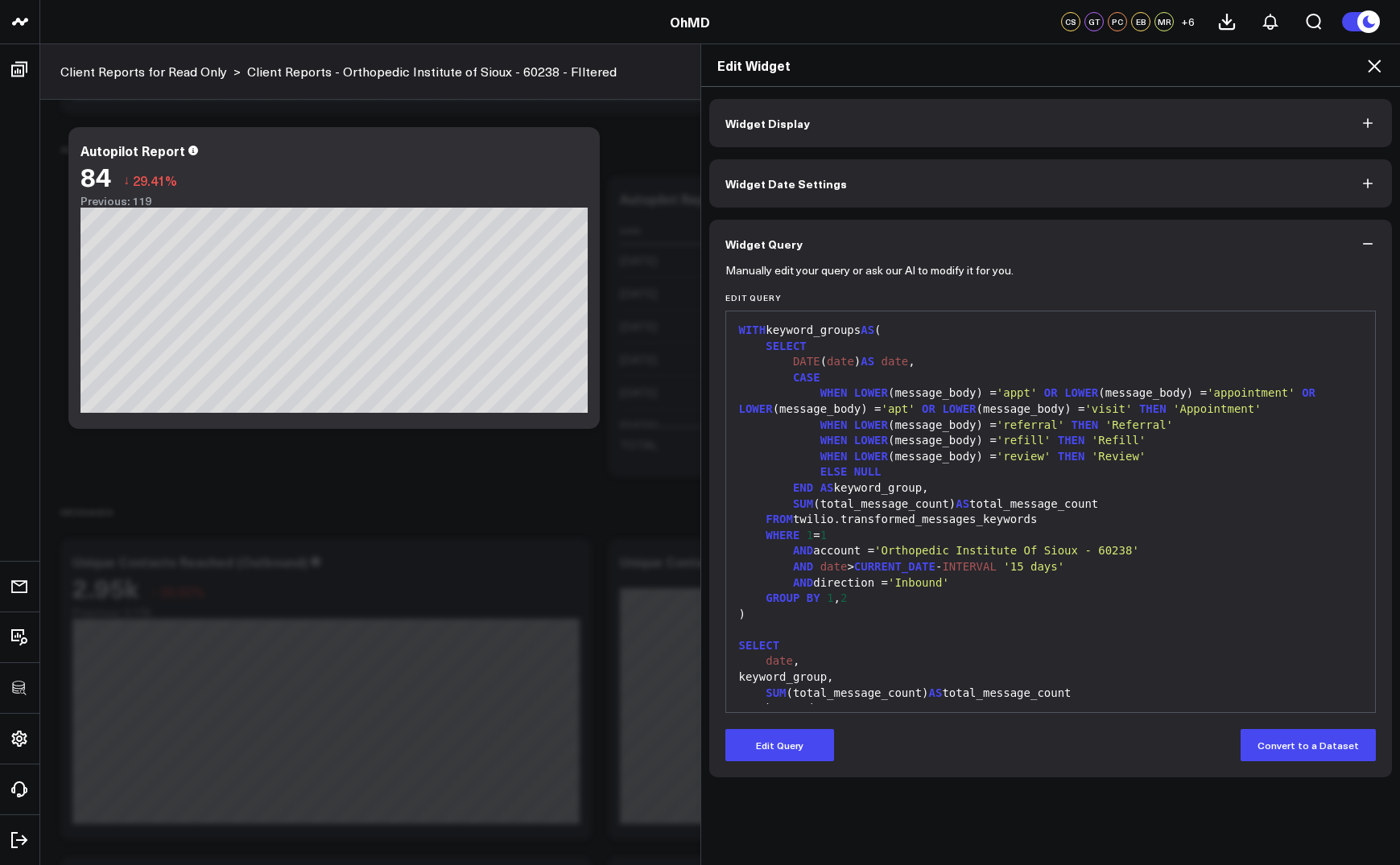
click at [1377, 70] on icon at bounding box center [1374, 66] width 13 height 13
